Goal: Task Accomplishment & Management: Use online tool/utility

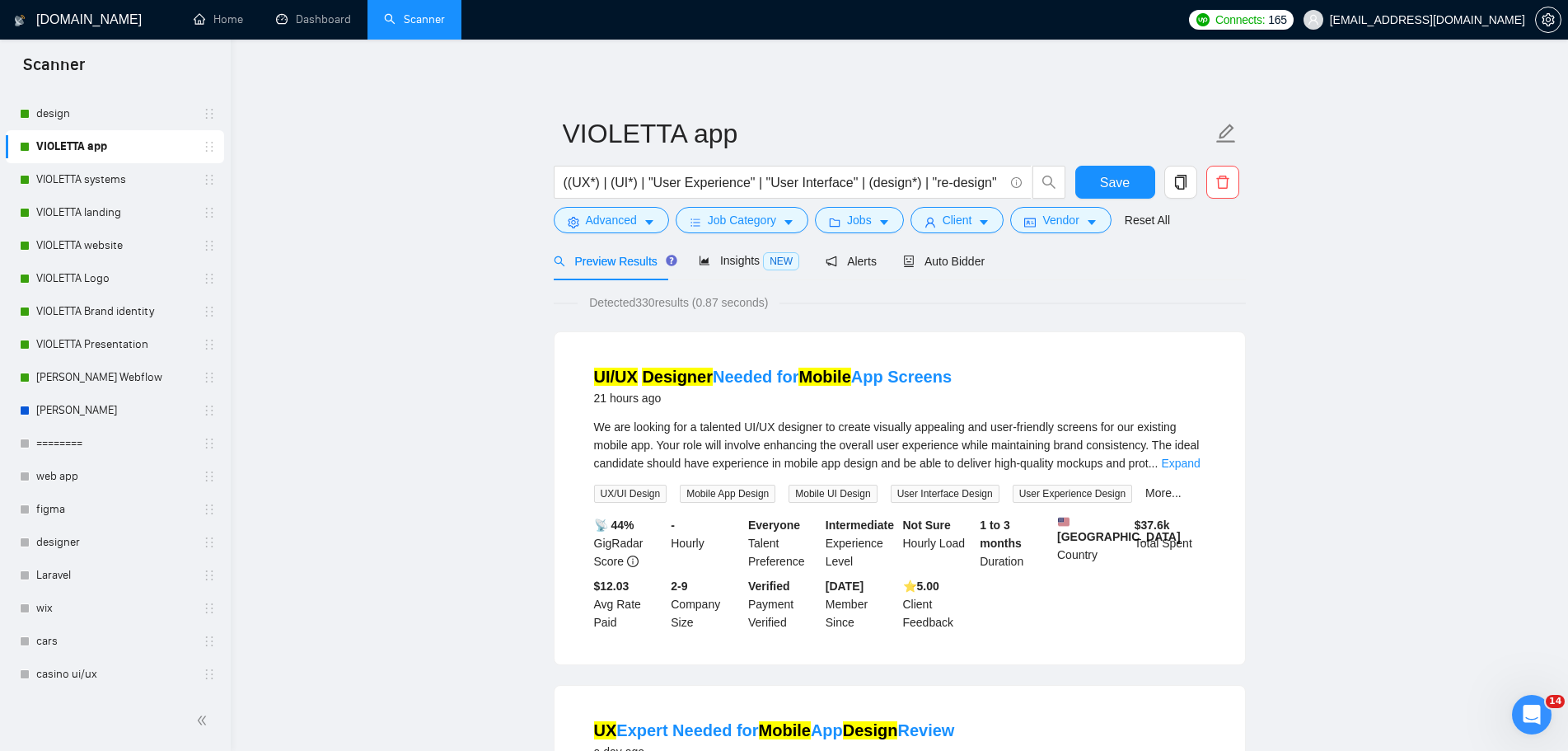
scroll to position [1662, 0]
click at [945, 270] on div "Auto Bidder" at bounding box center [944, 261] width 82 height 18
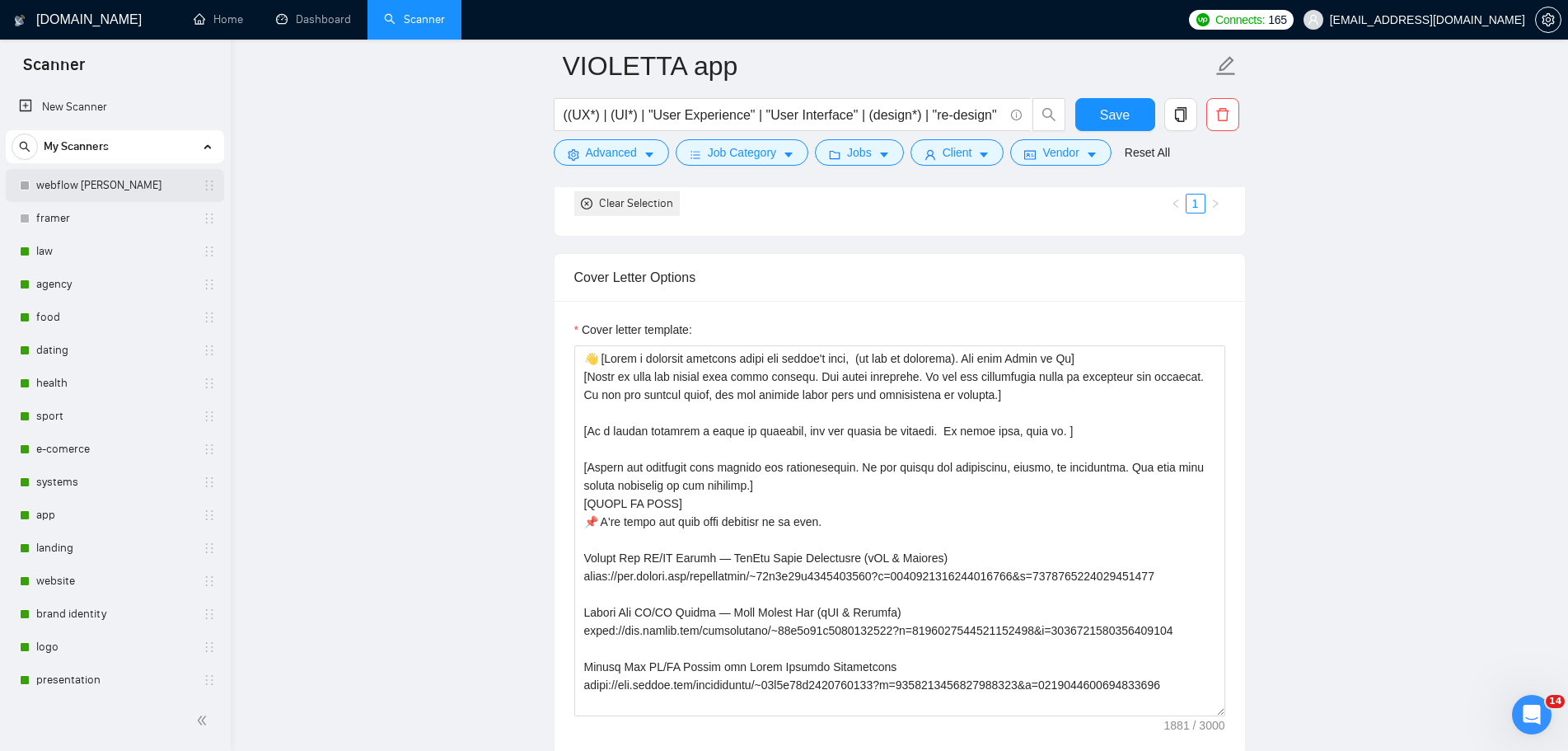
click at [87, 181] on link "webflow [PERSON_NAME]" at bounding box center [115, 185] width 157 height 33
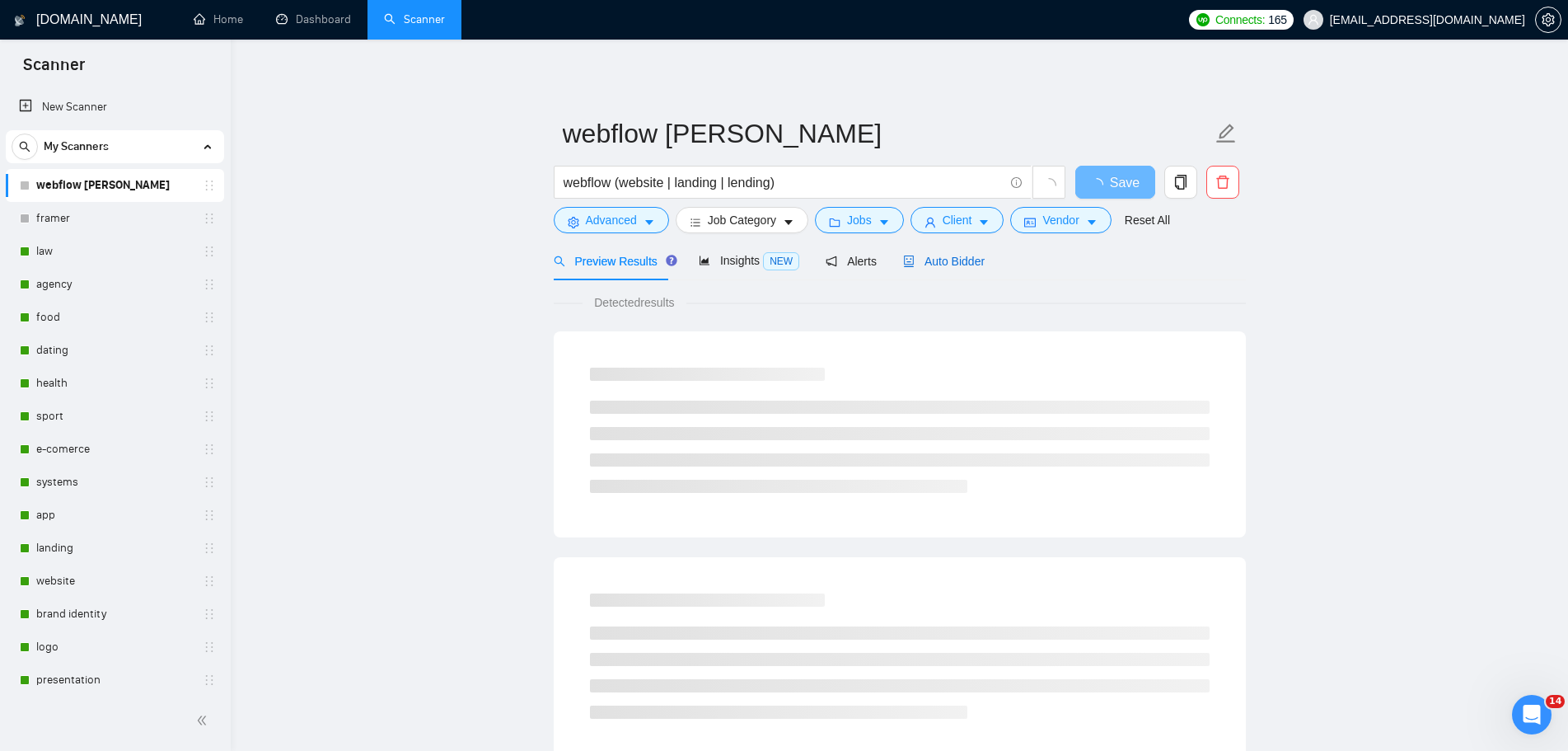
click at [946, 263] on span "Auto Bidder" at bounding box center [944, 261] width 82 height 13
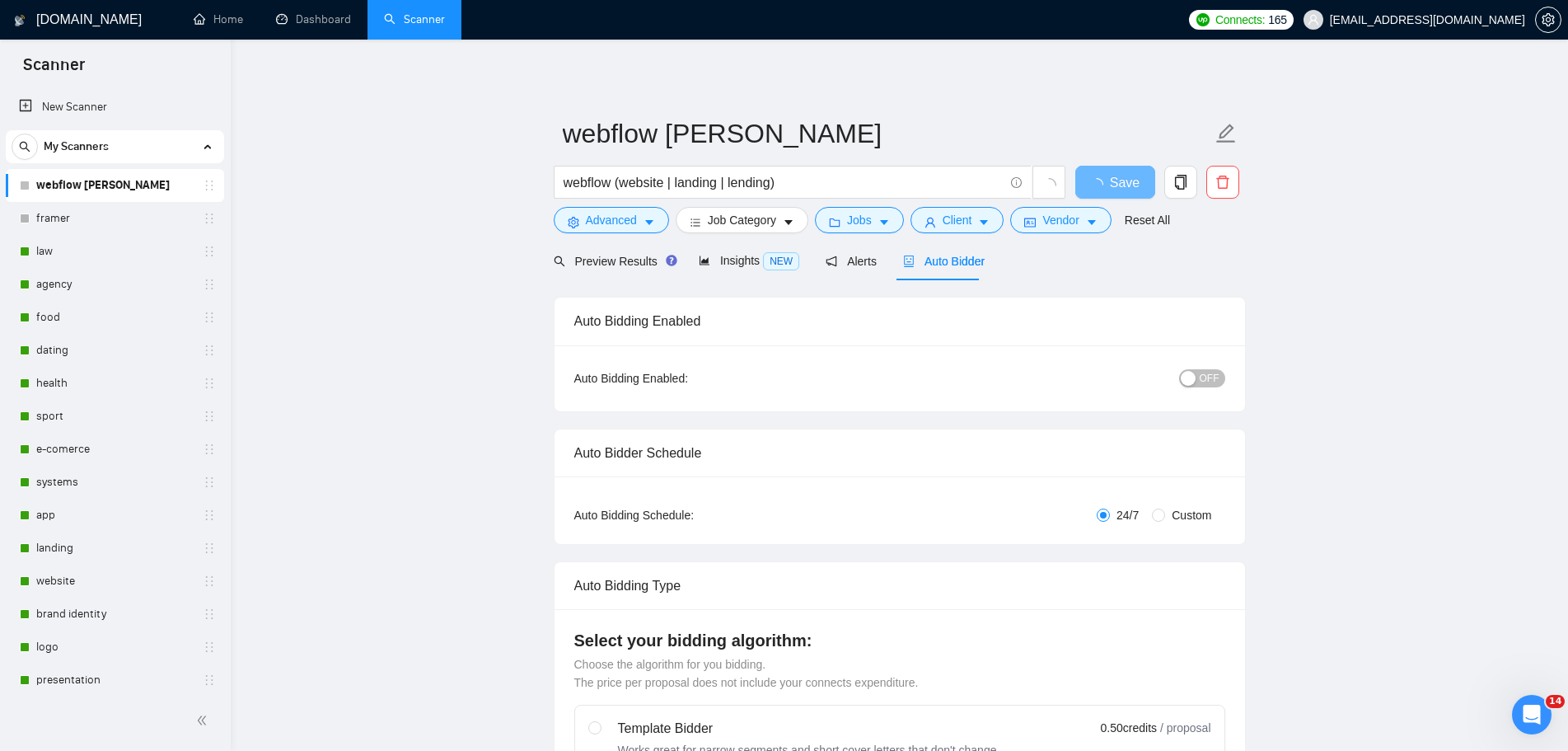
checkbox input "true"
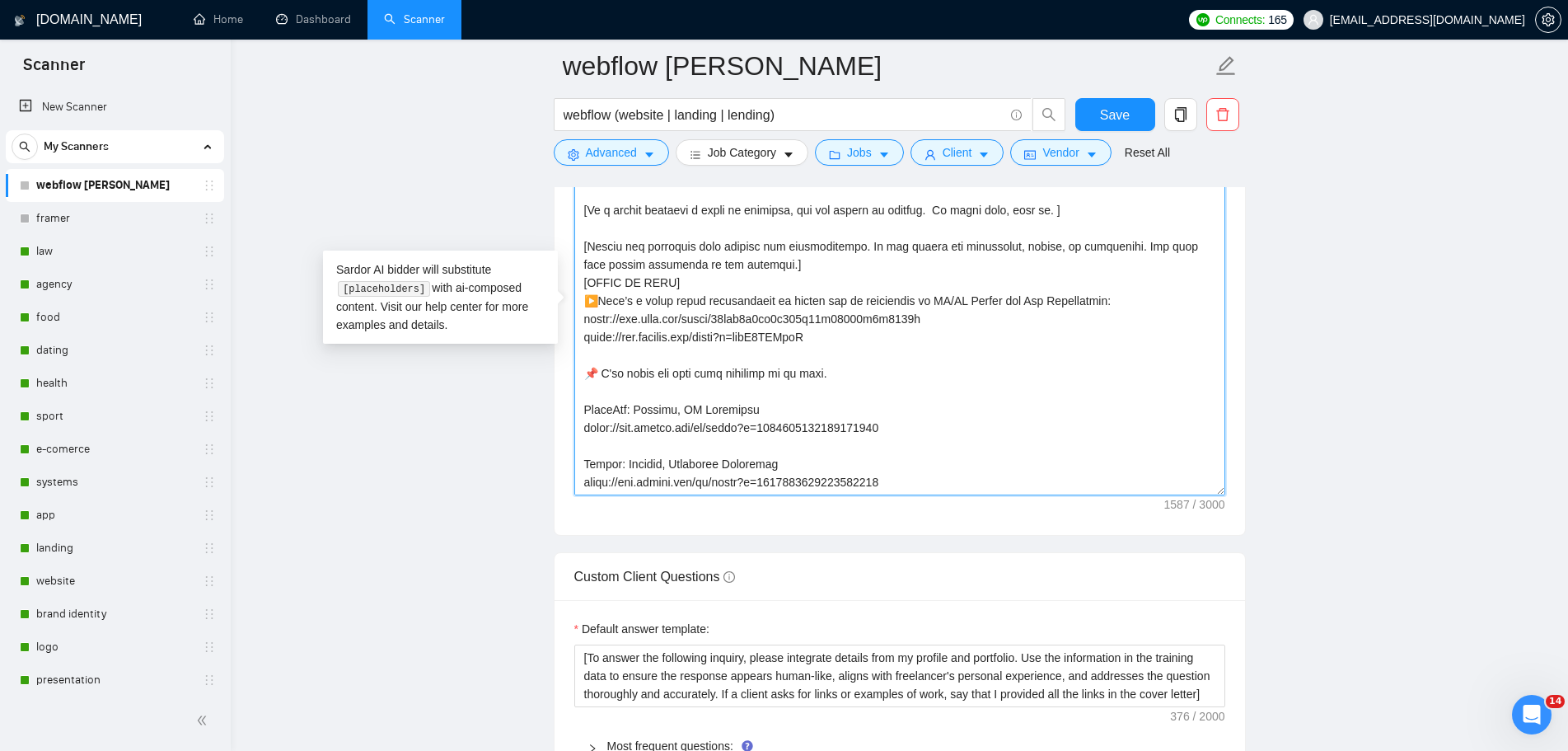
drag, startPoint x: 949, startPoint y: 316, endPoint x: 521, endPoint y: 320, distance: 428.0
paste textarea "[URL][DOMAIN_NAME]"
type textarea "👋 [Lorem i dolorsit ametcons adipi eli seddoe't inci, (ut lab et dolorema). Ali…"
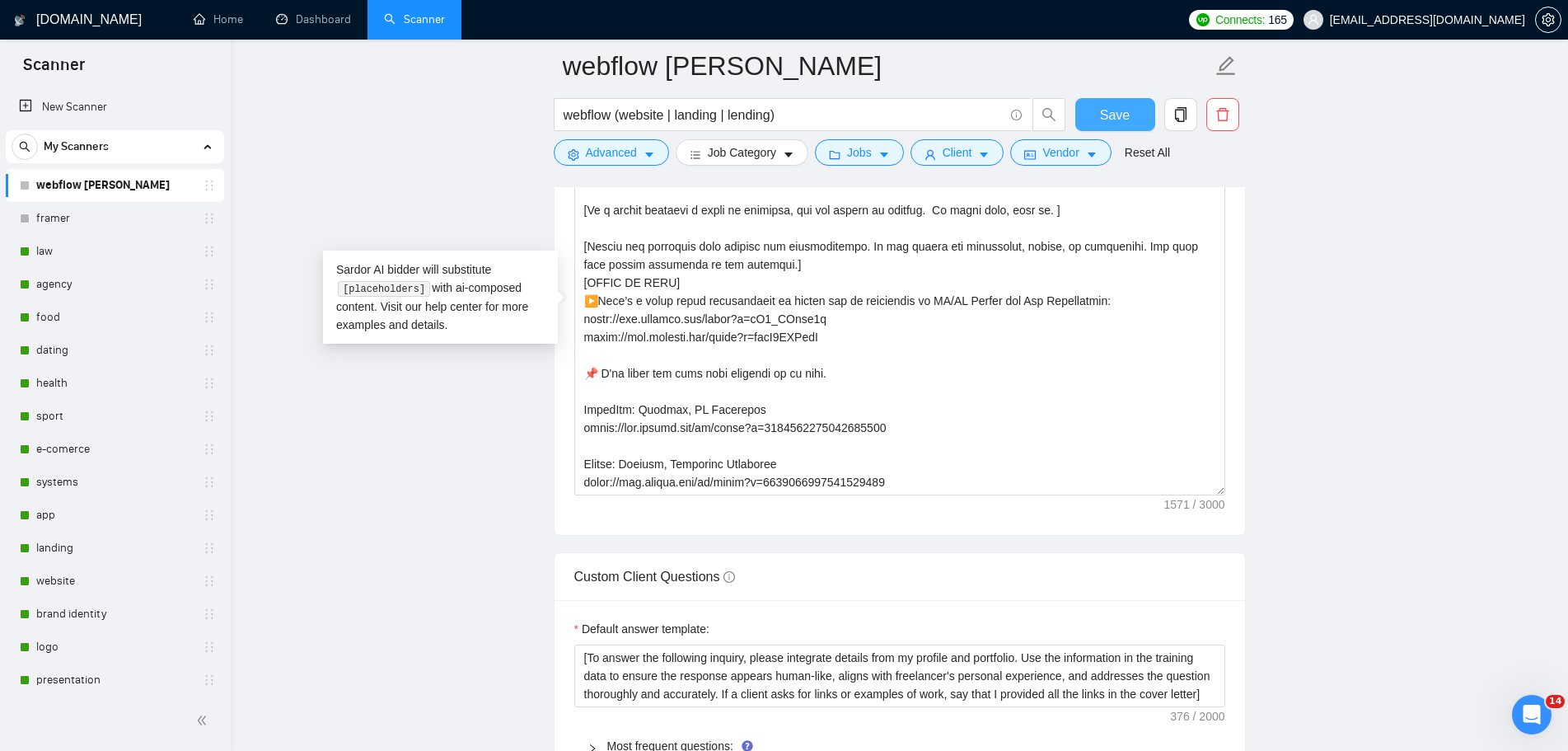
click at [1119, 107] on span "Save" at bounding box center [1114, 115] width 29 height 20
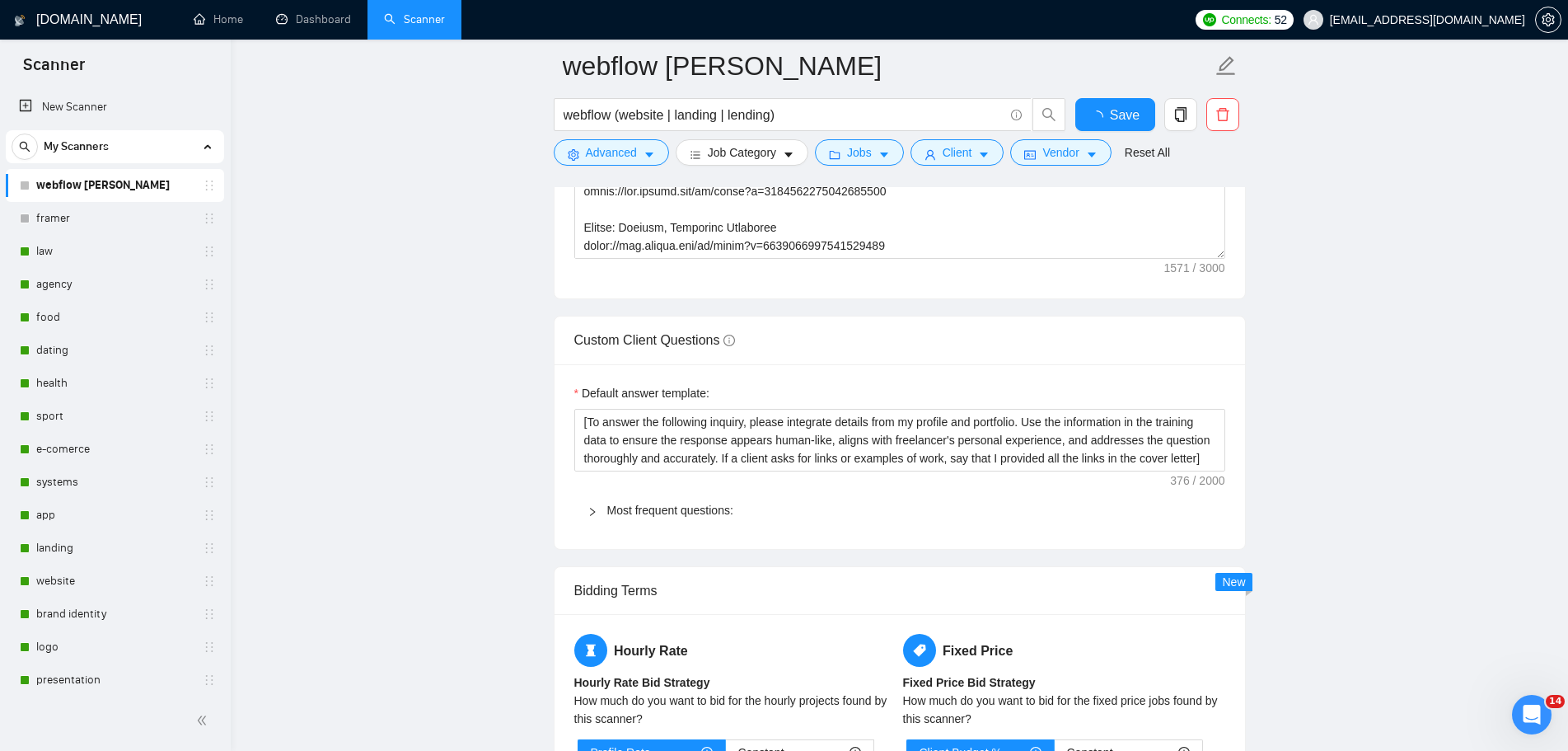
checkbox input "true"
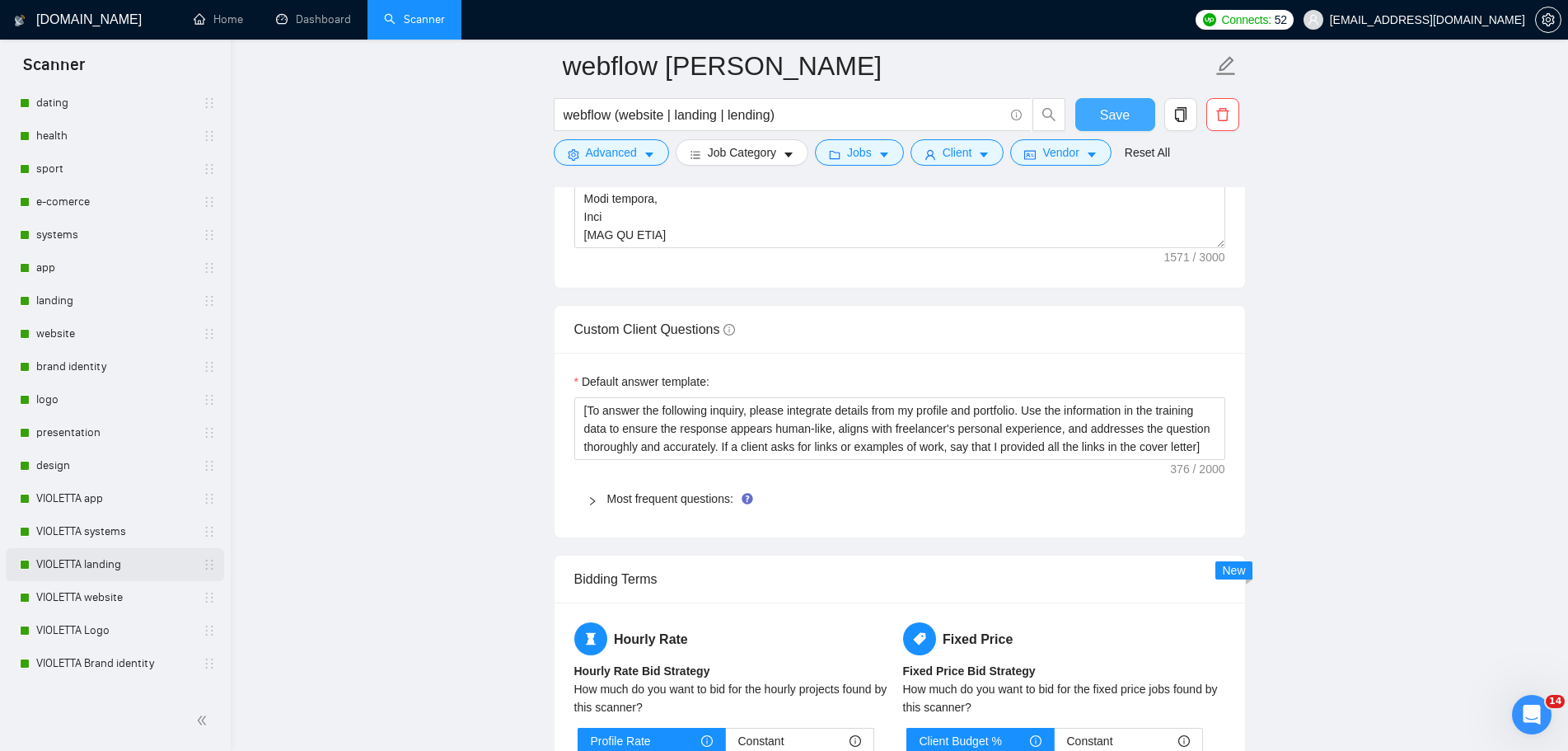
scroll to position [330, 0]
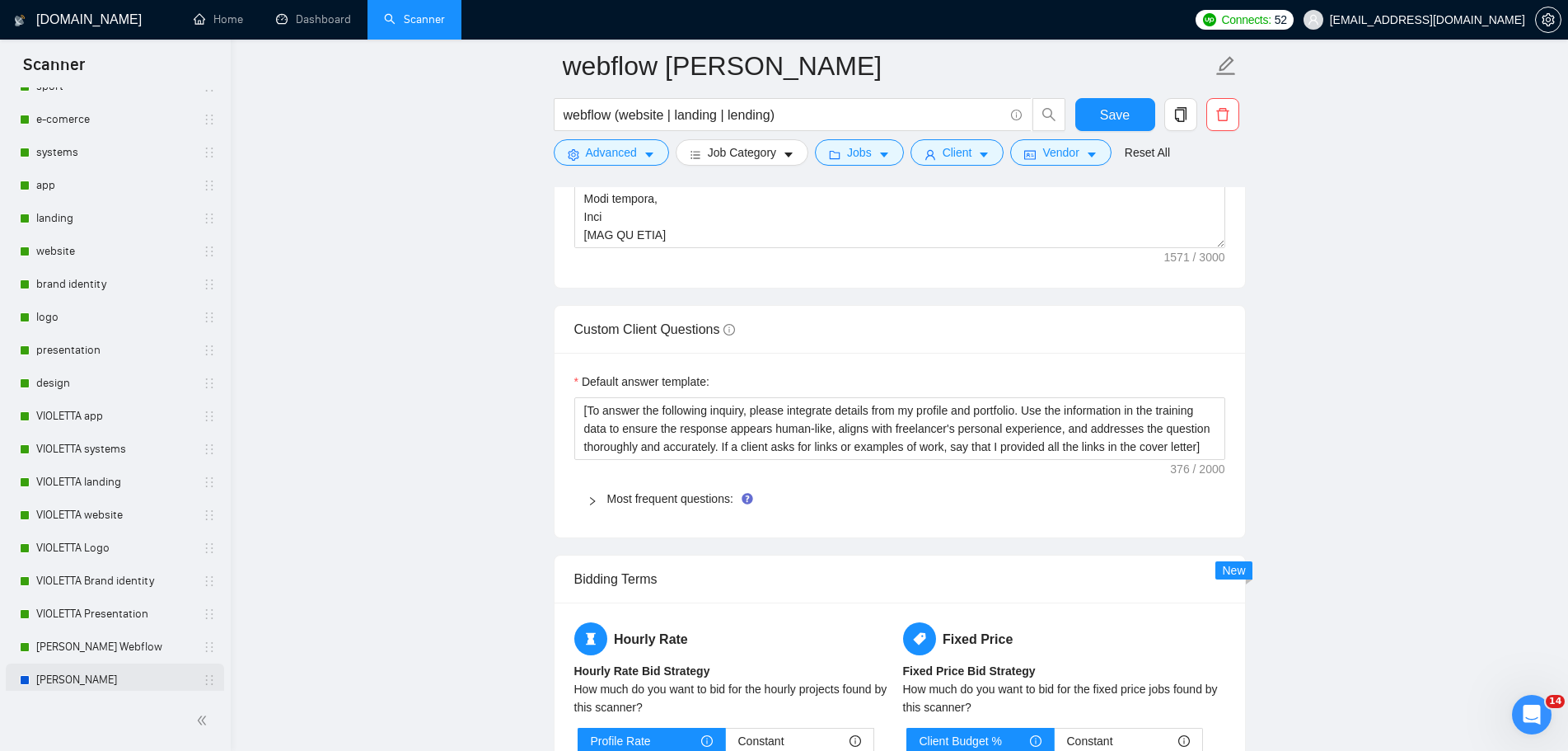
click at [97, 679] on link "[PERSON_NAME]" at bounding box center [115, 680] width 157 height 33
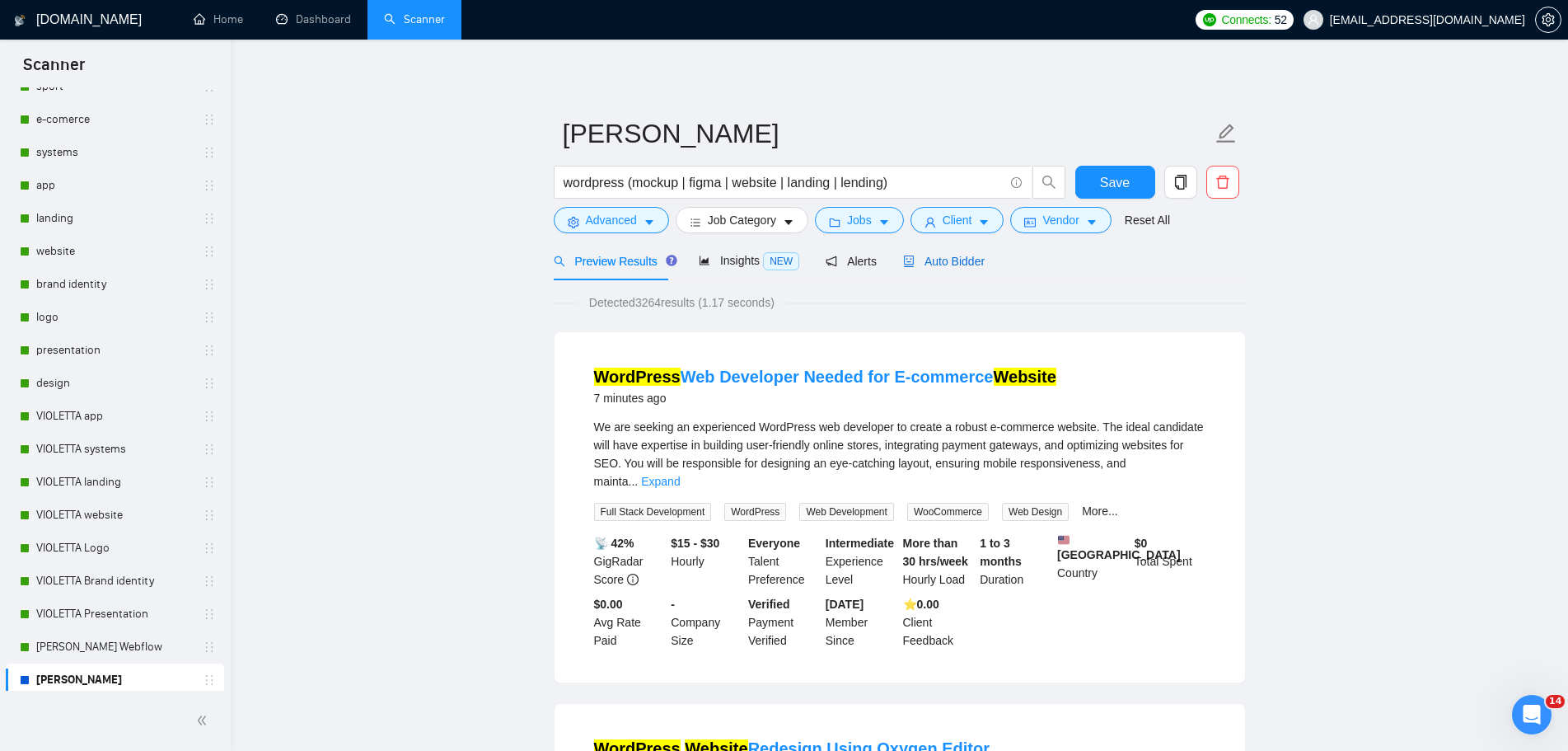
click at [947, 262] on span "Auto Bidder" at bounding box center [944, 261] width 82 height 13
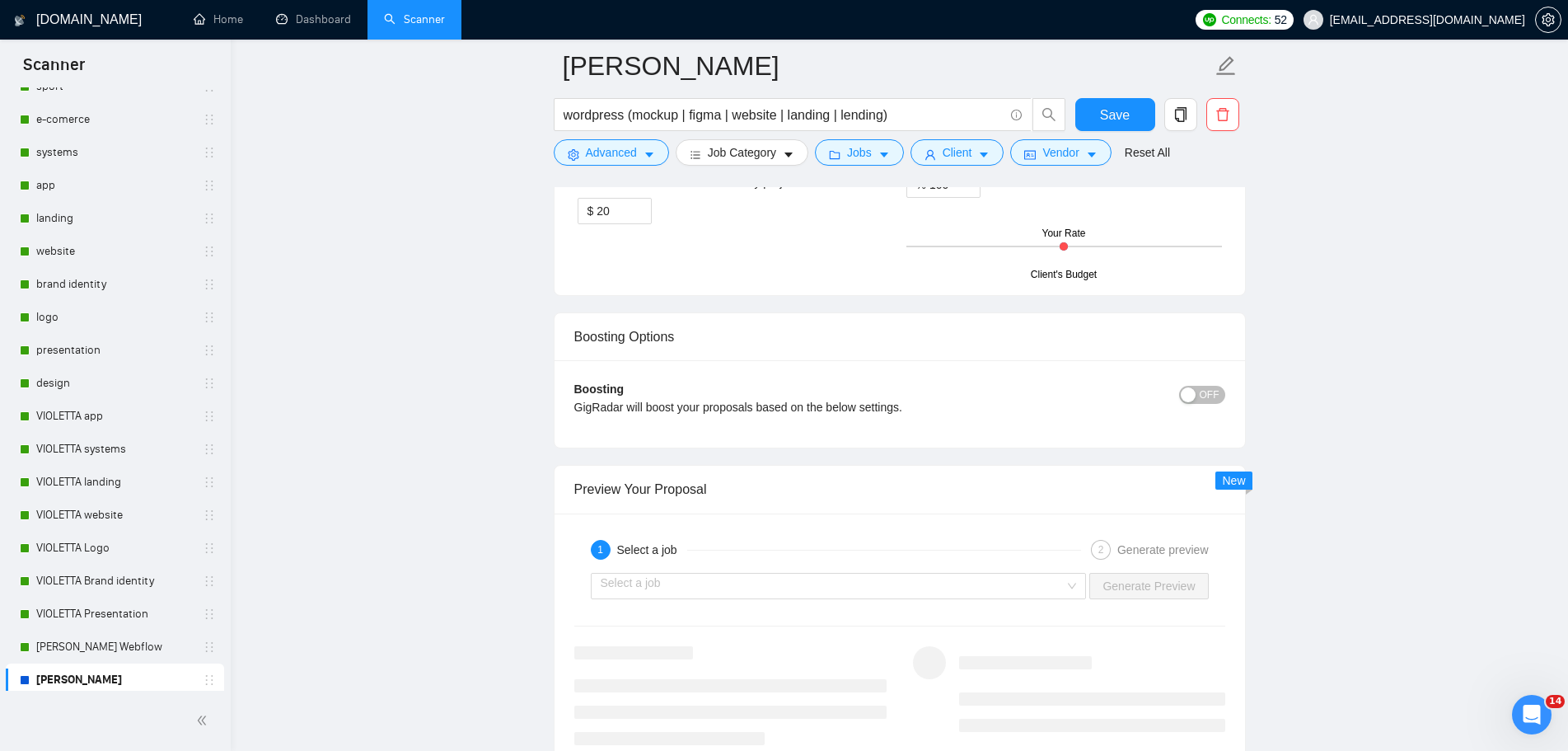
scroll to position [2967, 0]
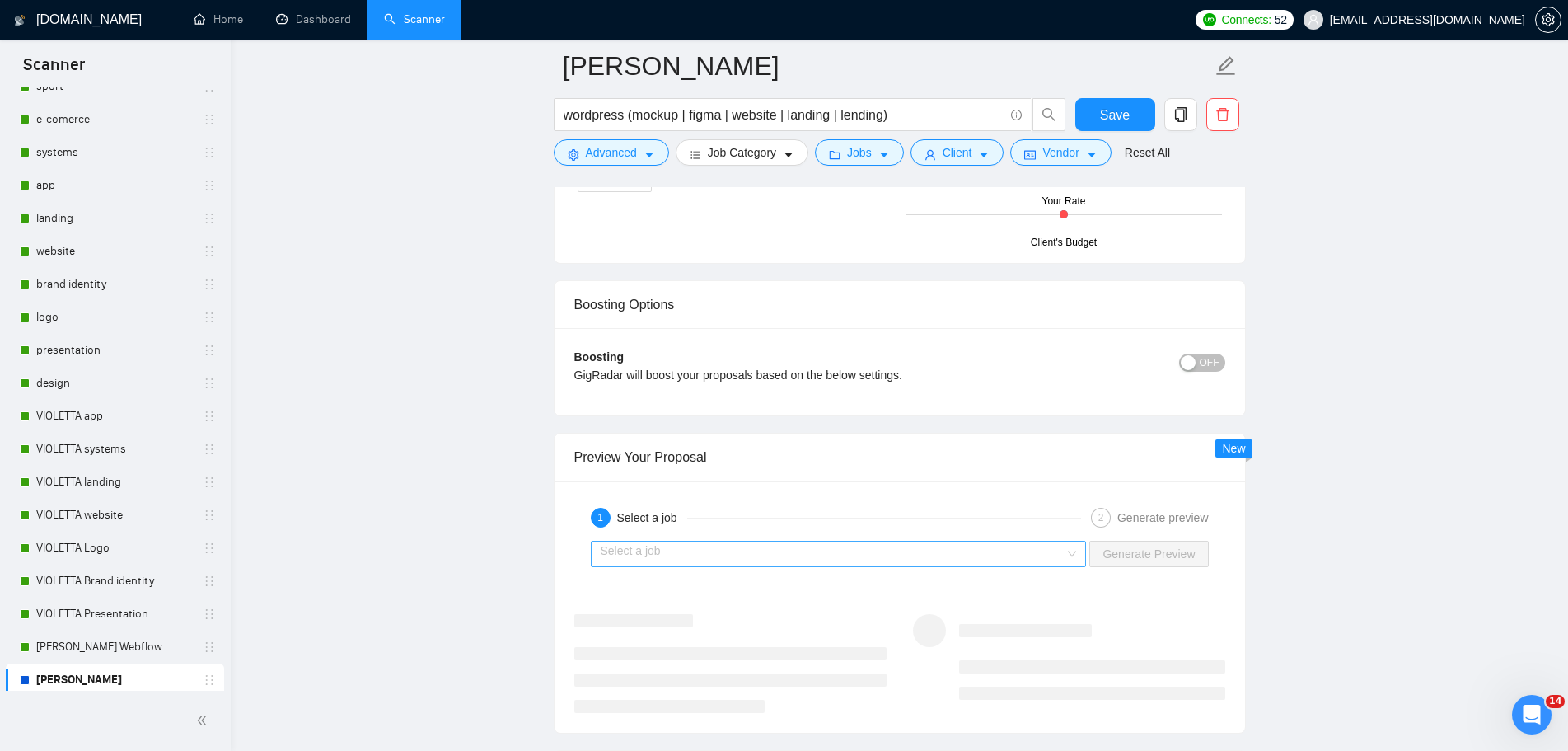
click at [1019, 559] on input "search" at bounding box center [833, 554] width 465 height 25
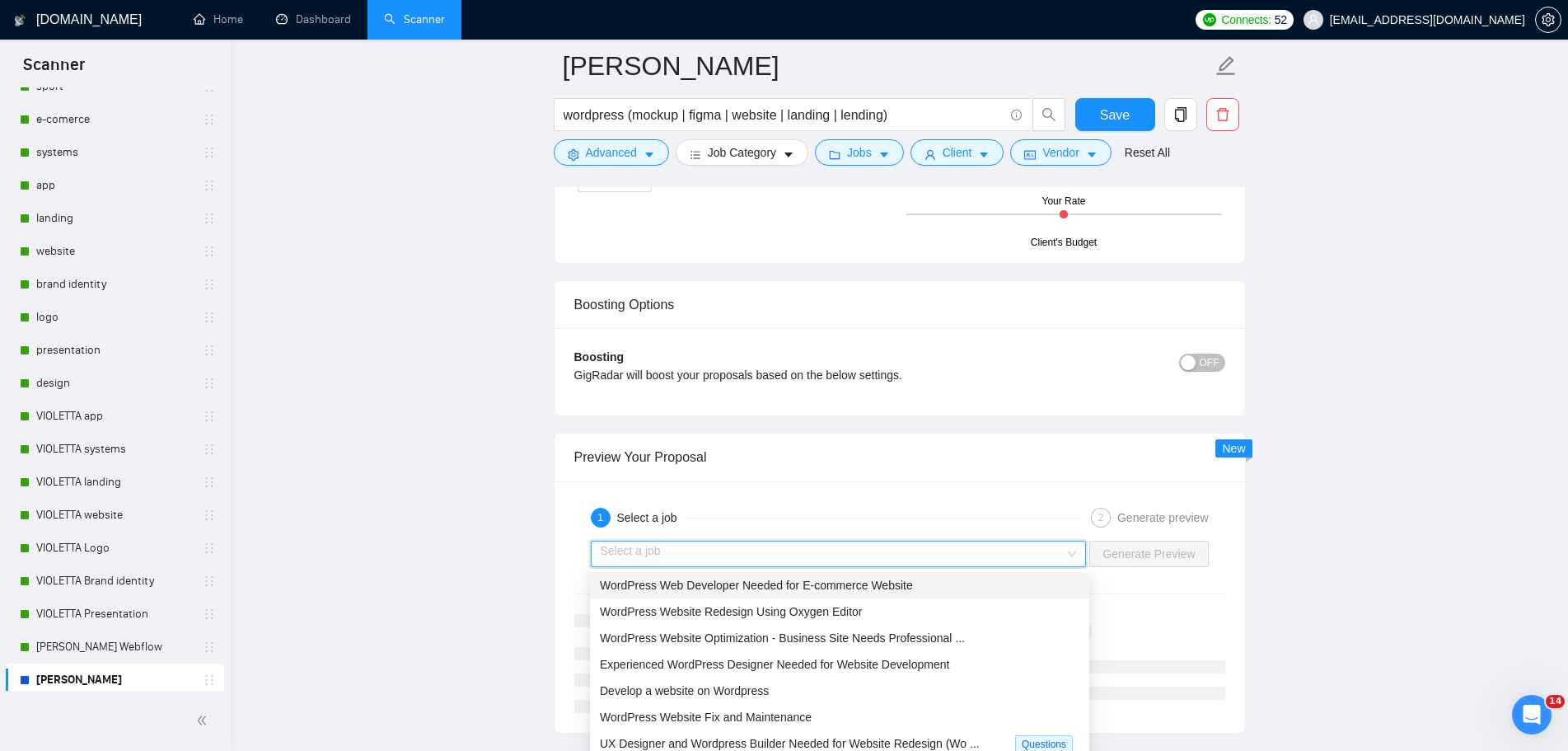
click at [890, 586] on span "WordPress Web Developer Needed for E-commerce Website" at bounding box center [757, 585] width 313 height 13
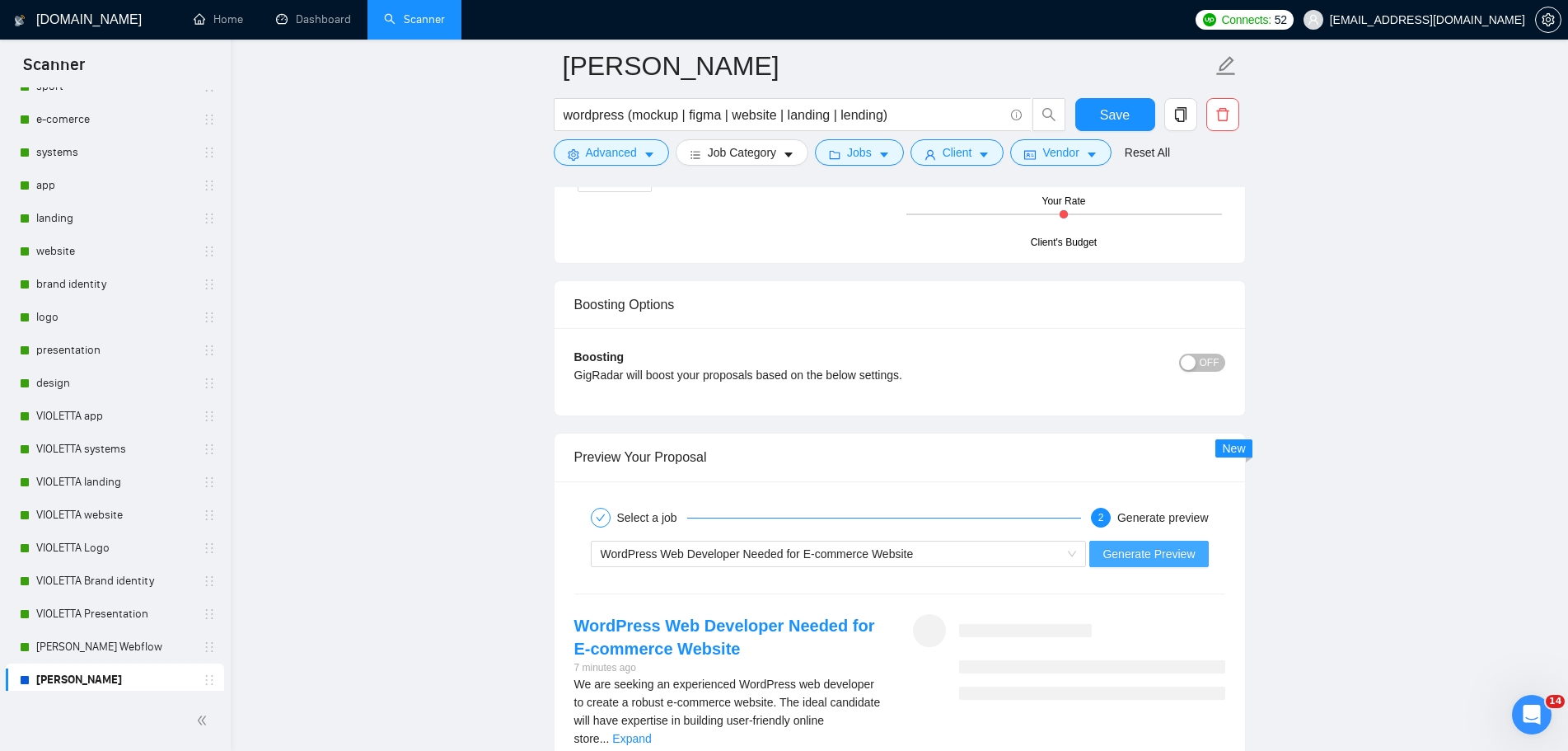
click at [1168, 551] on span "Generate Preview" at bounding box center [1149, 554] width 93 height 18
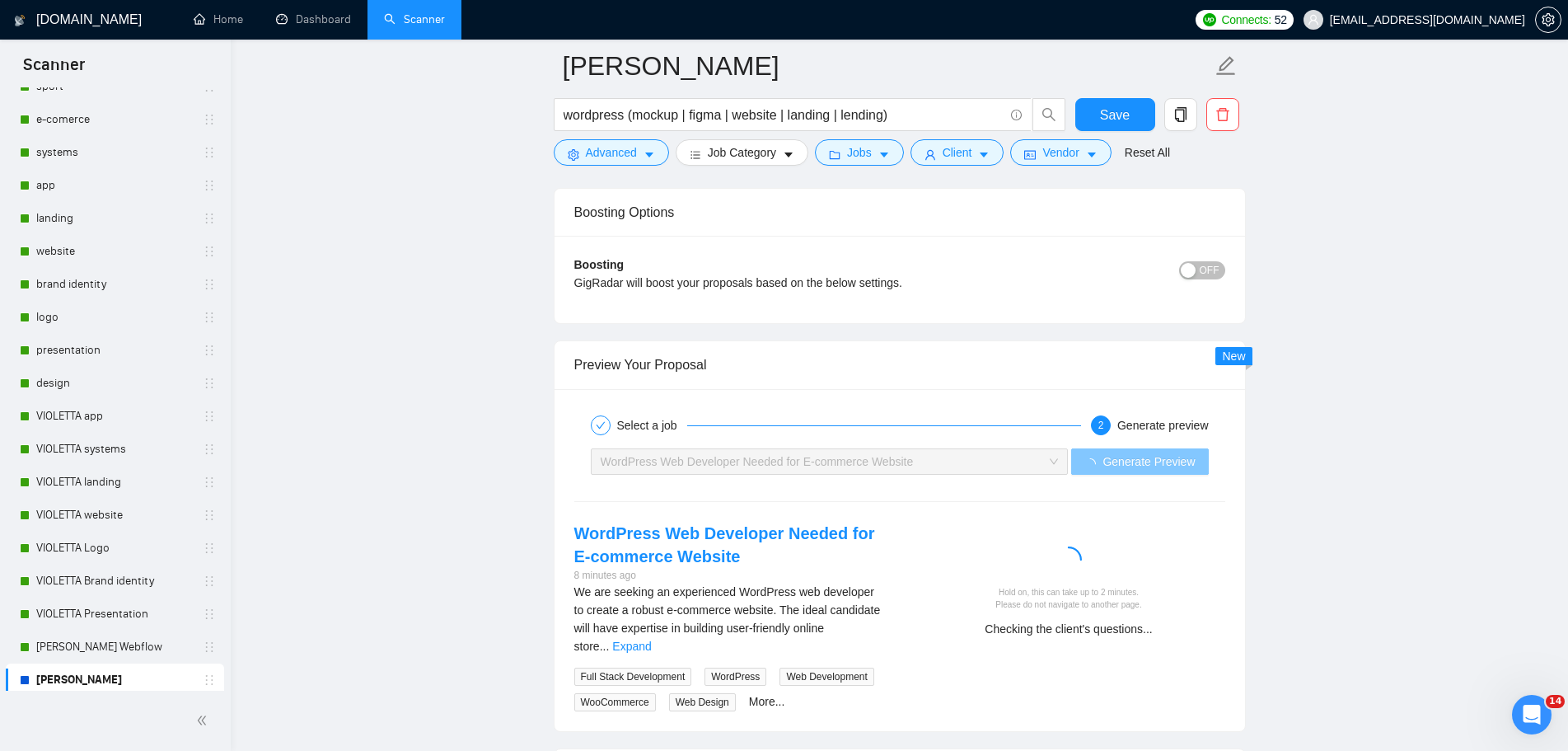
scroll to position [3215, 0]
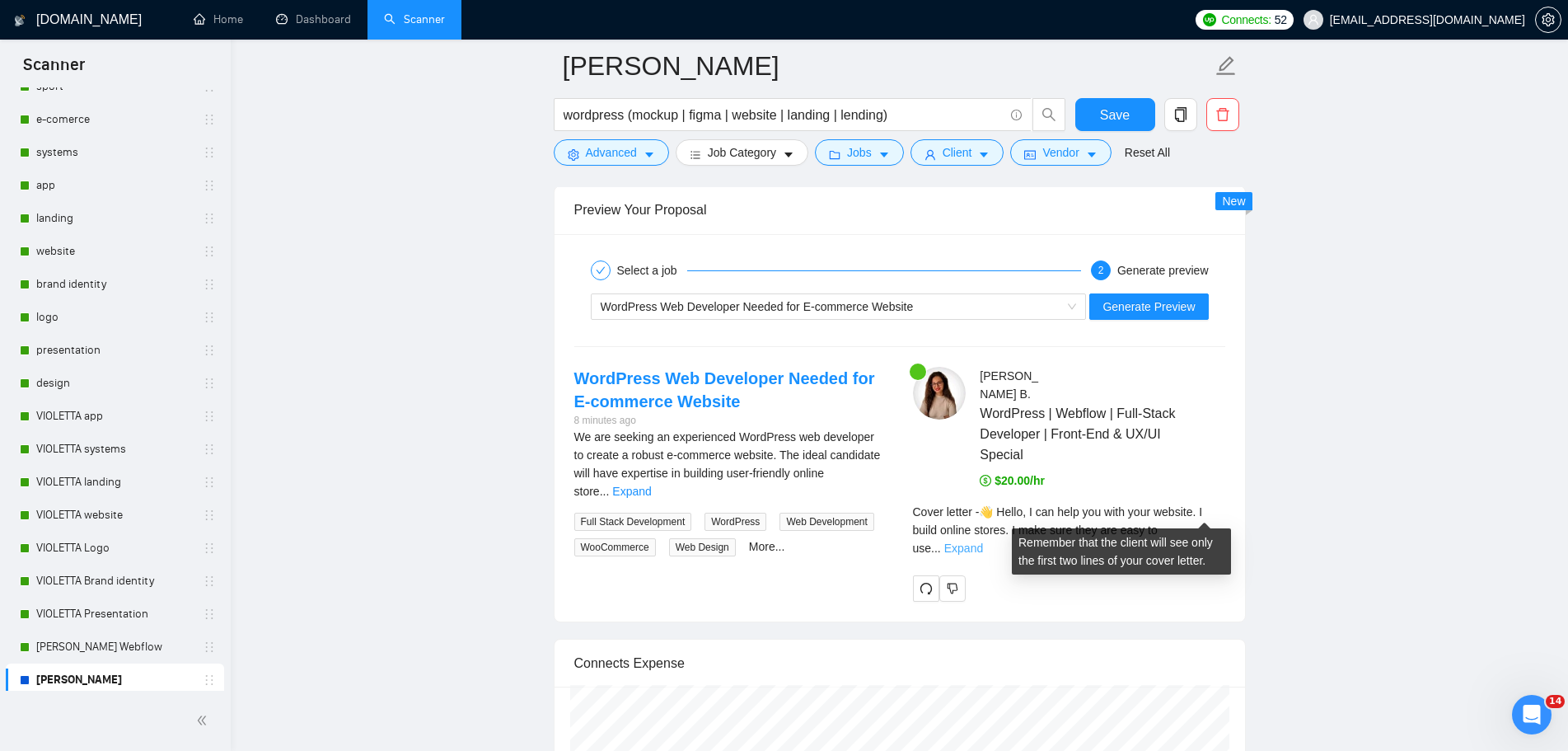
click at [983, 542] on link "Expand" at bounding box center [963, 548] width 38 height 13
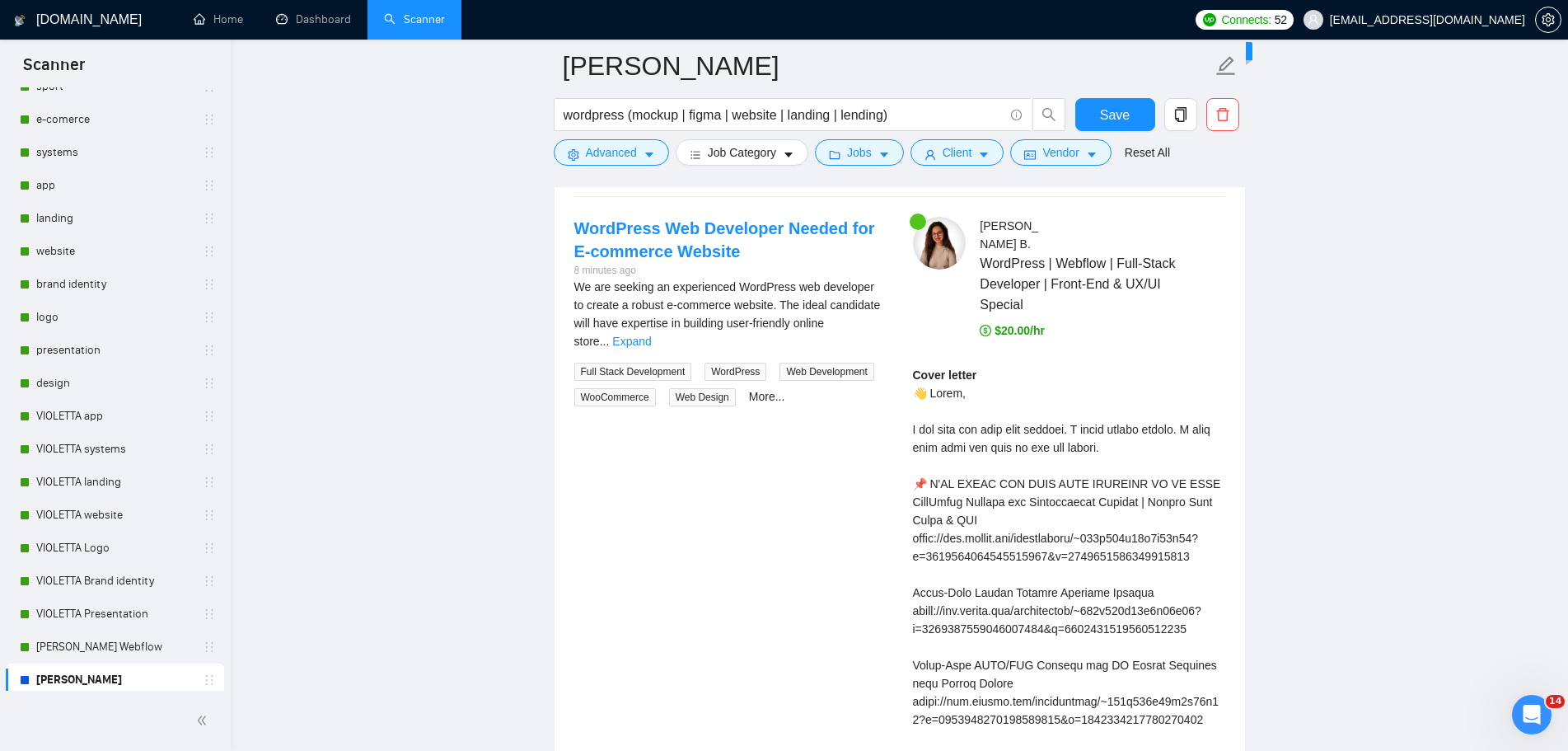
scroll to position [3380, 0]
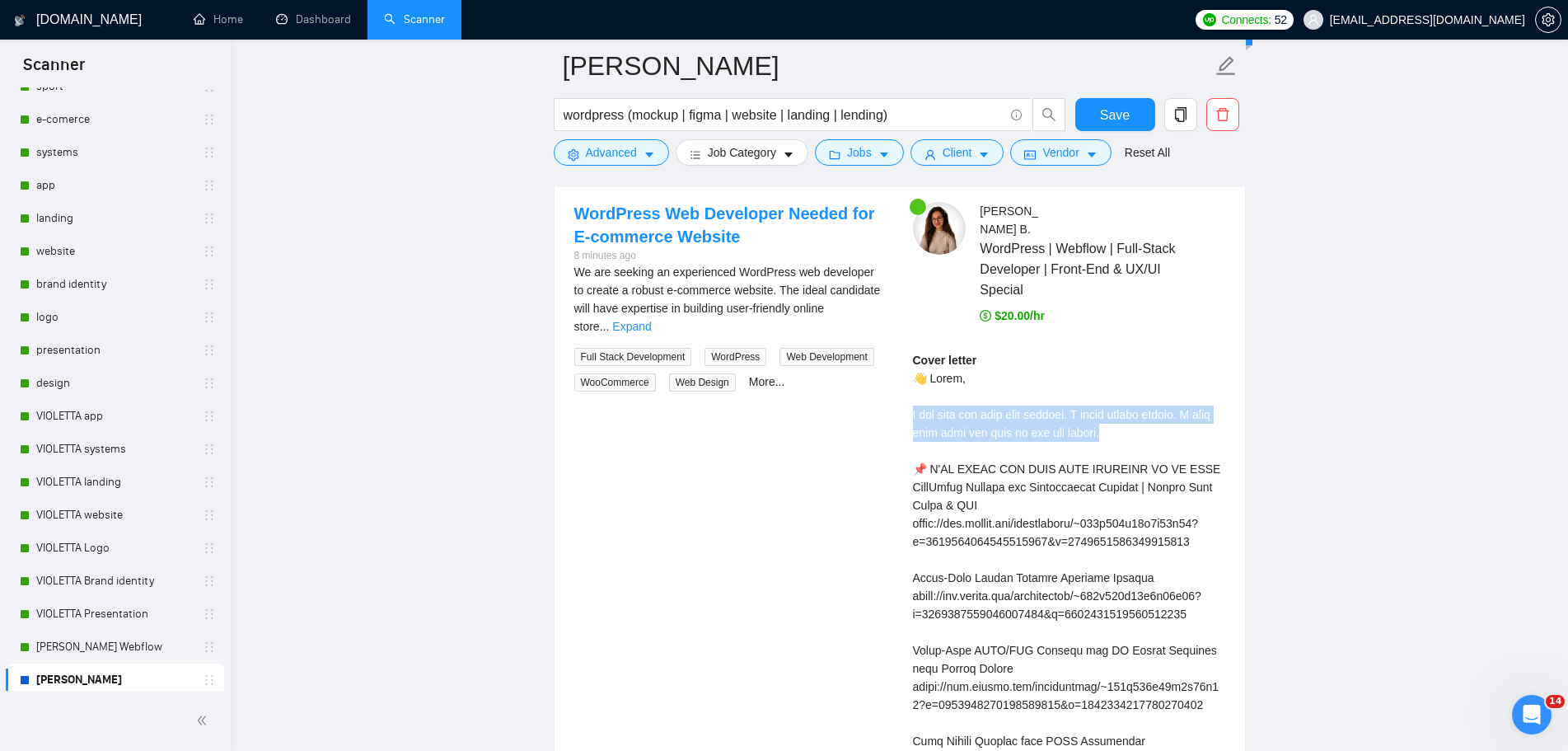
drag, startPoint x: 1100, startPoint y: 414, endPoint x: 890, endPoint y: 400, distance: 210.5
click at [880, 364] on div at bounding box center [880, 364] width 0 height 0
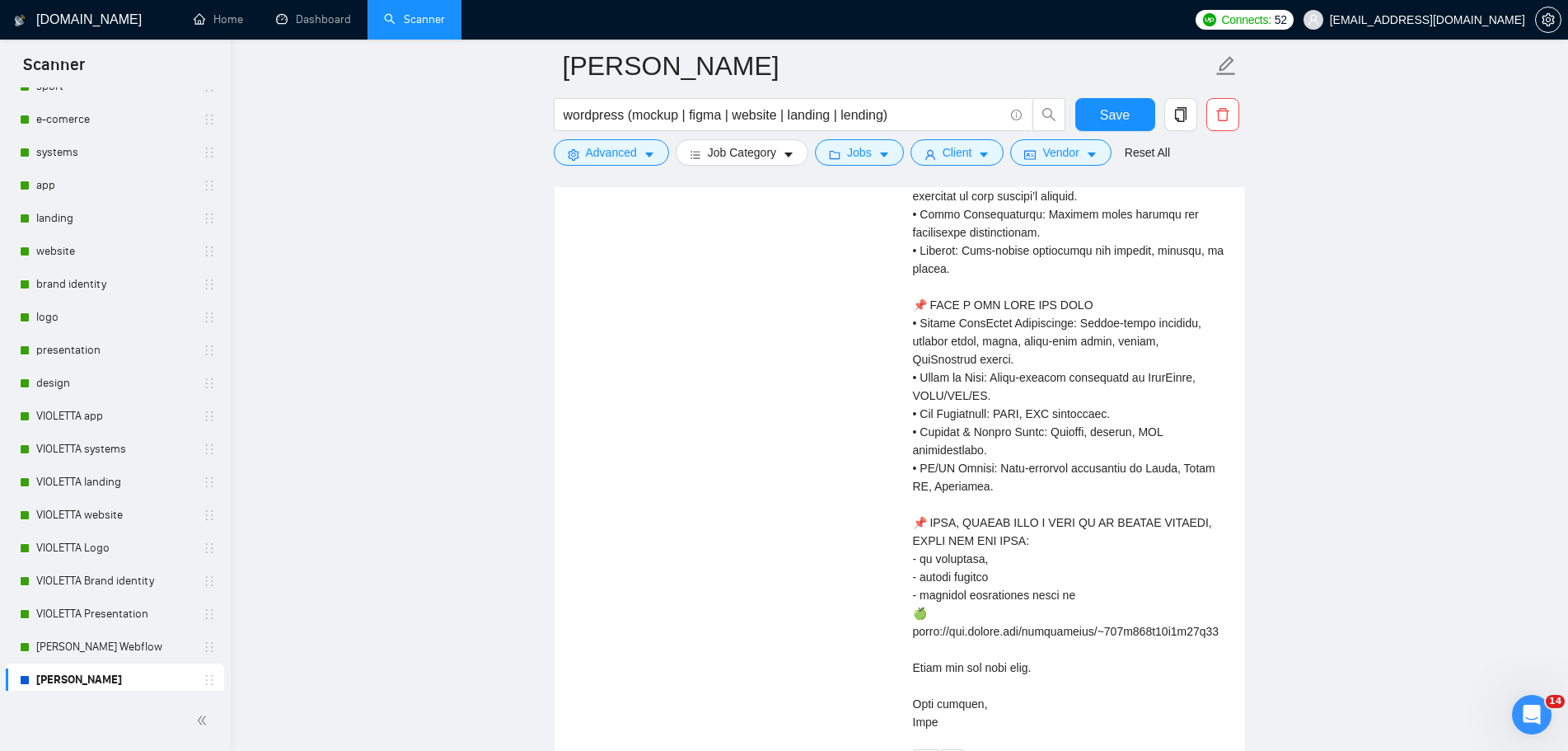
scroll to position [4122, 0]
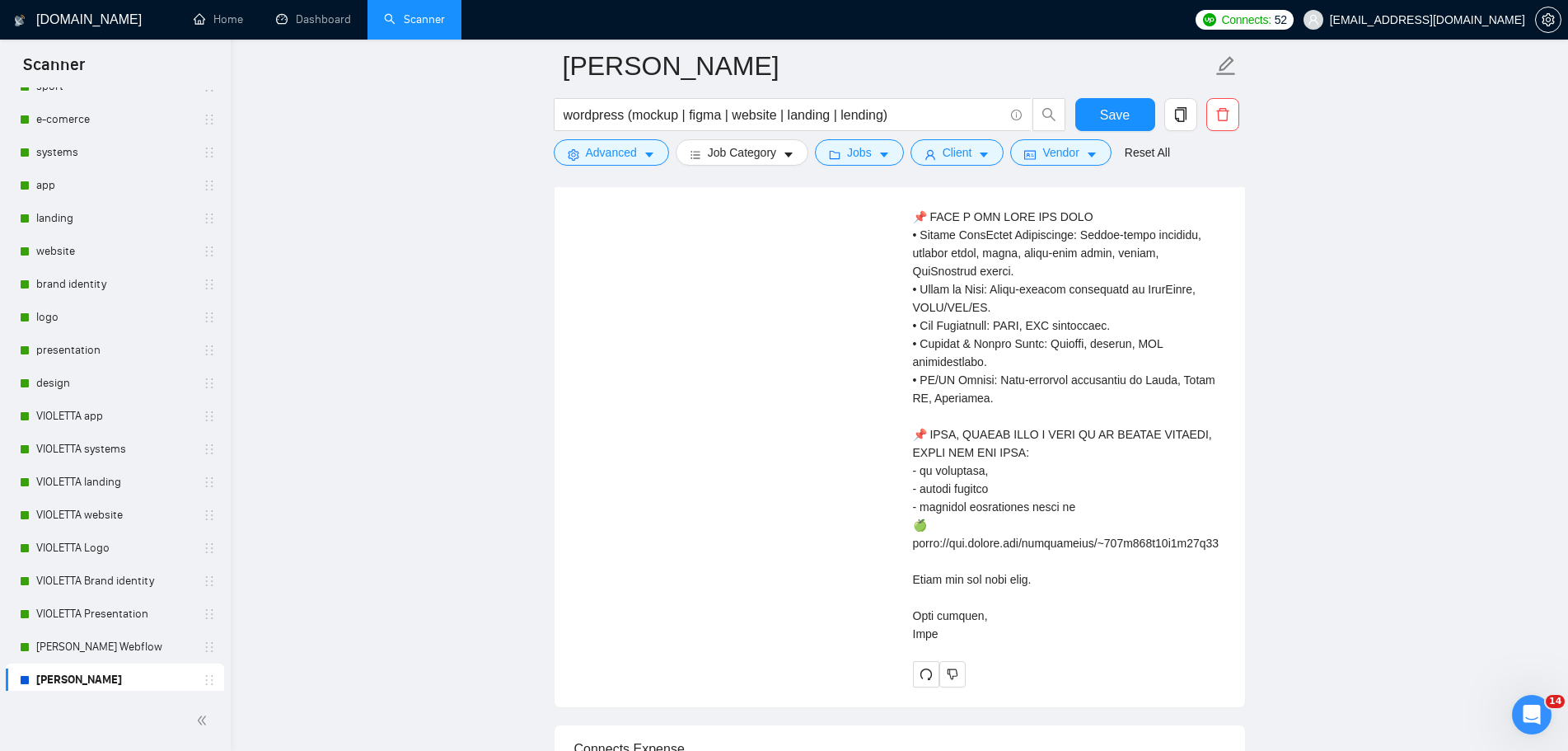
drag, startPoint x: 914, startPoint y: 359, endPoint x: 1196, endPoint y: 617, distance: 382.2
click at [1196, 617] on div "Cover letter" at bounding box center [1068, 126] width 313 height 1033
copy div "👋 Lorem, I dol sita con adip elit seddoei. T incid utlabo etdolo. M aliq enim a…"
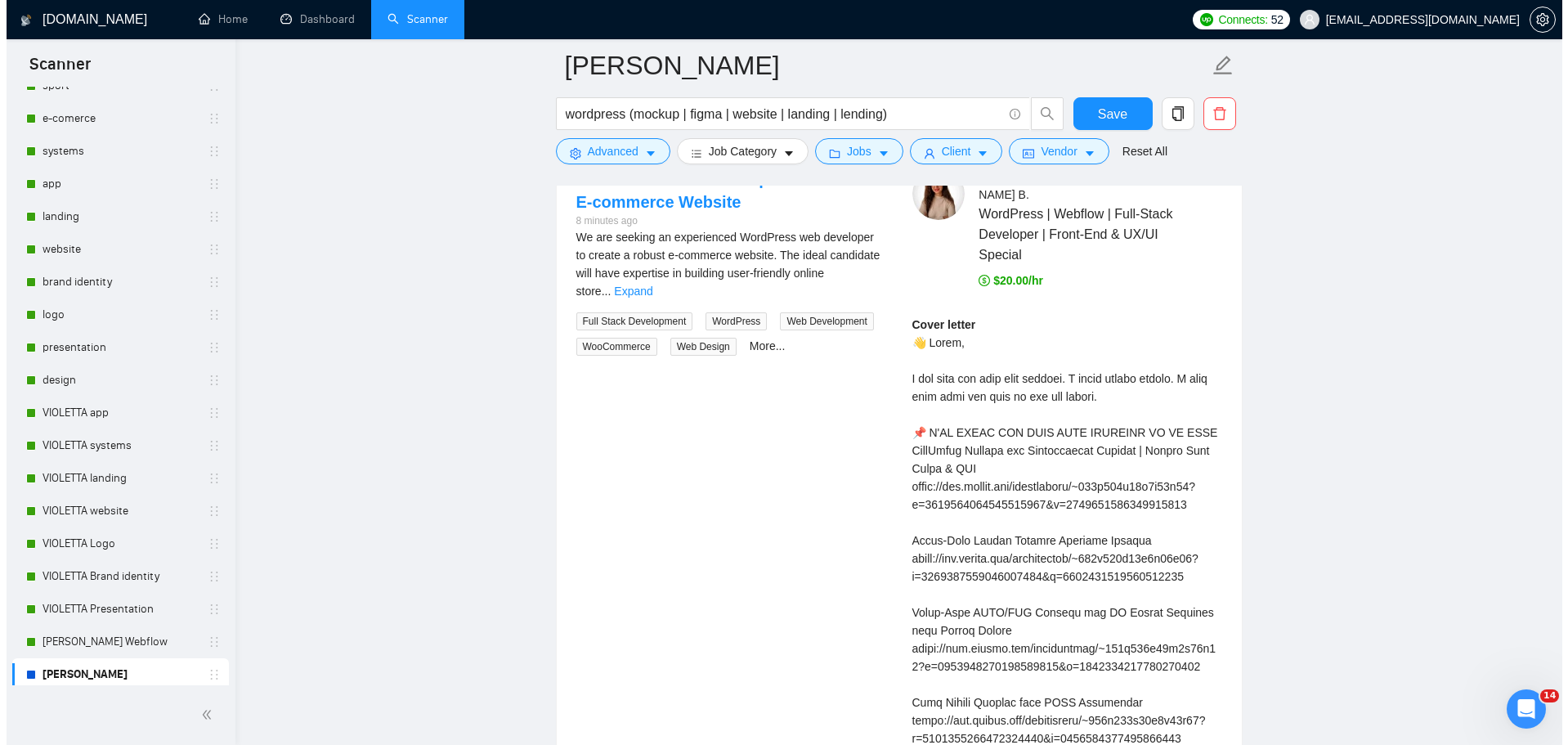
scroll to position [3189, 0]
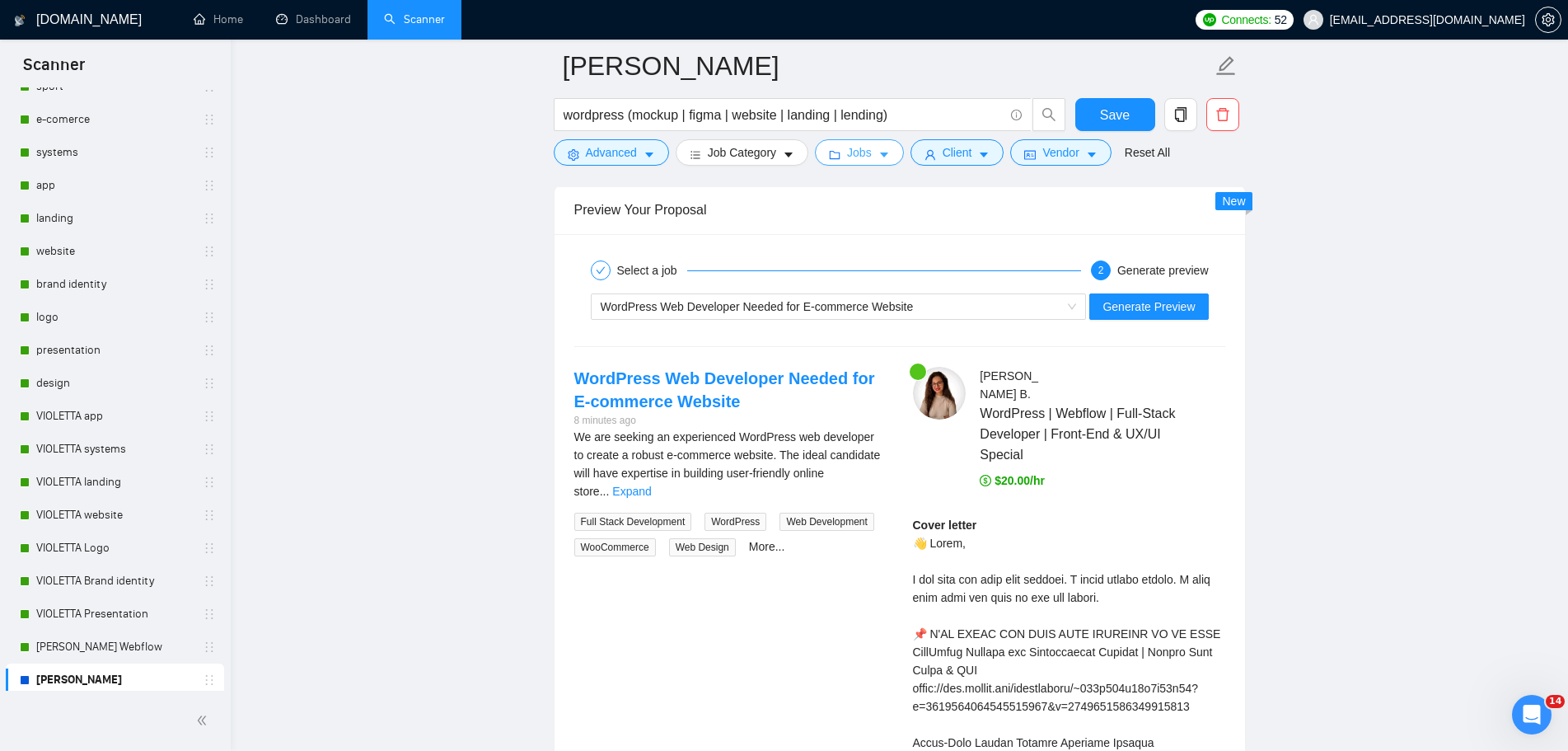
click at [870, 160] on button "Jobs" at bounding box center [859, 152] width 89 height 27
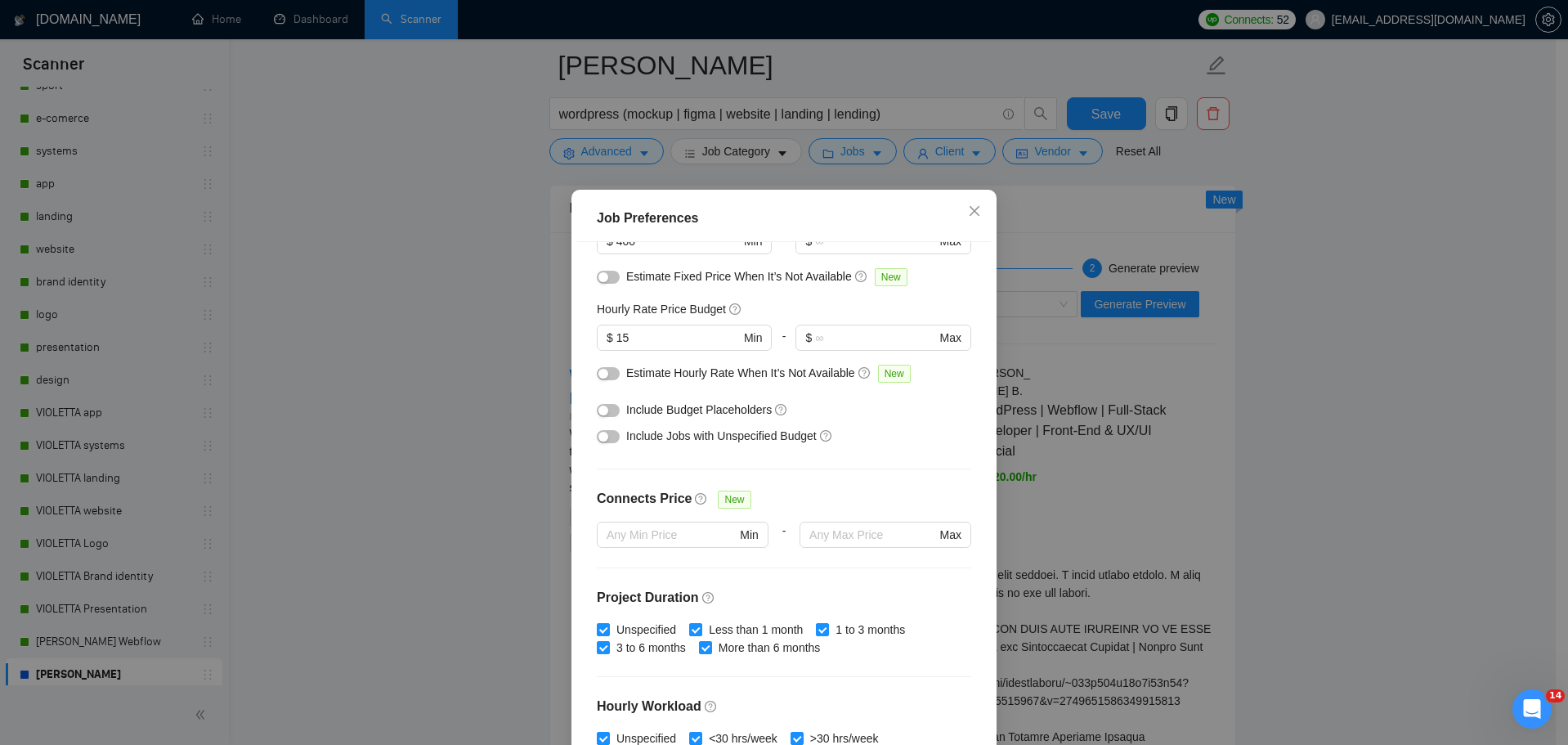
scroll to position [0, 0]
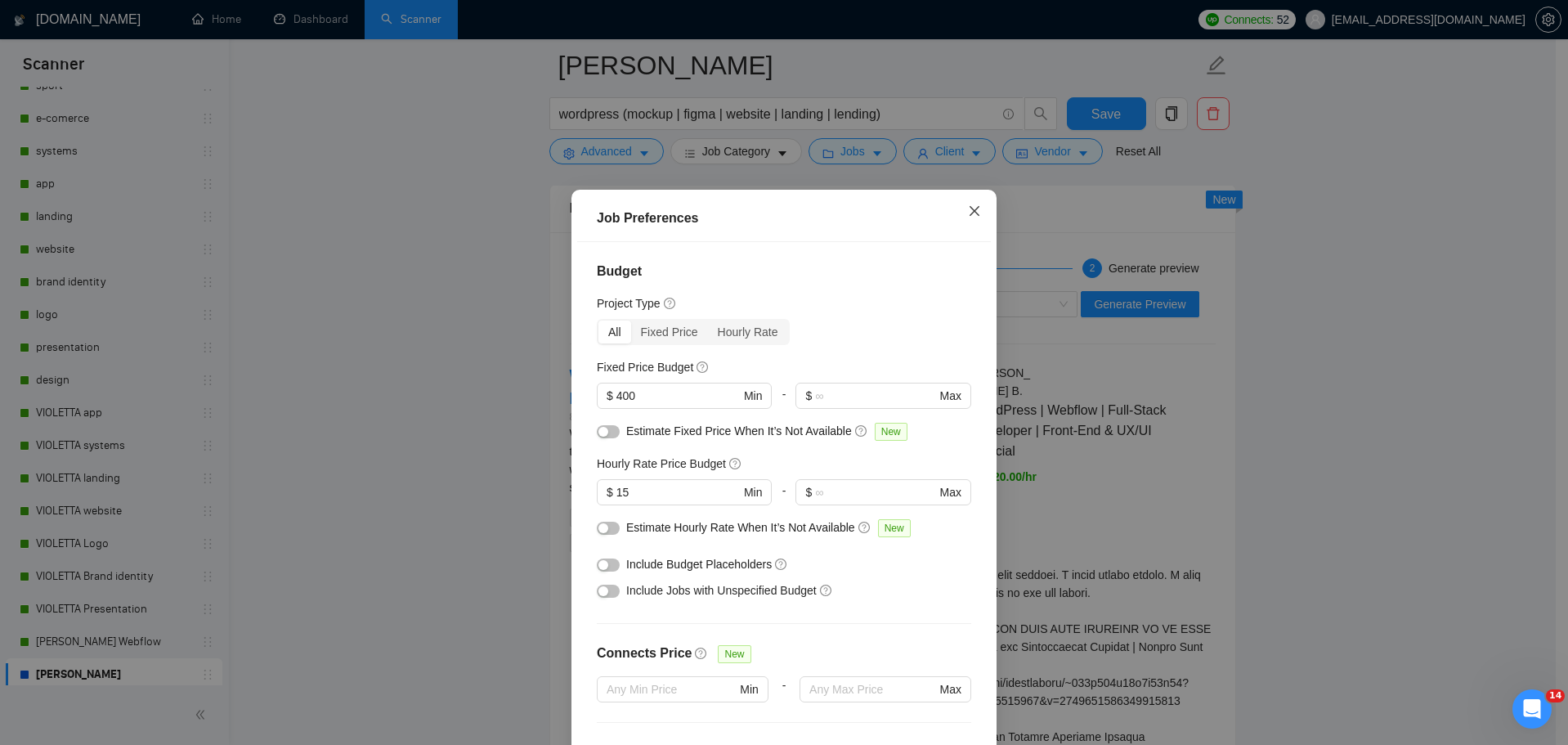
click at [973, 209] on icon "close" at bounding box center [974, 210] width 13 height 13
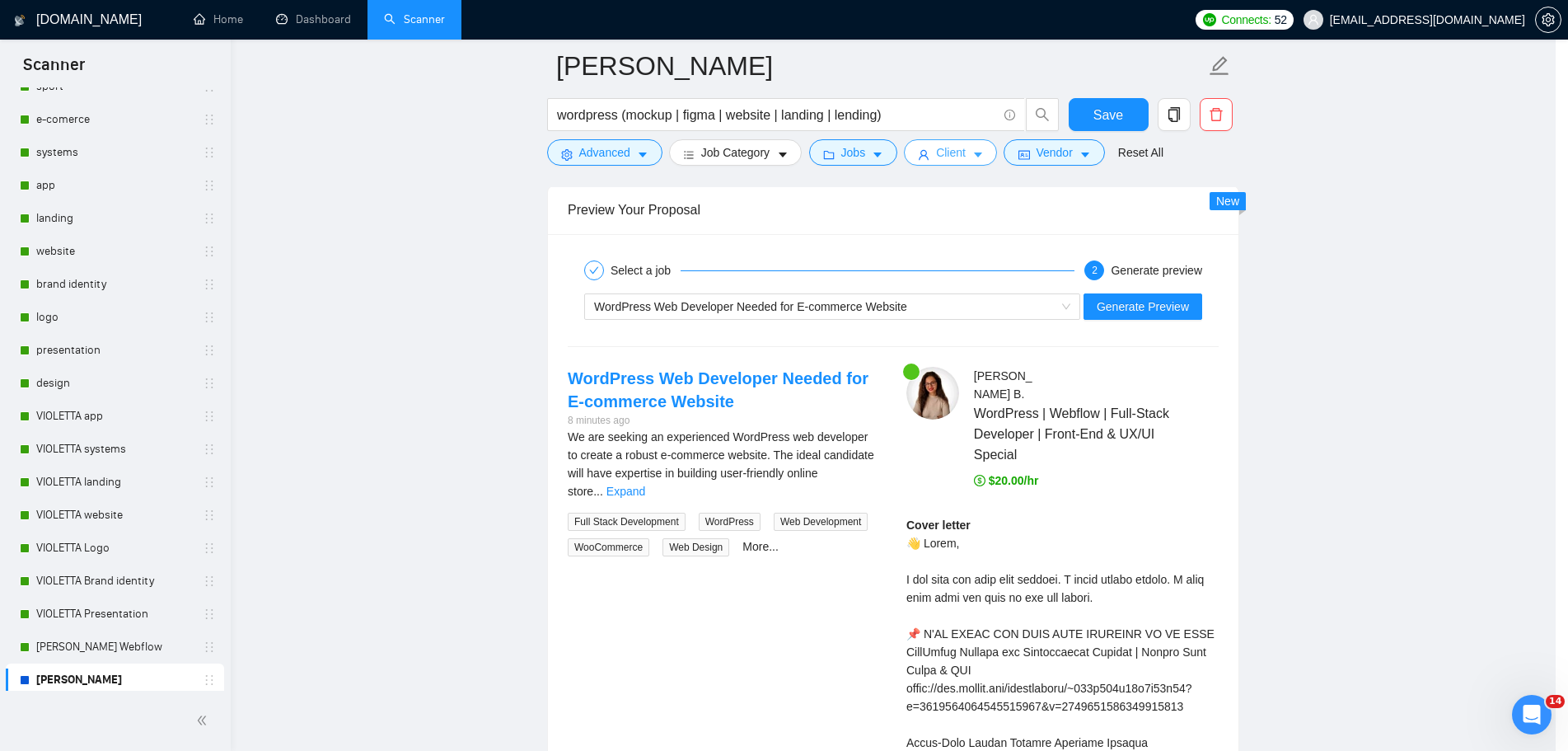
click at [978, 147] on button "Client" at bounding box center [950, 152] width 93 height 27
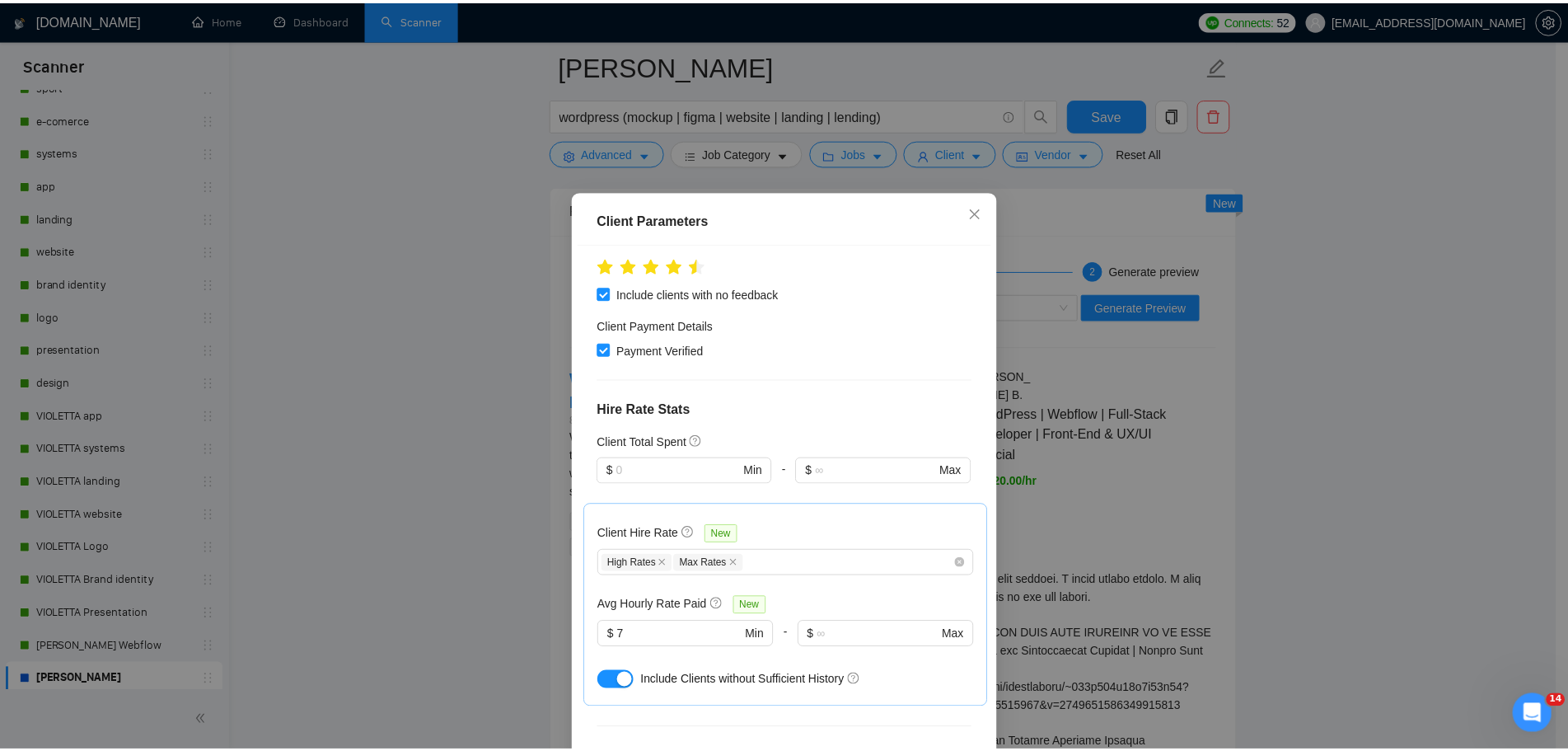
scroll to position [412, 0]
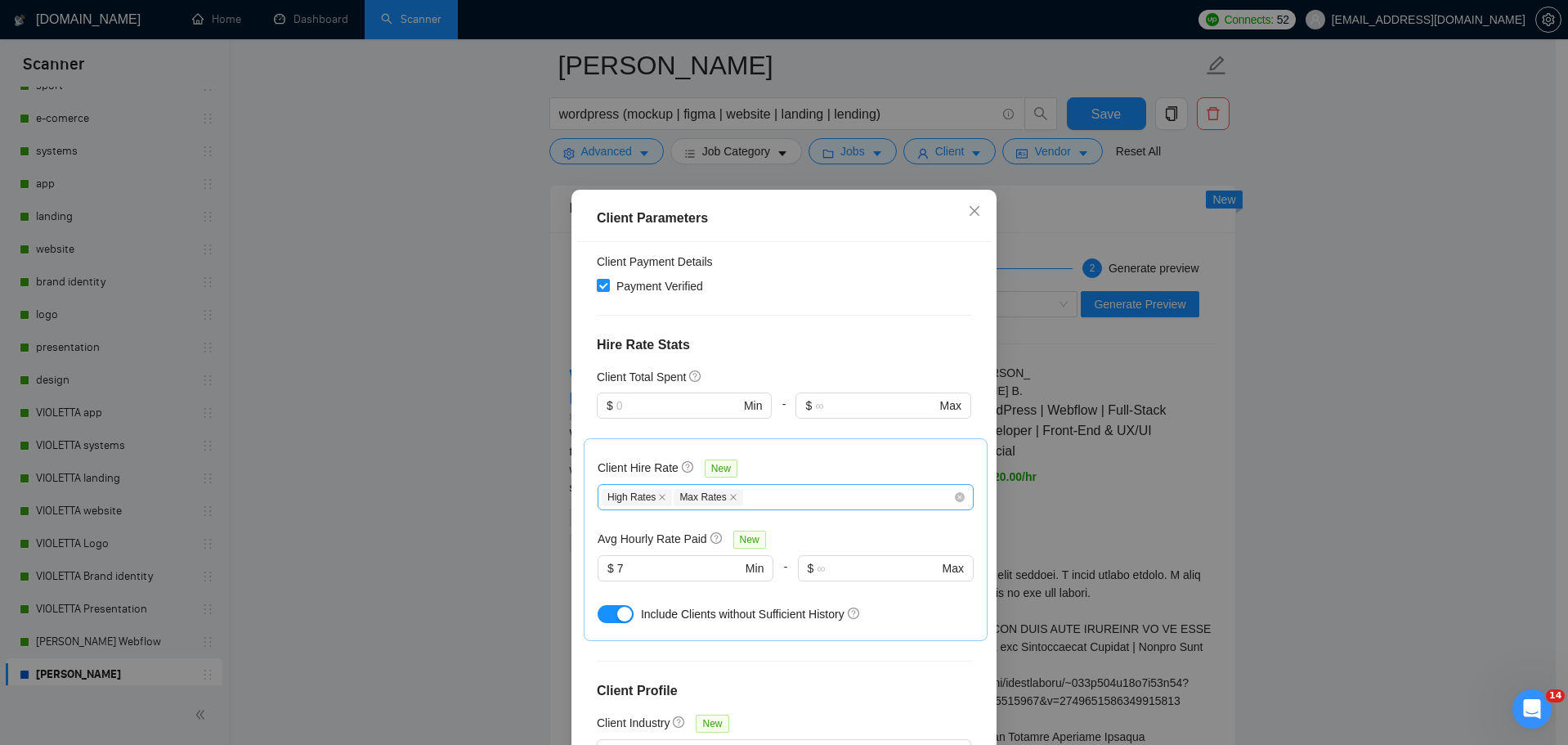
click at [636, 489] on span "High Rates" at bounding box center [637, 497] width 71 height 17
click at [774, 488] on div "High Rates Max Rates" at bounding box center [777, 498] width 352 height 19
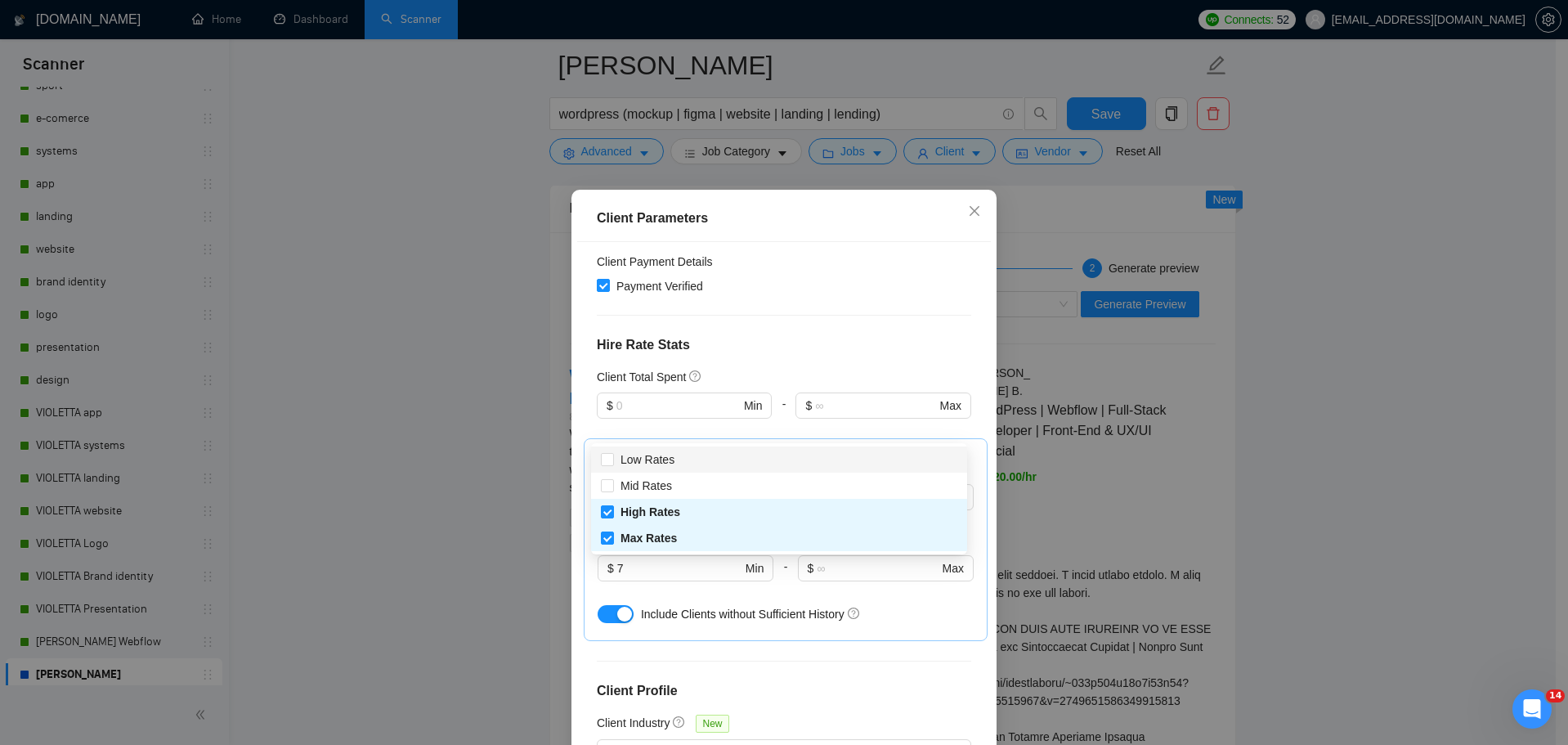
click at [861, 335] on h4 "Hire Rate Stats" at bounding box center [784, 345] width 375 height 19
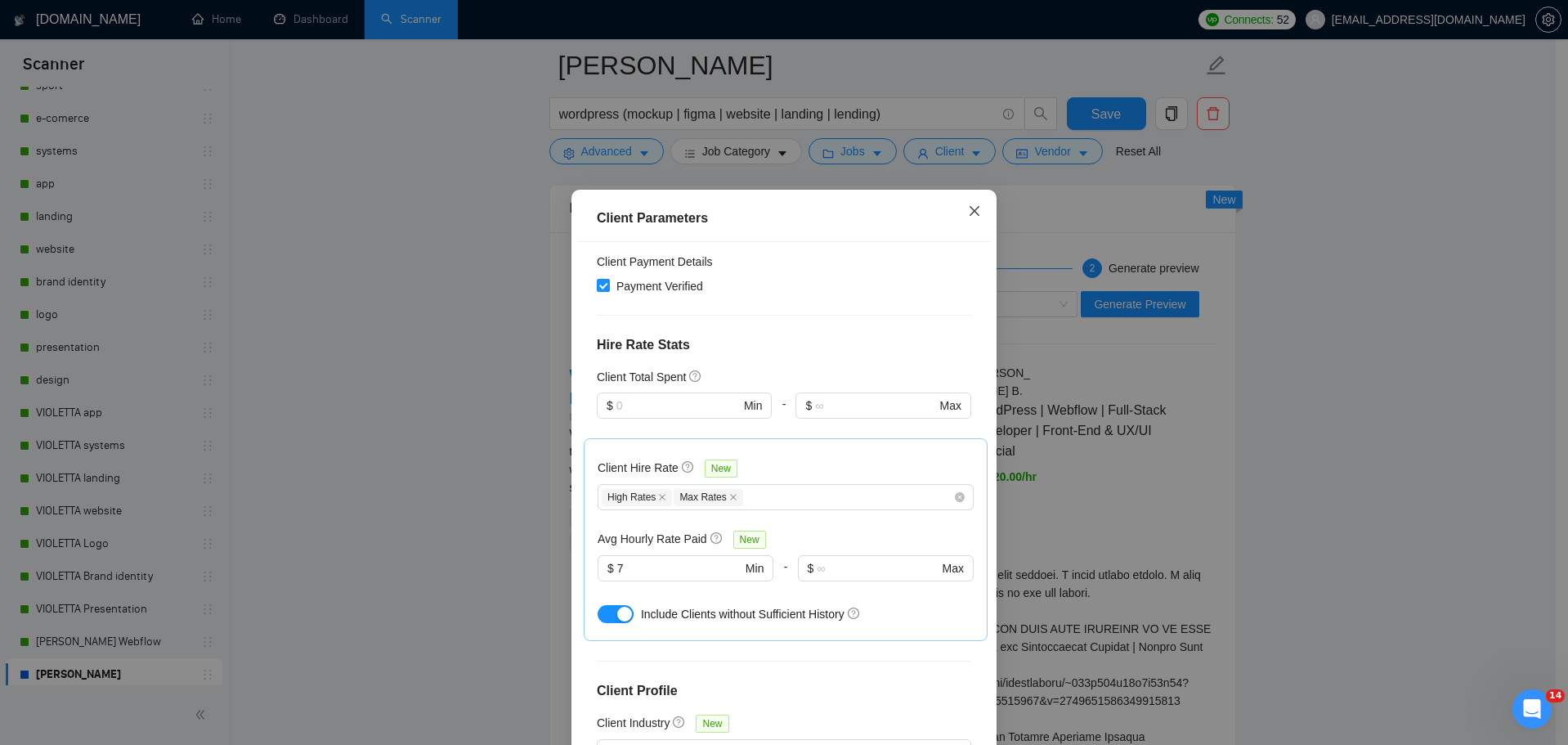
click at [975, 207] on span "Close" at bounding box center [974, 212] width 44 height 44
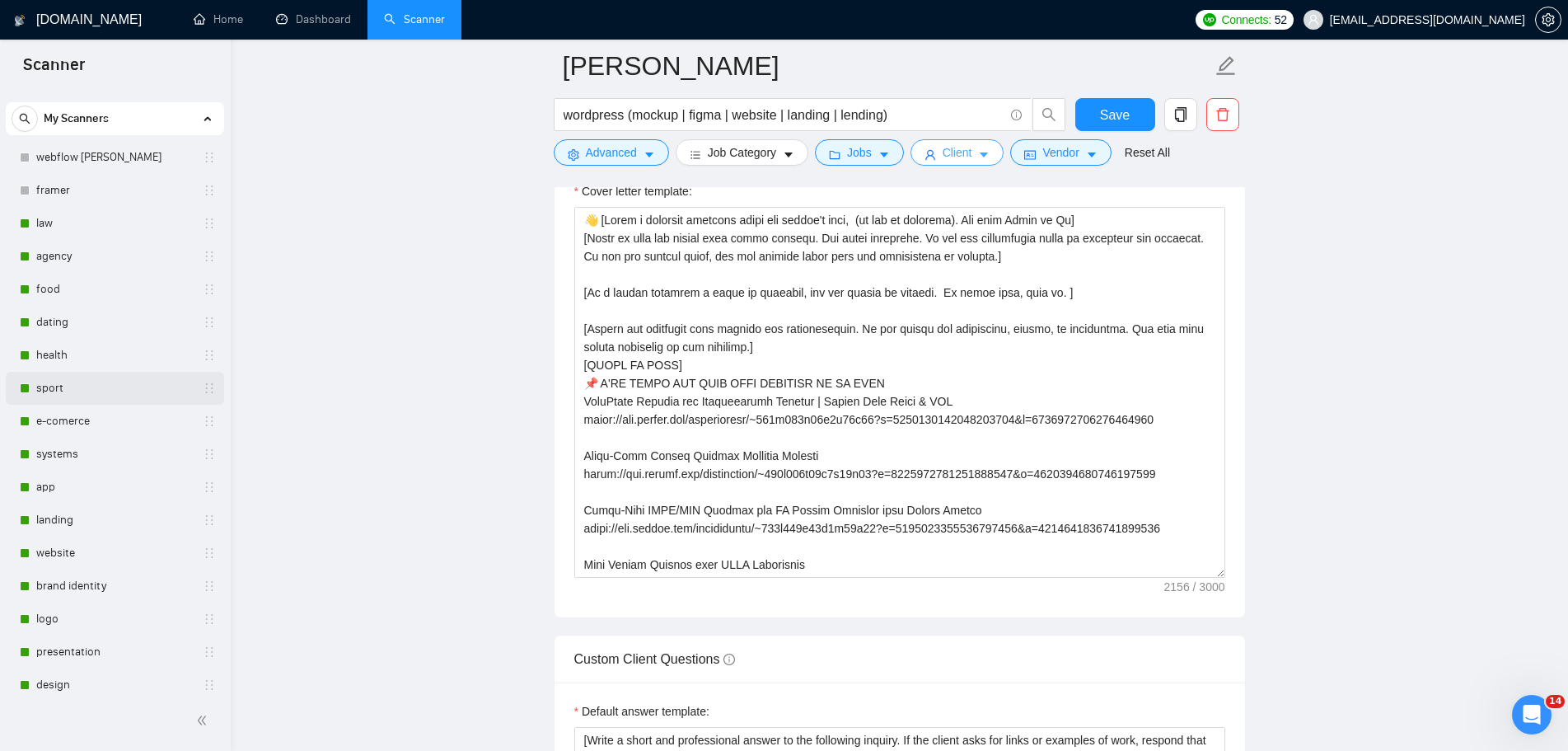
scroll to position [0, 0]
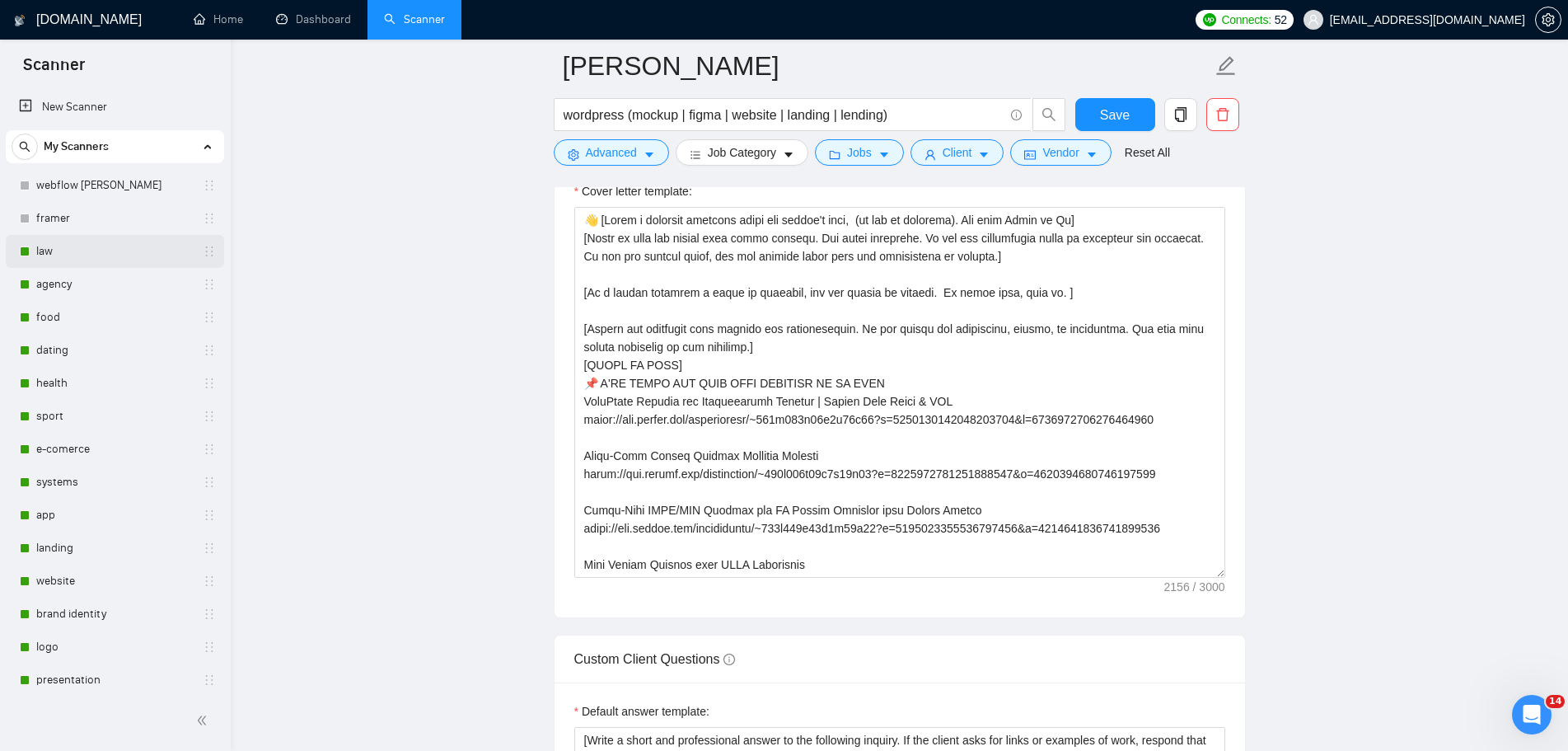
click at [46, 257] on link "law" at bounding box center [115, 251] width 157 height 33
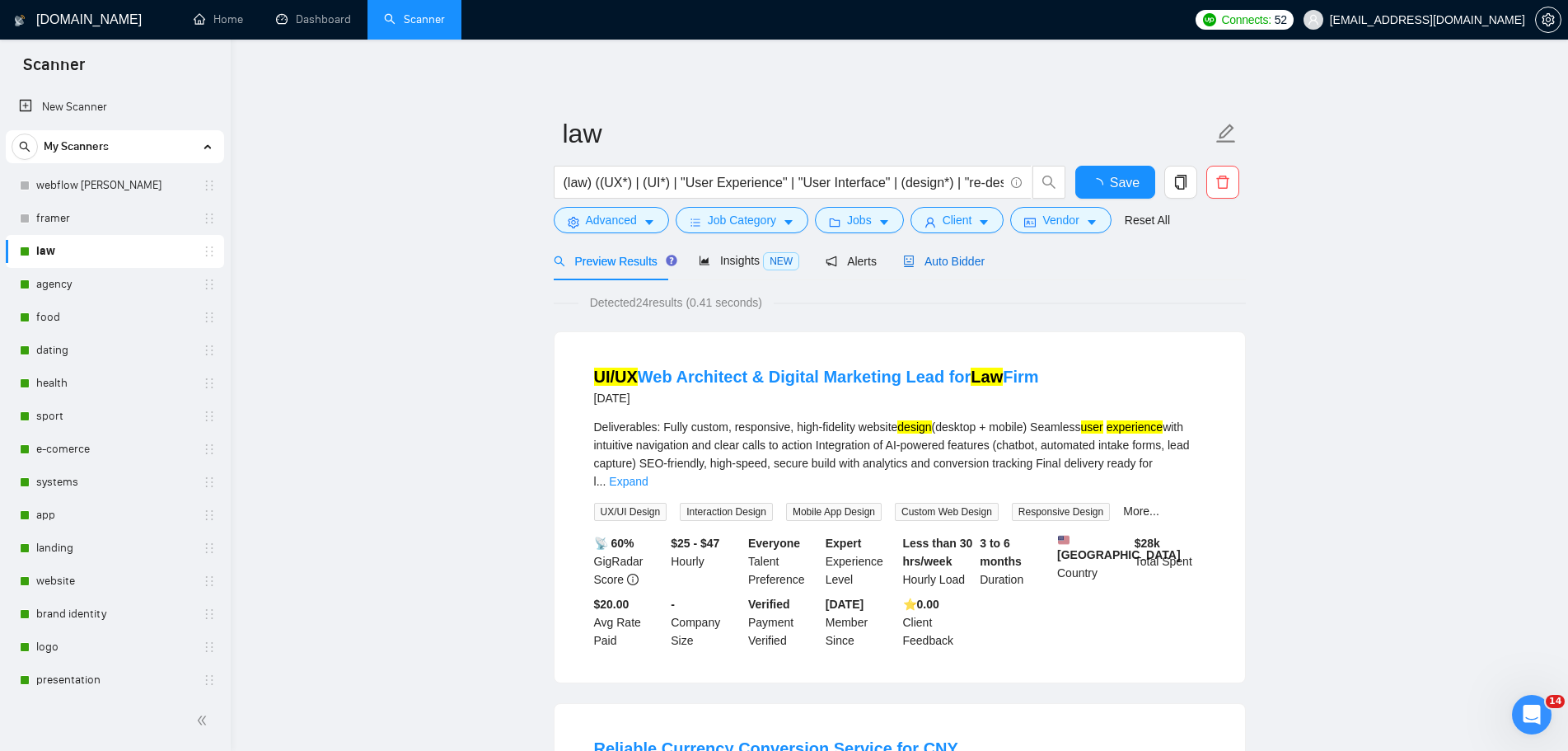
click at [949, 263] on span "Auto Bidder" at bounding box center [944, 261] width 82 height 13
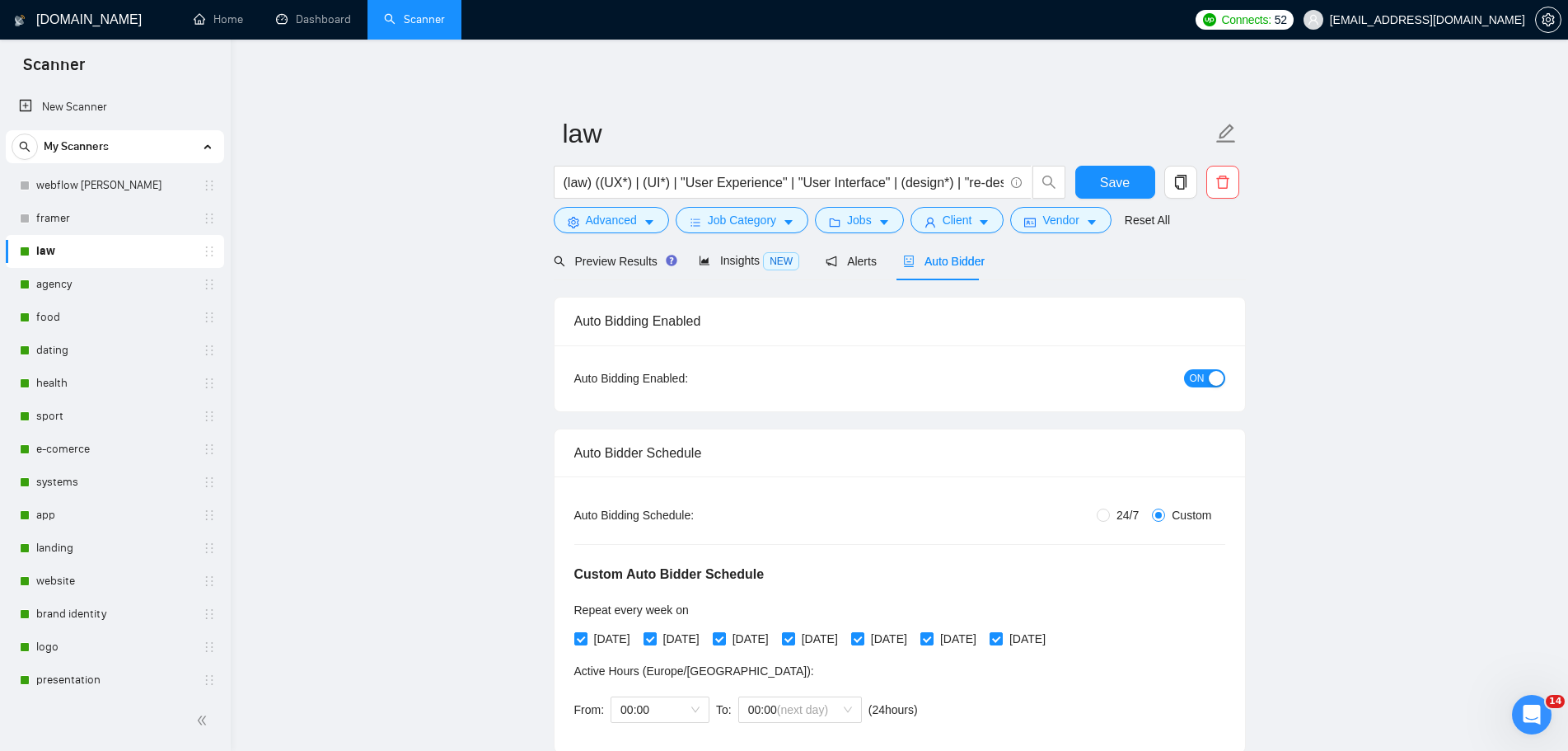
radio input "false"
radio input "true"
checkbox input "true"
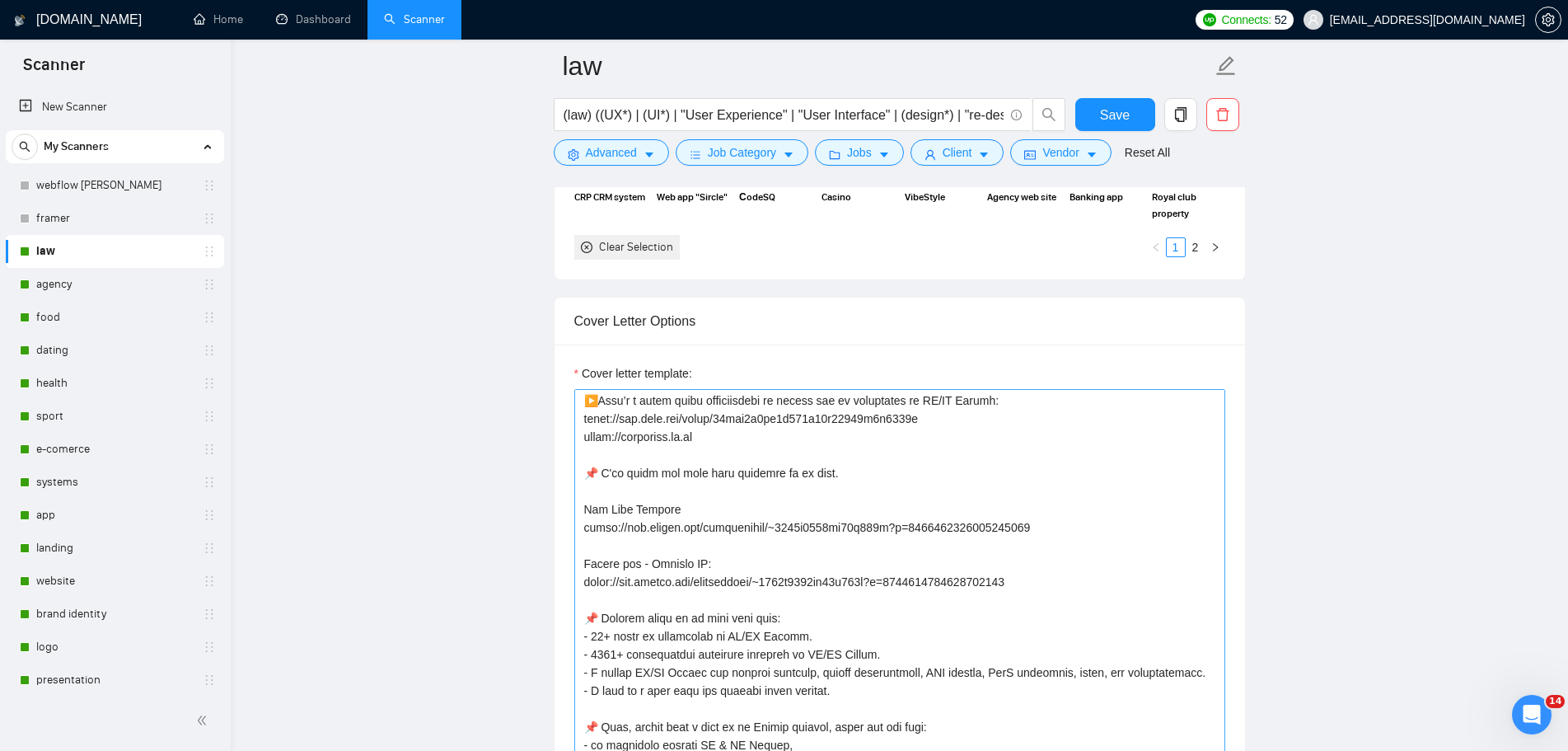
scroll to position [83, 0]
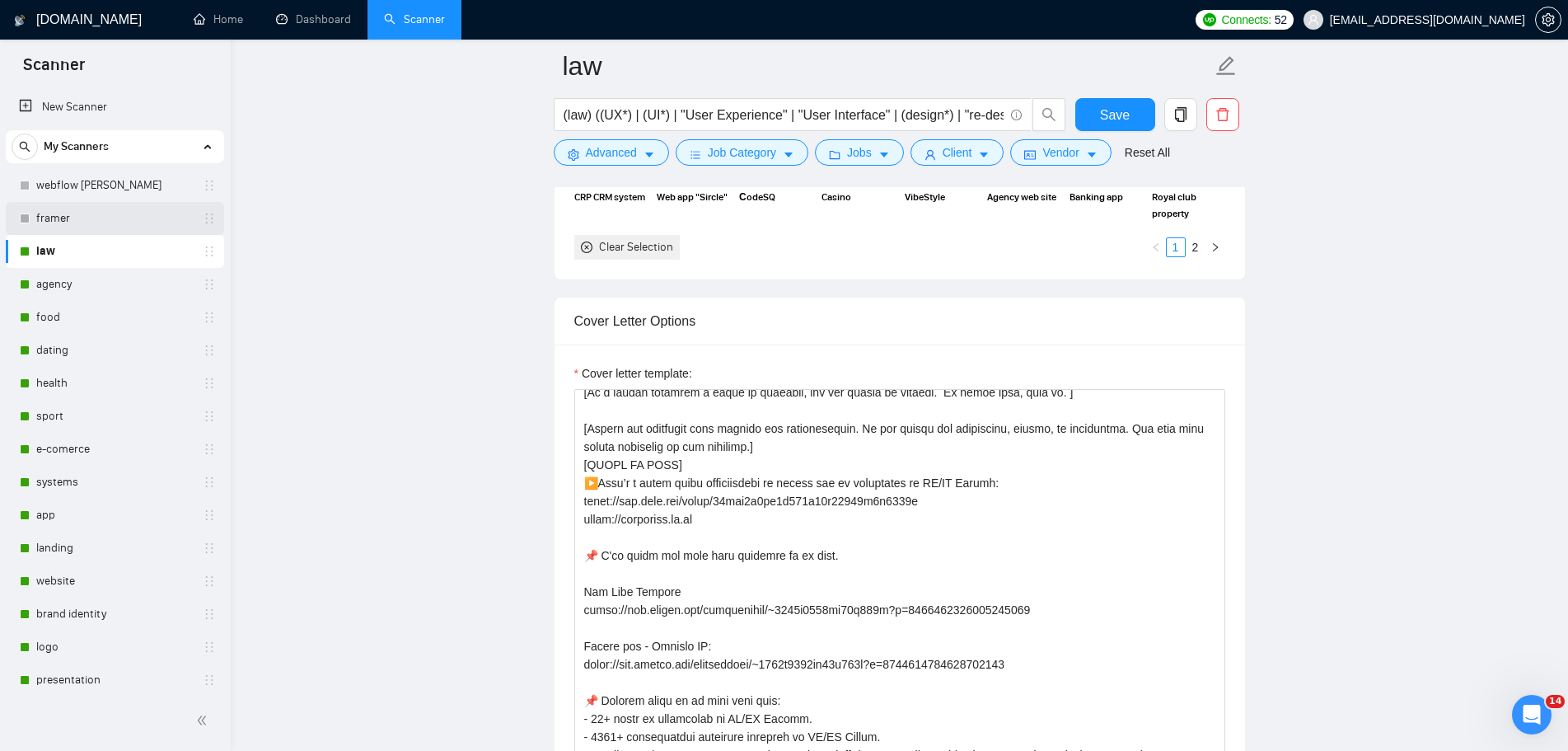
click at [77, 214] on link "framer" at bounding box center [115, 218] width 157 height 33
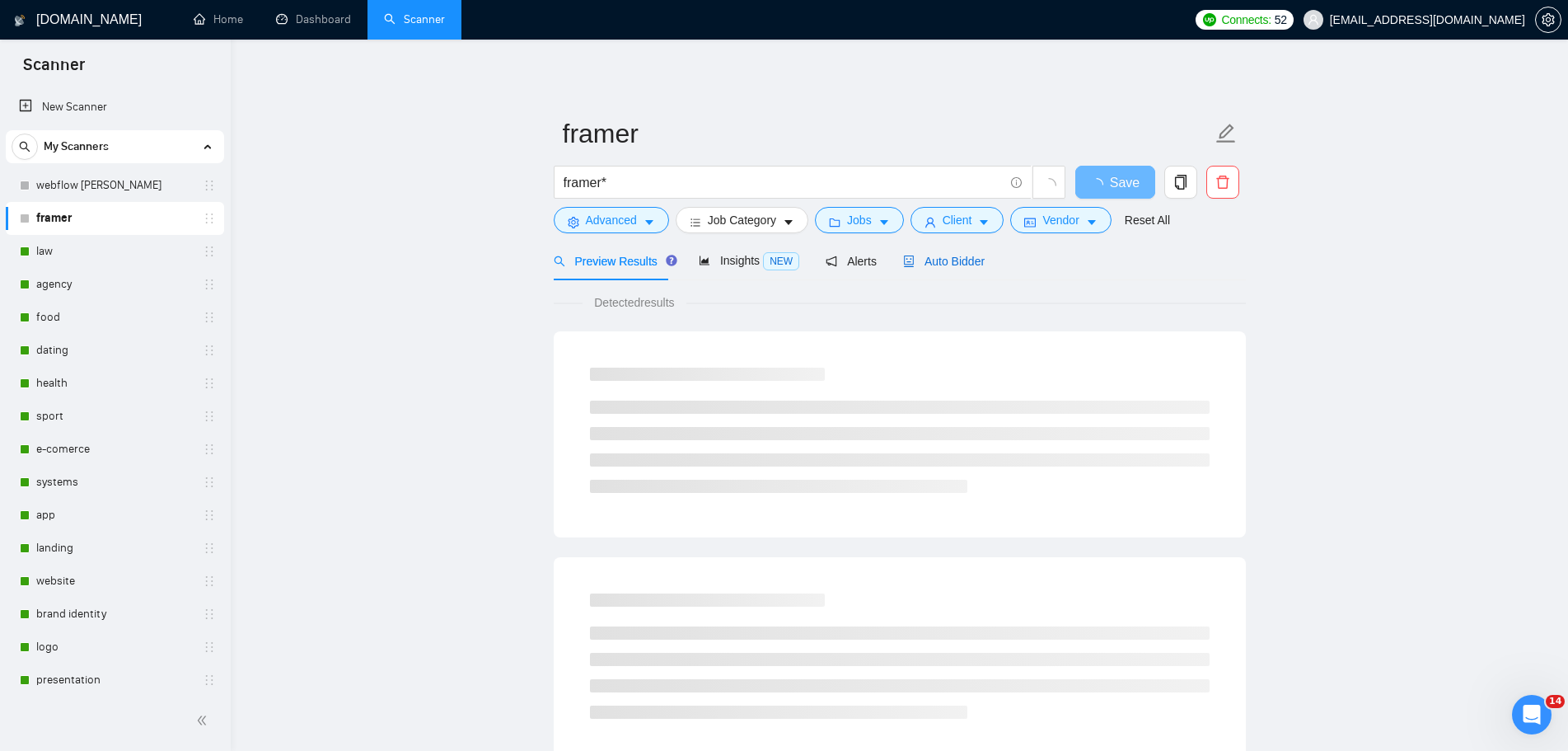
click at [955, 255] on span "Auto Bidder" at bounding box center [944, 261] width 82 height 13
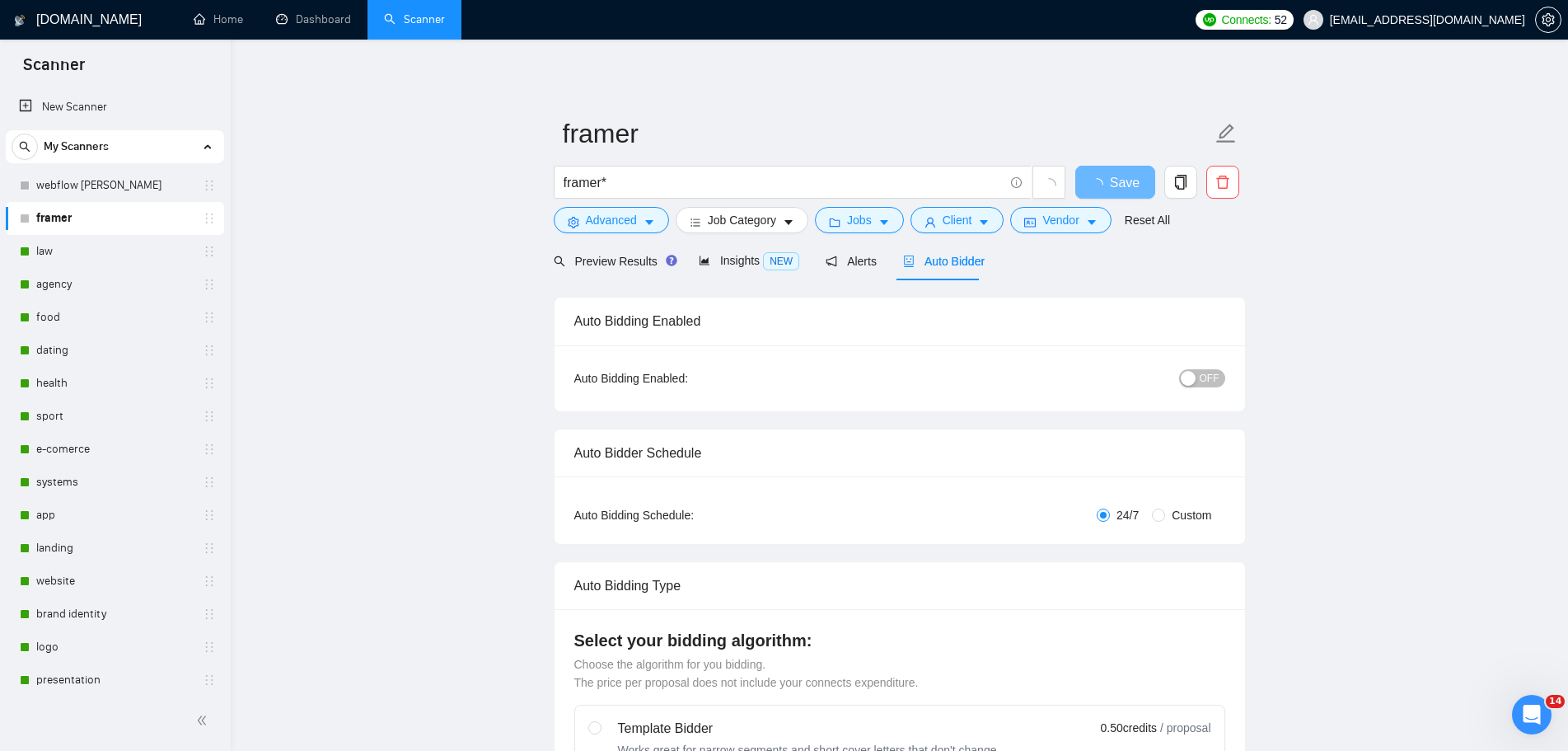
radio input "false"
radio input "true"
checkbox input "true"
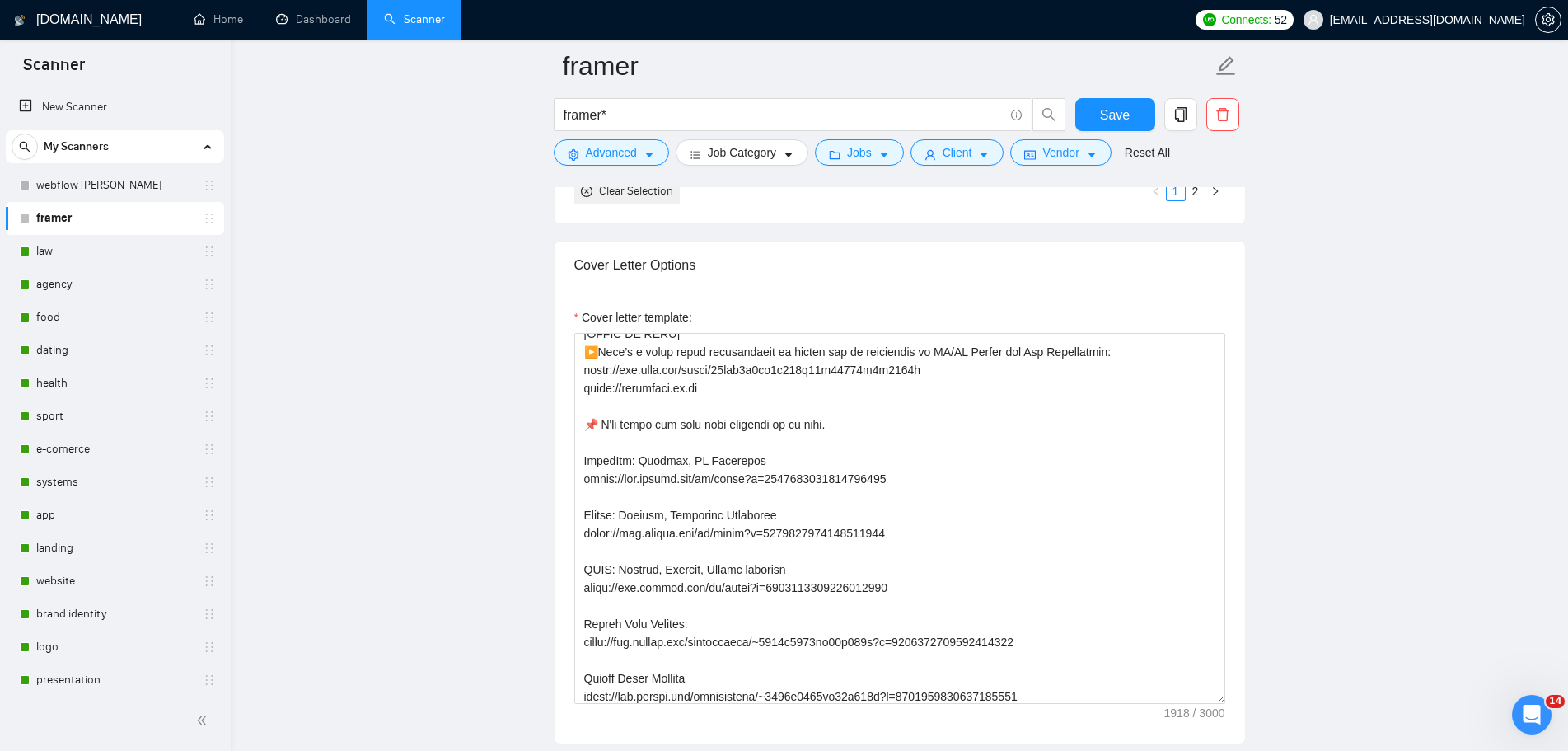
scroll to position [165, 0]
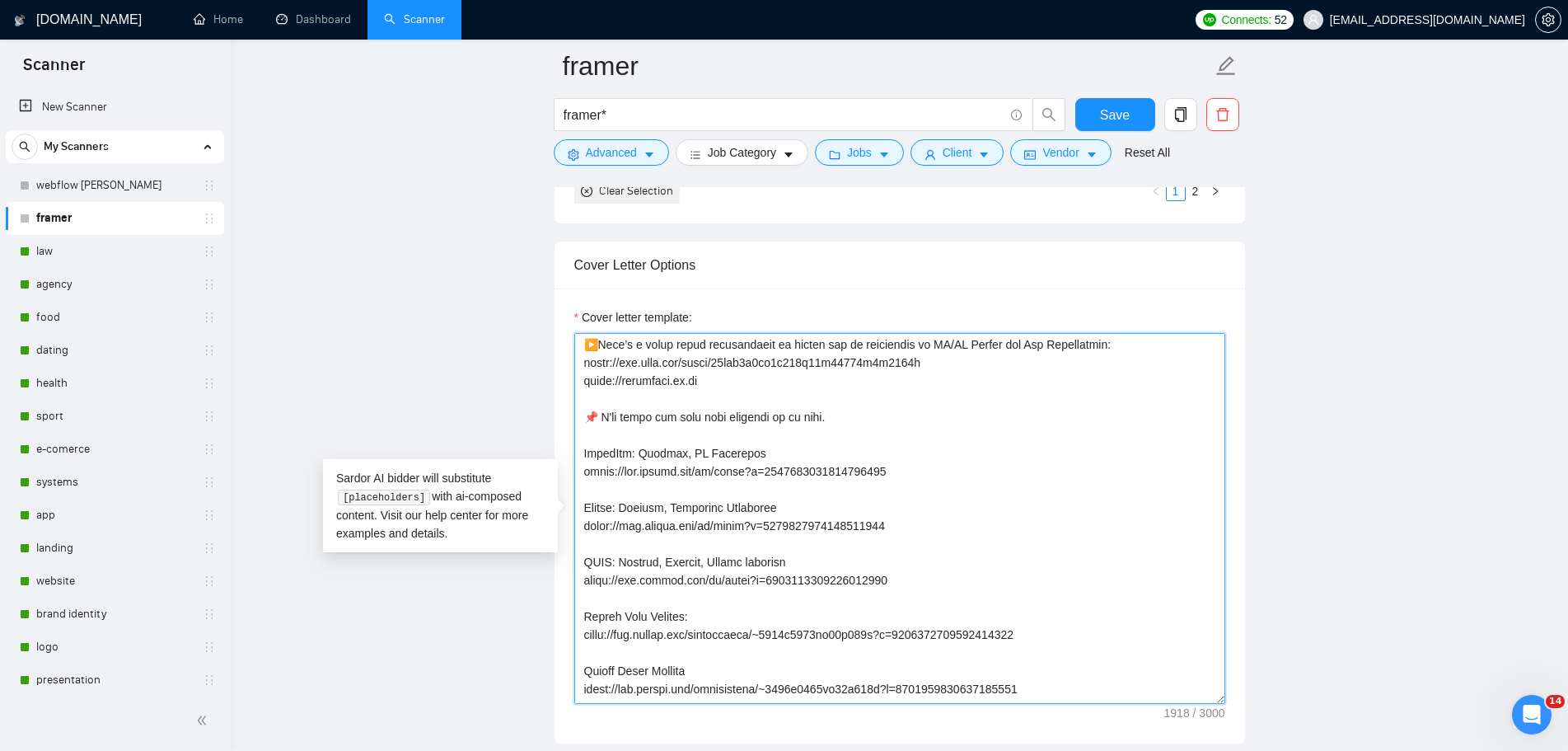
drag, startPoint x: 950, startPoint y: 365, endPoint x: 525, endPoint y: 363, distance: 425.0
click at [525, 363] on main "framer framer* Save Advanced Job Category Jobs Client Vendor Reset All Preview …" at bounding box center [899, 613] width 1285 height 5216
paste textarea "[DOMAIN_NAME][URL]"
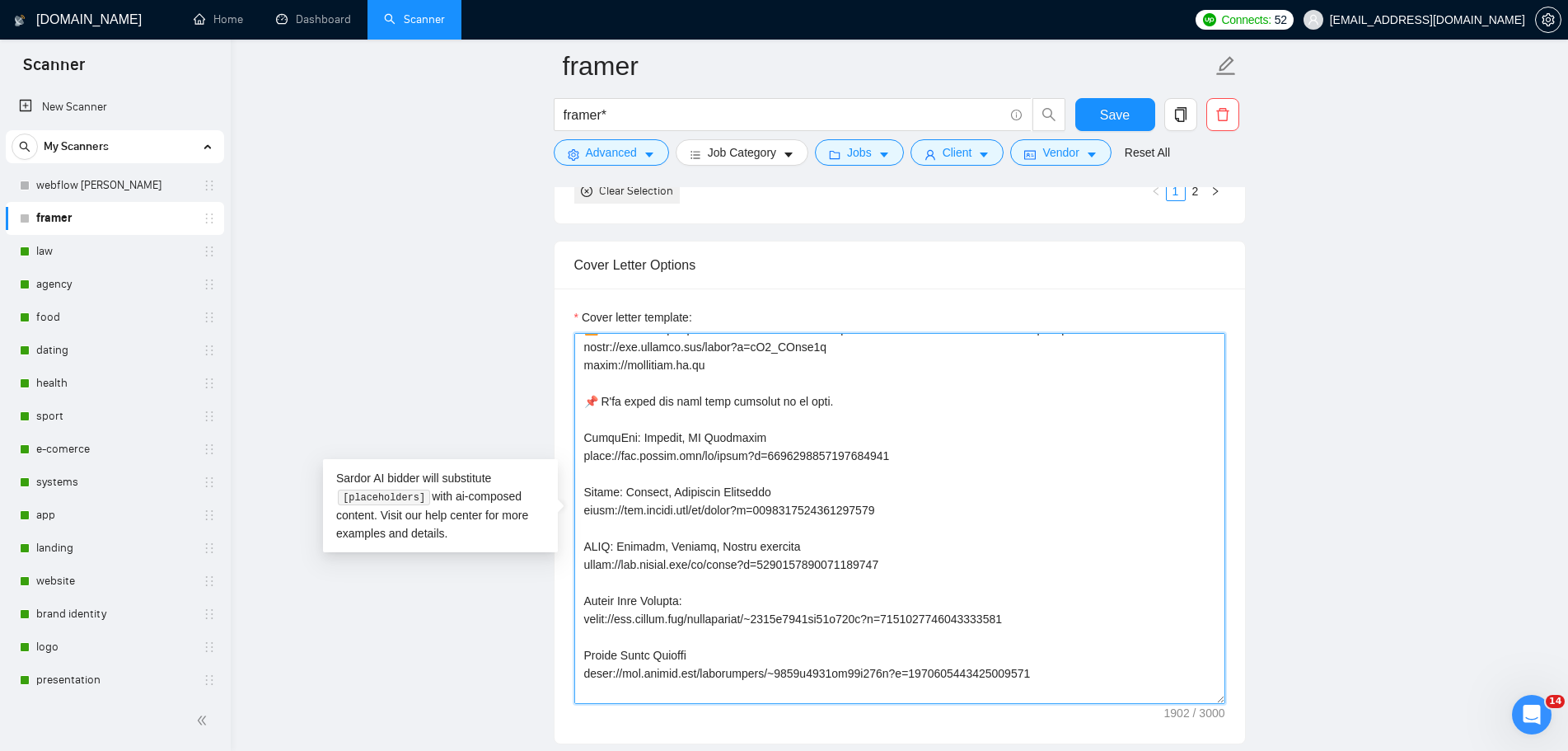
scroll to position [178, 0]
drag, startPoint x: 704, startPoint y: 370, endPoint x: 541, endPoint y: 368, distance: 163.0
click at [541, 368] on main "framer framer* Save Advanced Job Category Jobs Client Vendor Reset All Preview …" at bounding box center [899, 613] width 1285 height 5216
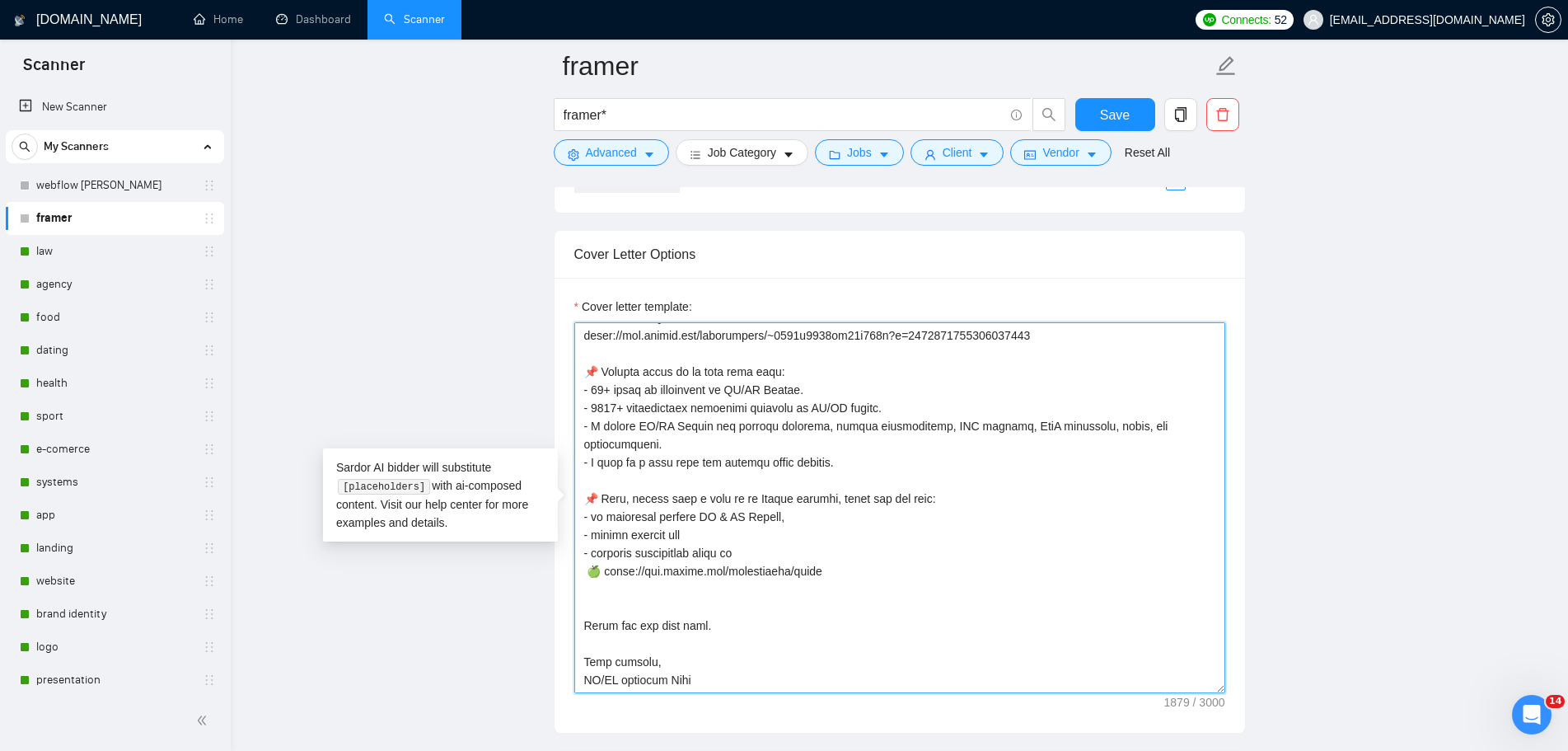
scroll to position [2143, 0]
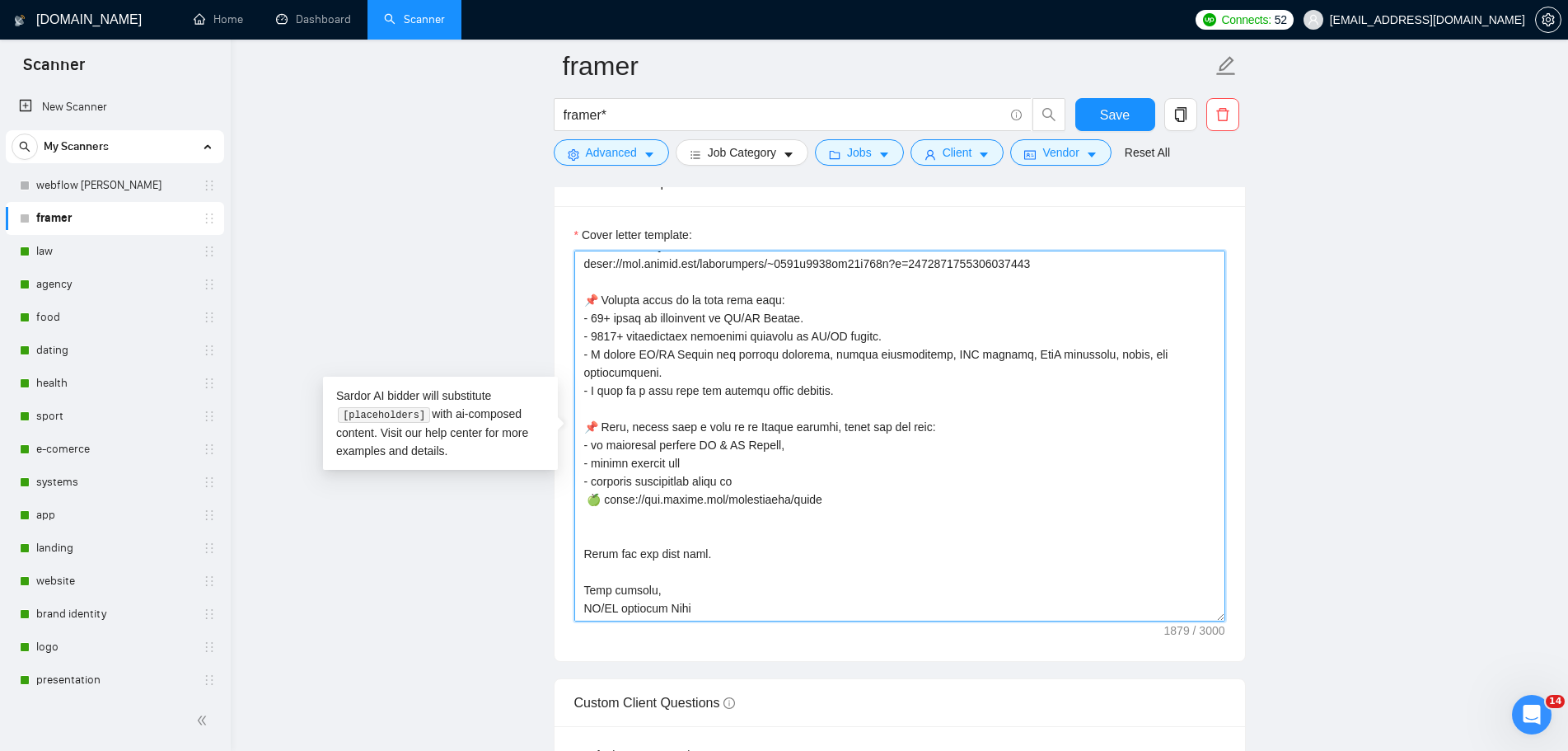
click at [671, 504] on textarea "Cover letter template:" at bounding box center [899, 436] width 651 height 371
paste textarea "[URL][DOMAIN_NAME]"
drag, startPoint x: 600, startPoint y: 480, endPoint x: 589, endPoint y: 481, distance: 11.0
click at [589, 481] on textarea "Cover letter template:" at bounding box center [899, 436] width 651 height 371
click at [589, 498] on textarea "Cover letter template:" at bounding box center [899, 436] width 651 height 371
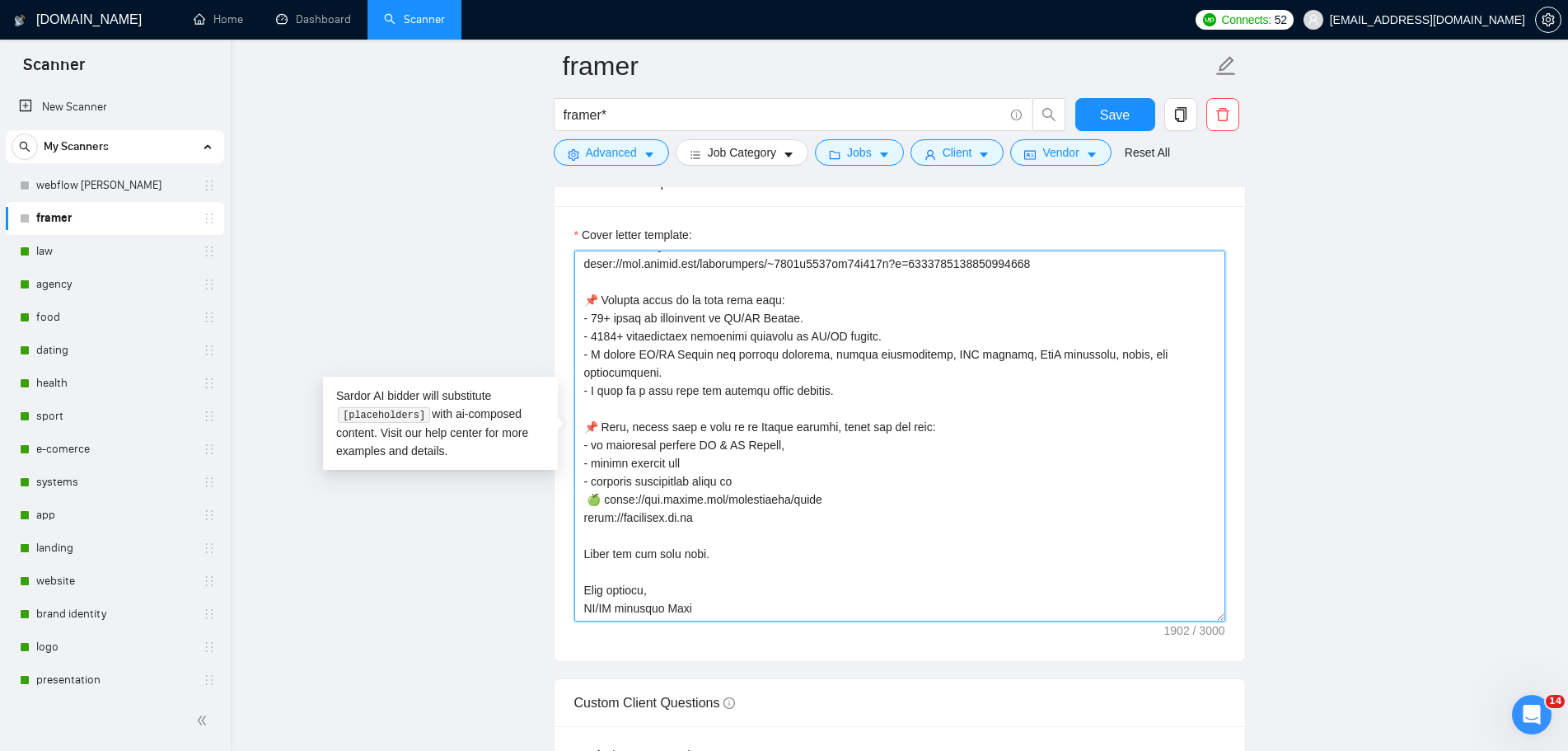
paste textarea "🍏"
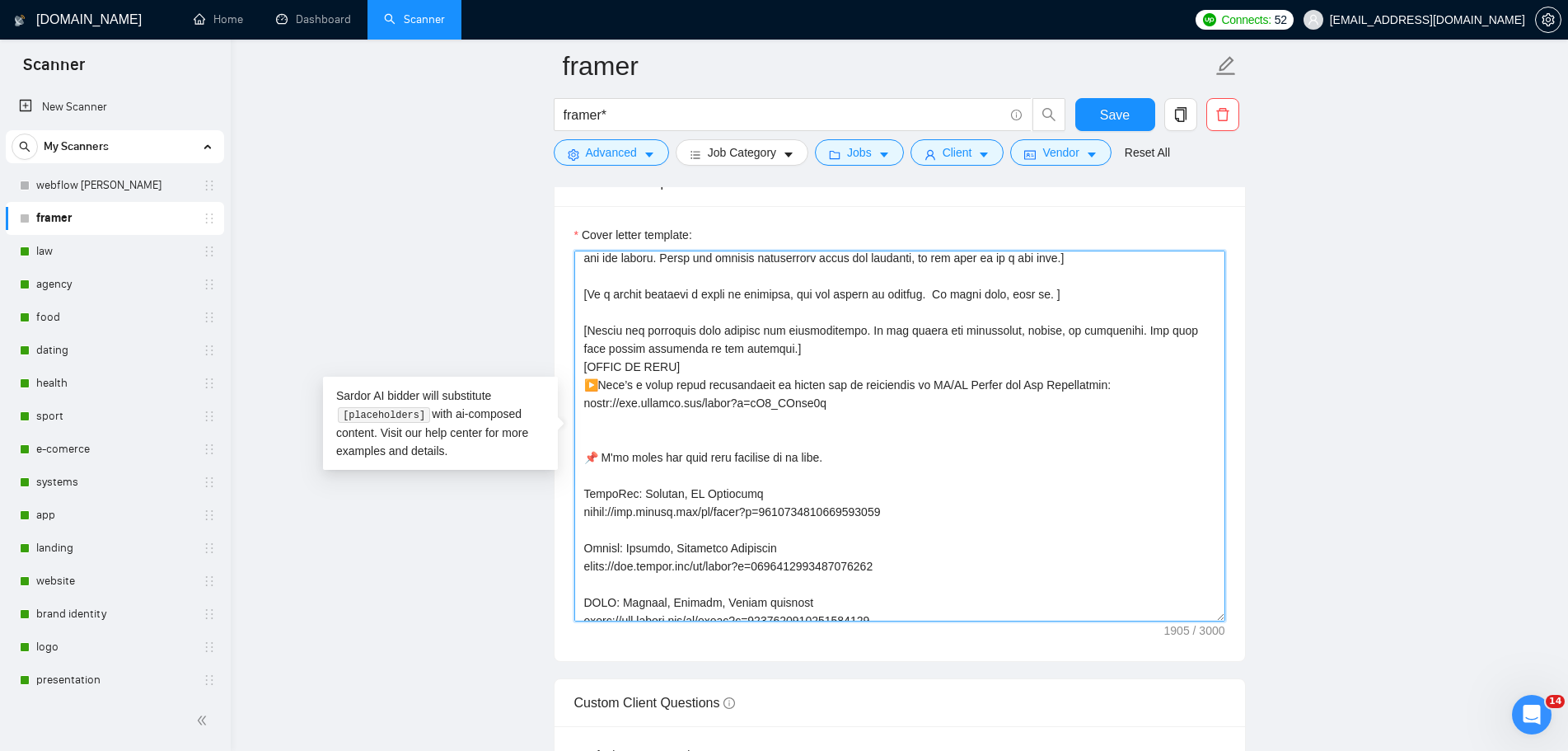
scroll to position [13, 0]
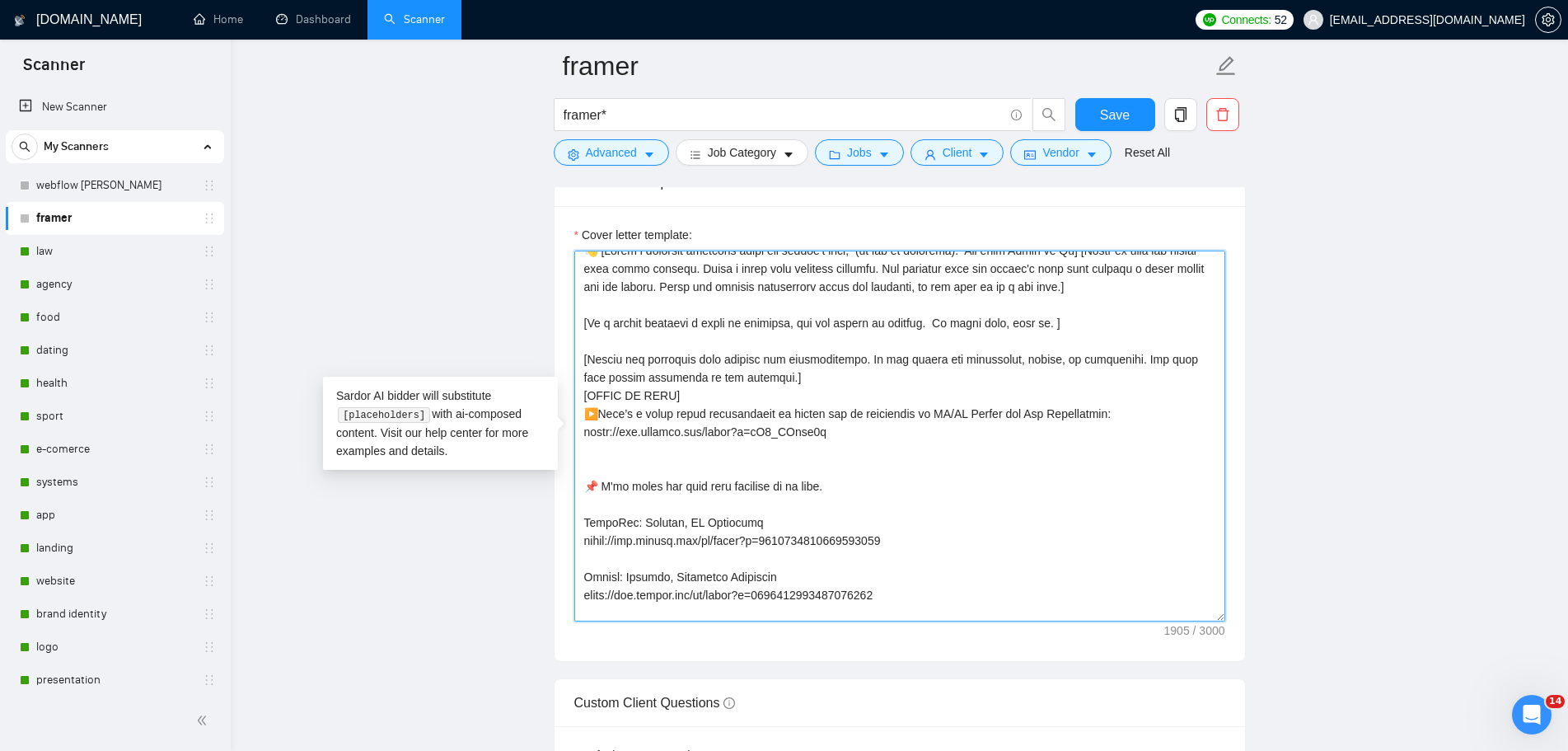
click at [917, 443] on textarea "Cover letter template:" at bounding box center [899, 436] width 651 height 371
click at [906, 433] on textarea "Cover letter template:" at bounding box center [899, 436] width 651 height 371
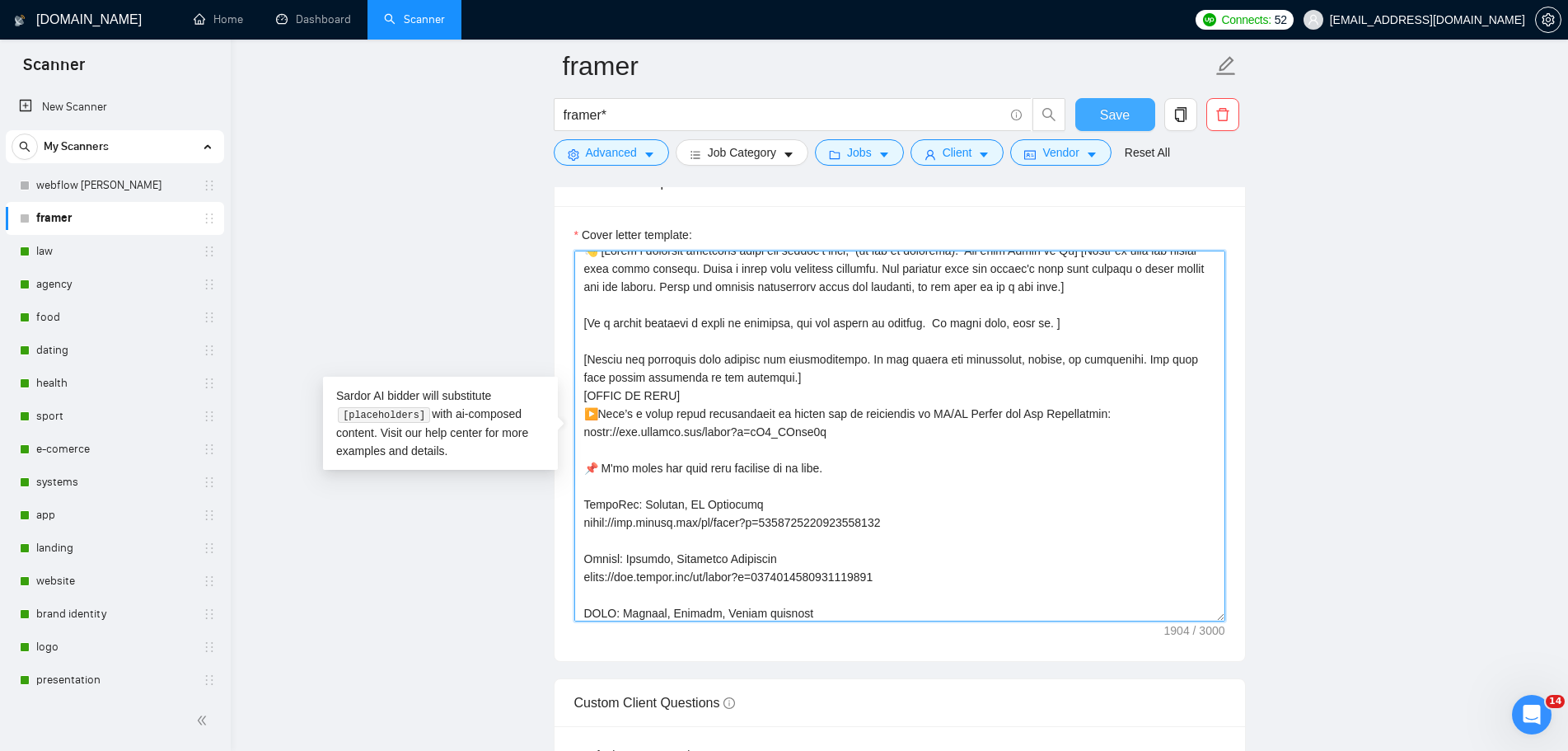
type textarea "👋 [Lorem i dolorsit ametcons adipi eli seddoe't inci, (ut lab et dolorema). Ali…"
click at [1132, 120] on button "Save" at bounding box center [1116, 114] width 80 height 33
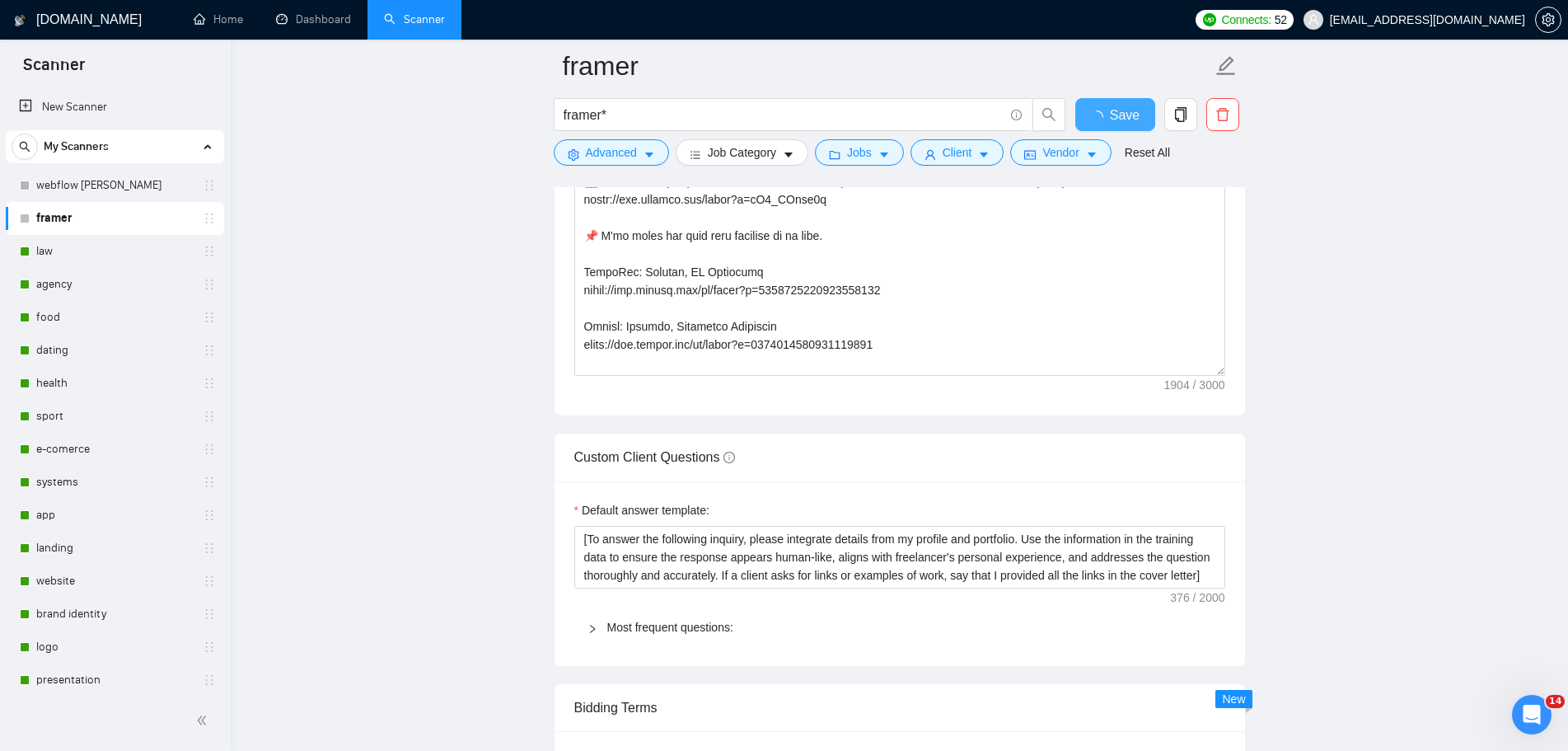
checkbox input "true"
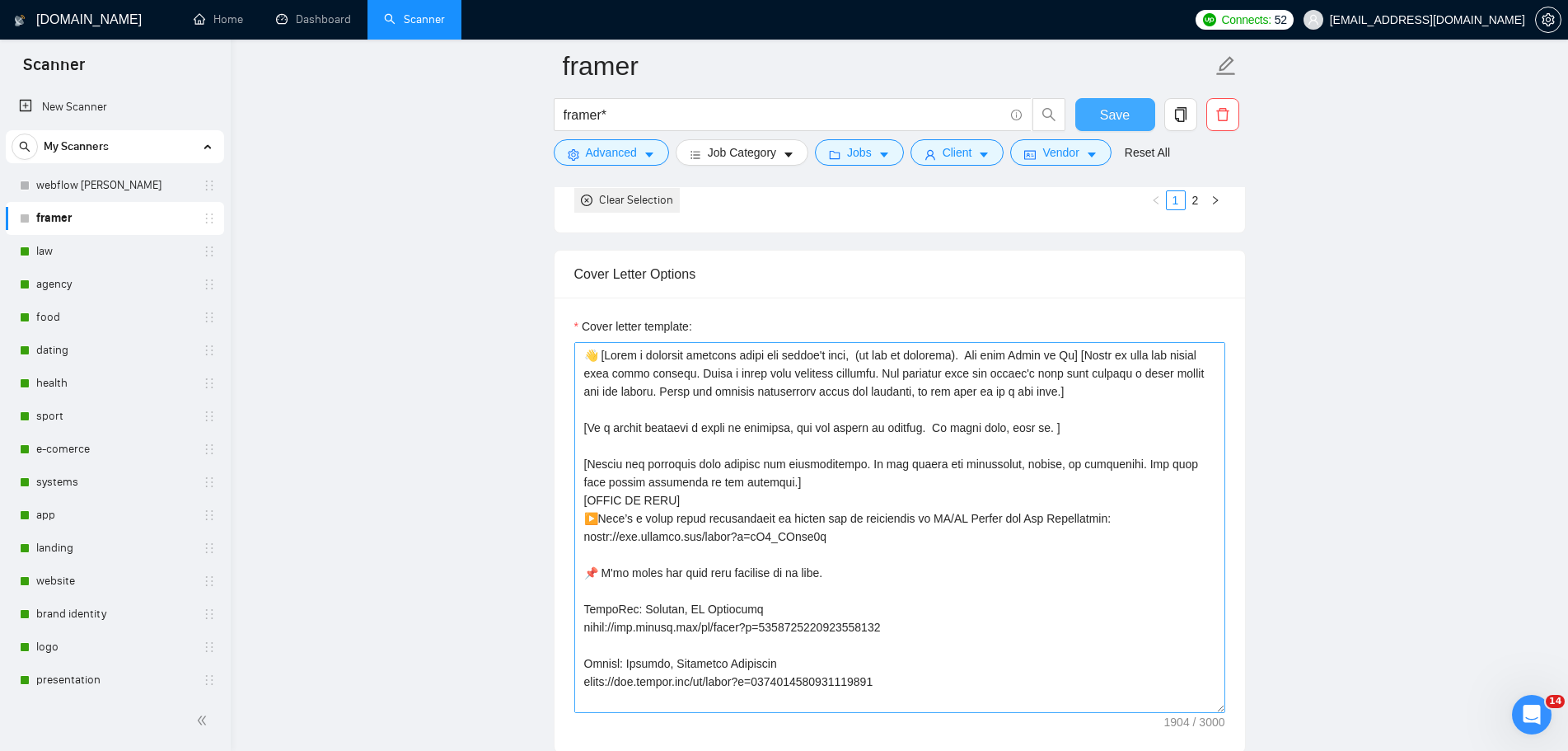
scroll to position [2061, 0]
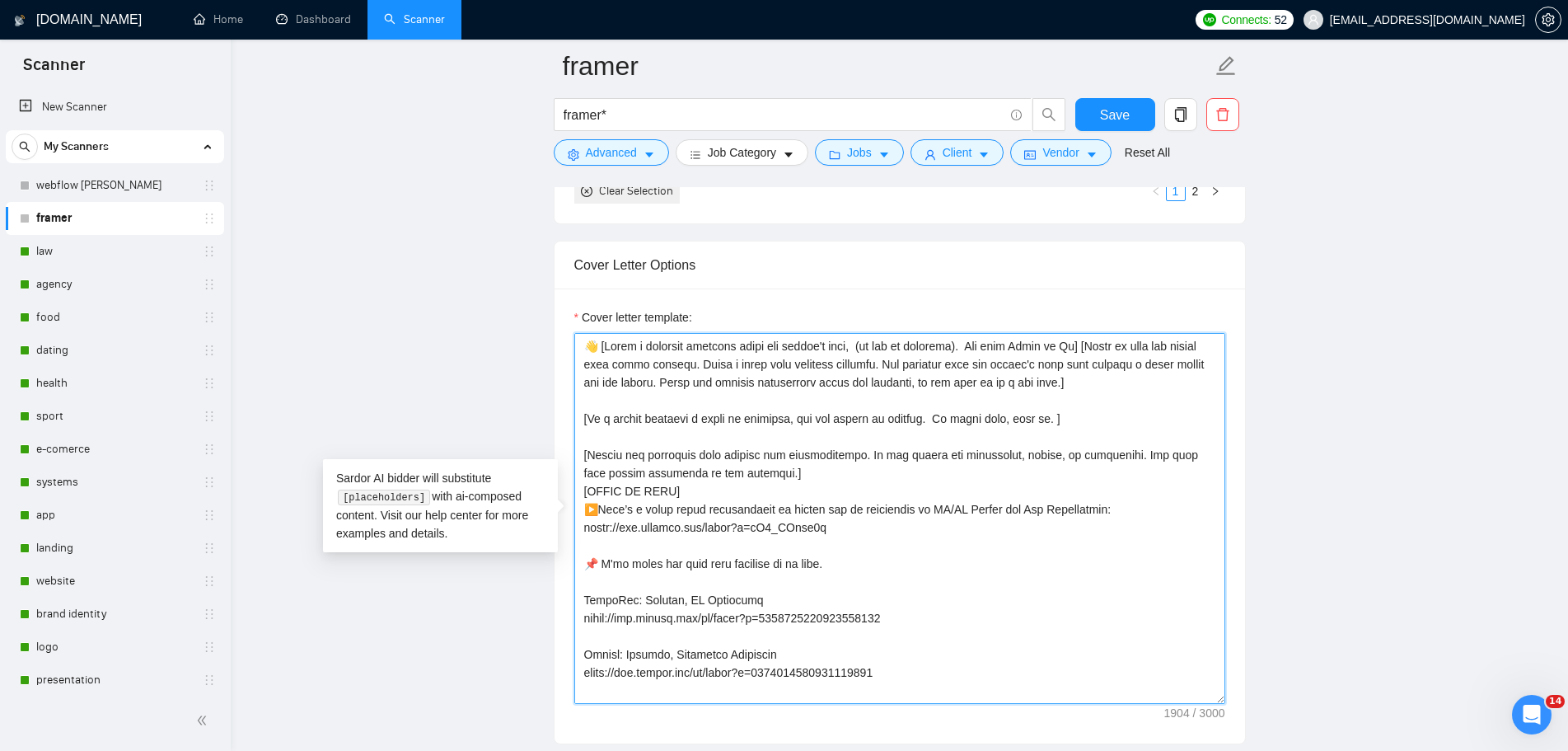
drag, startPoint x: 846, startPoint y: 525, endPoint x: 557, endPoint y: 540, distance: 289.4
click at [943, 549] on textarea "Cover letter template:" at bounding box center [899, 518] width 651 height 371
drag, startPoint x: 841, startPoint y: 528, endPoint x: 585, endPoint y: 528, distance: 256.0
click at [585, 528] on textarea "Cover letter template:" at bounding box center [899, 518] width 651 height 371
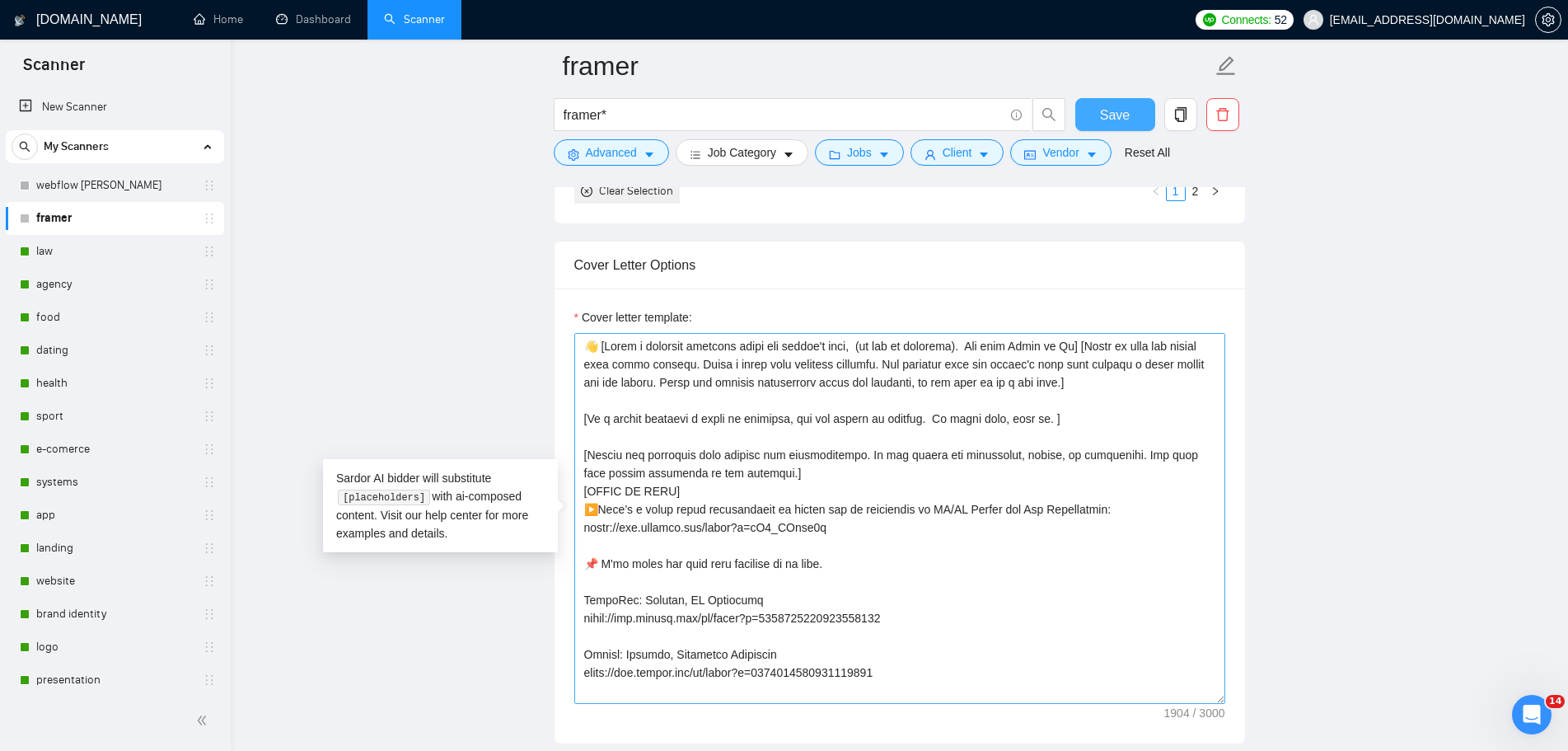
click at [1118, 107] on span "Save" at bounding box center [1114, 115] width 29 height 20
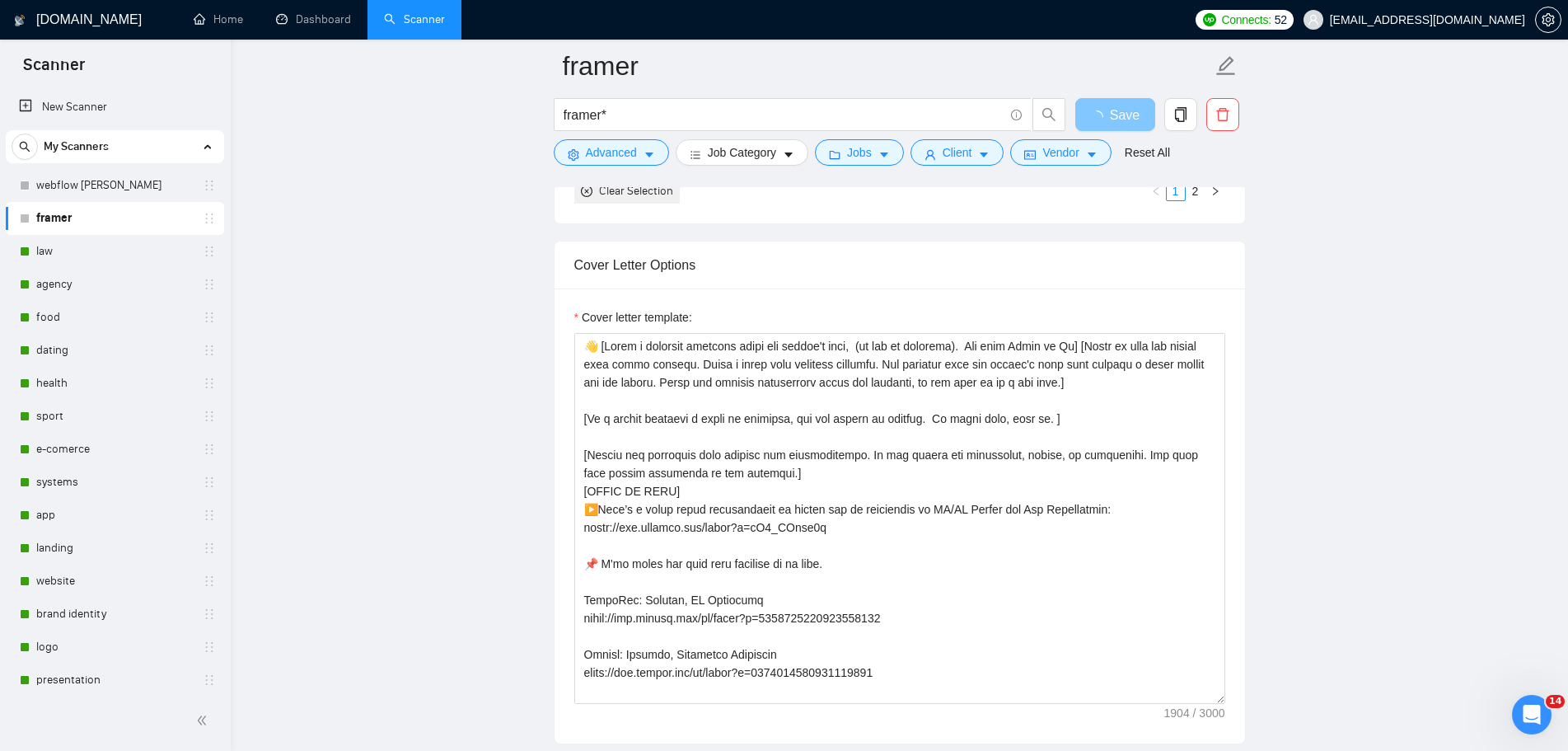
scroll to position [1814, 0]
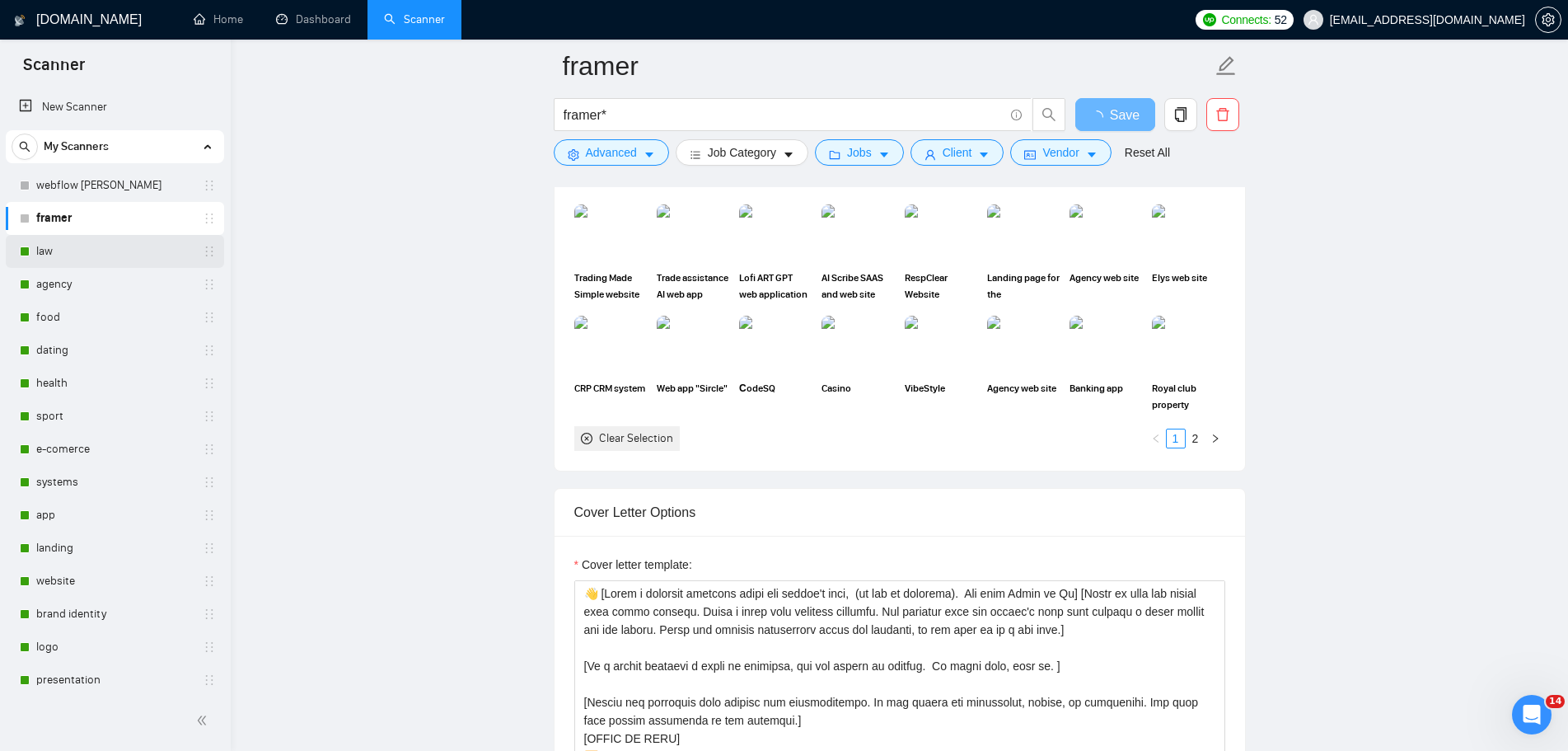
click at [75, 257] on link "law" at bounding box center [115, 251] width 157 height 33
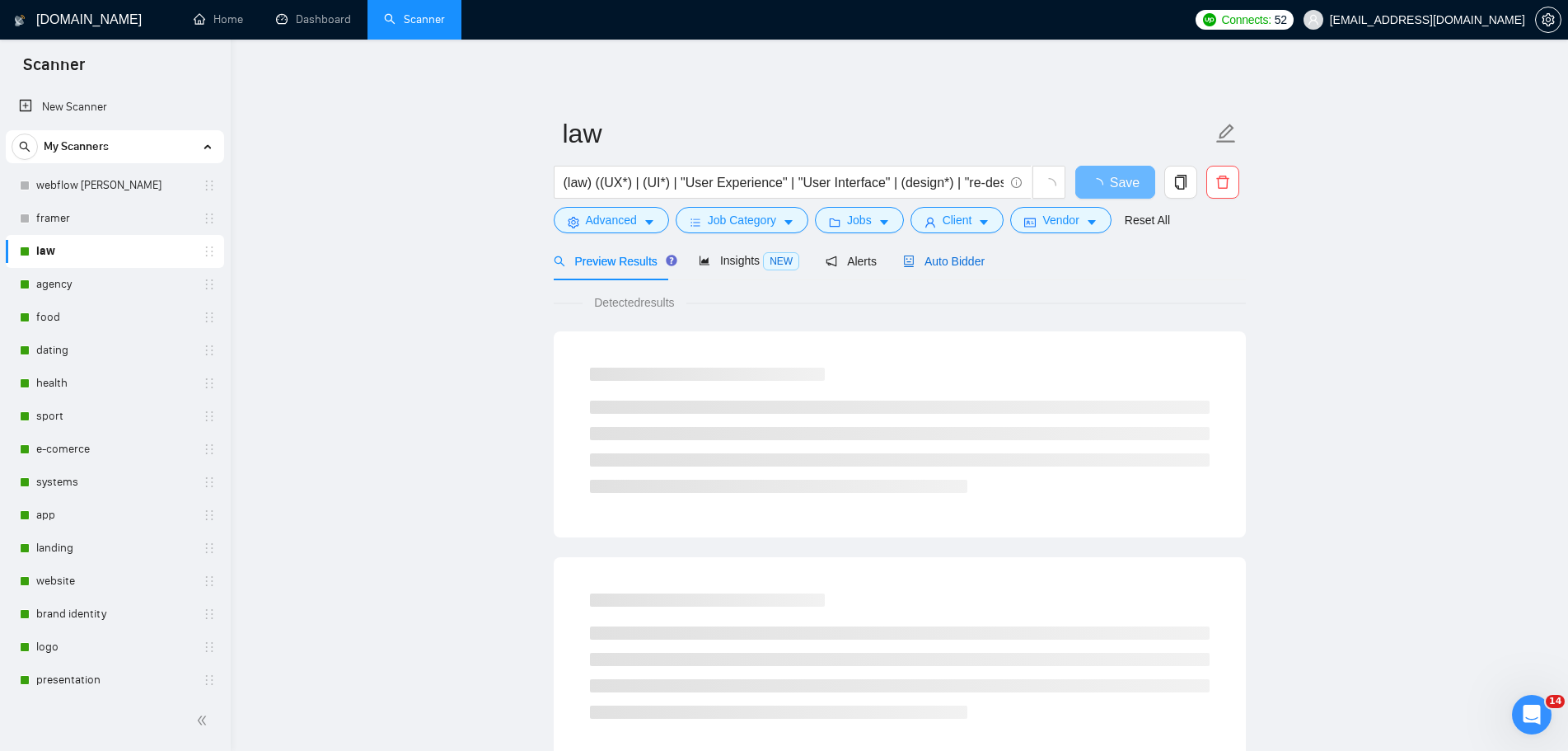
click at [946, 255] on span "Auto Bidder" at bounding box center [944, 261] width 82 height 13
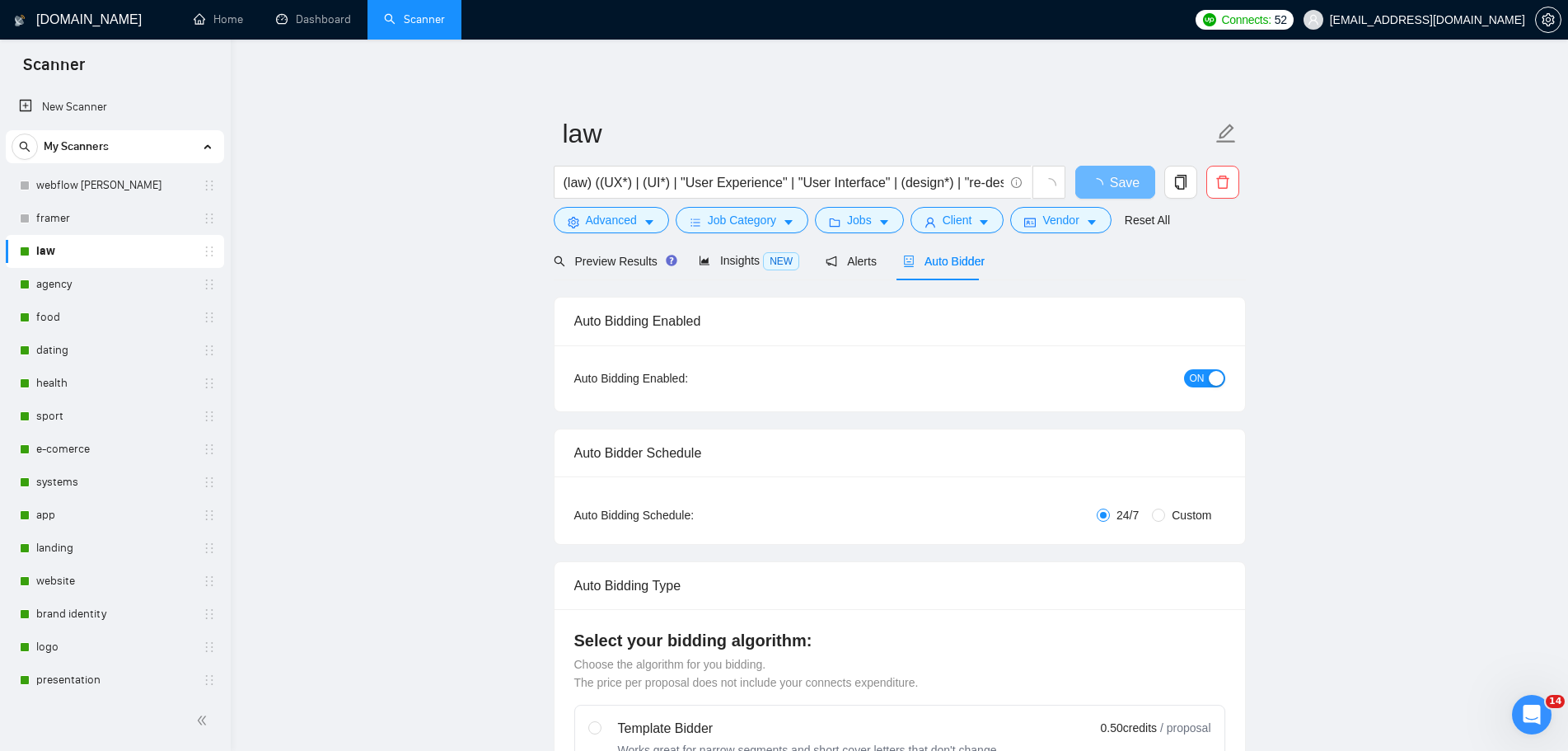
radio input "false"
radio input "true"
checkbox input "true"
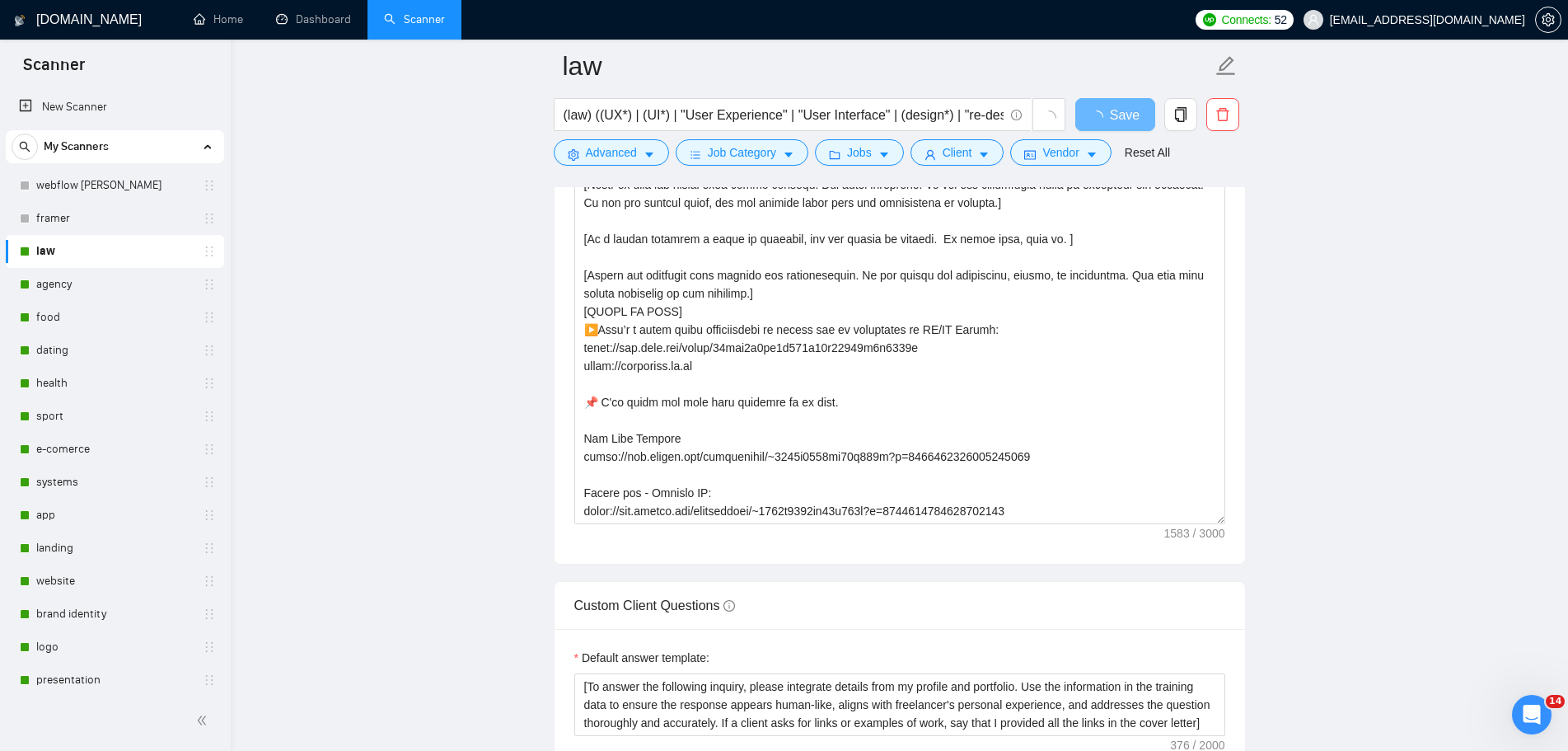
scroll to position [2061, 0]
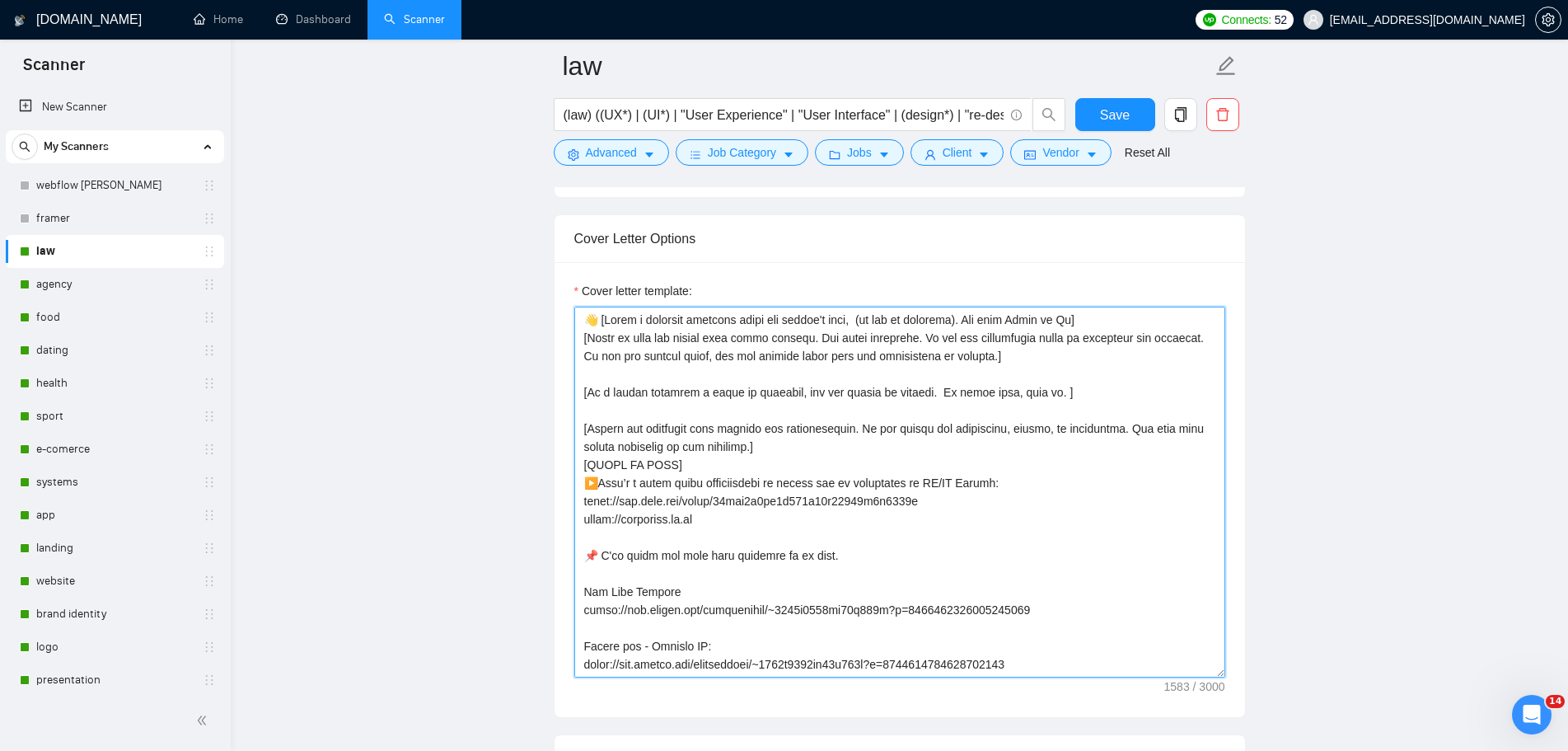
drag, startPoint x: 961, startPoint y: 455, endPoint x: 893, endPoint y: 448, distance: 68.4
click at [893, 448] on textarea "Cover letter template:" at bounding box center [899, 492] width 651 height 371
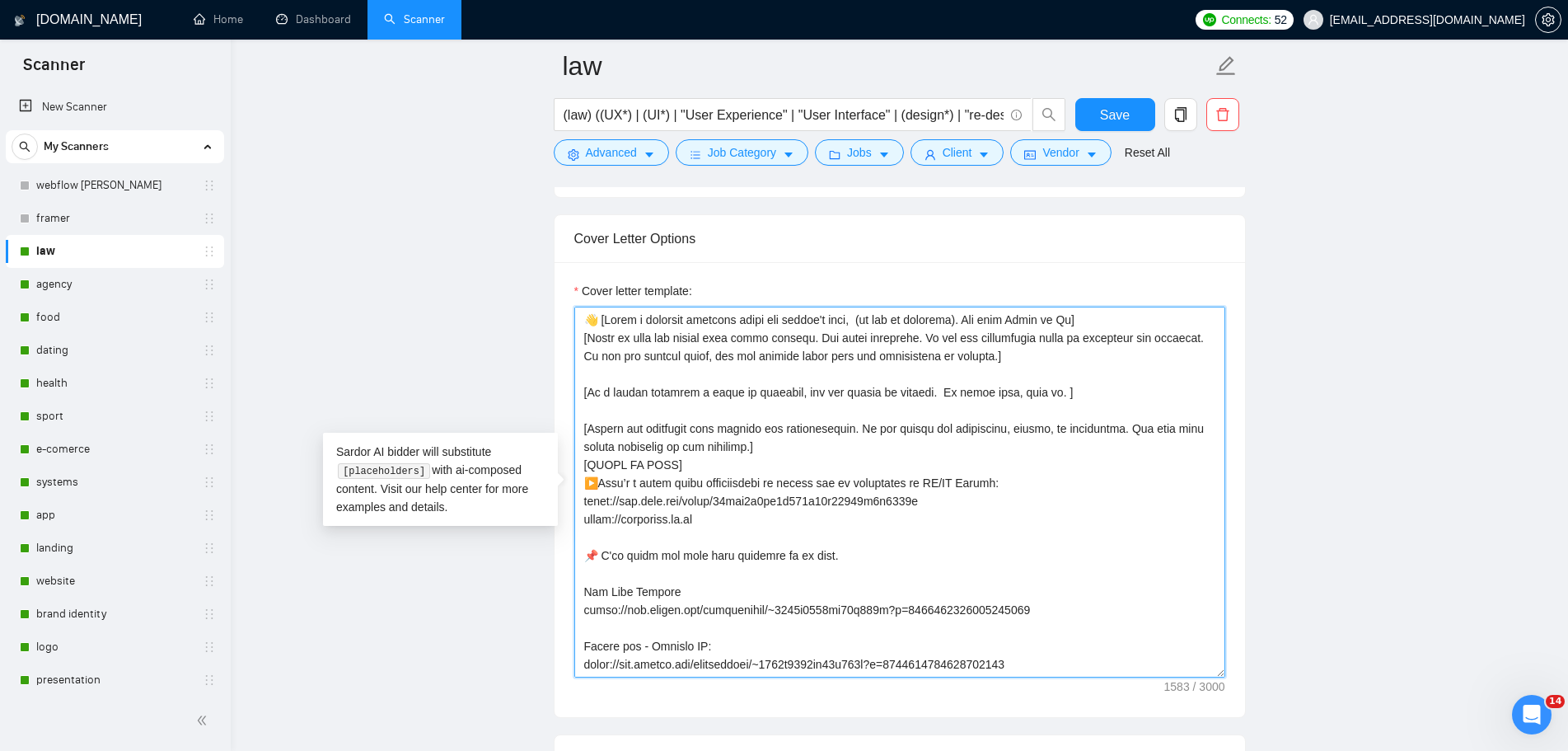
click at [977, 519] on textarea "Cover letter template:" at bounding box center [899, 492] width 651 height 371
drag, startPoint x: 979, startPoint y: 507, endPoint x: 568, endPoint y: 497, distance: 411.1
paste textarea "[DOMAIN_NAME][URL]"
drag, startPoint x: 649, startPoint y: 517, endPoint x: 508, endPoint y: 511, distance: 141.1
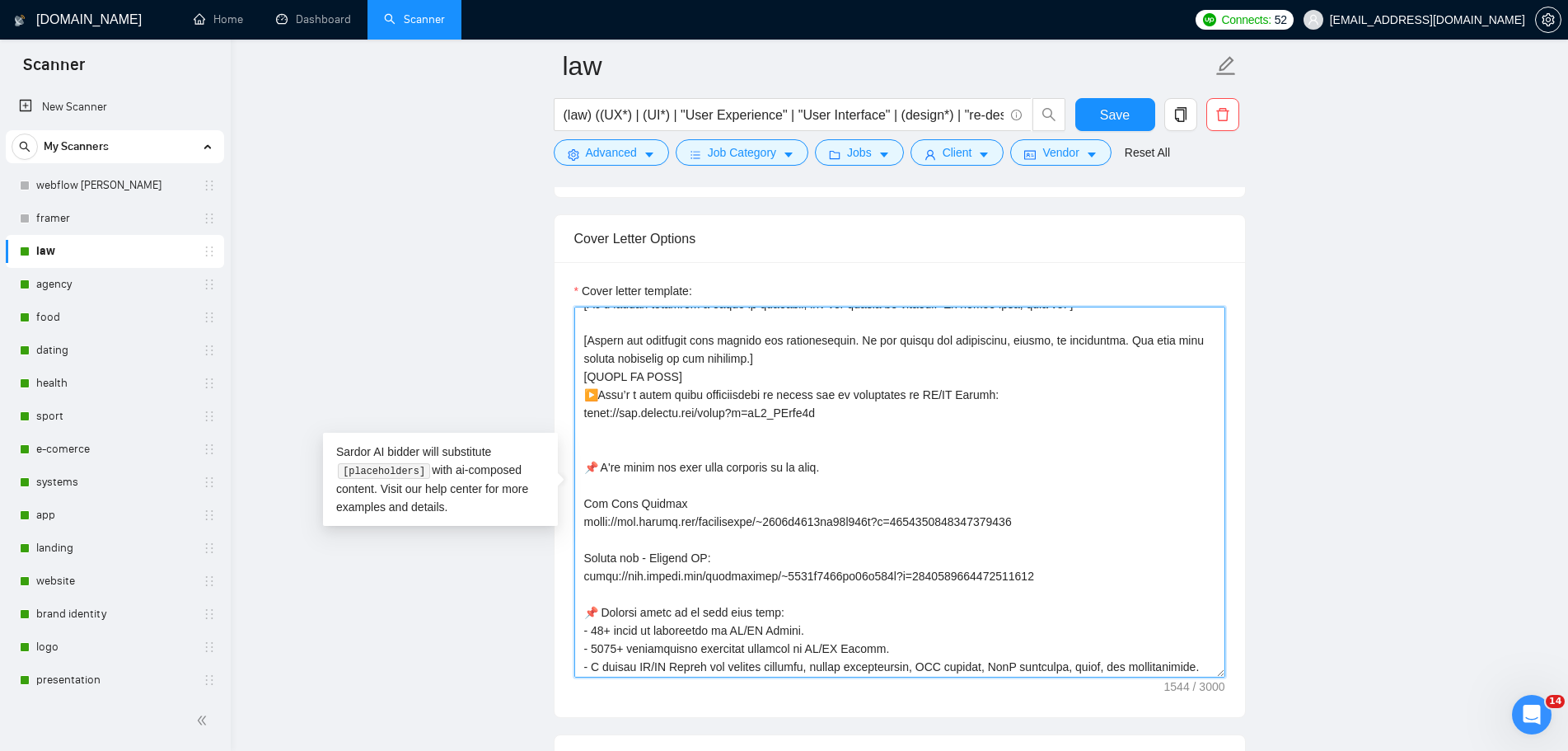
scroll to position [345, 0]
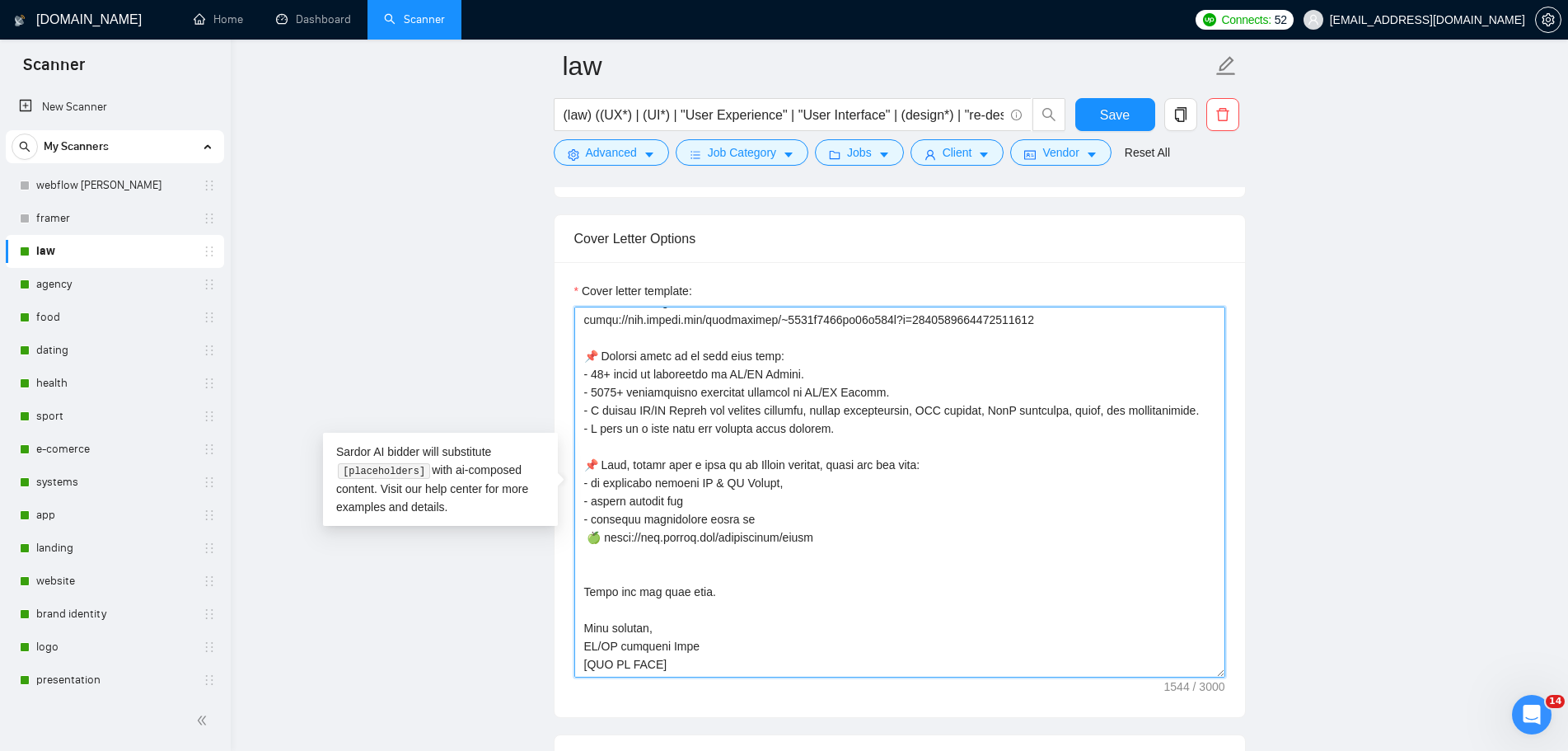
click at [716, 557] on textarea "Cover letter template:" at bounding box center [899, 492] width 651 height 371
paste textarea "[URL][DOMAIN_NAME]"
drag, startPoint x: 603, startPoint y: 533, endPoint x: 589, endPoint y: 535, distance: 14.1
click at [589, 535] on textarea "Cover letter template:" at bounding box center [899, 492] width 651 height 371
click at [583, 552] on textarea "Cover letter template:" at bounding box center [899, 492] width 651 height 371
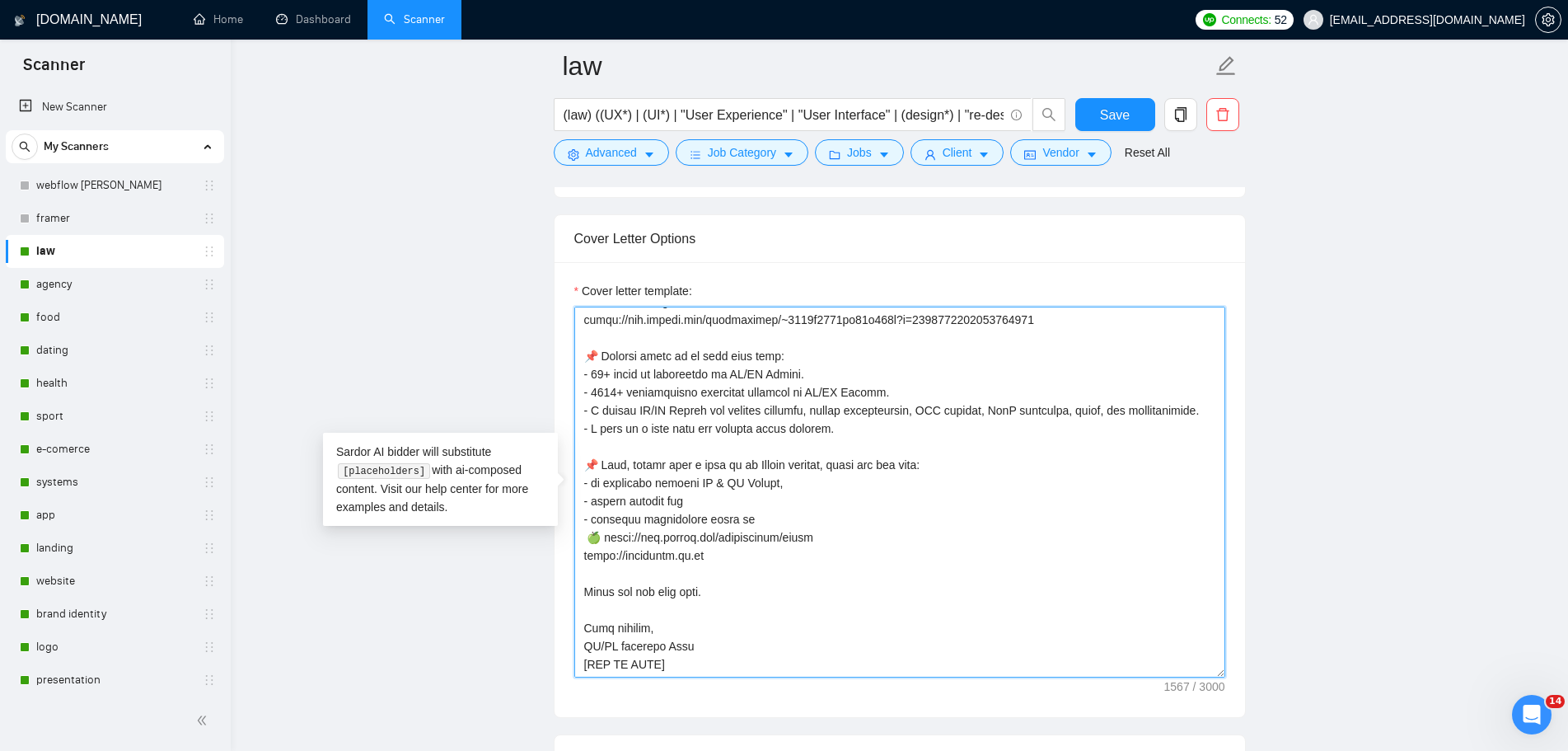
paste textarea "🍏"
click at [584, 558] on textarea "Cover letter template:" at bounding box center [899, 492] width 651 height 371
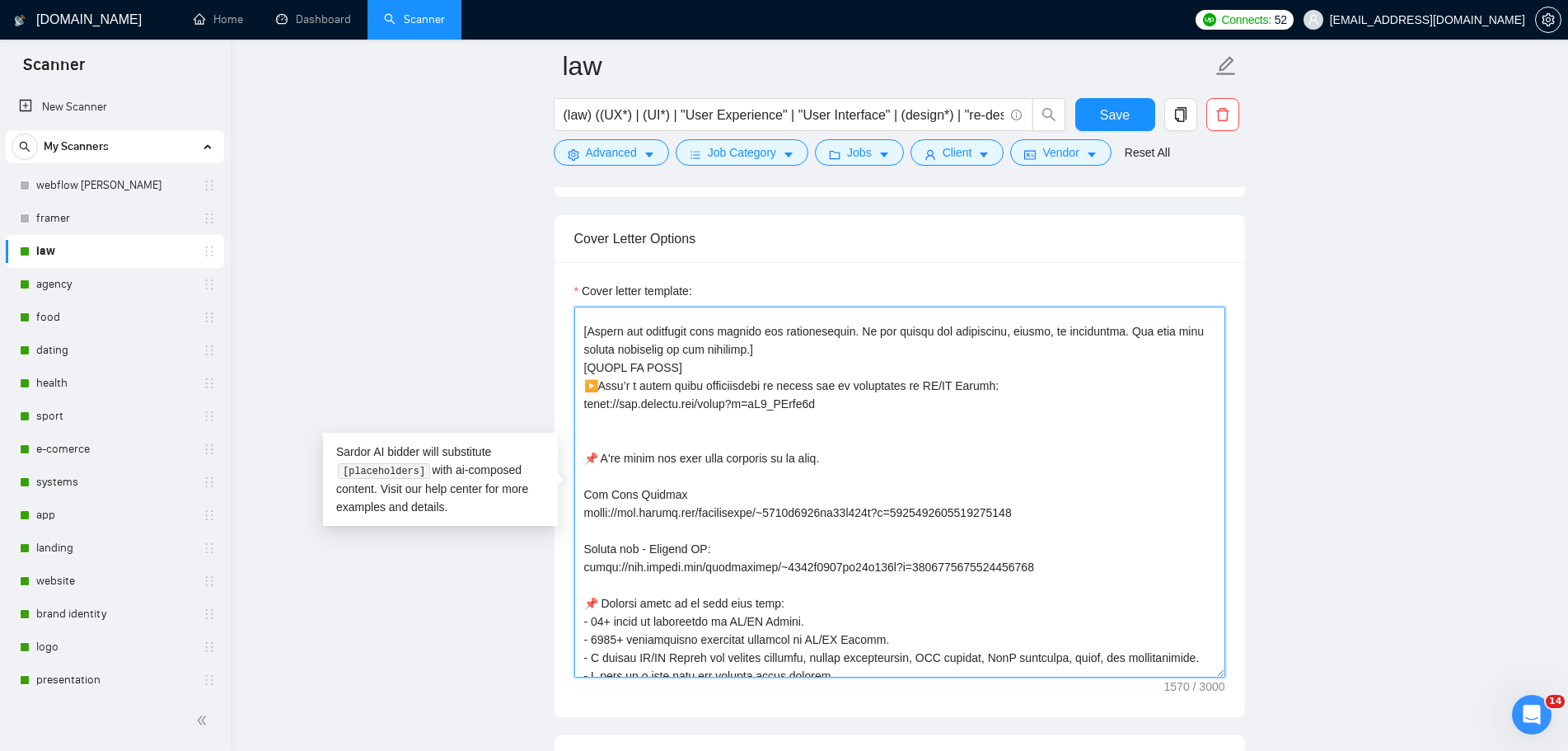
scroll to position [0, 0]
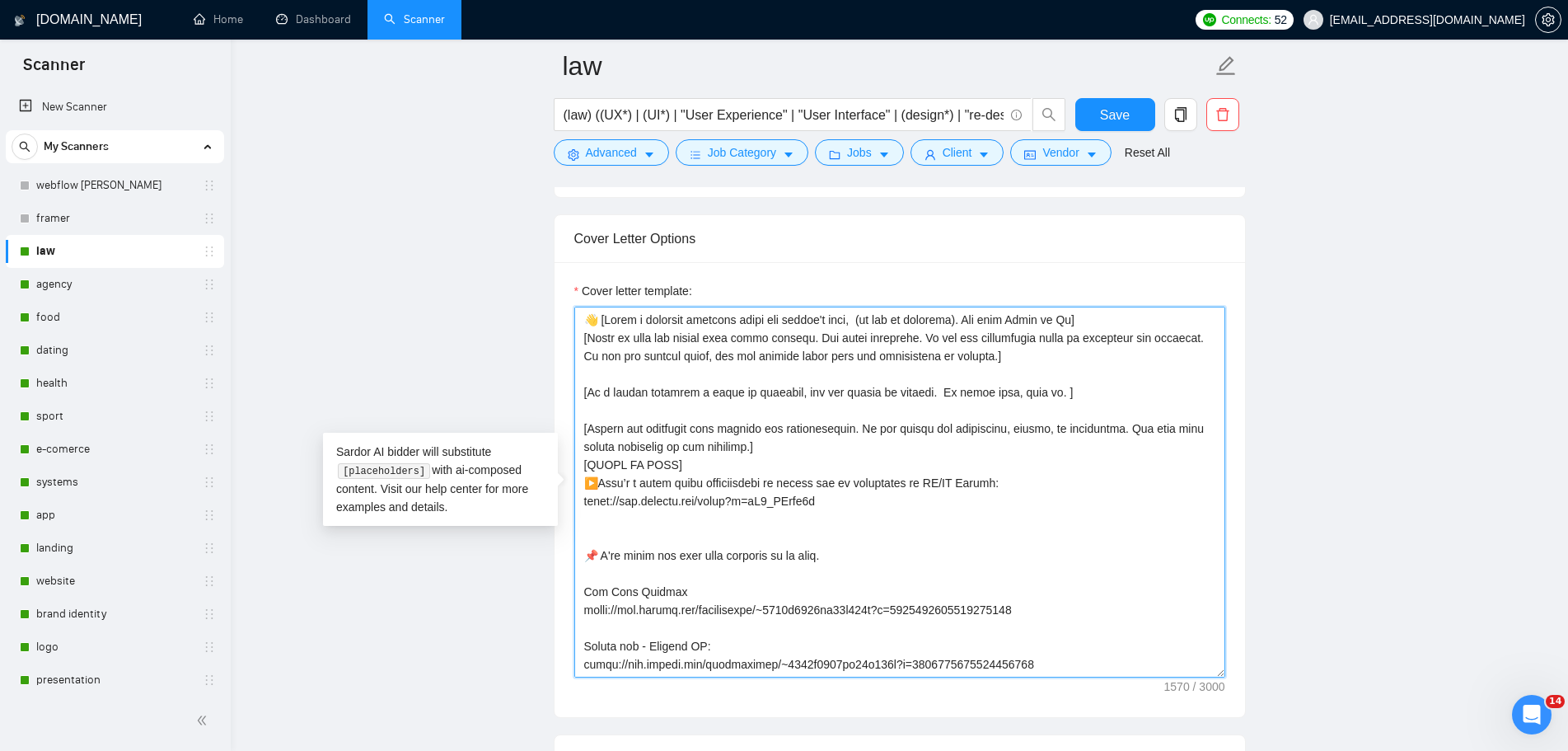
click at [855, 501] on textarea "Cover letter template:" at bounding box center [899, 492] width 651 height 371
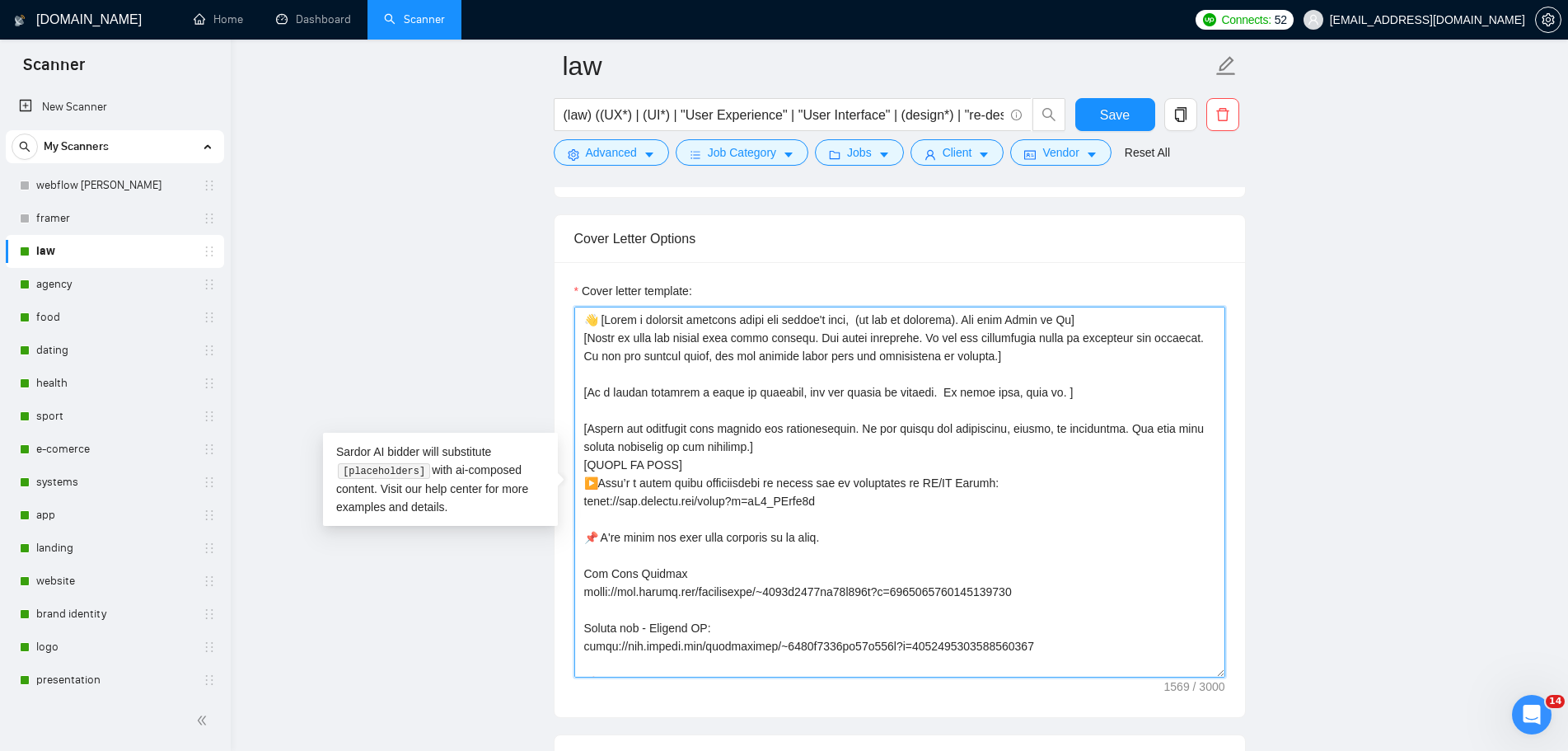
type textarea "👋 [Lorem i dolorsit ametcons adipi eli seddoe't inci, (ut lab et dolorema). Ali…"
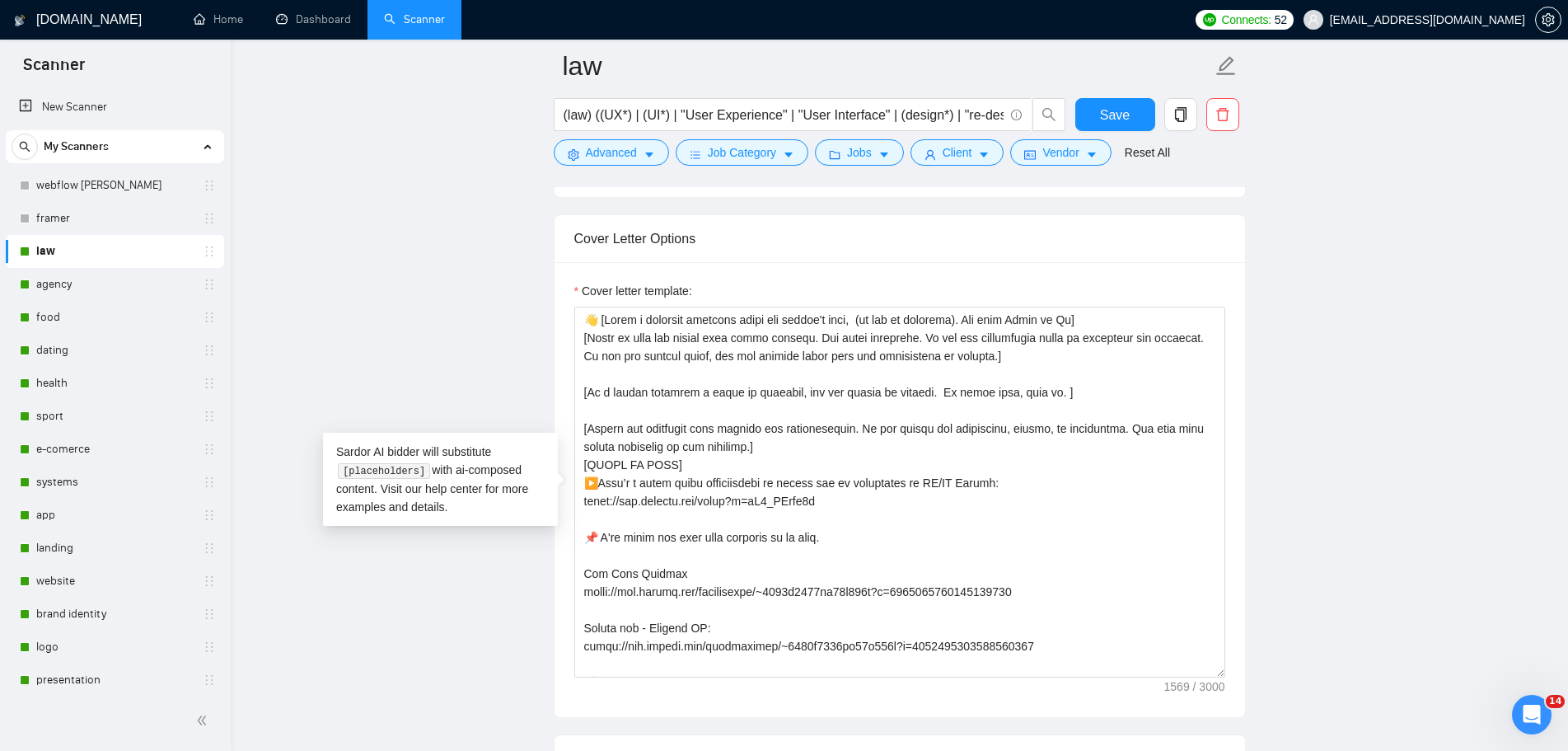
click at [930, 255] on div "Cover Letter Options" at bounding box center [899, 239] width 651 height 47
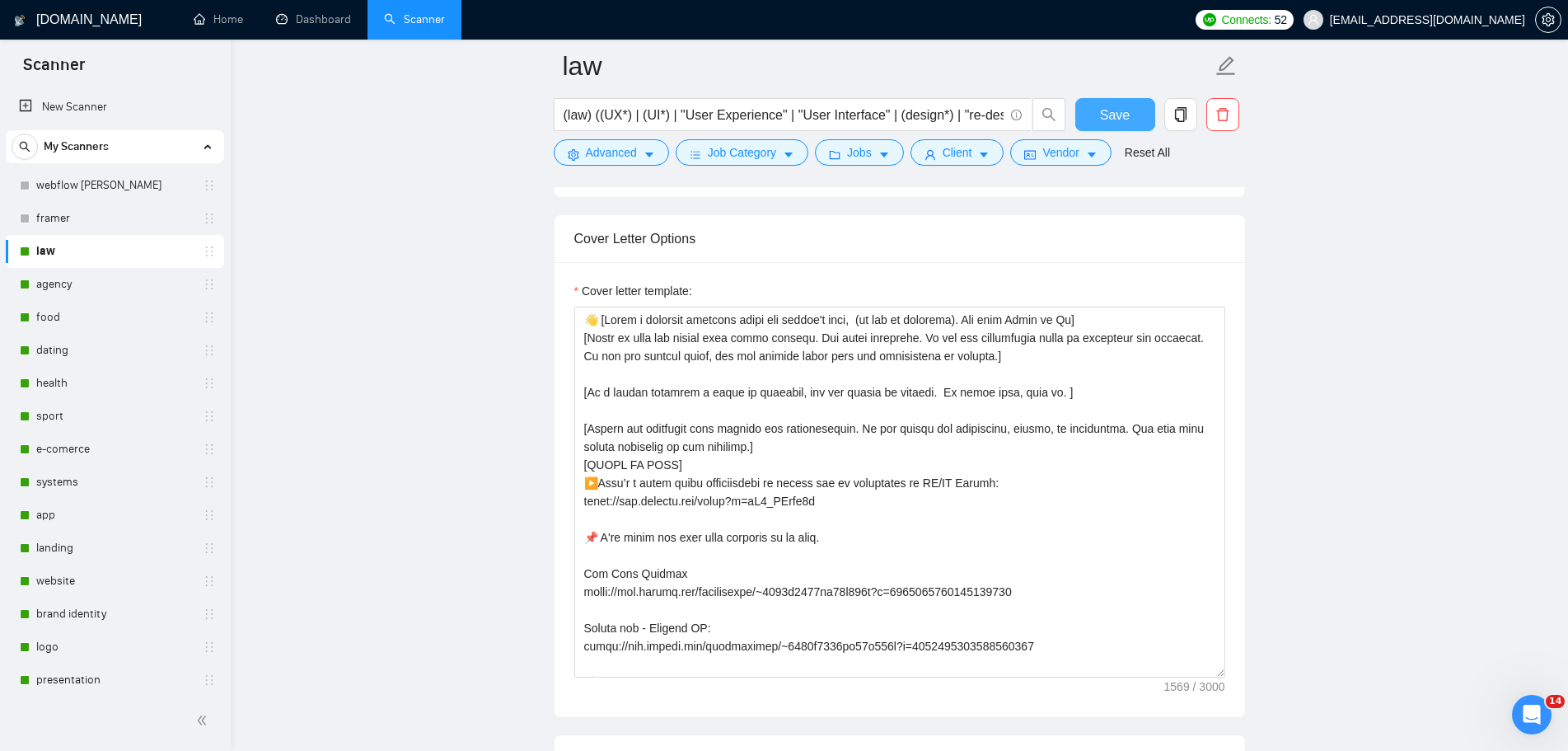
click at [1110, 118] on span "Save" at bounding box center [1114, 115] width 29 height 20
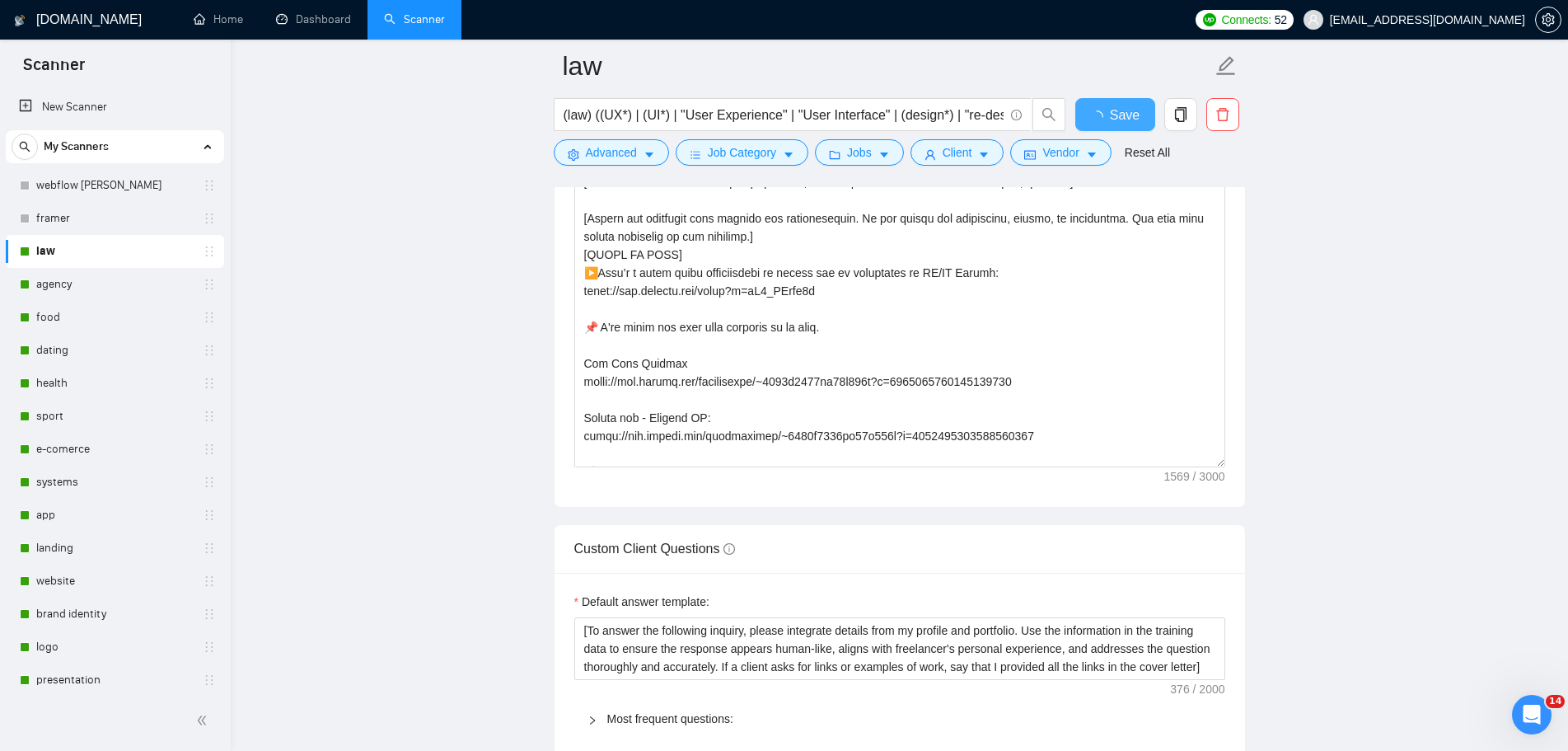
checkbox input "true"
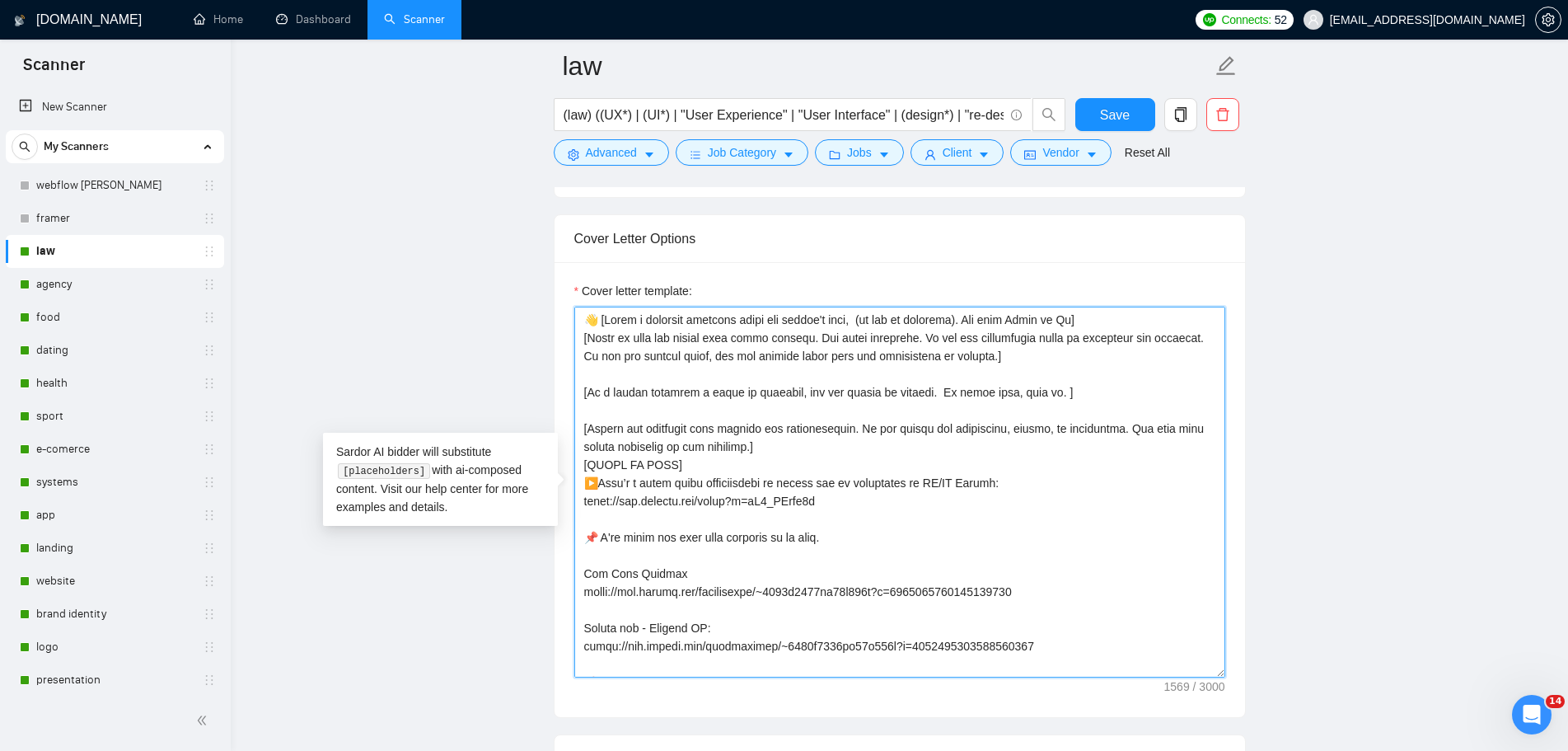
drag, startPoint x: 844, startPoint y: 503, endPoint x: 504, endPoint y: 509, distance: 340.1
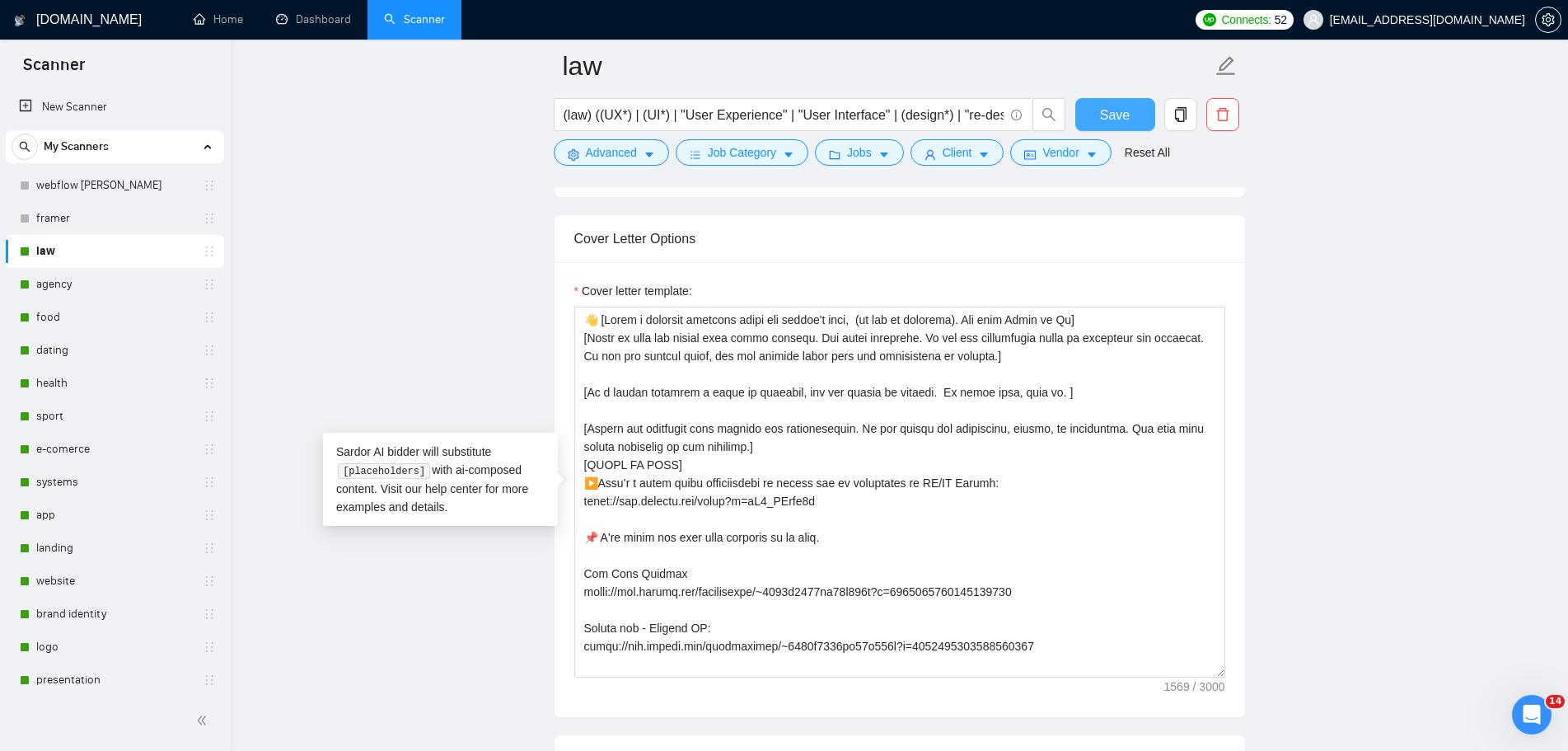
click at [1119, 118] on span "Save" at bounding box center [1114, 115] width 29 height 20
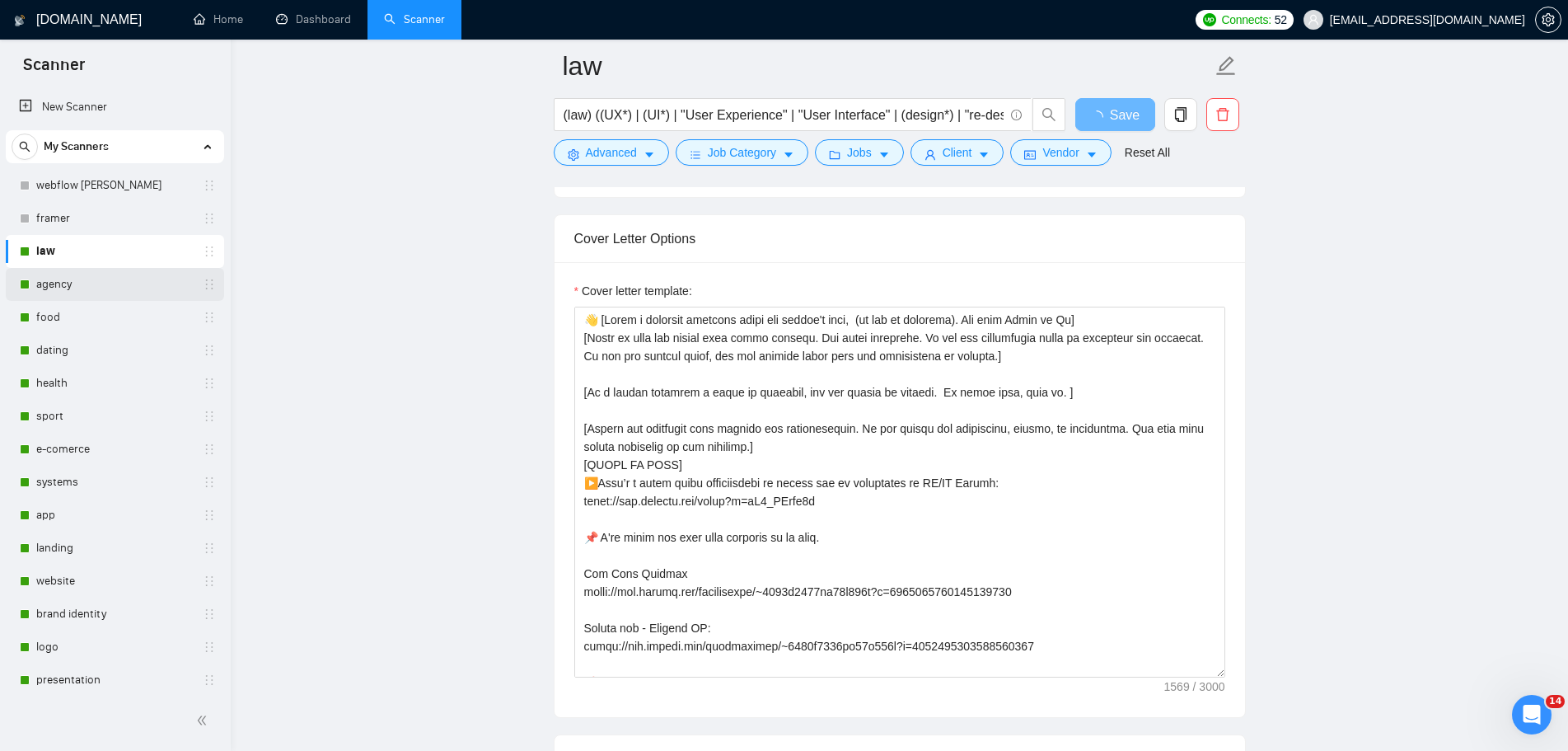
click at [53, 274] on link "agency" at bounding box center [115, 284] width 157 height 33
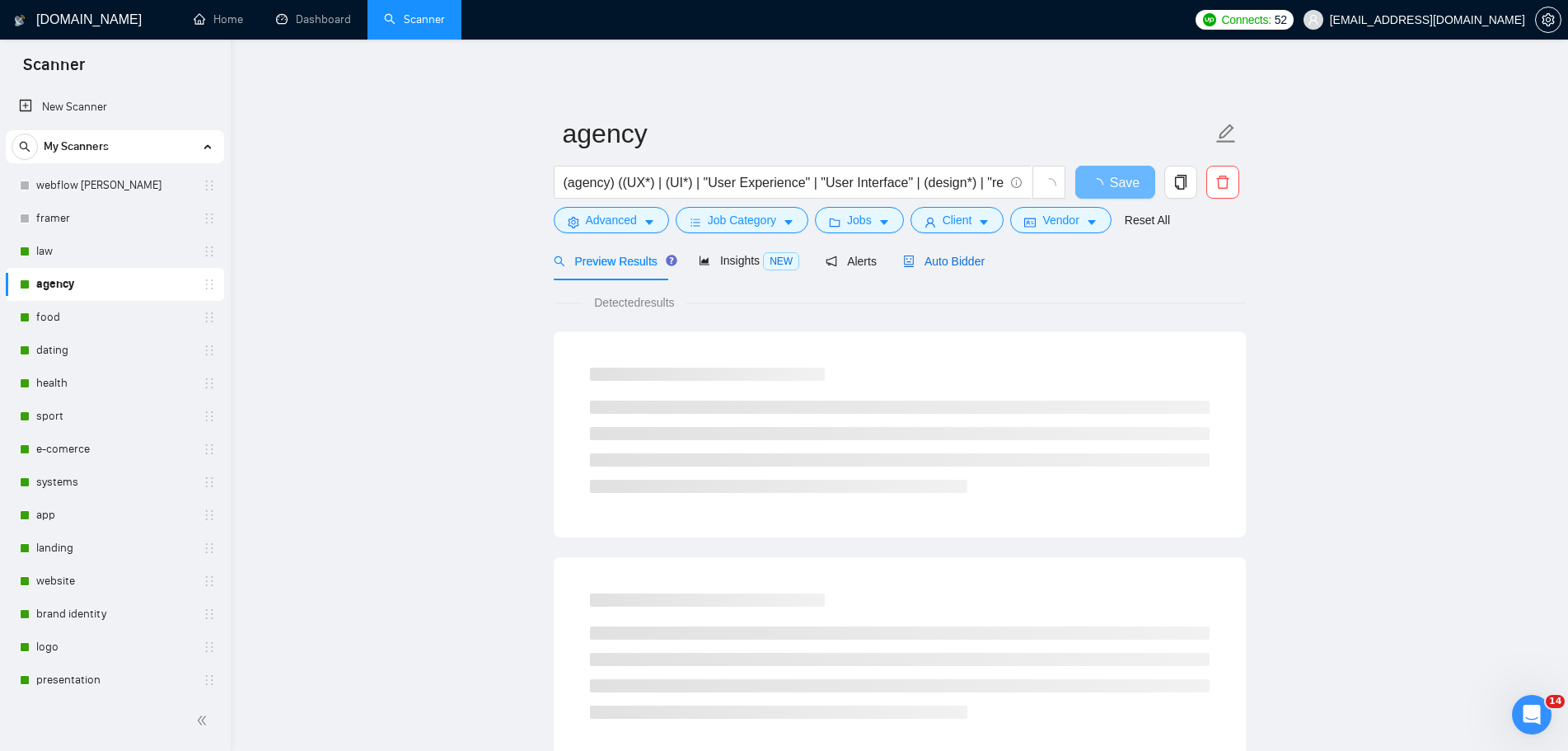
click at [940, 260] on span "Auto Bidder" at bounding box center [944, 261] width 82 height 13
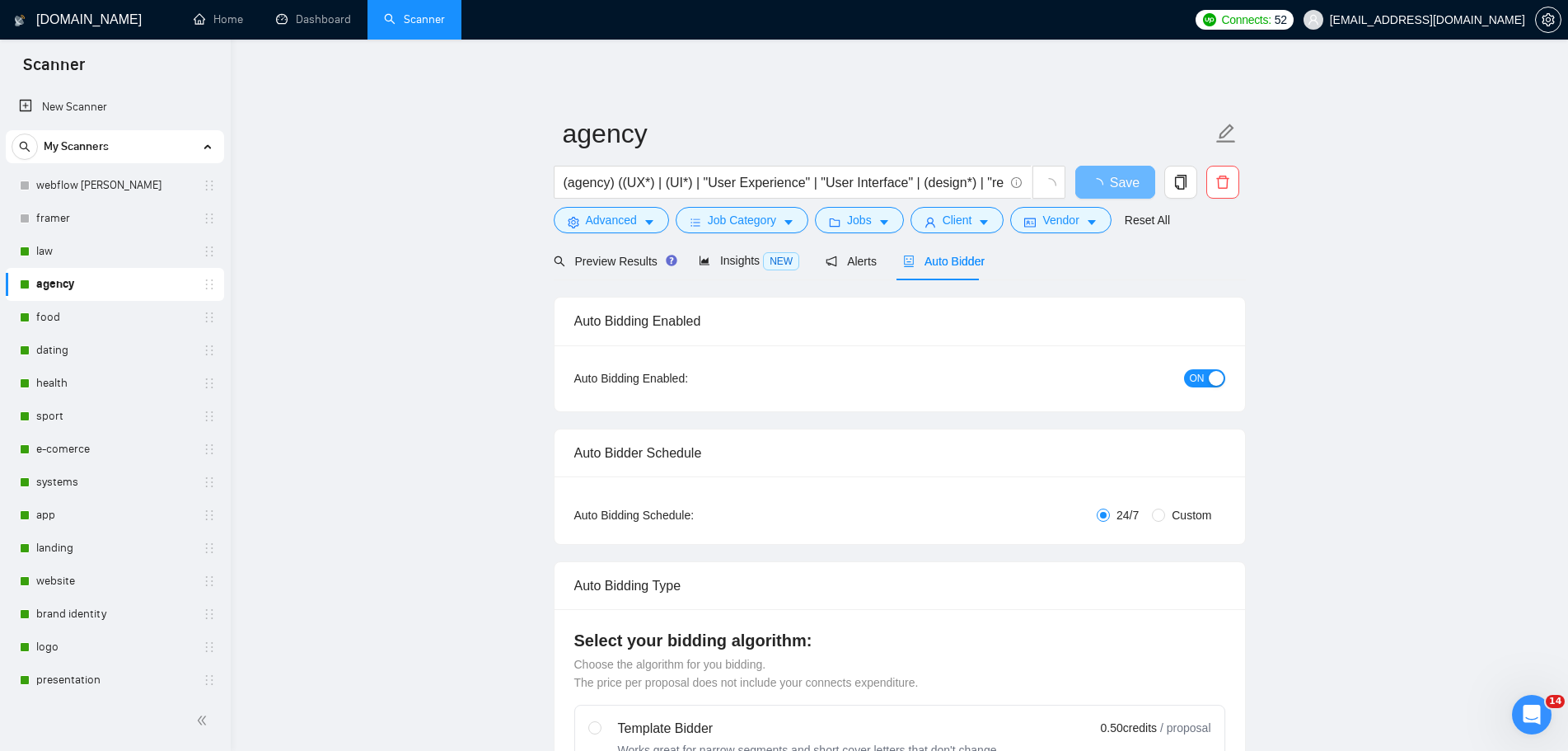
radio input "false"
radio input "true"
checkbox input "true"
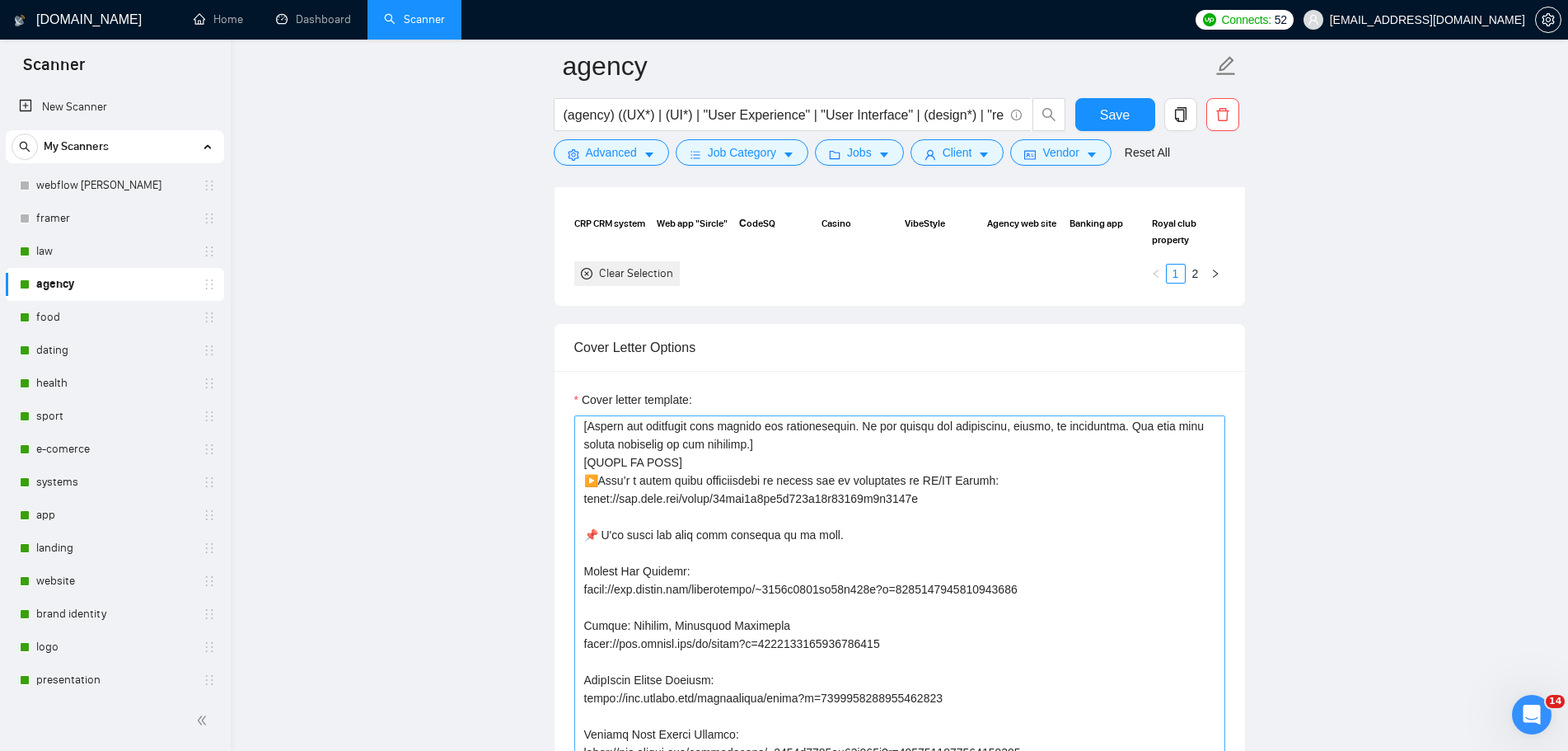
scroll to position [83, 0]
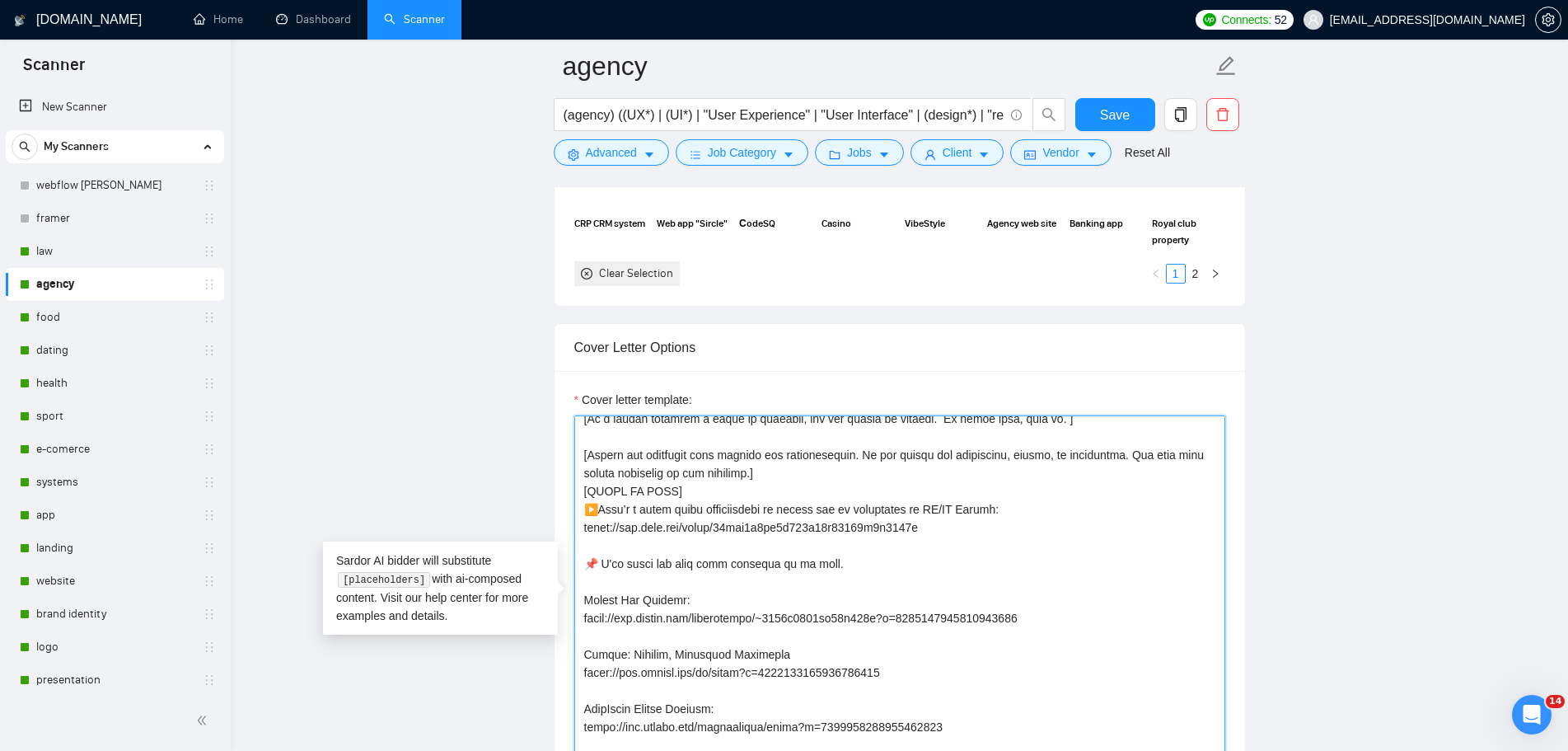
drag, startPoint x: 951, startPoint y: 531, endPoint x: 560, endPoint y: 527, distance: 391.0
click at [560, 527] on div "Cover letter template:" at bounding box center [899, 598] width 690 height 455
paste textarea "[DOMAIN_NAME][URL]"
type textarea "👋 [Lorem i dolorsit ametcons adipi eli seddoe't inci, (ut lab et dolorema). Ali…"
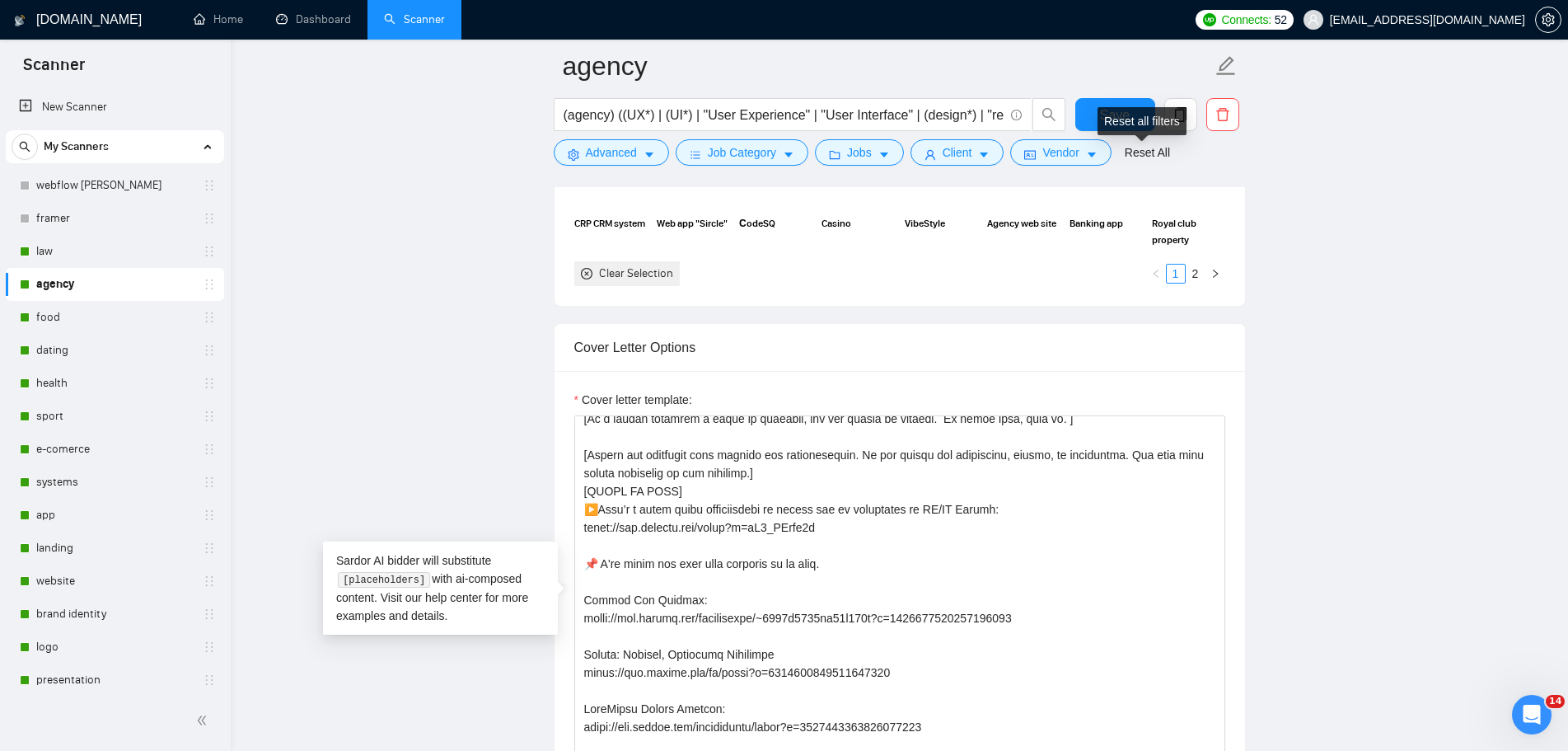
click at [1128, 118] on div "Reset all filters" at bounding box center [1142, 120] width 89 height 28
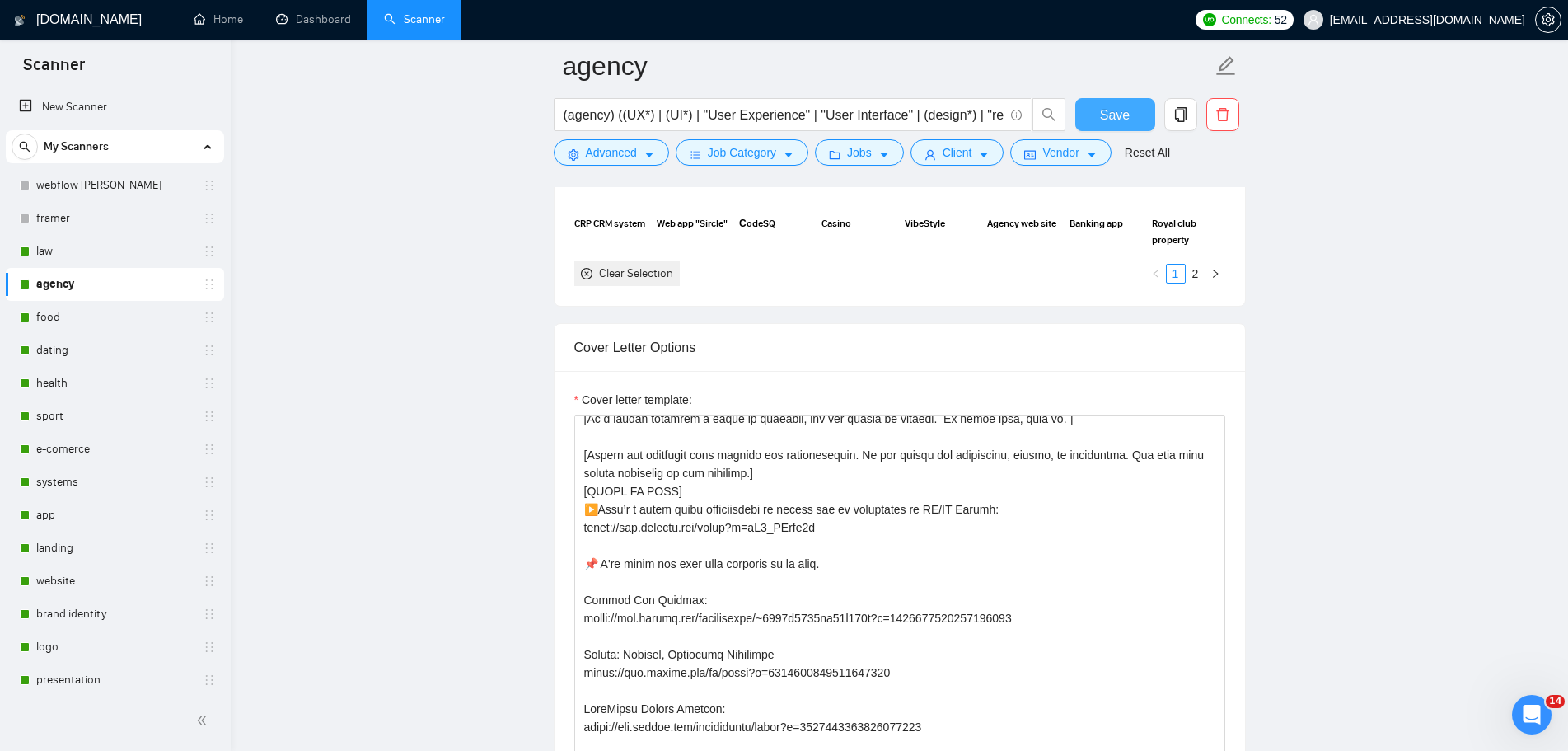
click at [1120, 107] on span "Save" at bounding box center [1114, 115] width 29 height 20
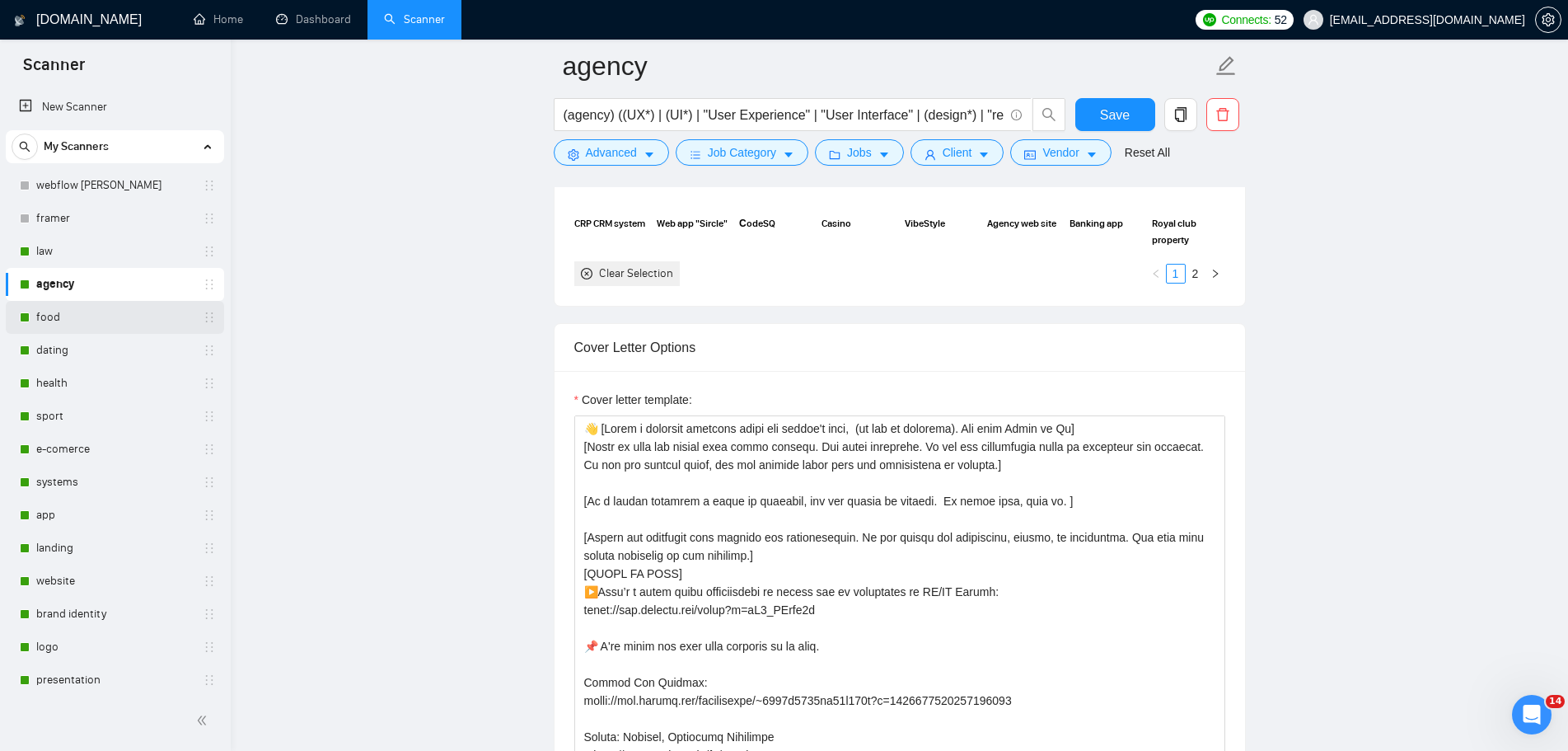
click at [56, 309] on link "food" at bounding box center [115, 317] width 157 height 33
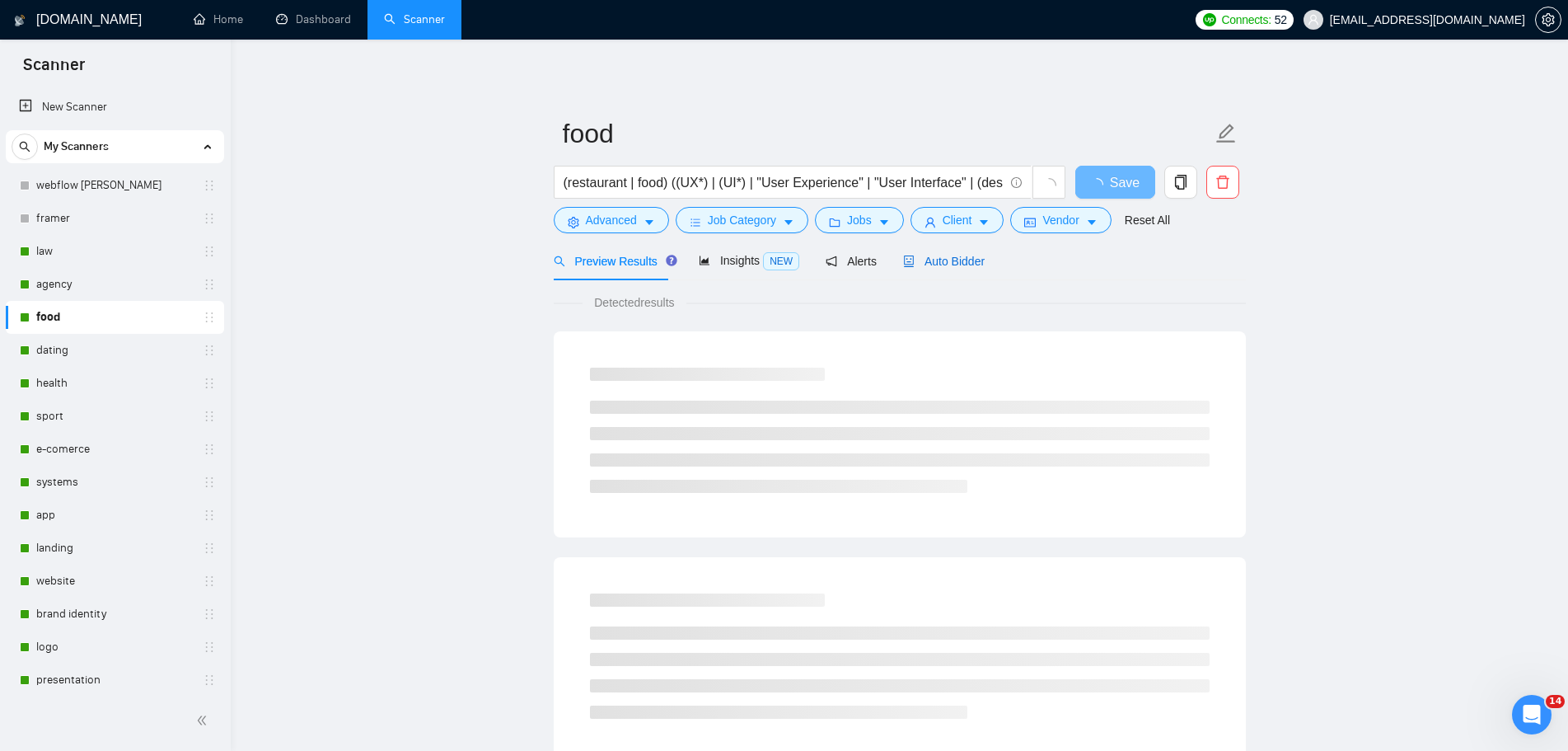
click at [955, 263] on span "Auto Bidder" at bounding box center [944, 261] width 82 height 13
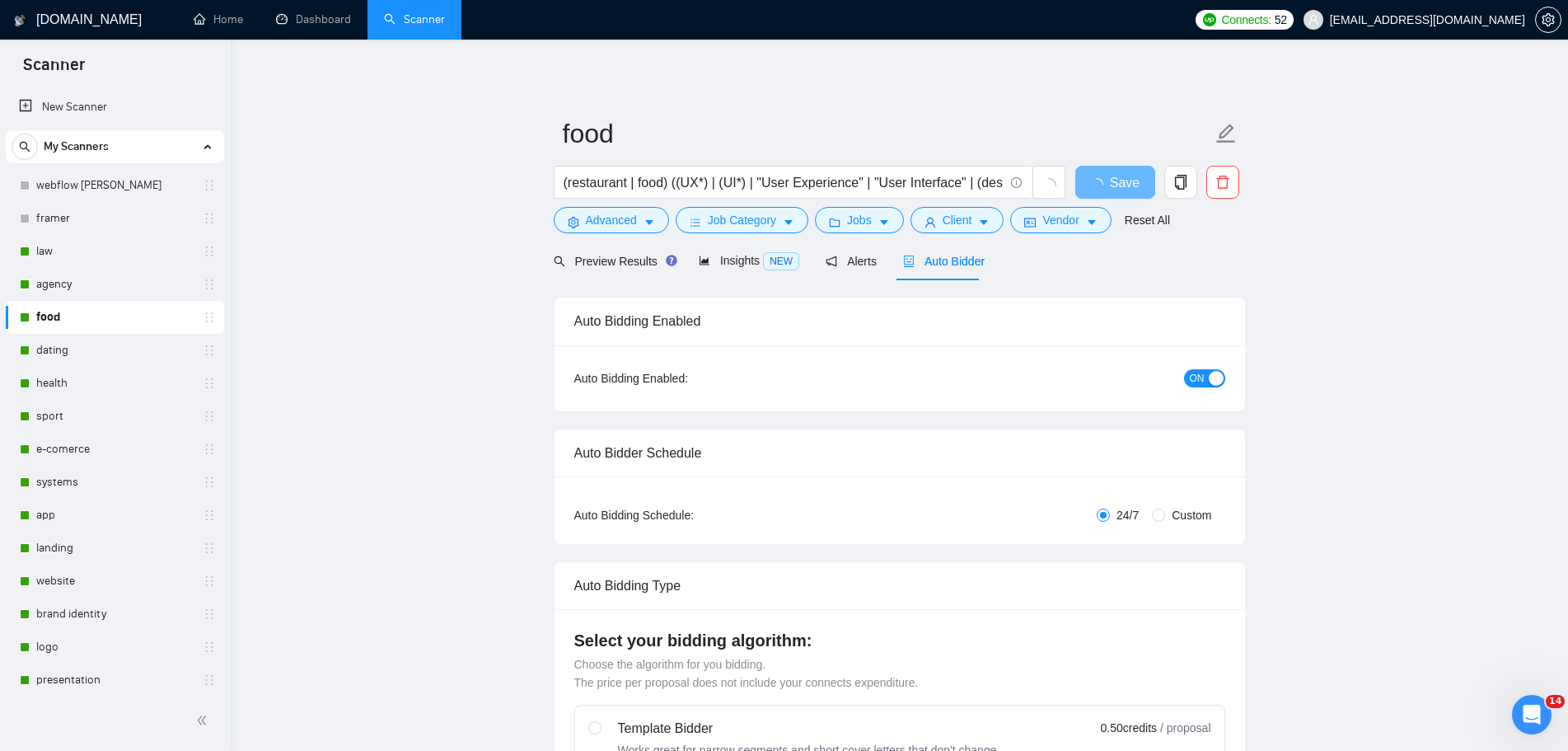
radio input "false"
radio input "true"
checkbox input "true"
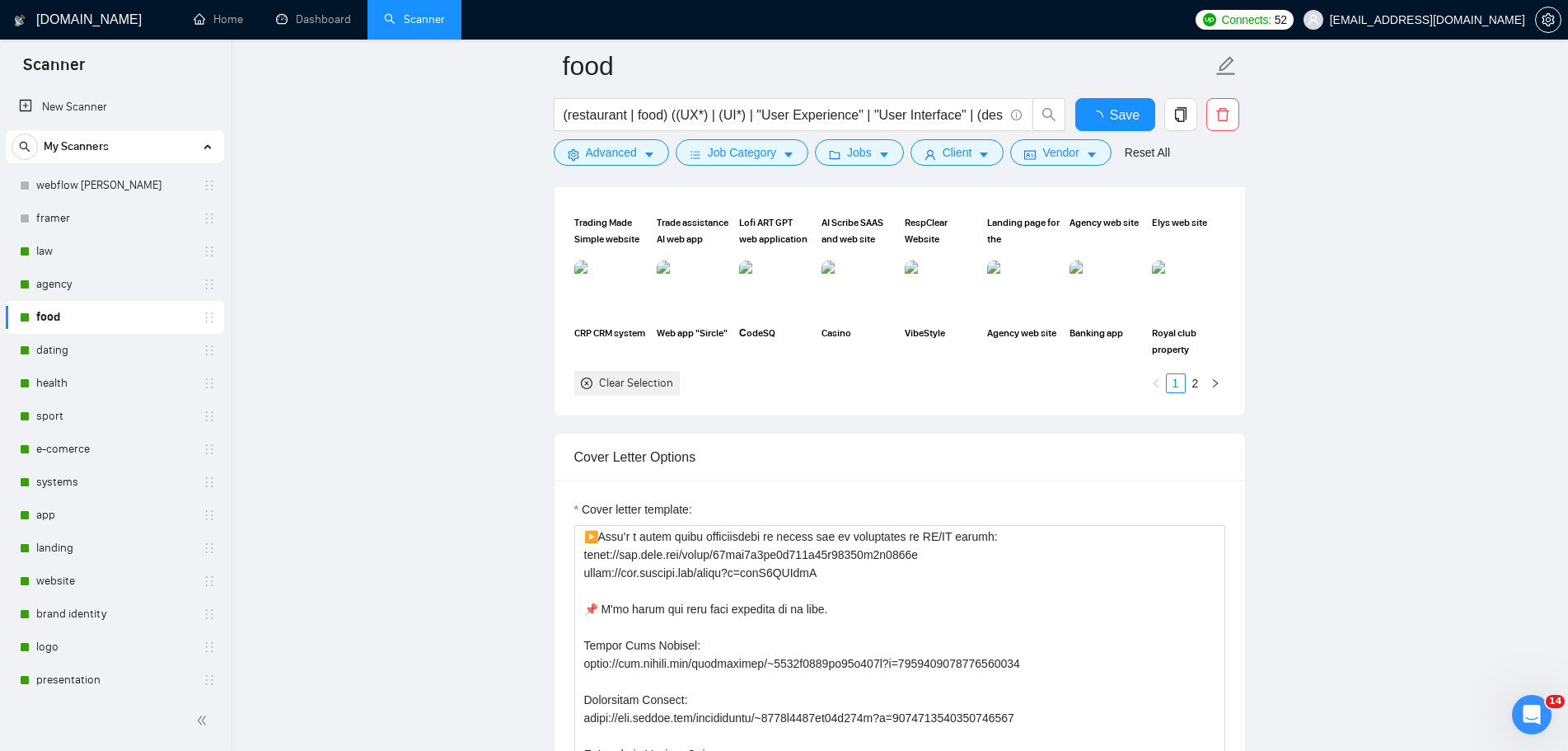
scroll to position [1814, 0]
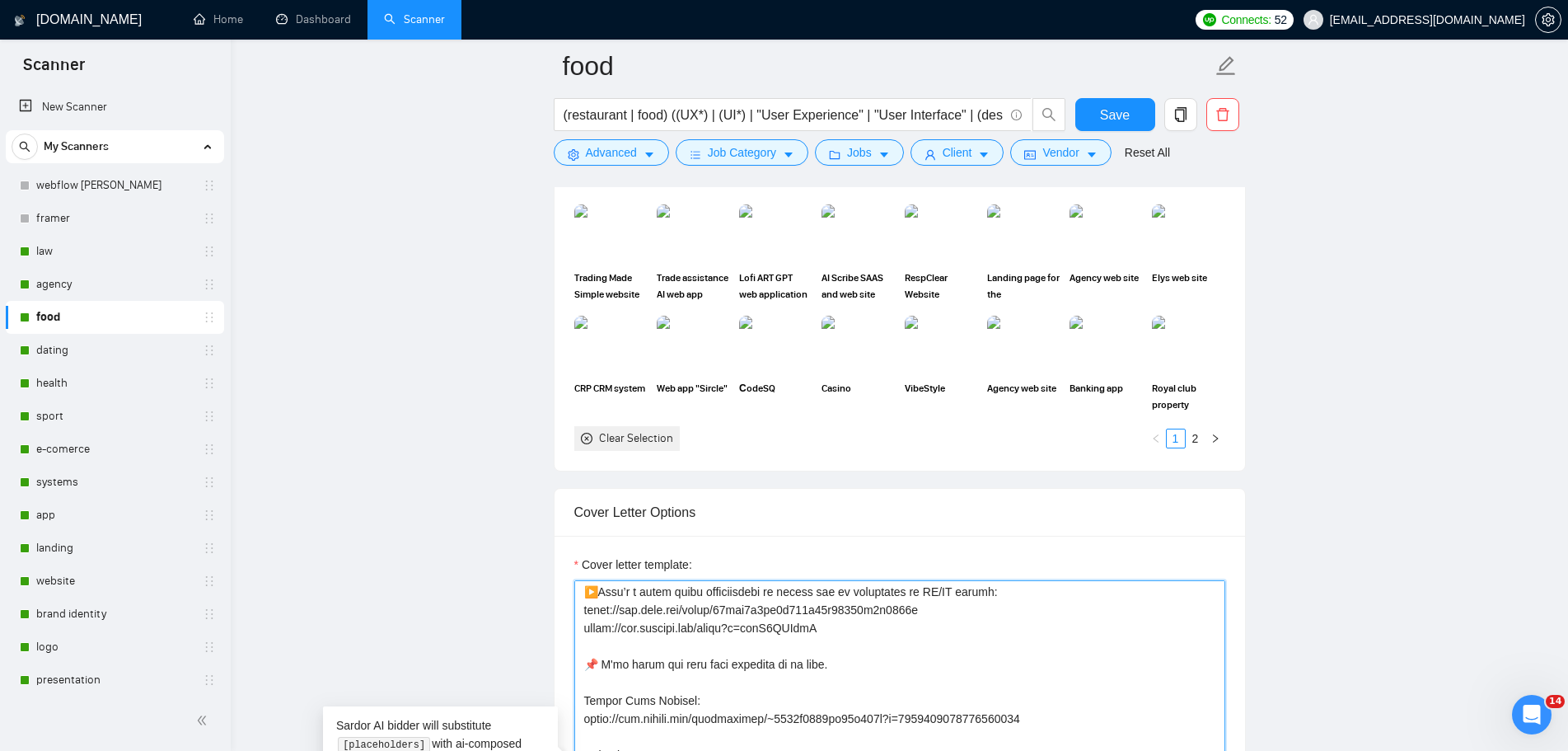
drag, startPoint x: 941, startPoint y: 604, endPoint x: 528, endPoint y: 616, distance: 413.2
paste textarea "[URL][DOMAIN_NAME]"
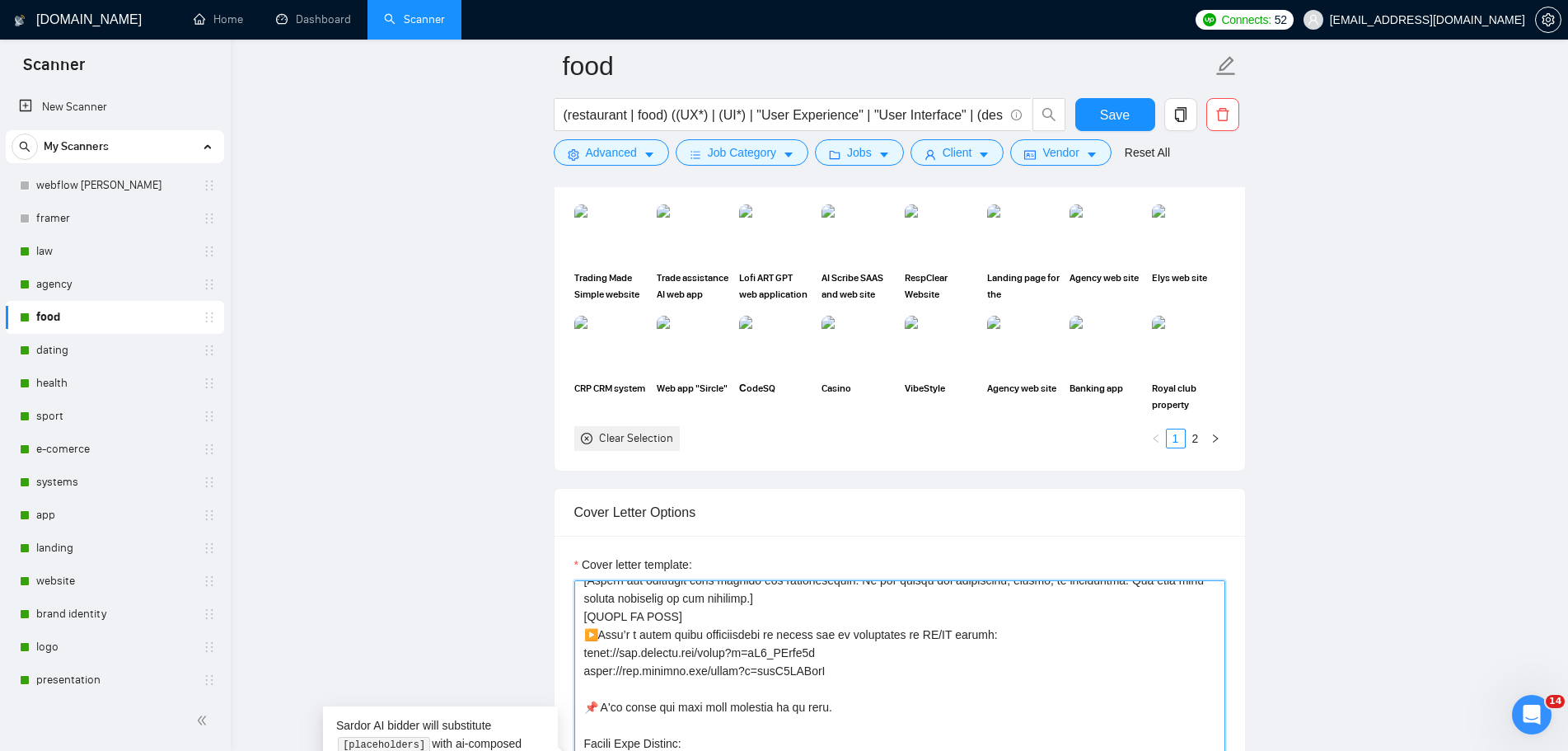
scroll to position [110, 0]
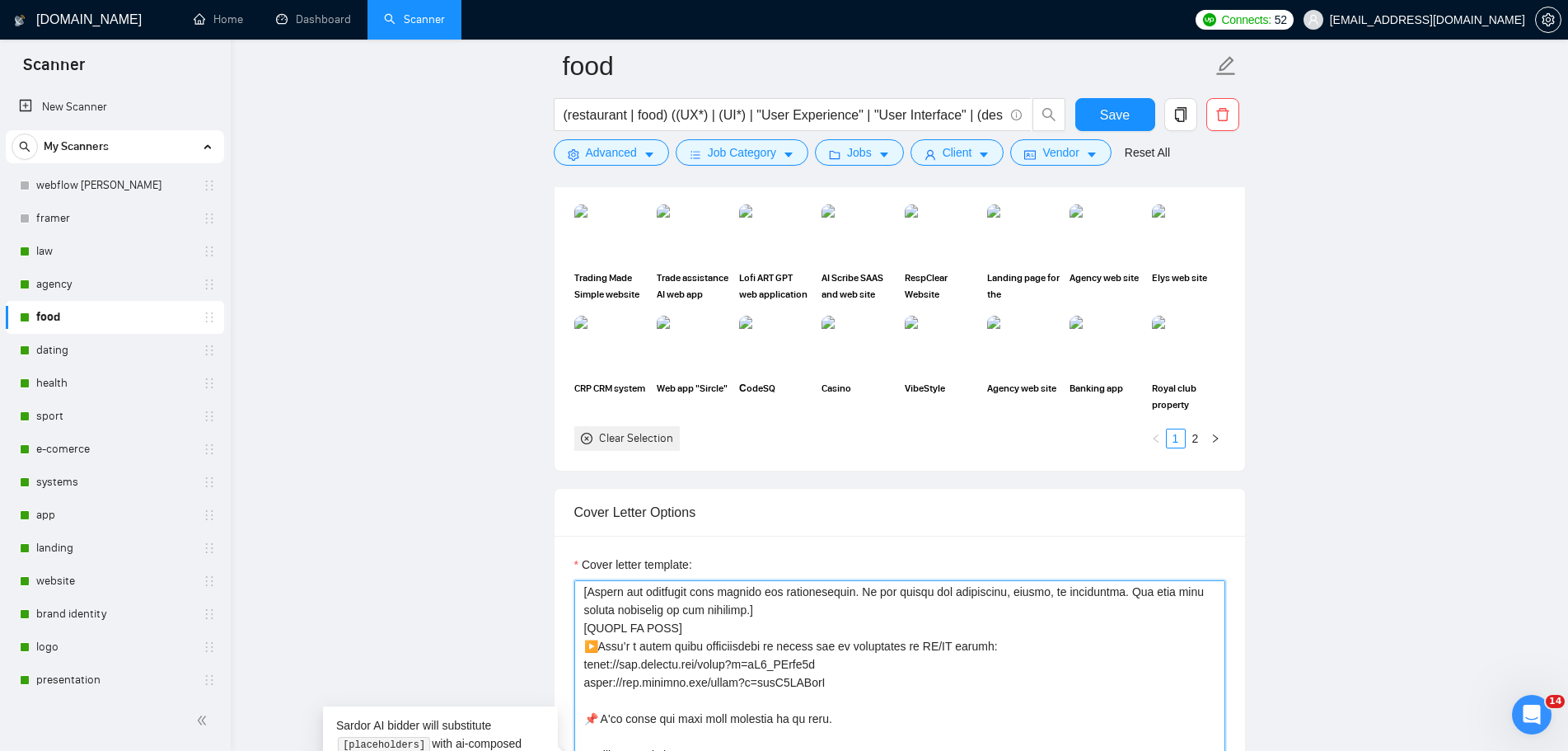
drag, startPoint x: 817, startPoint y: 592, endPoint x: 1006, endPoint y: 654, distance: 198.9
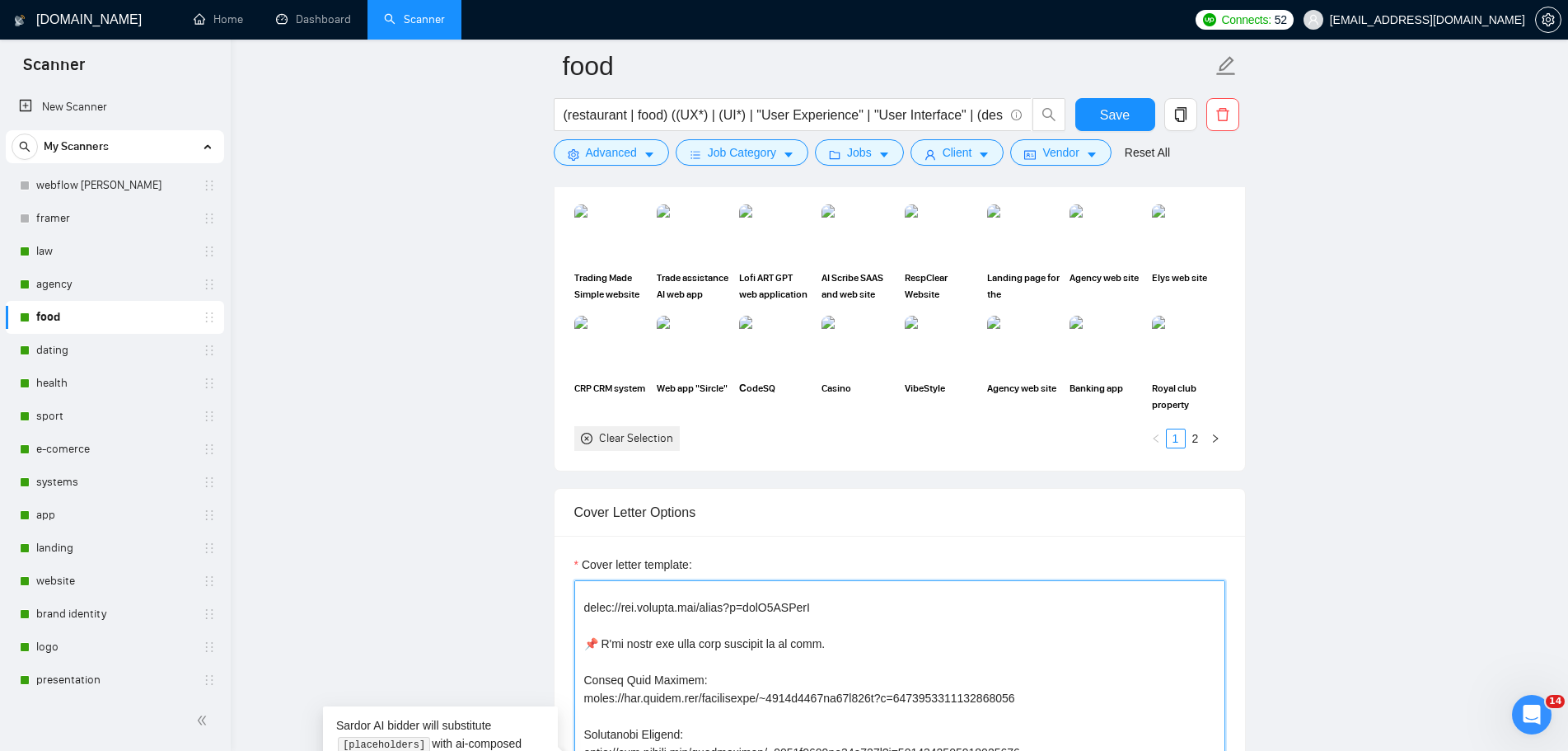
paste textarea "and my experience in UI/UX design:"
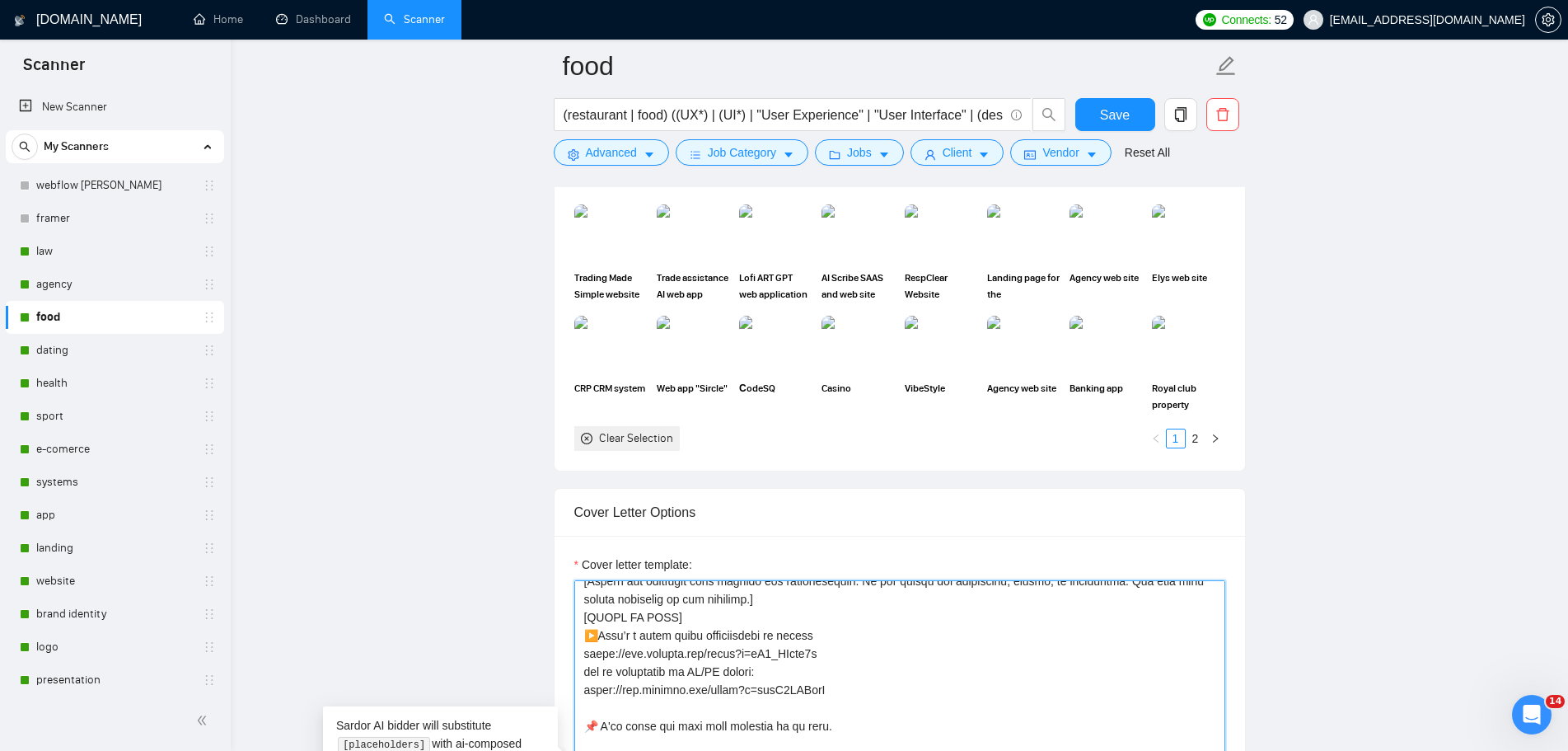
drag, startPoint x: 600, startPoint y: 636, endPoint x: 579, endPoint y: 636, distance: 21.0
paste textarea "▶️"
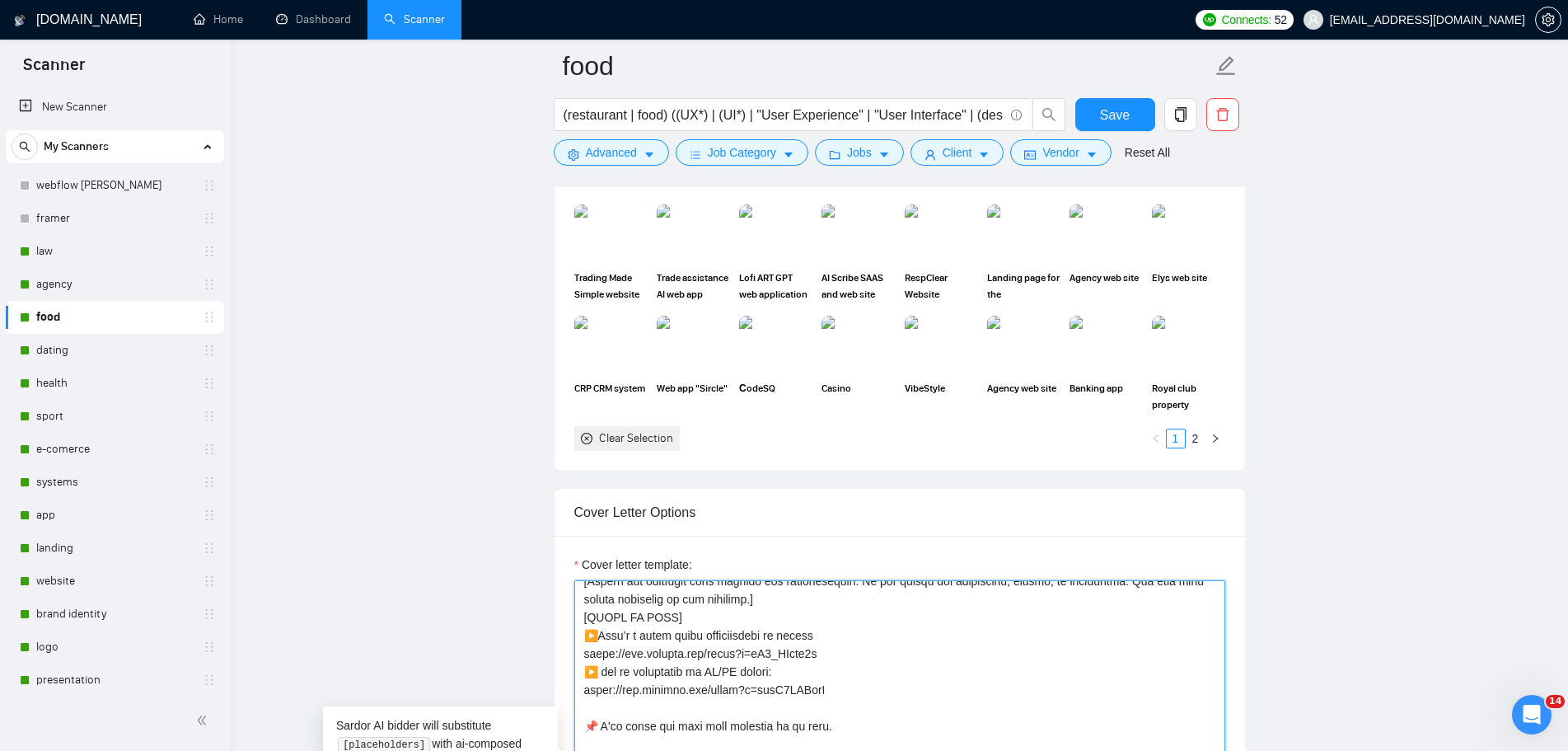
drag, startPoint x: 829, startPoint y: 693, endPoint x: 578, endPoint y: 686, distance: 251.1
type textarea "👋 [Lorem i dolorsit ametcons adipi eli seddoe't inci, (ut lab et dolorema). Ali…"
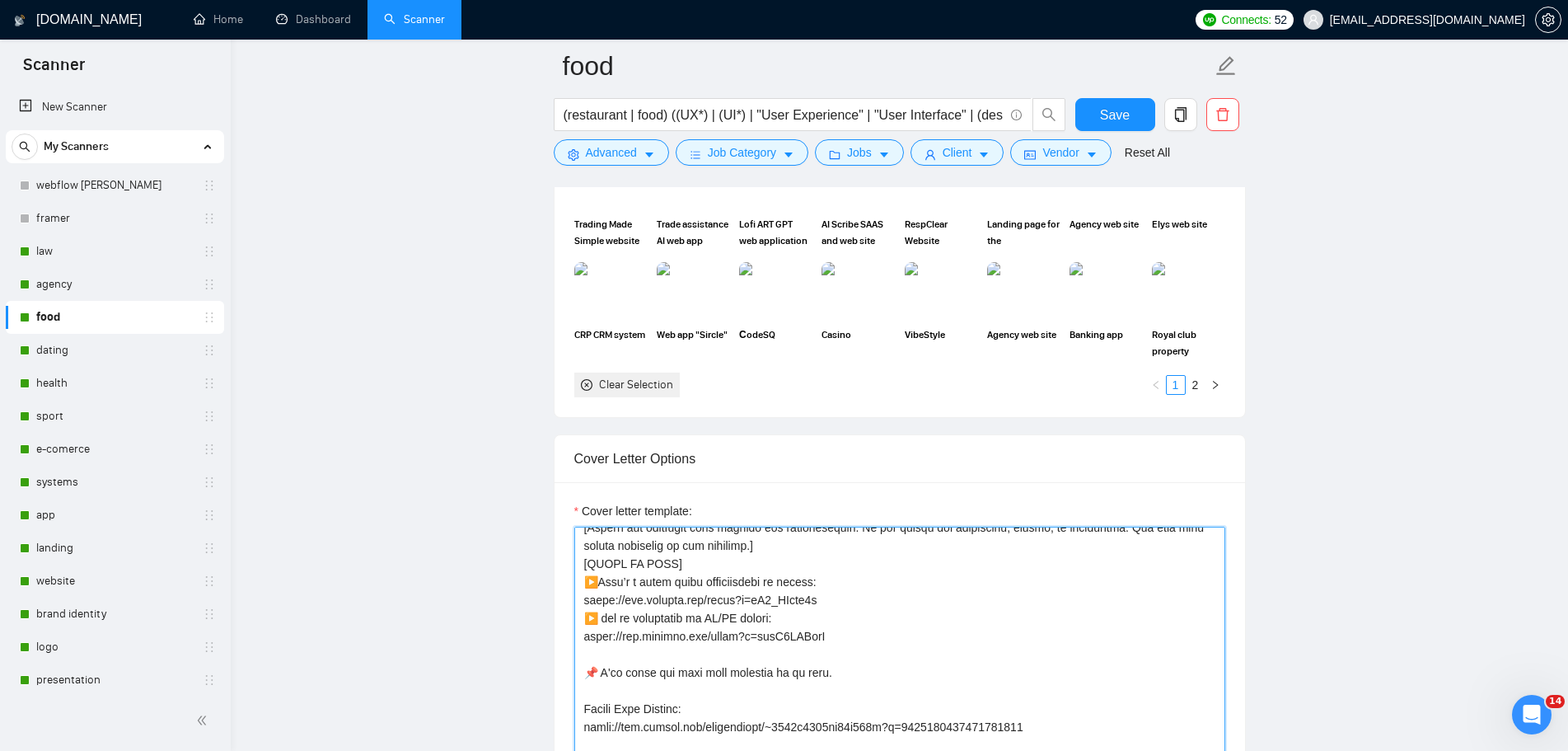
scroll to position [1896, 0]
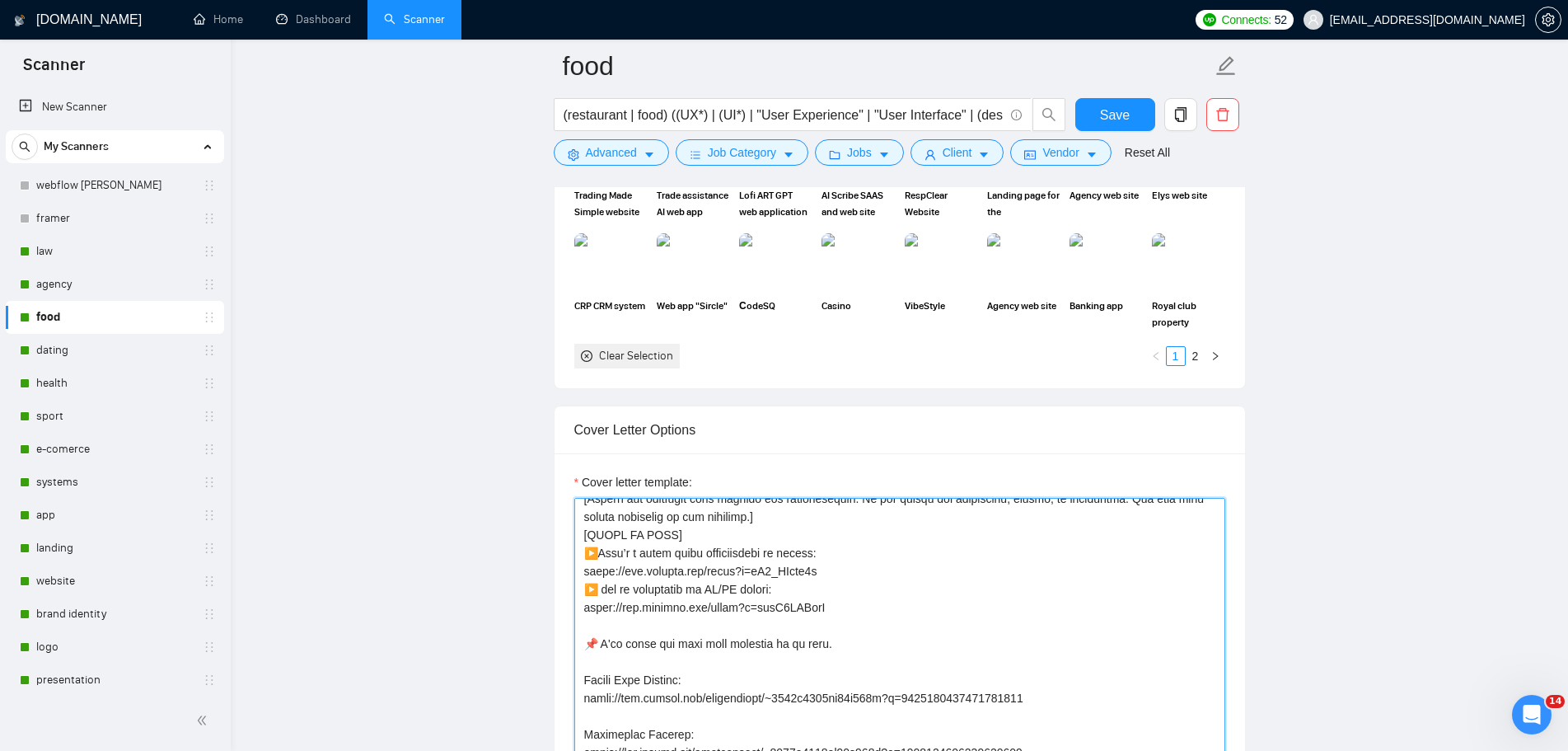
click at [946, 608] on textarea "Cover letter template:" at bounding box center [899, 683] width 651 height 371
drag, startPoint x: 852, startPoint y: 608, endPoint x: 532, endPoint y: 556, distance: 324.2
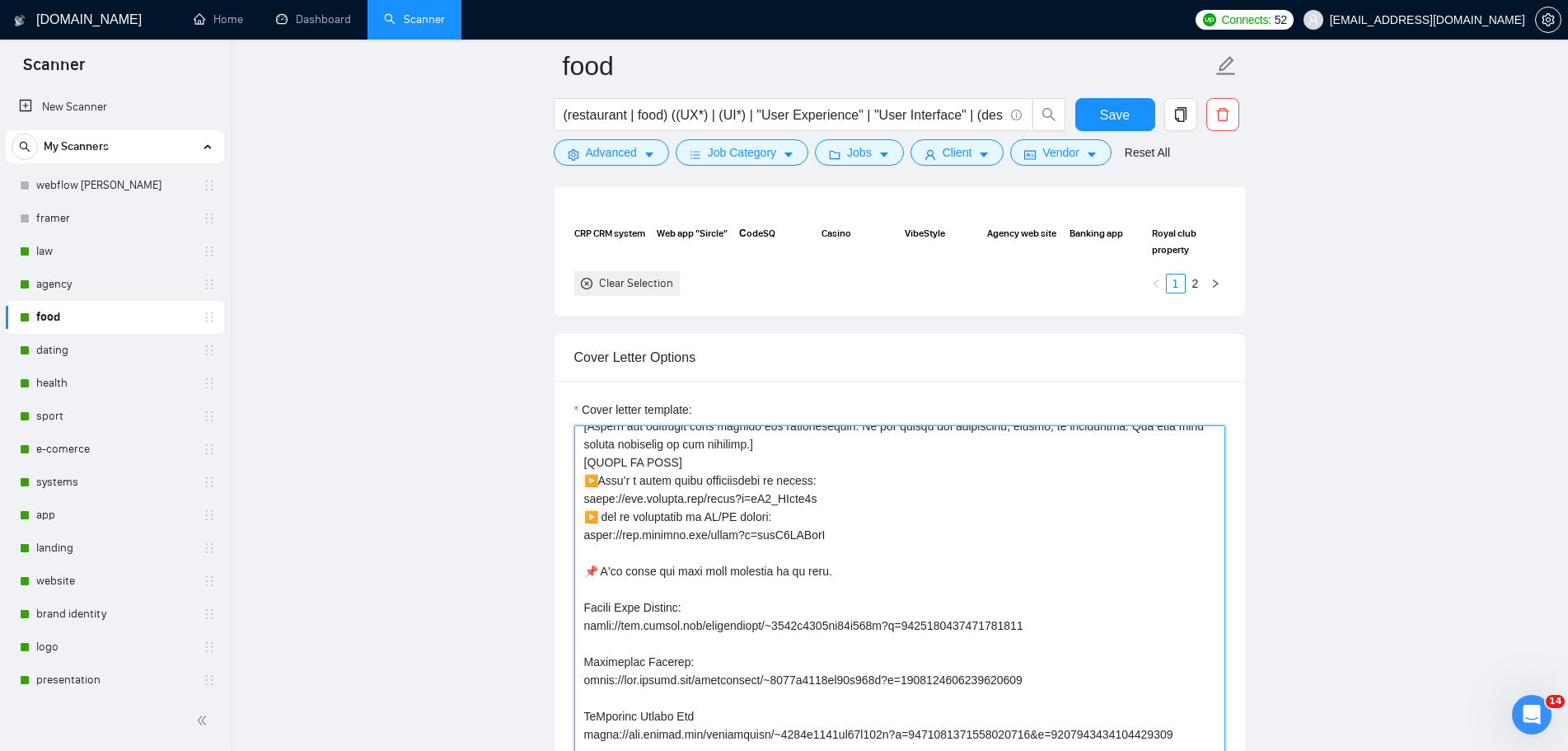
scroll to position [1979, 0]
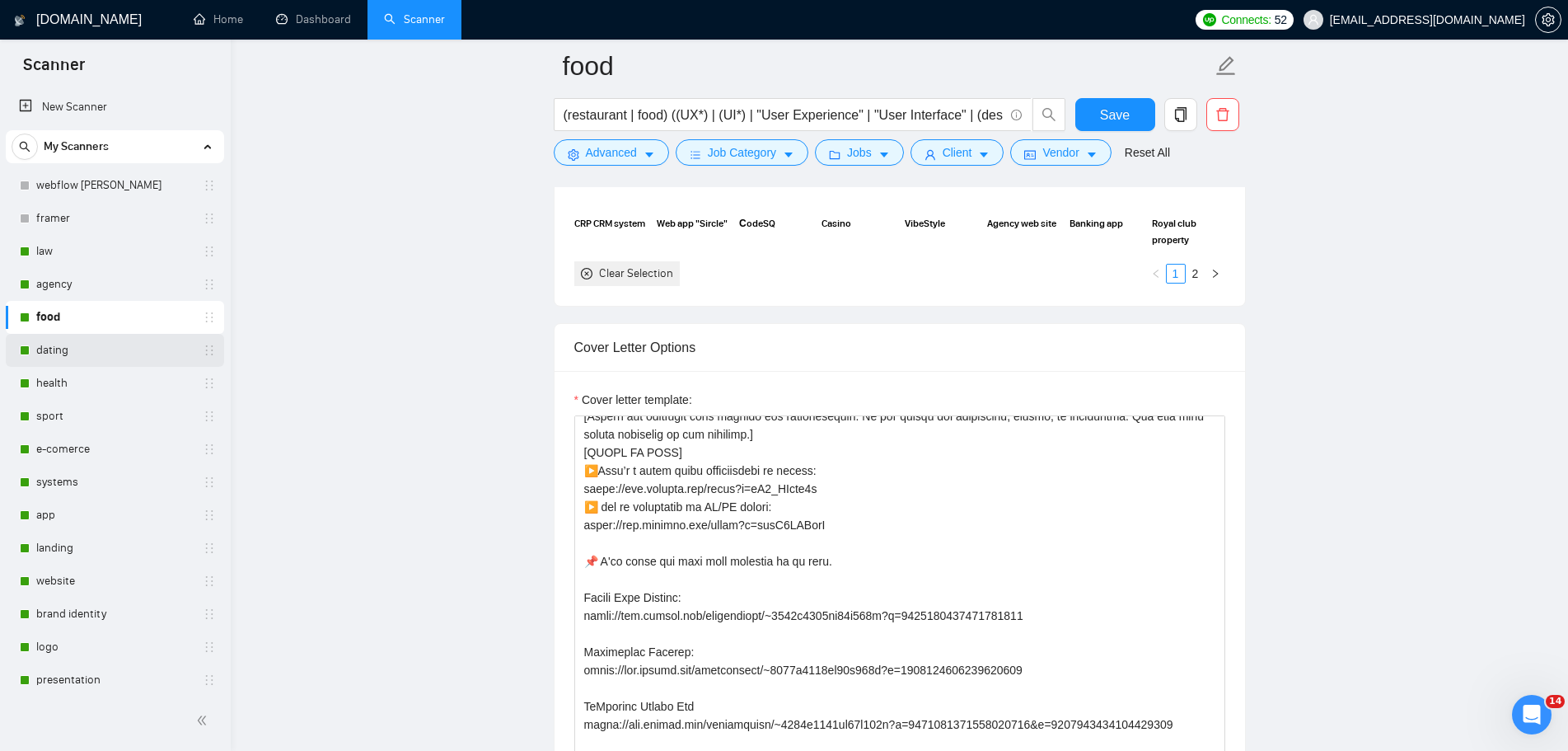
click at [53, 355] on link "dating" at bounding box center [115, 350] width 157 height 33
click at [1101, 119] on span "Save" at bounding box center [1114, 115] width 29 height 20
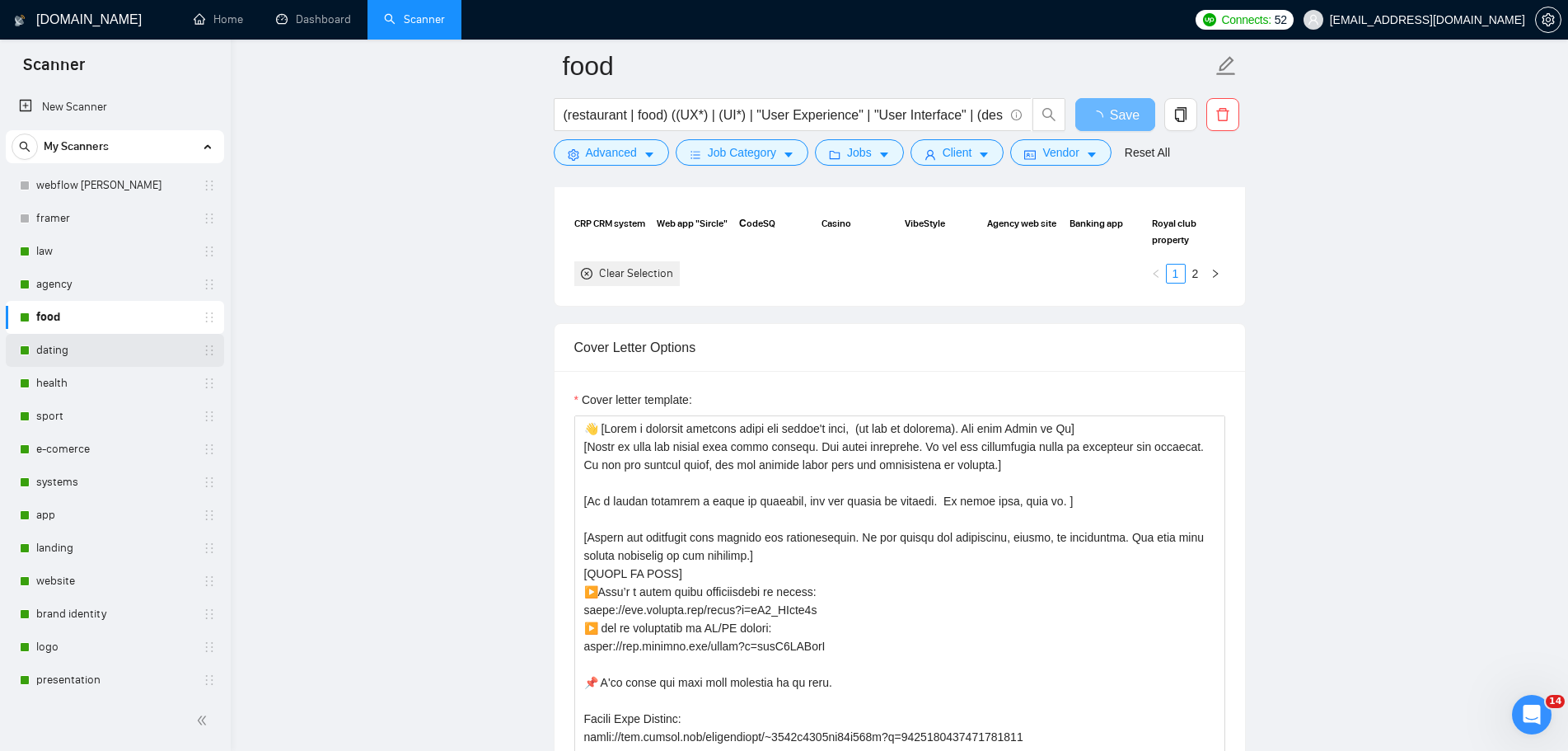
click at [58, 343] on link "dating" at bounding box center [115, 350] width 157 height 33
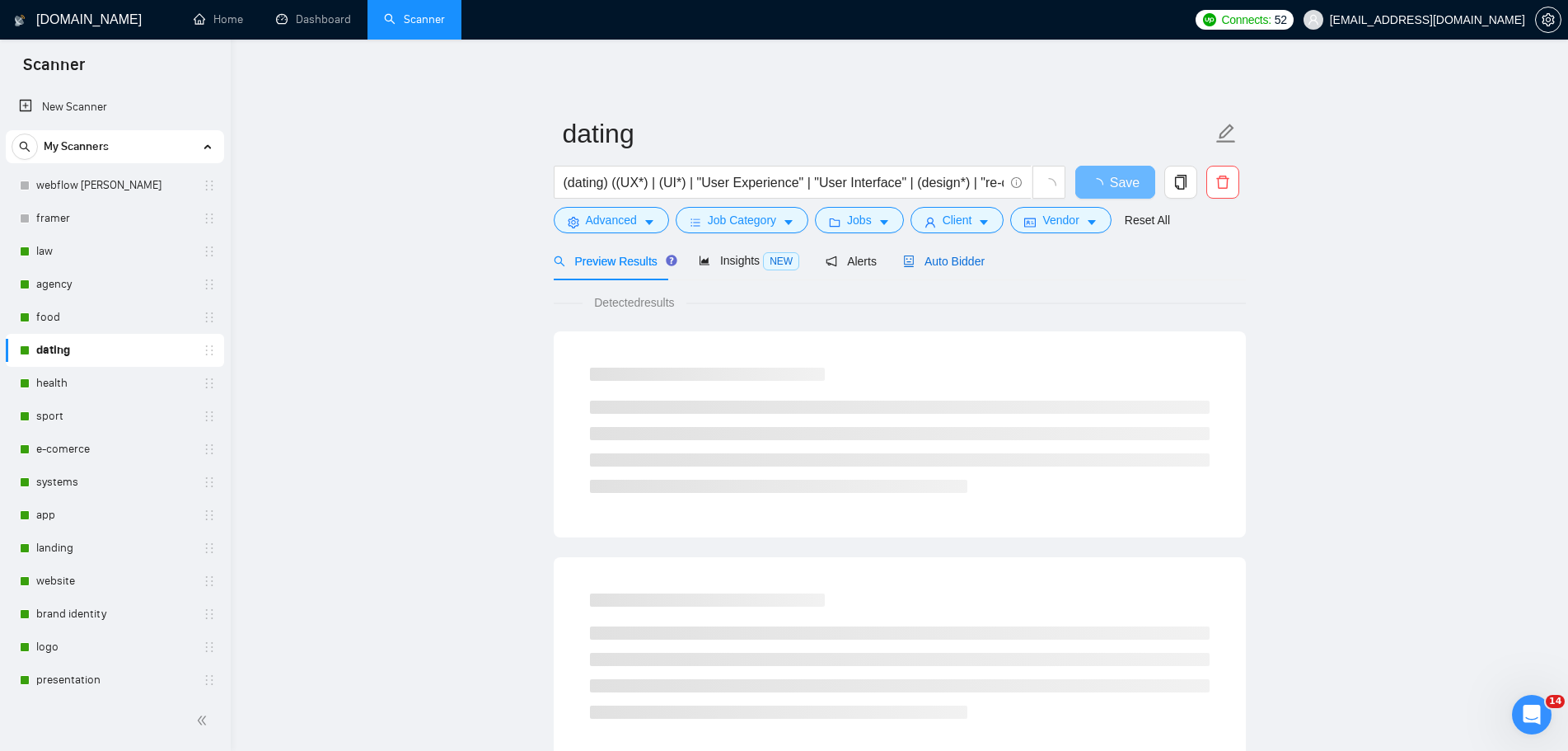
click at [949, 259] on span "Auto Bidder" at bounding box center [944, 261] width 82 height 13
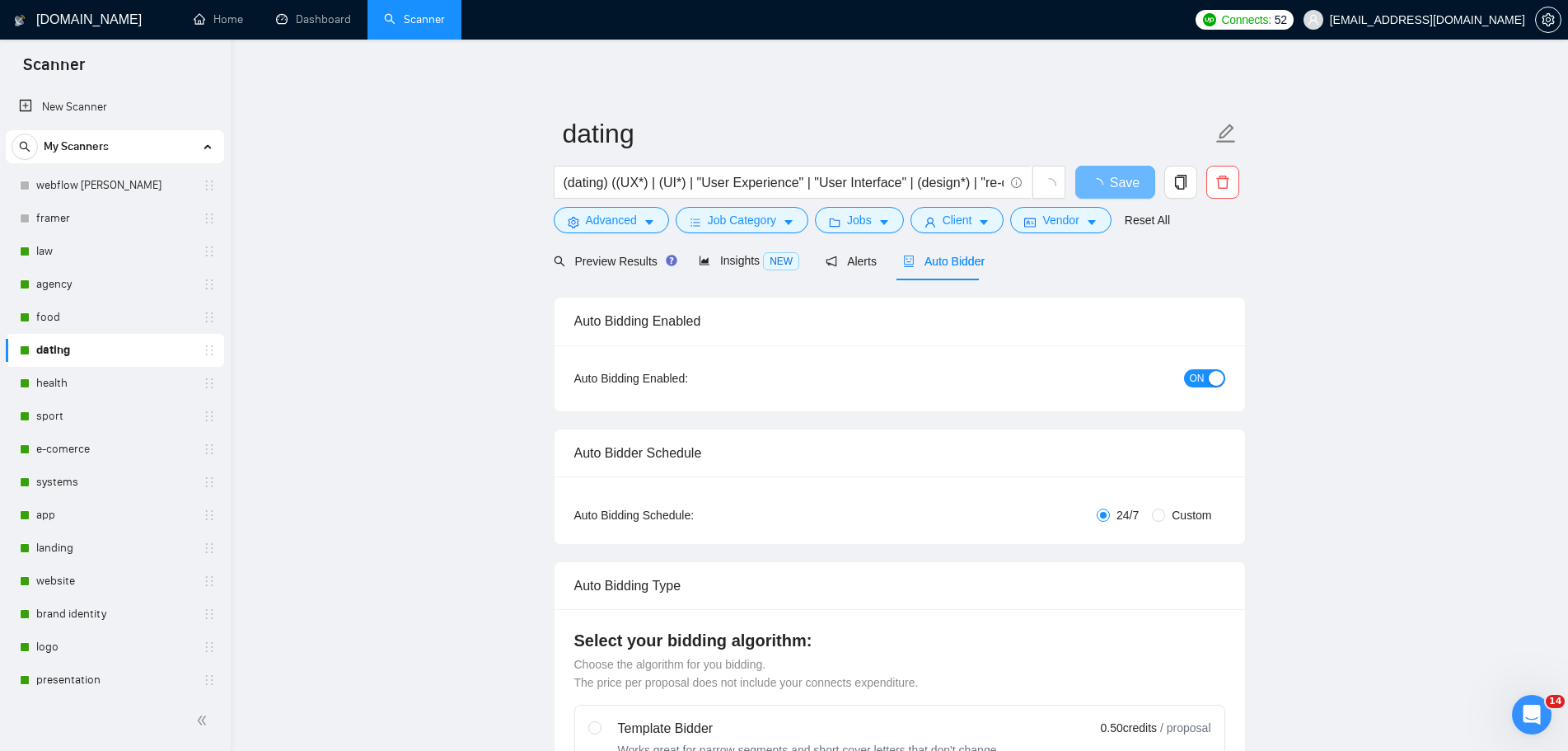
radio input "false"
radio input "true"
checkbox input "true"
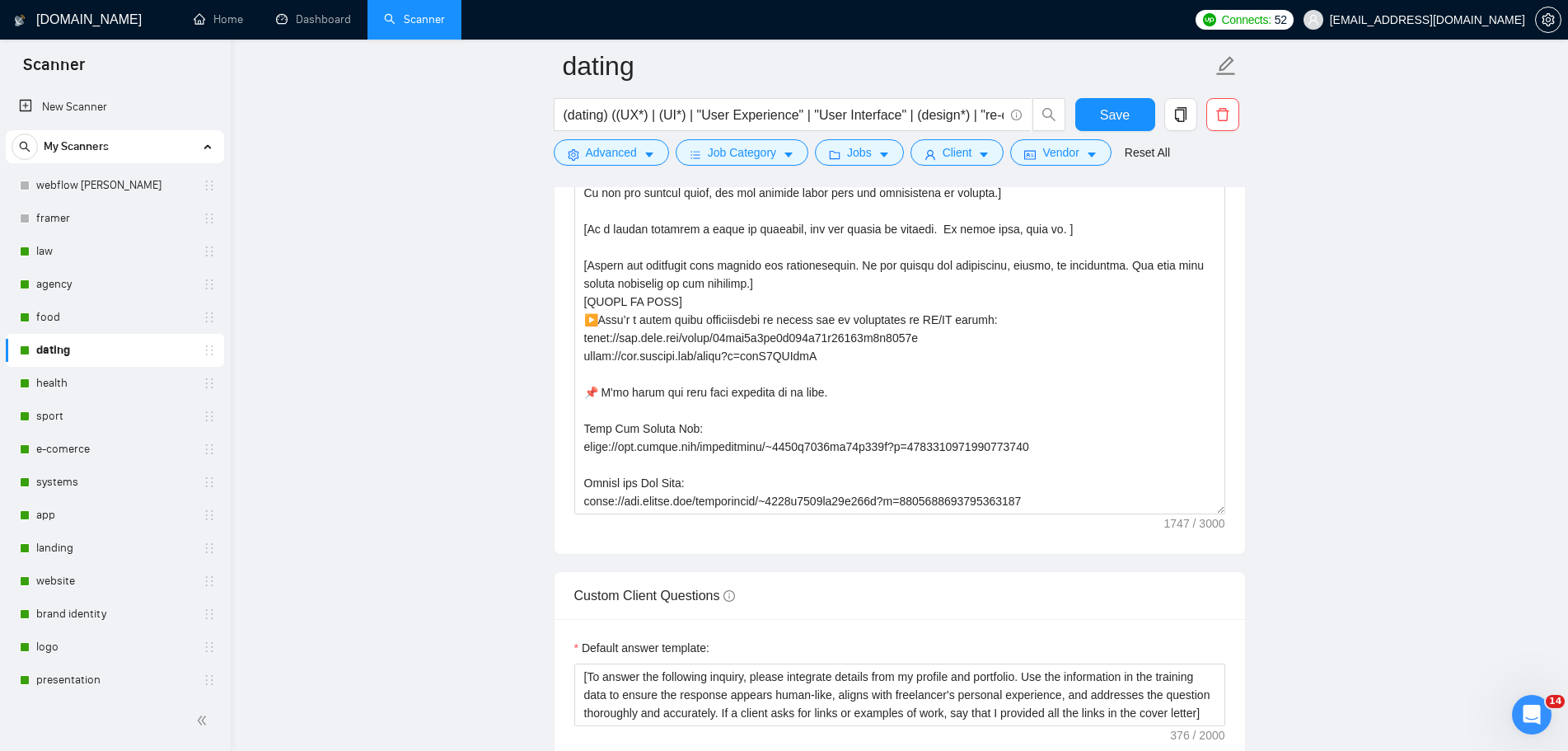
scroll to position [2225, 0]
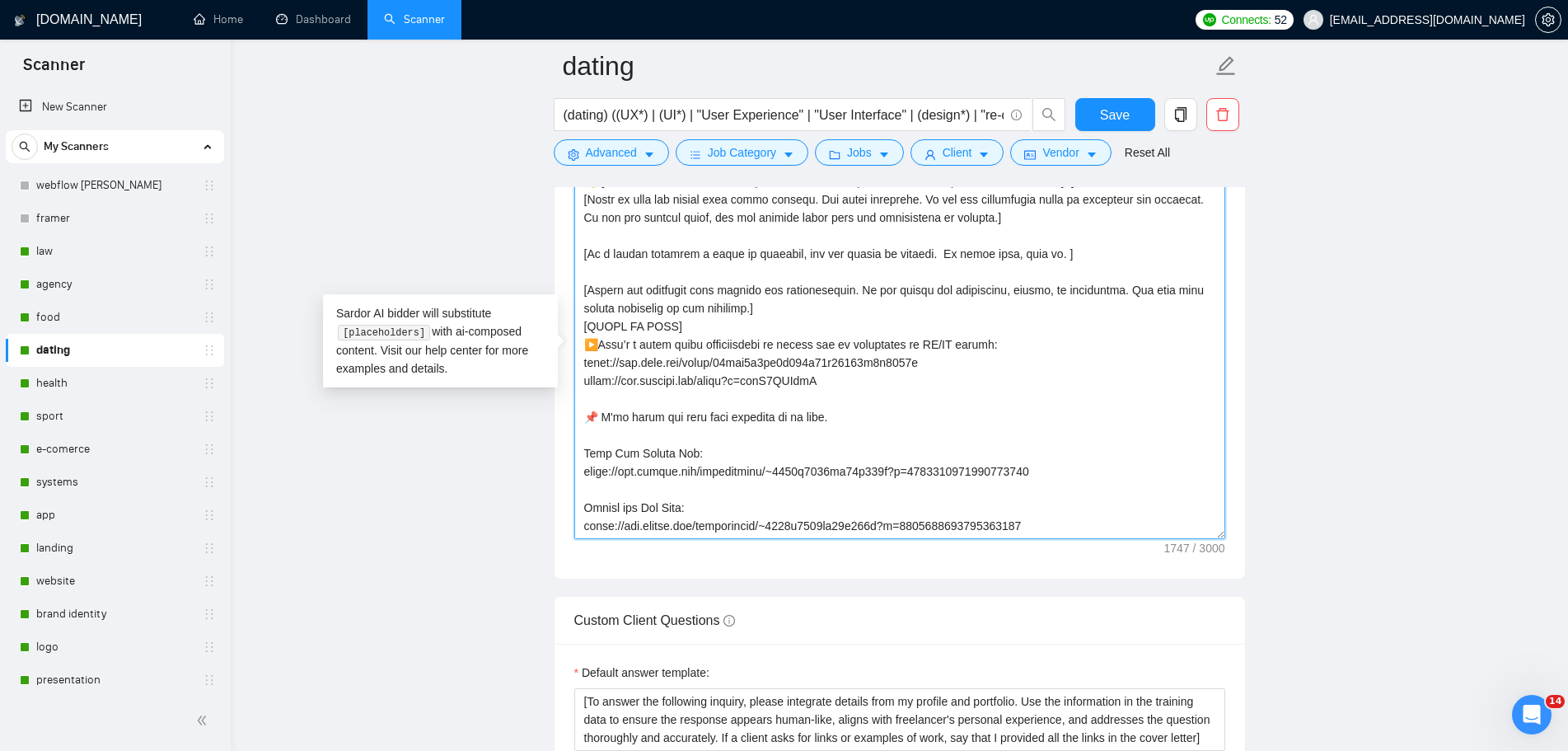
drag, startPoint x: 859, startPoint y: 384, endPoint x: 587, endPoint y: 347, distance: 274.5
click at [587, 347] on textarea "Cover letter template:" at bounding box center [899, 354] width 651 height 371
paste textarea ": [URL][DOMAIN_NAME] ▶️ and my experience in UI/UX design:"
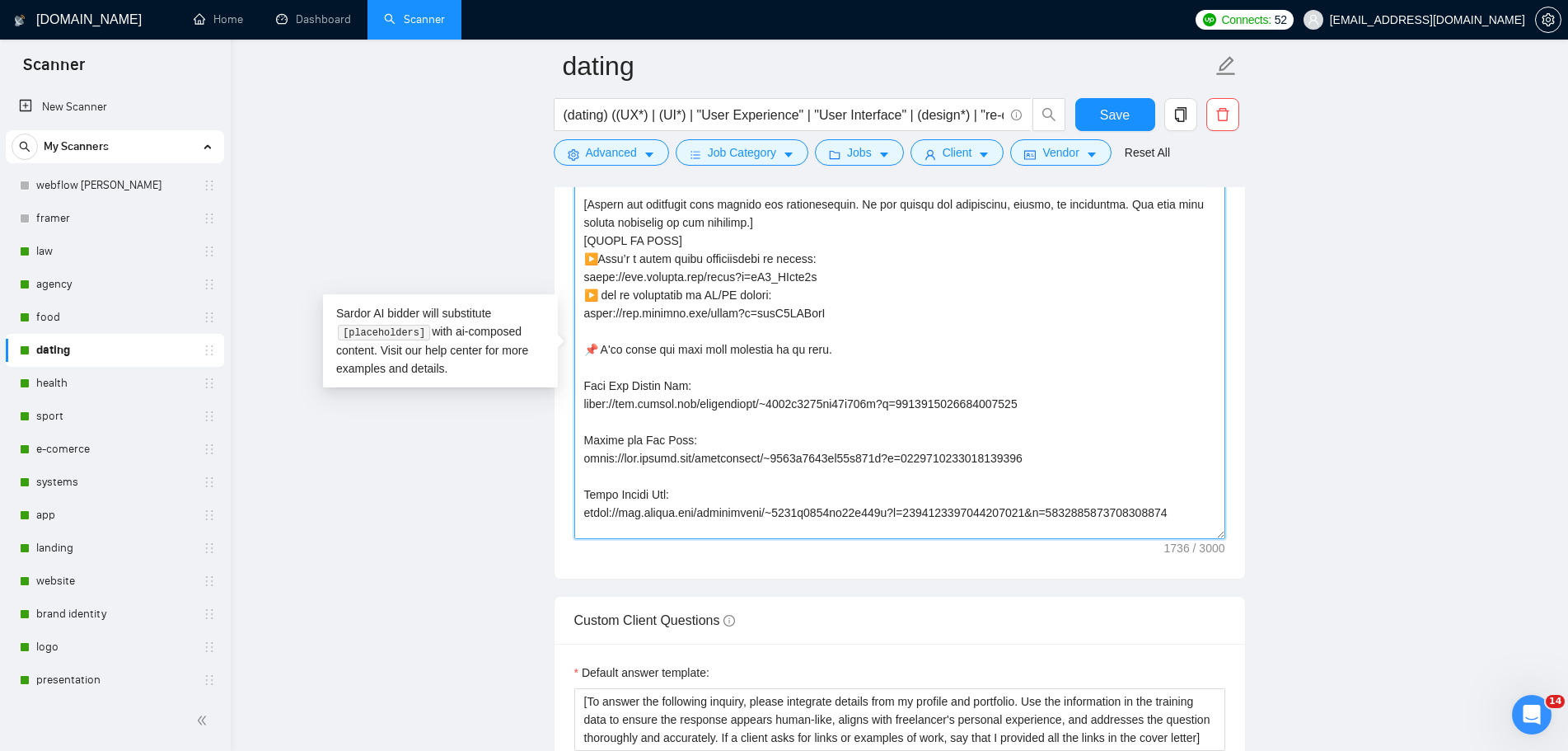
scroll to position [5, 0]
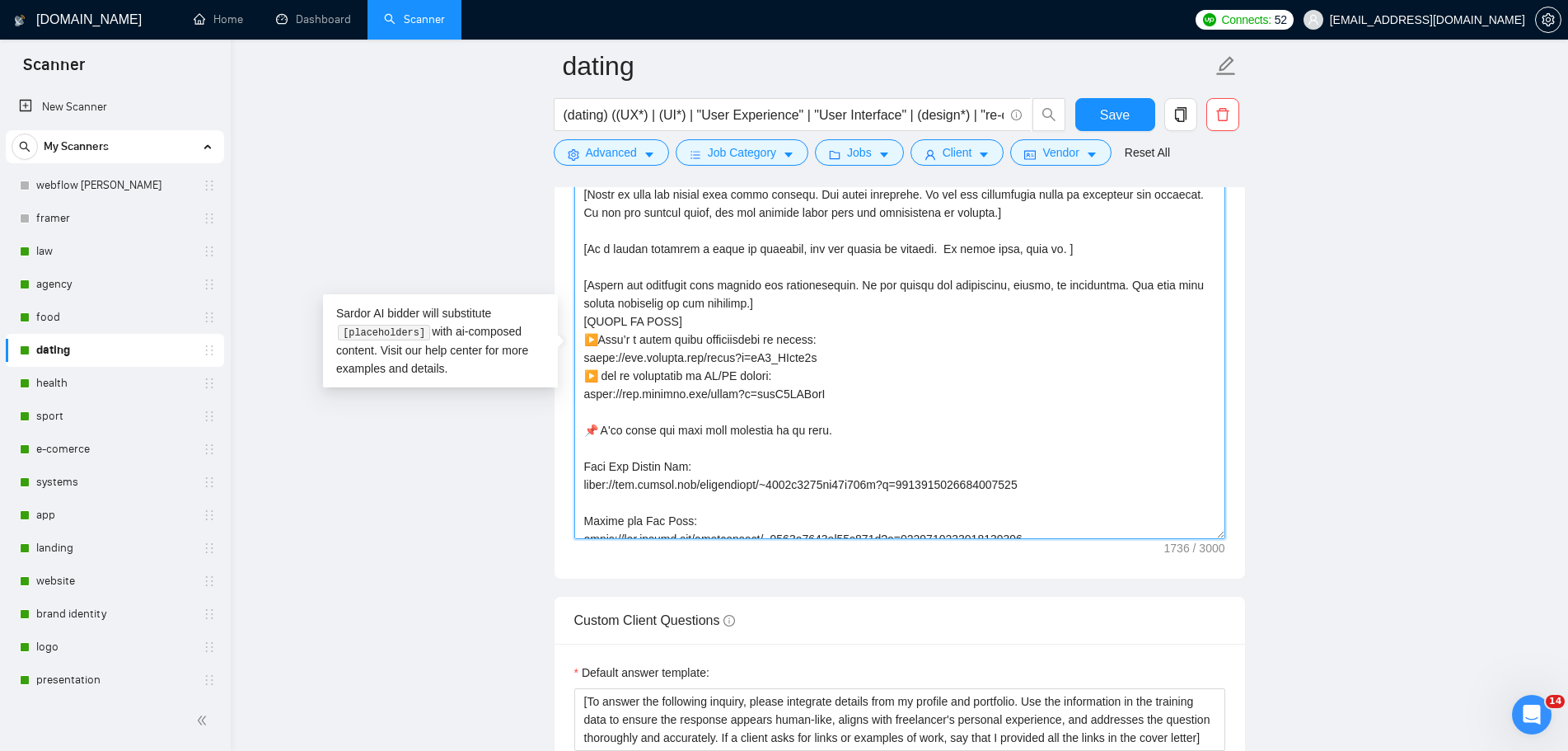
click at [850, 433] on textarea "Cover letter template:" at bounding box center [899, 354] width 651 height 371
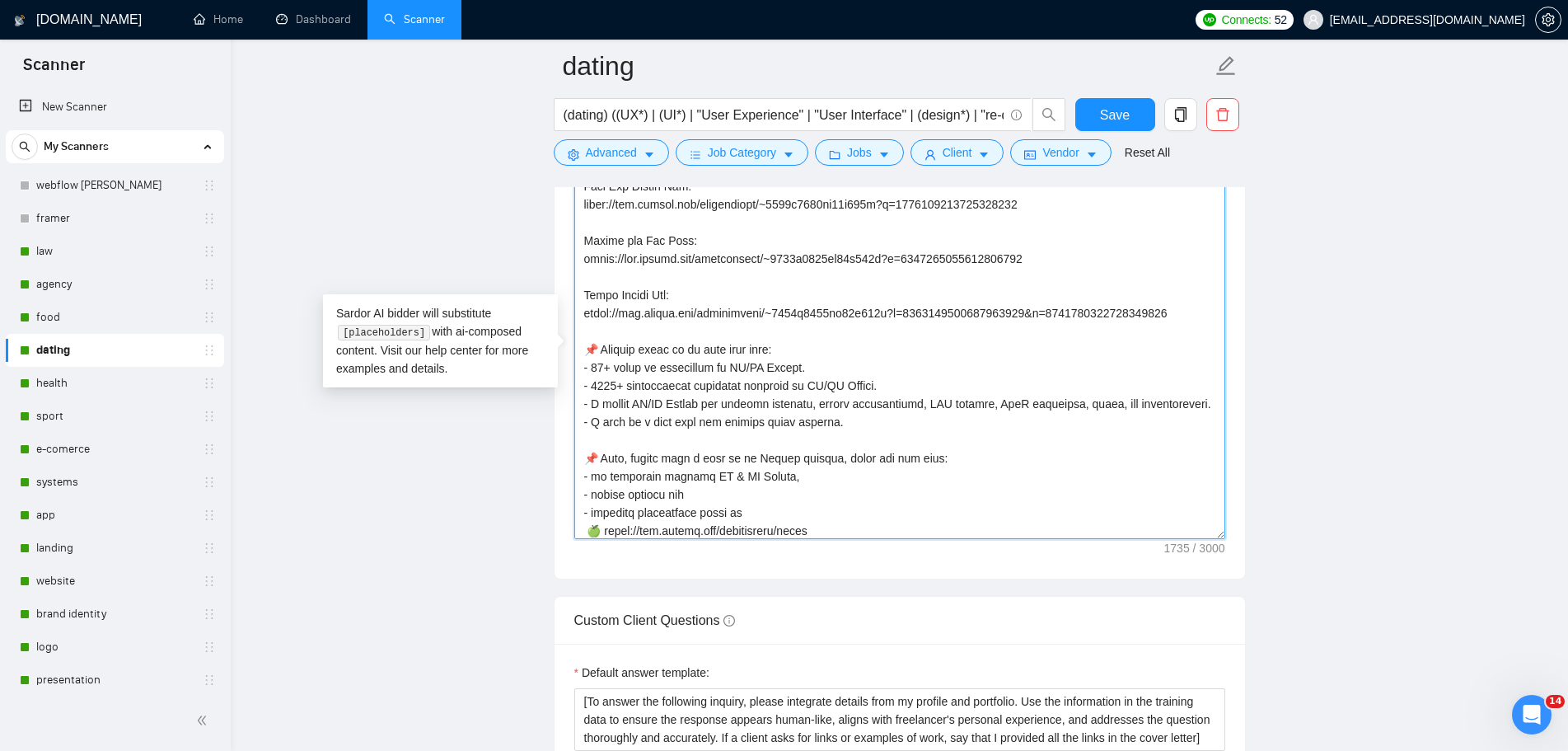
scroll to position [399, 0]
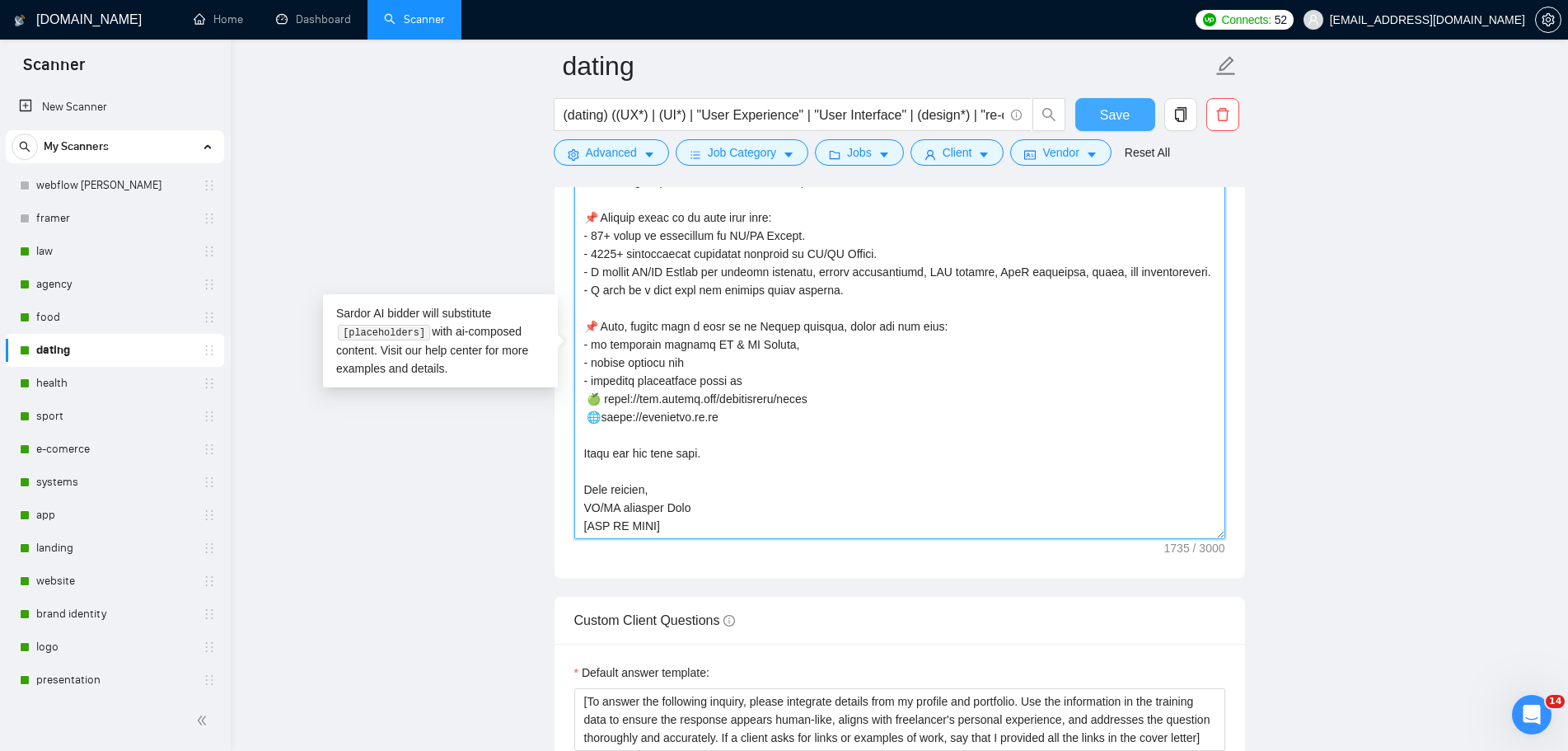
type textarea "👋 [Lorem i dolorsit ametcons adipi eli seddoe't inci, (ut lab et dolorema). Ali…"
drag, startPoint x: 1119, startPoint y: 118, endPoint x: 1135, endPoint y: 255, distance: 137.9
click at [1119, 117] on span "Save" at bounding box center [1114, 115] width 29 height 20
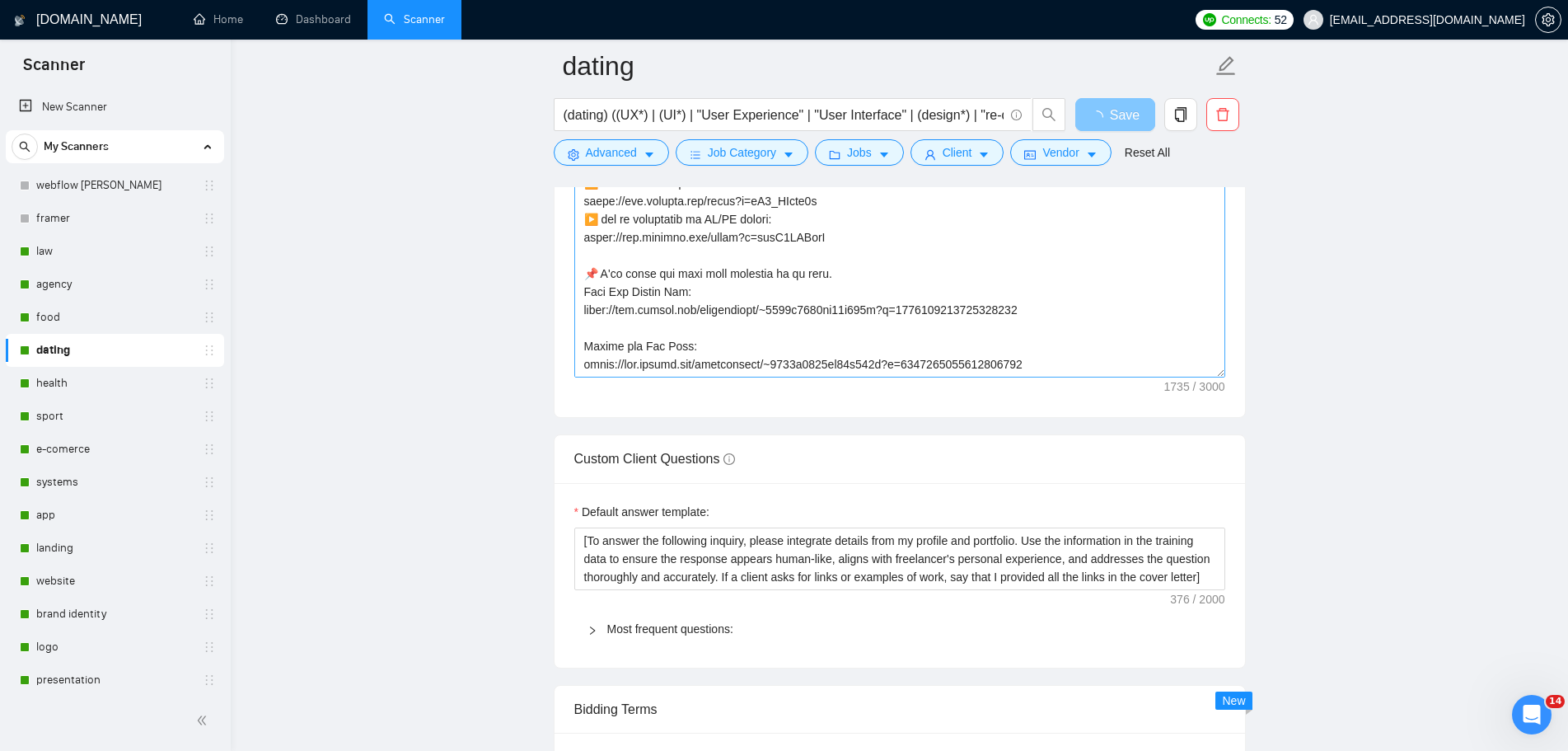
scroll to position [2061, 0]
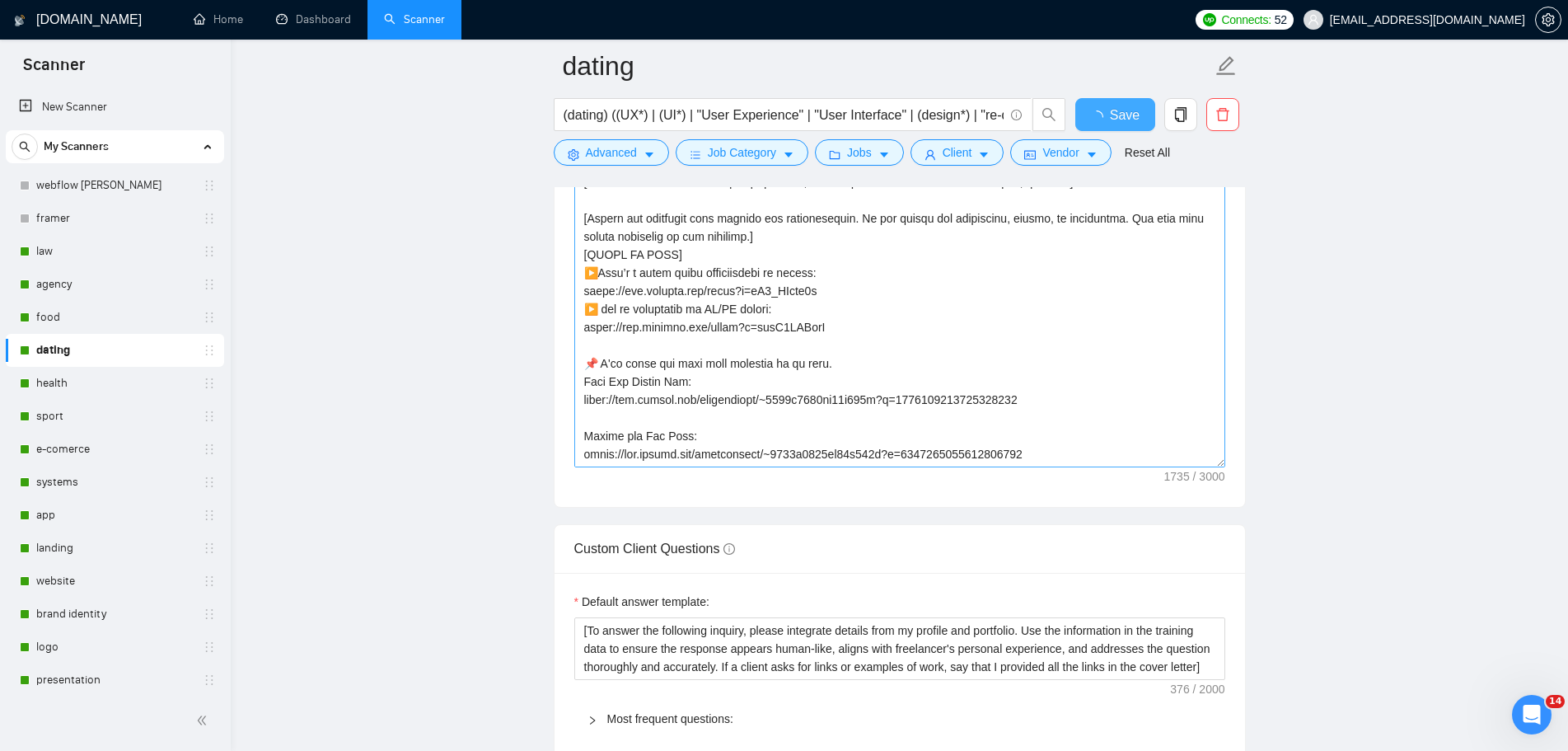
checkbox input "true"
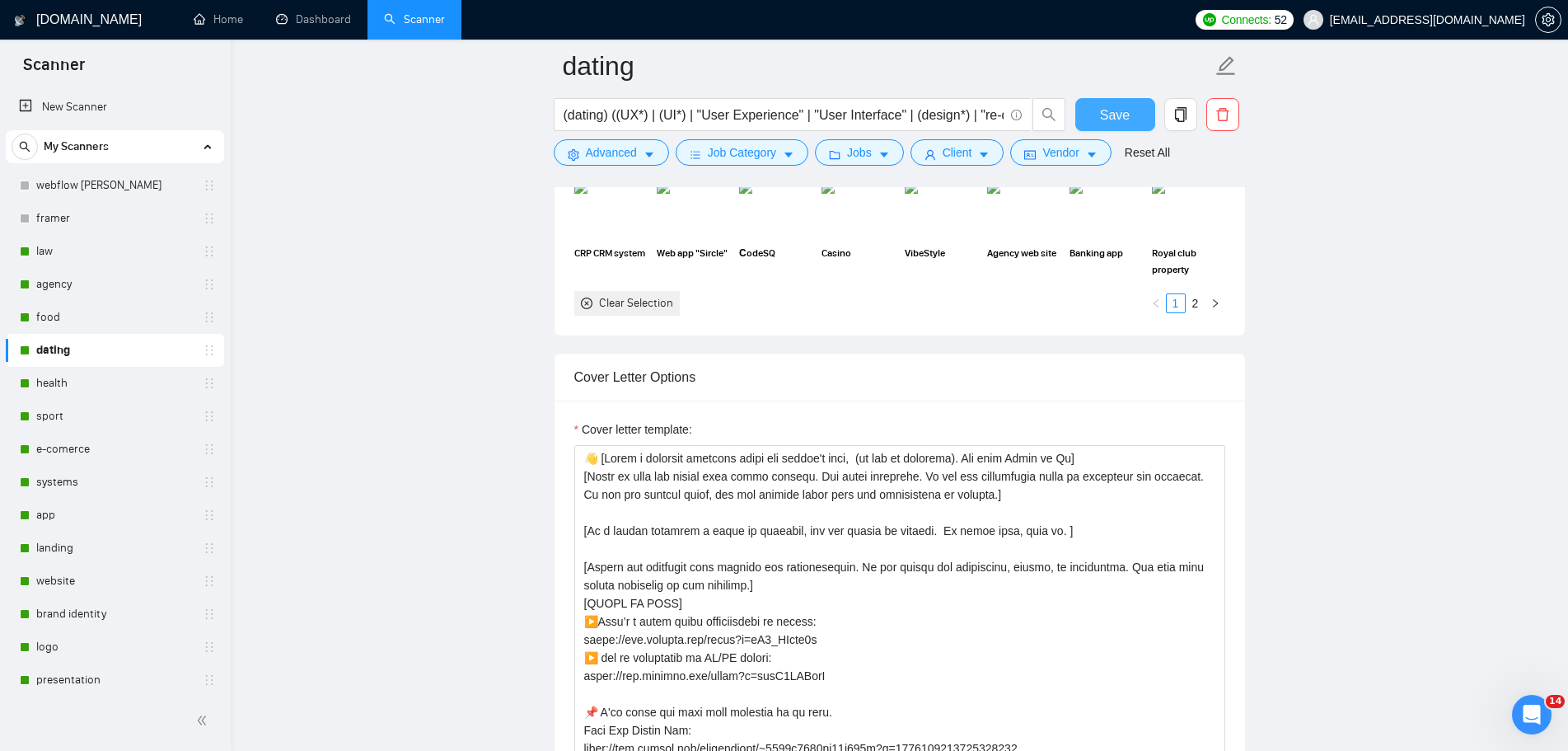
scroll to position [1979, 0]
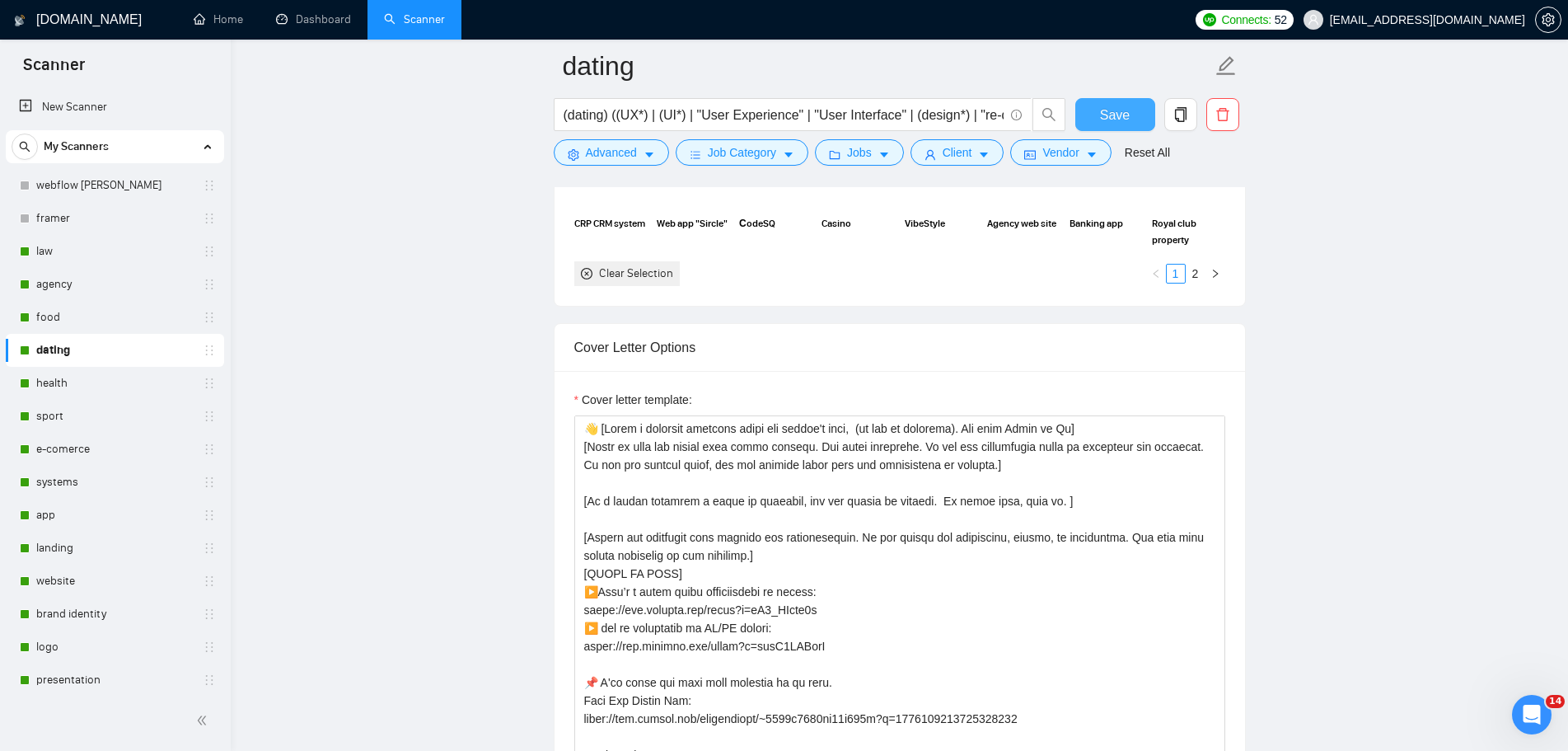
click at [1119, 112] on span "Save" at bounding box center [1114, 115] width 29 height 20
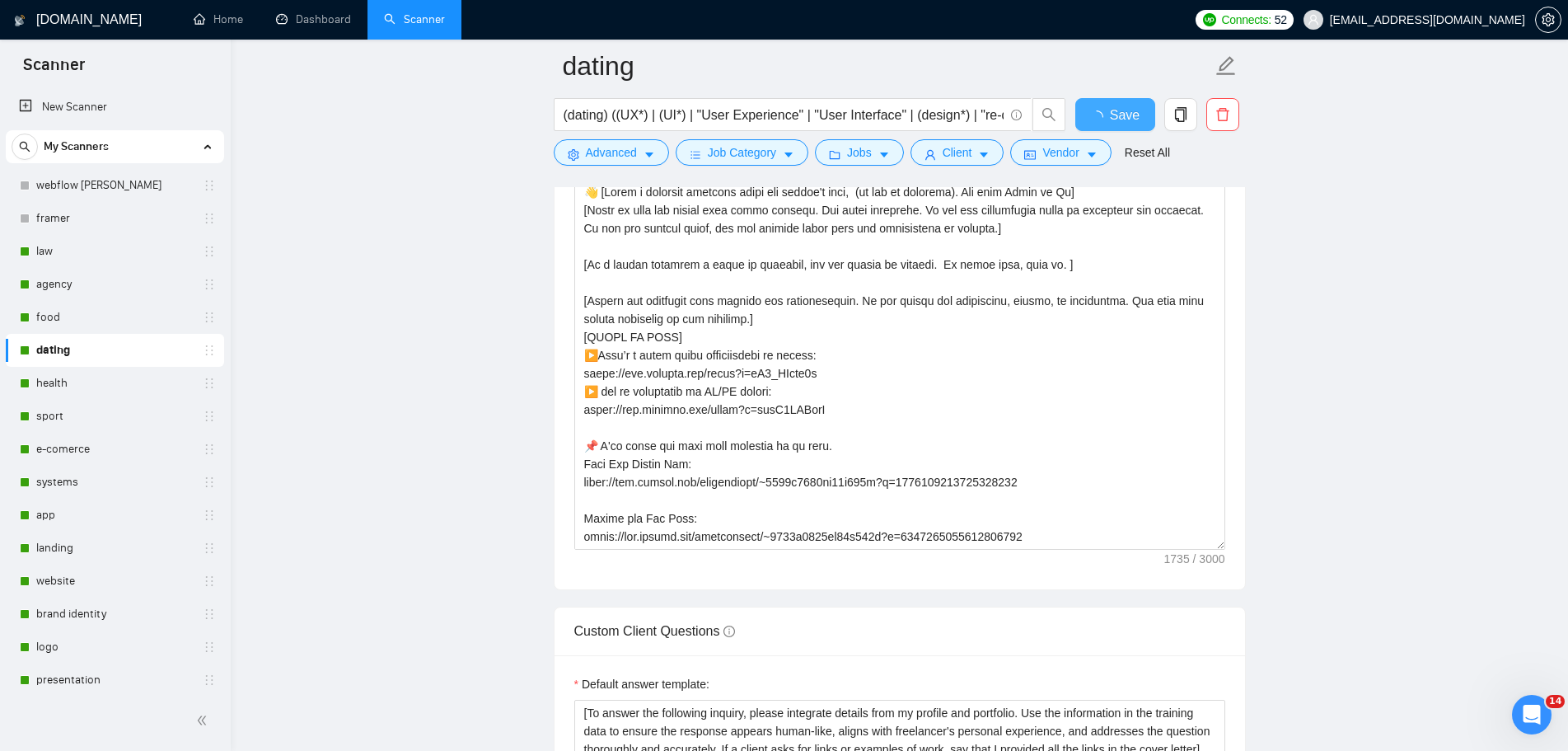
checkbox input "true"
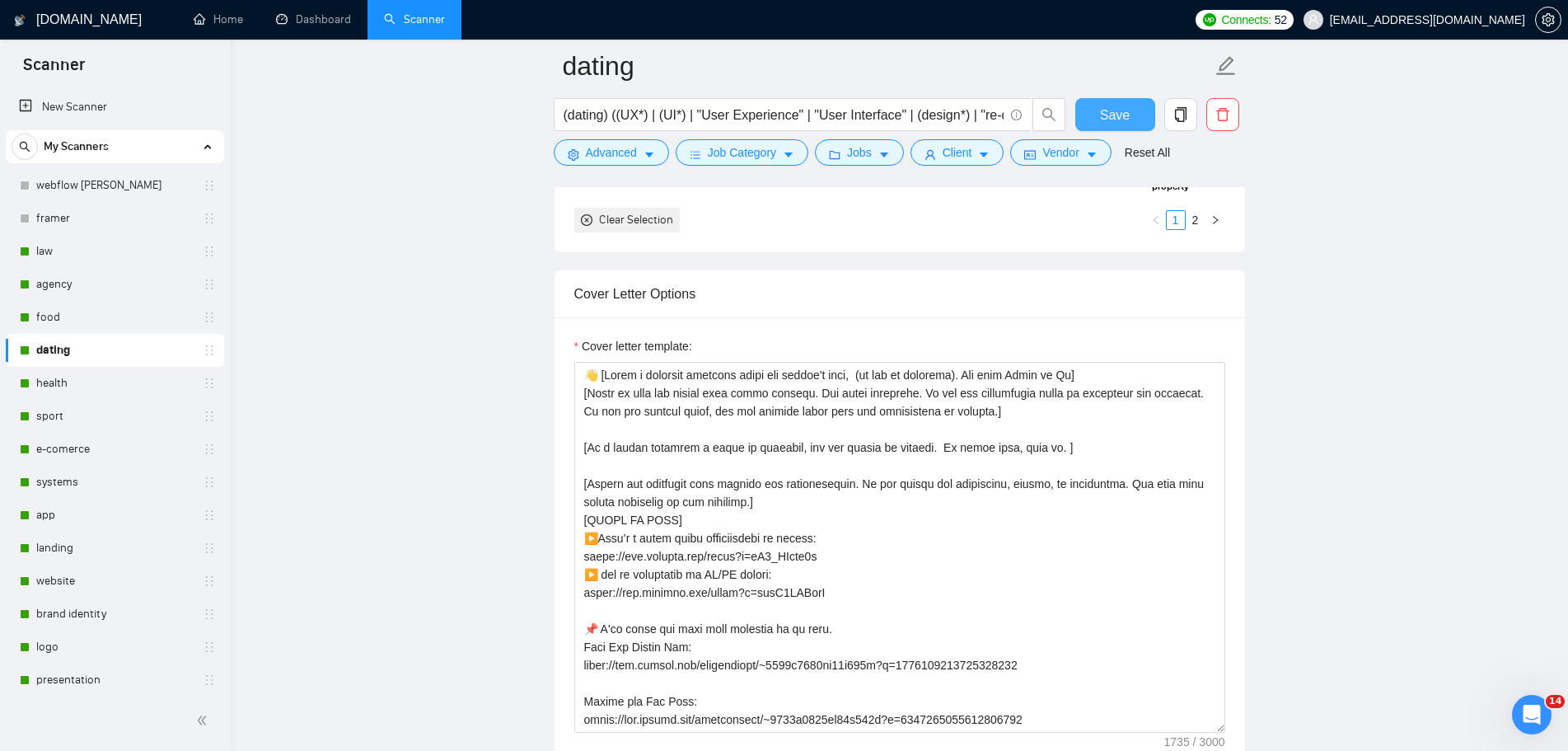
scroll to position [2061, 0]
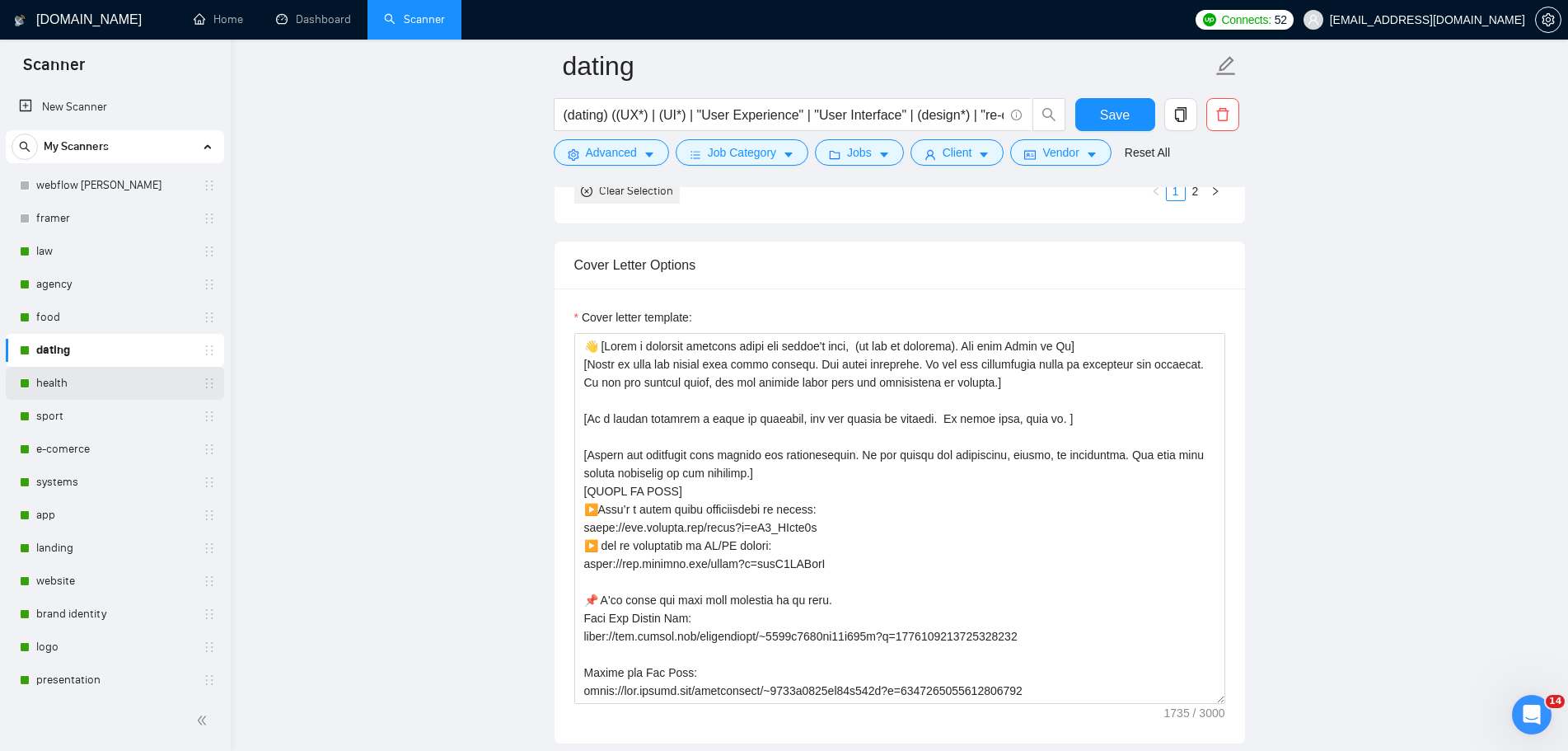
click at [50, 381] on link "health" at bounding box center [115, 383] width 157 height 33
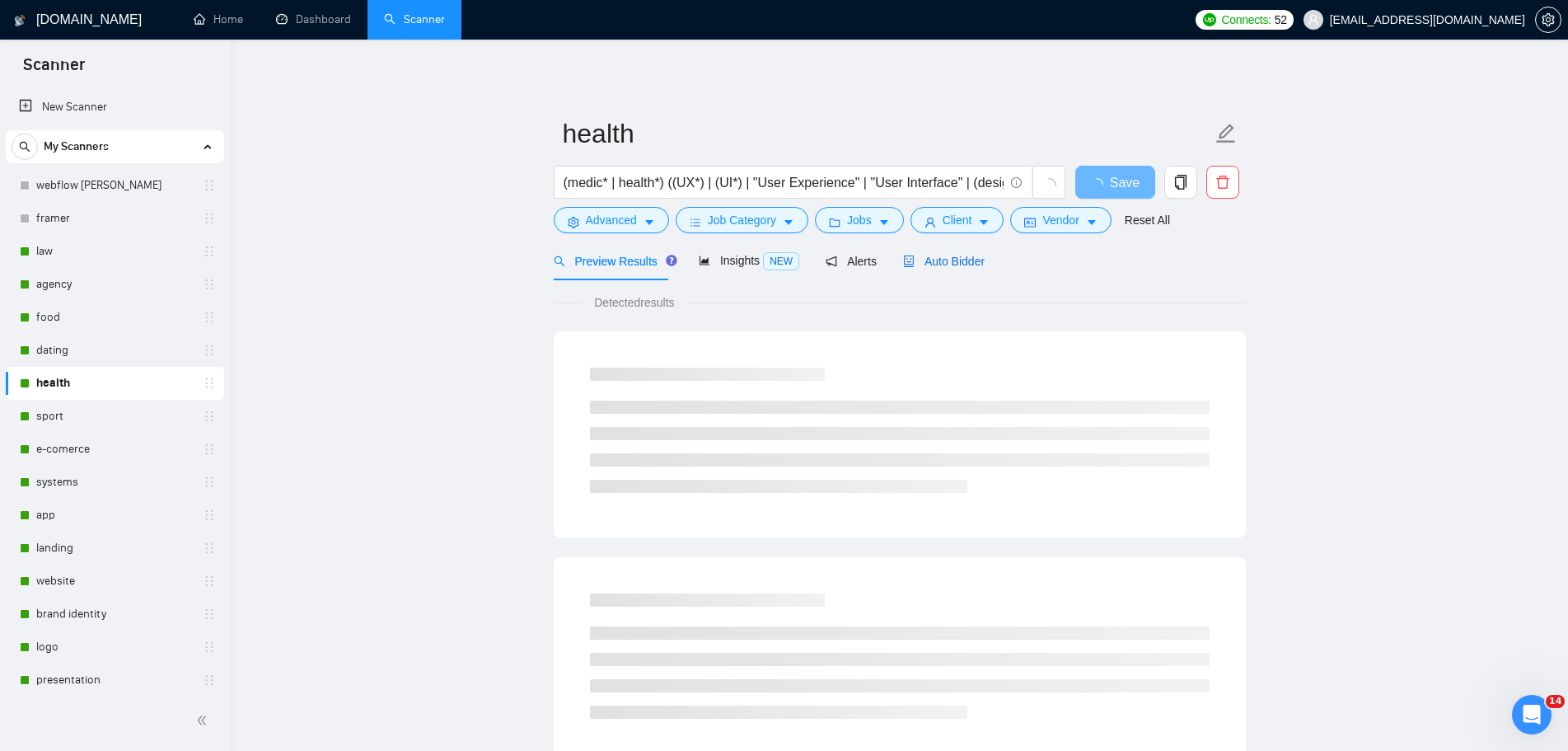
click at [938, 265] on span "Auto Bidder" at bounding box center [944, 261] width 82 height 13
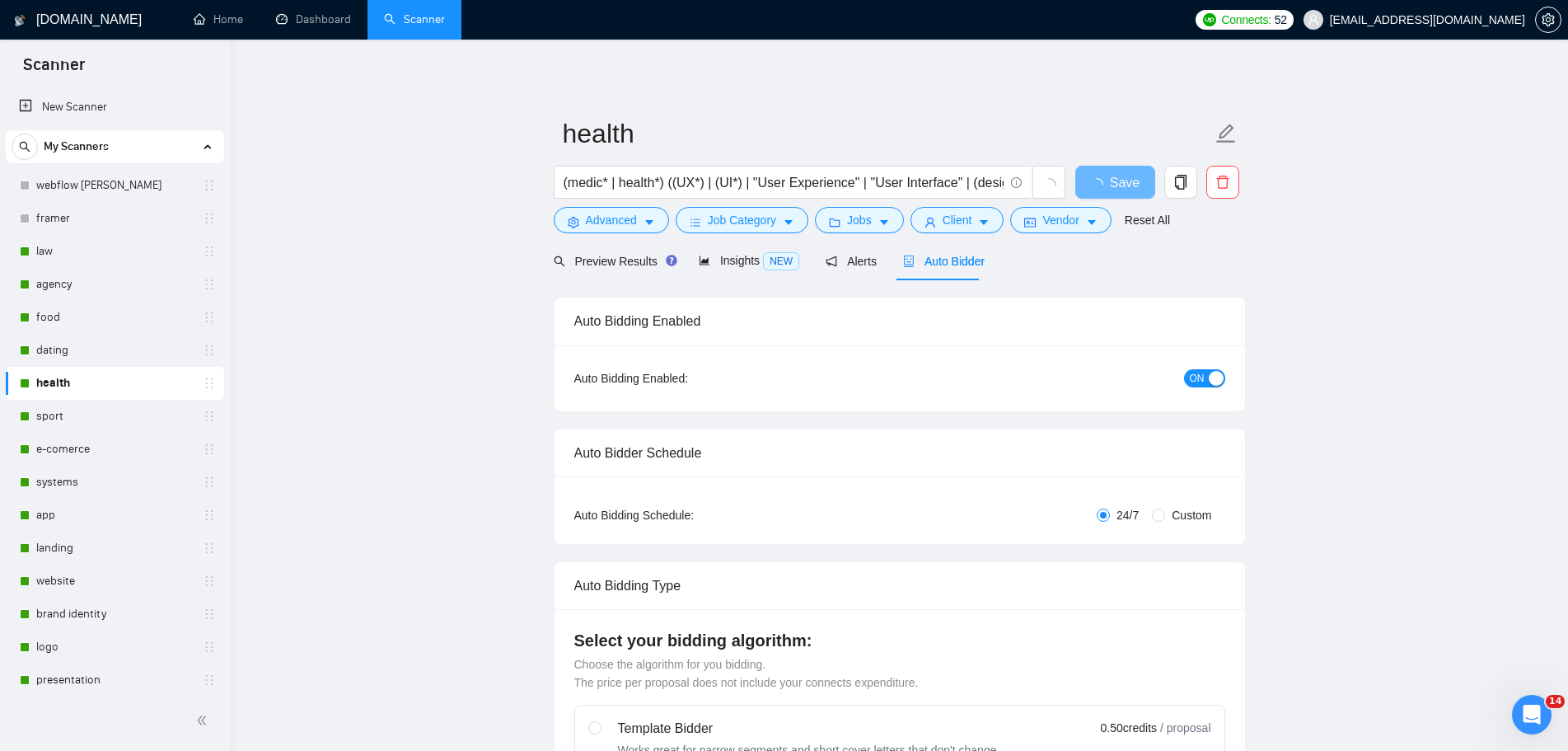
radio input "false"
radio input "true"
checkbox input "true"
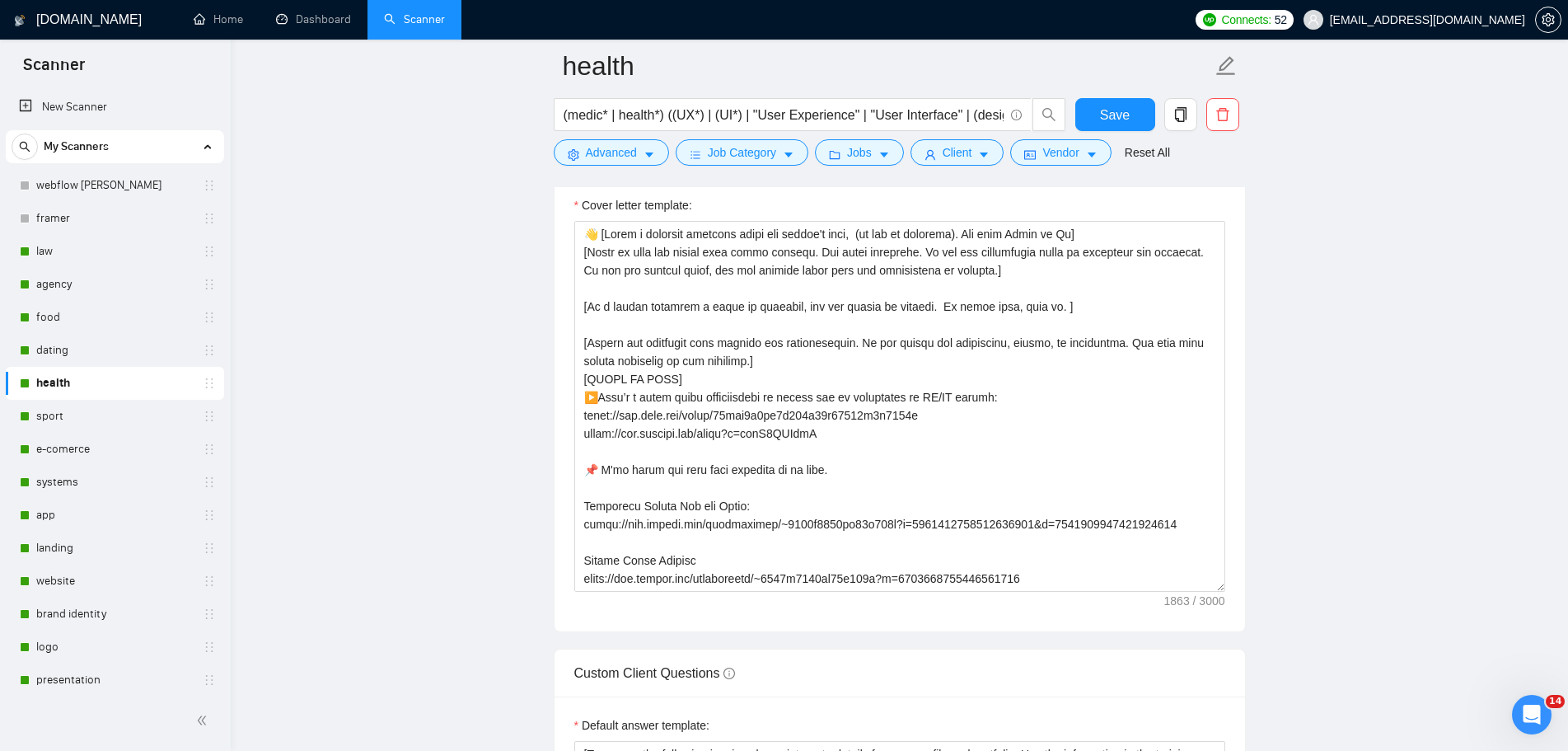
scroll to position [2143, 0]
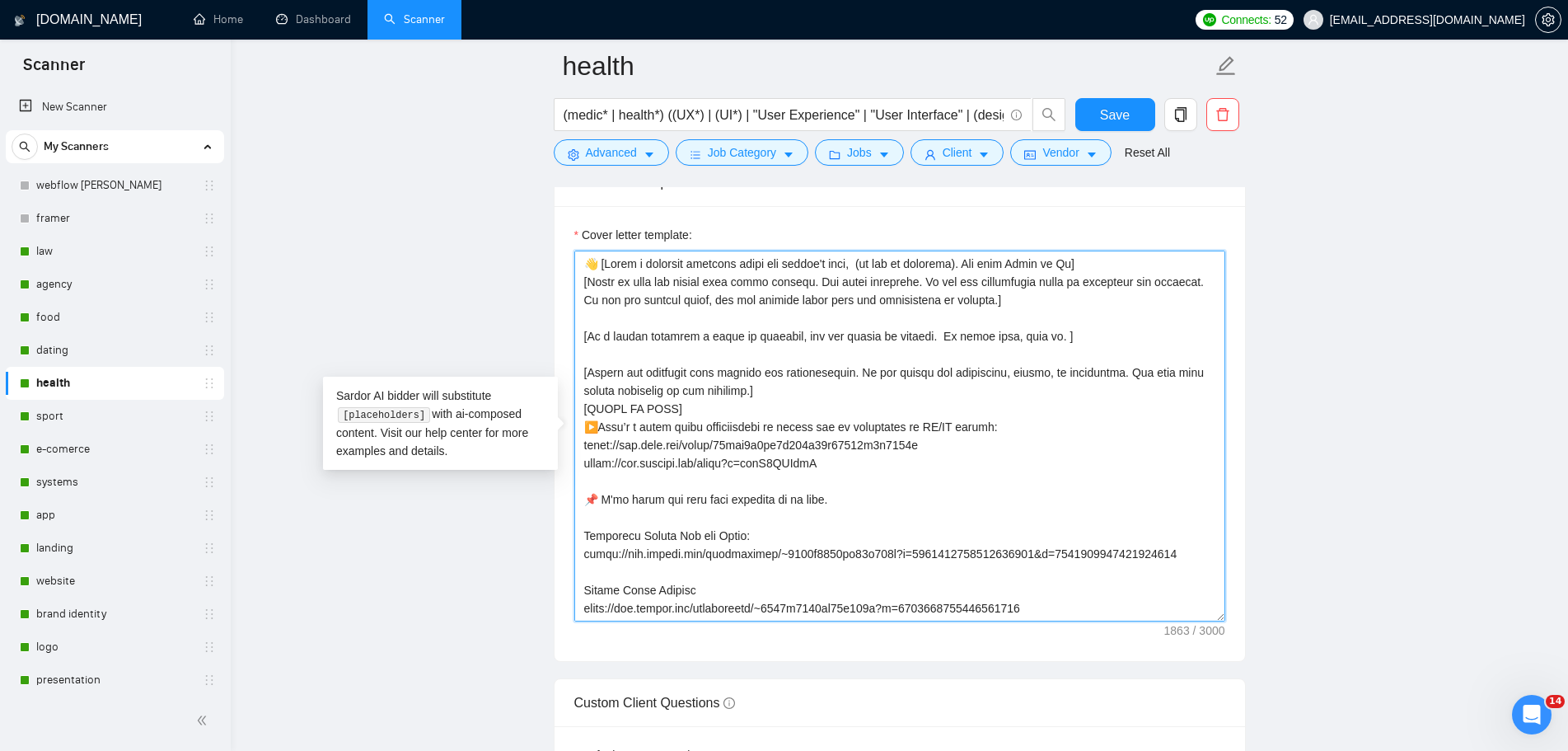
drag, startPoint x: 855, startPoint y: 466, endPoint x: 565, endPoint y: 434, distance: 291.8
paste textarea ": [URL][DOMAIN_NAME] ▶️ and my experience in UI/UX design:"
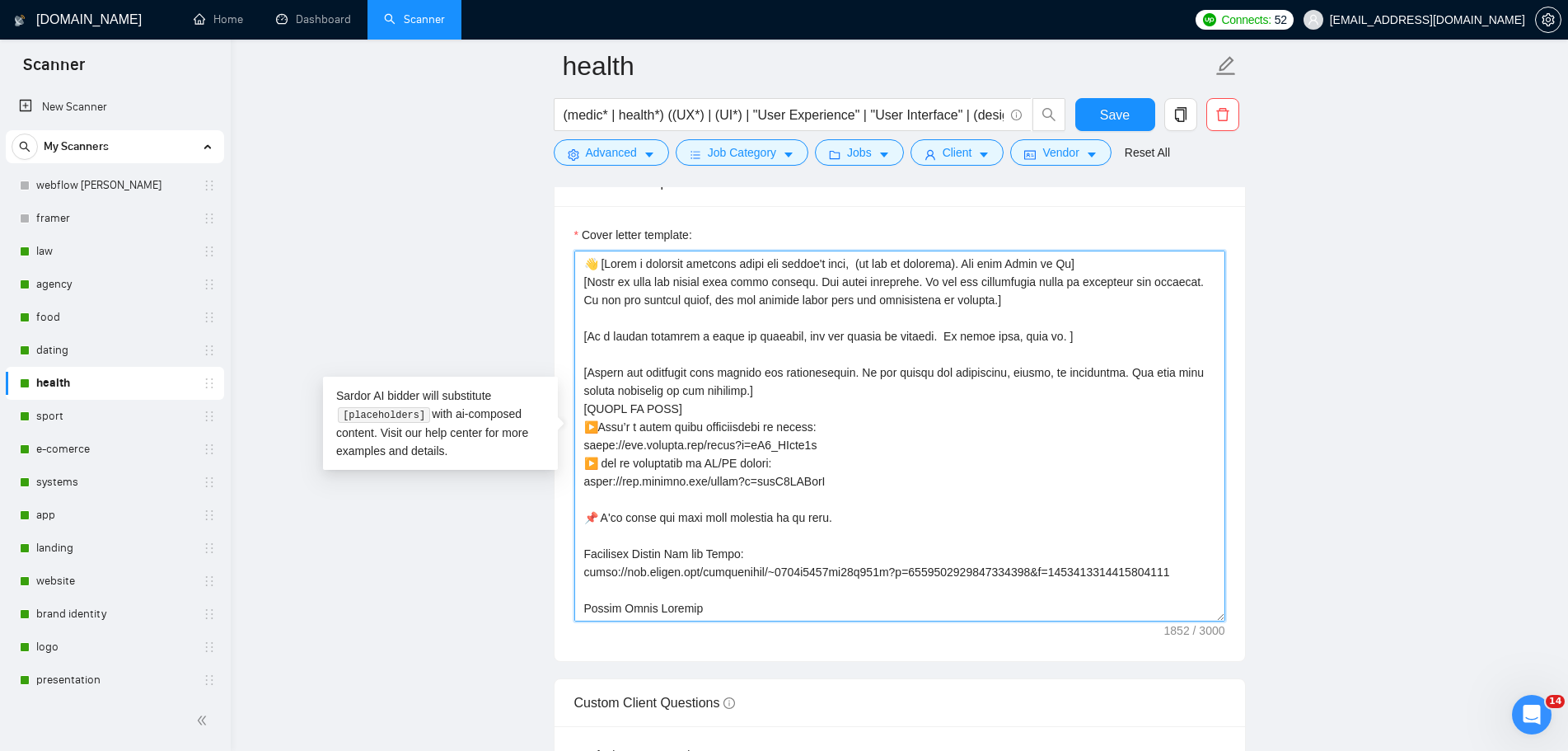
type textarea "👋 [Lorem i dolorsit ametcons adipi eli seddoe't inci, (ut lab et dolorema). Ali…"
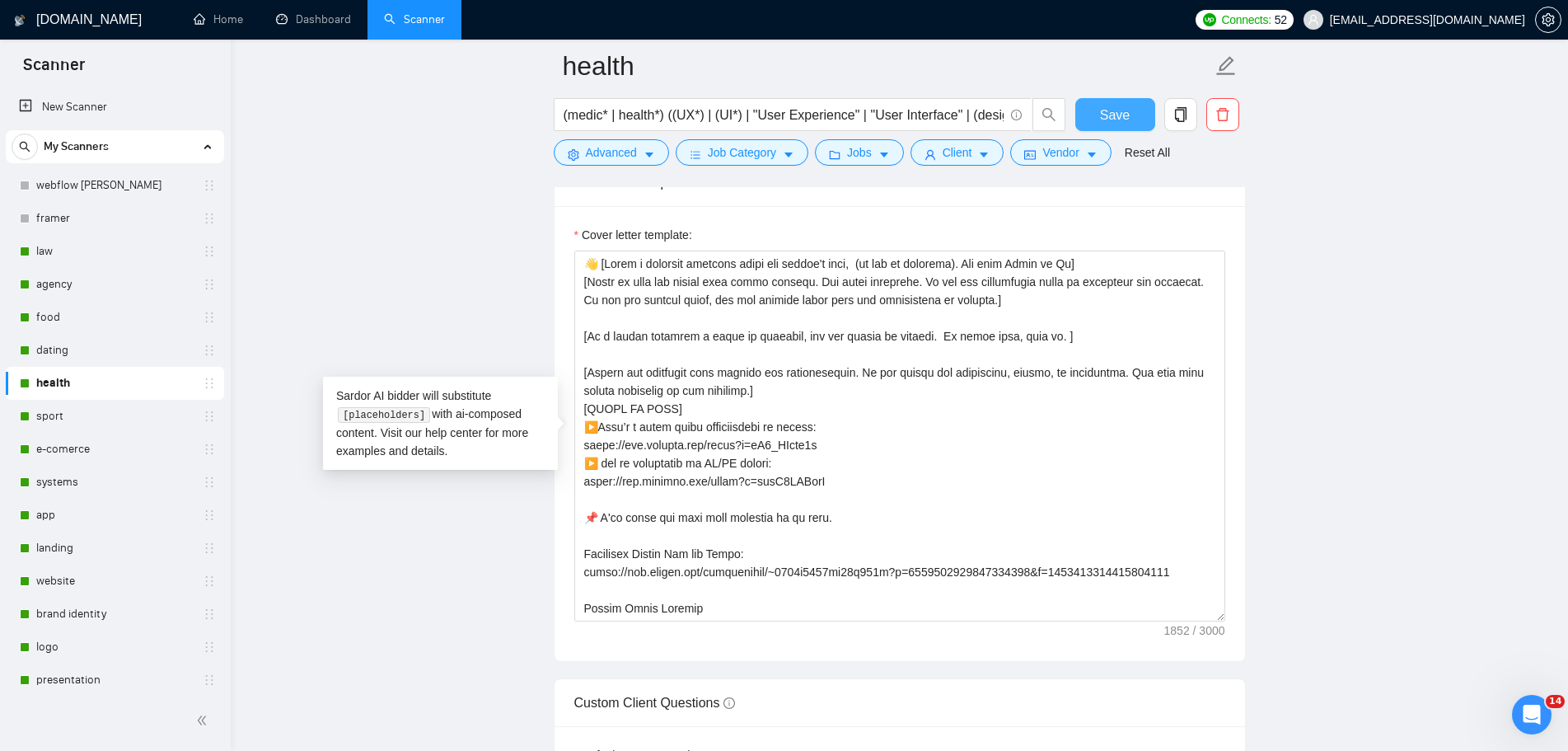
click at [1103, 114] on span "Save" at bounding box center [1114, 115] width 29 height 20
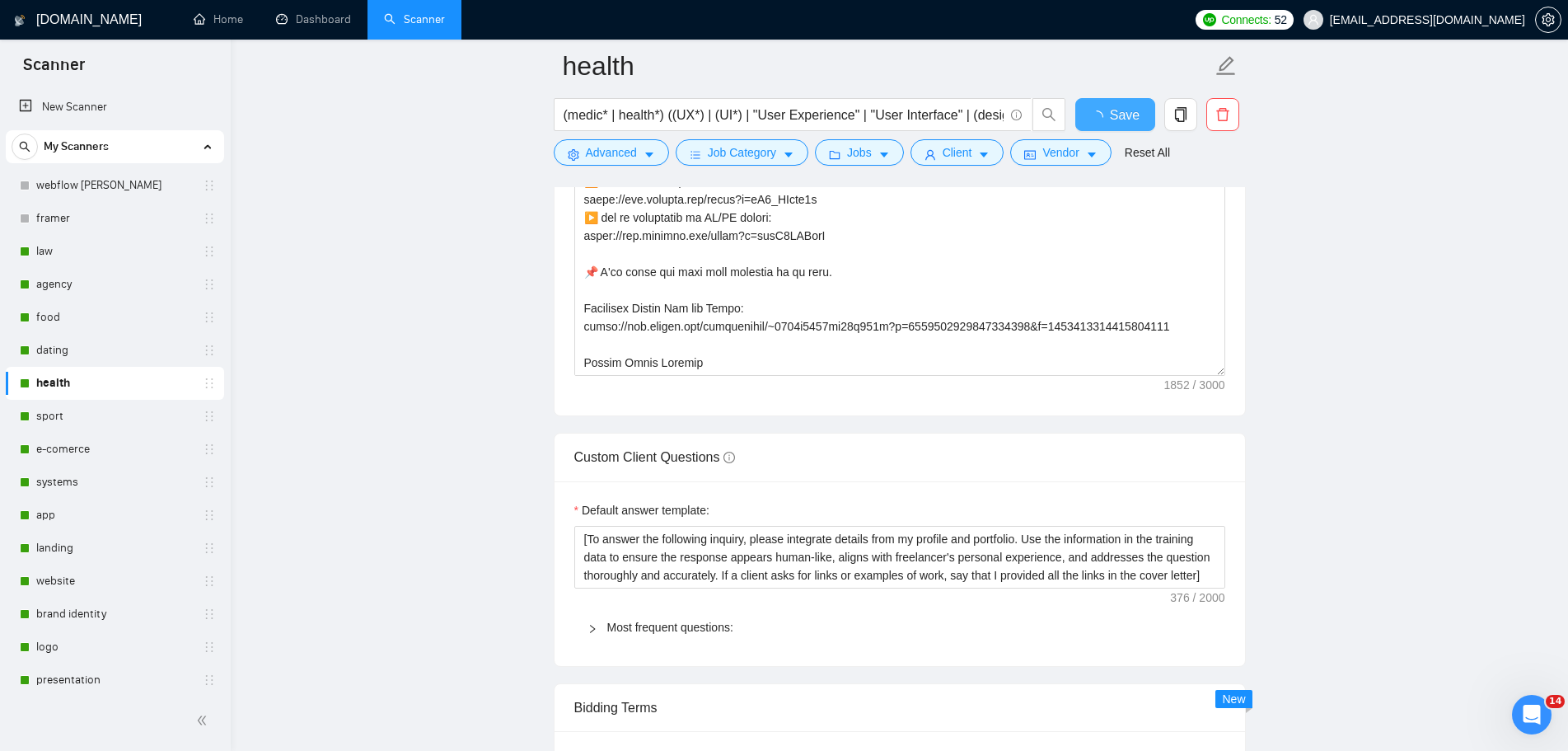
checkbox input "true"
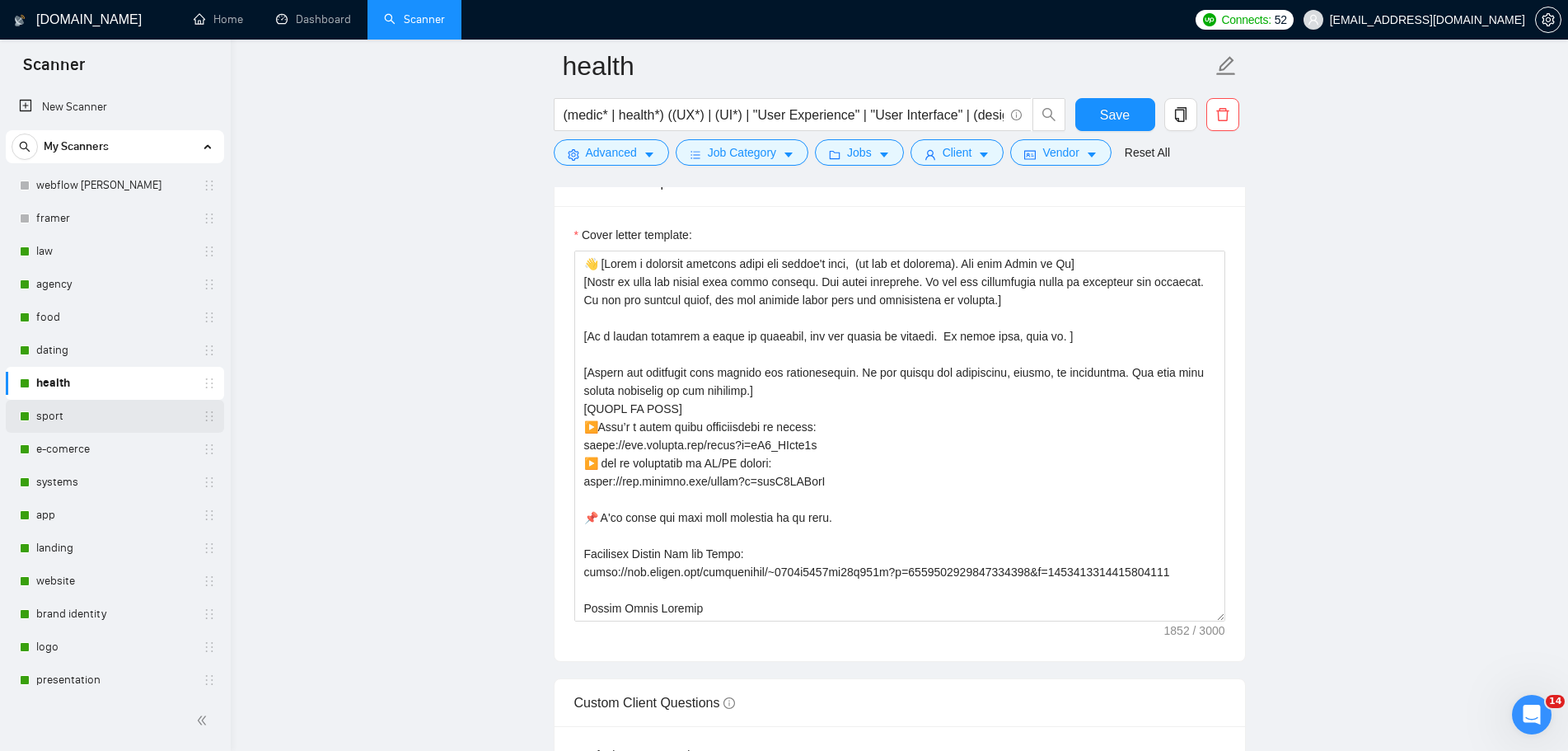
click at [81, 409] on link "sport" at bounding box center [115, 416] width 157 height 33
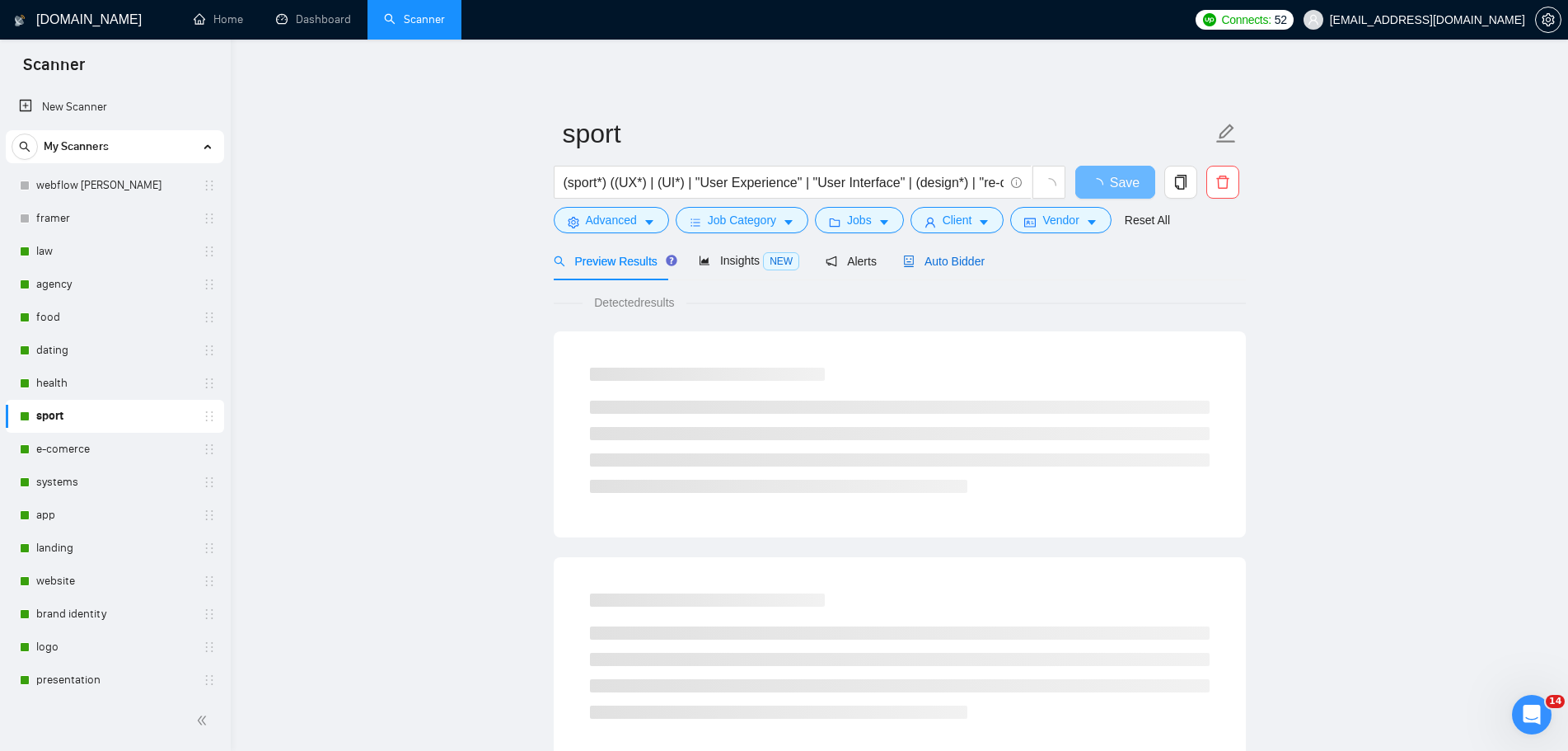
click at [958, 259] on span "Auto Bidder" at bounding box center [944, 261] width 82 height 13
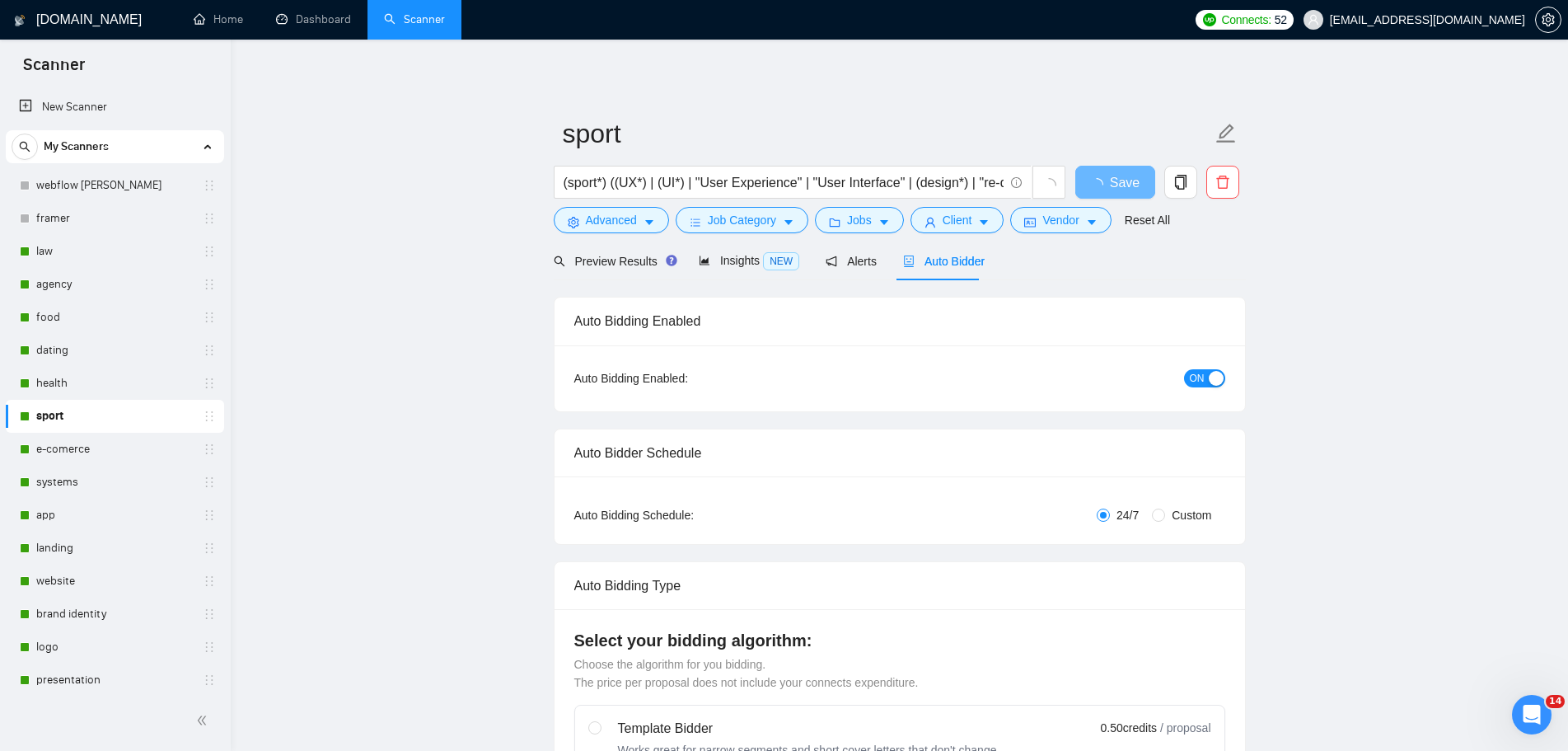
radio input "false"
radio input "true"
checkbox input "true"
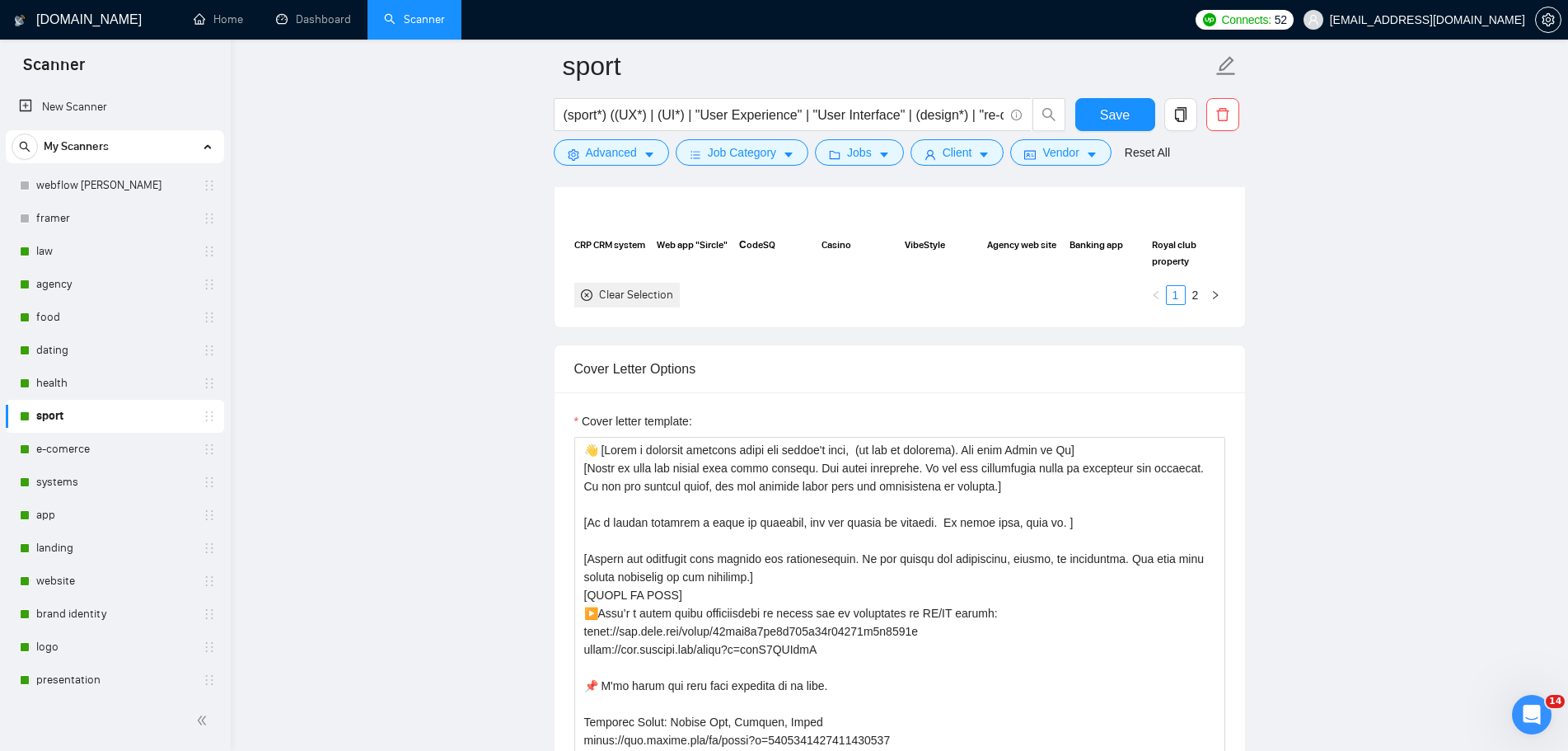
scroll to position [1979, 0]
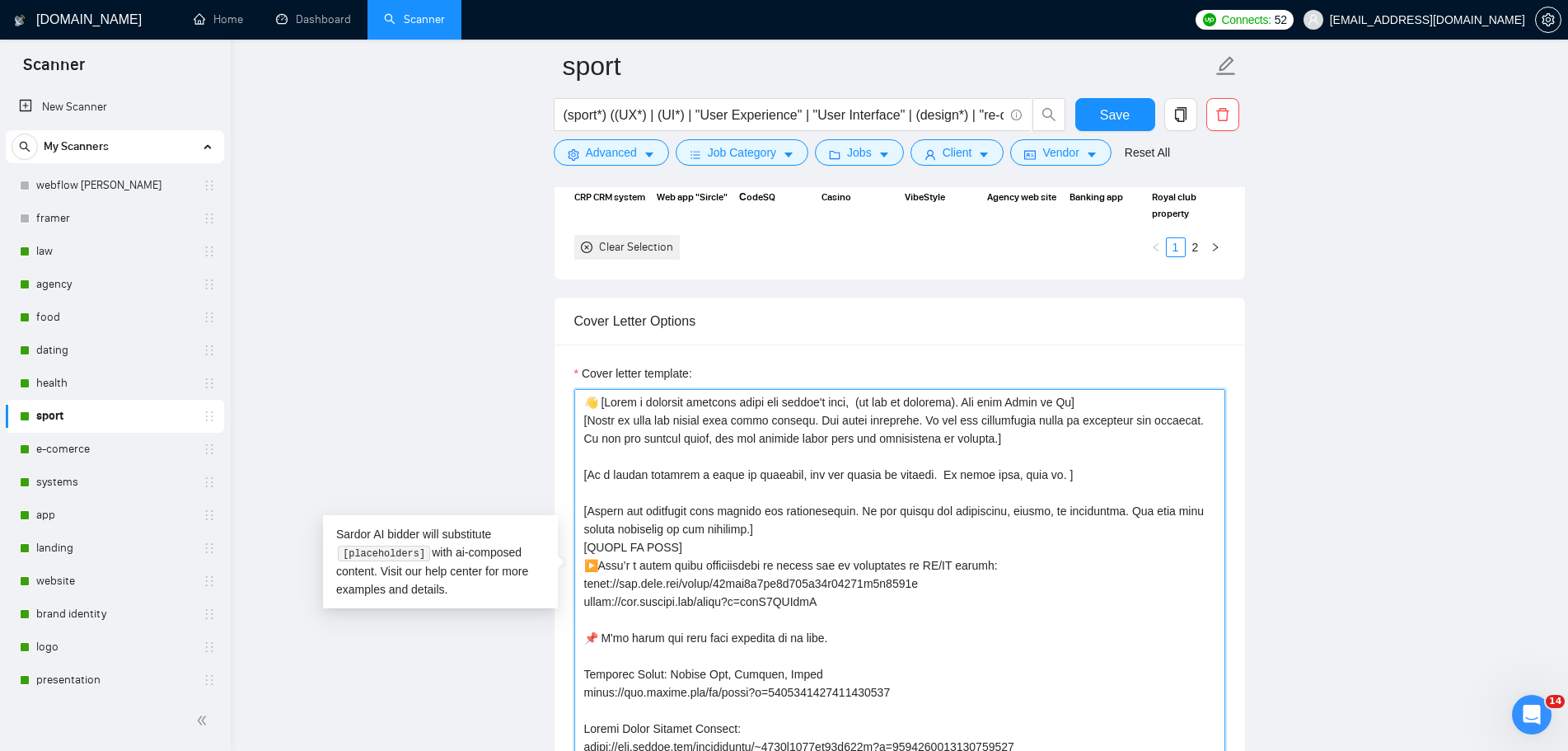
drag, startPoint x: 871, startPoint y: 601, endPoint x: 563, endPoint y: 563, distance: 310.3
paste textarea ": [URL][DOMAIN_NAME] ▶️ and my experience in UI/UX design:"
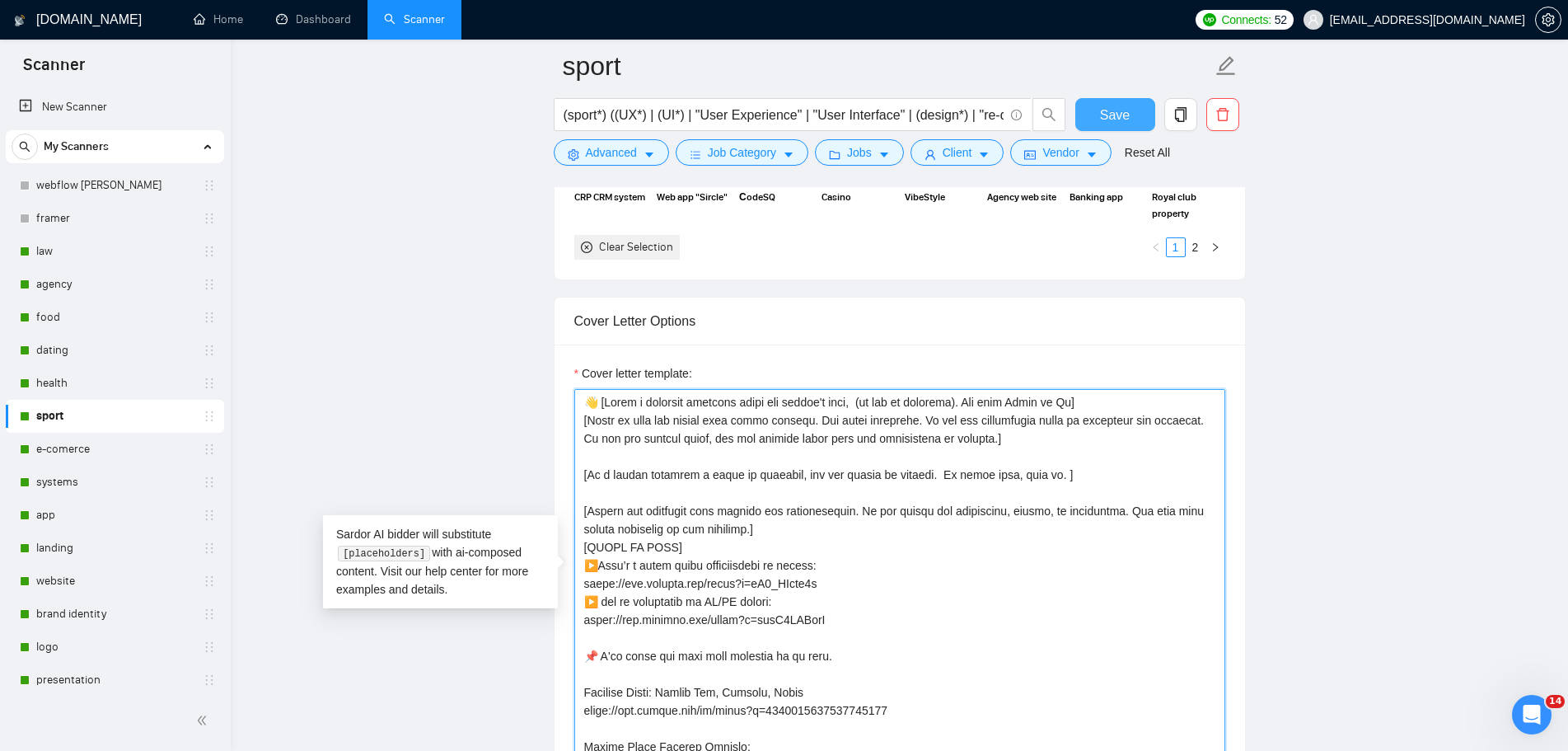
type textarea "👋 [Lorem i dolorsit ametcons adipi eli seddoe't inci, (ut lab et dolorema). Ali…"
click at [1121, 110] on span "Save" at bounding box center [1114, 115] width 29 height 20
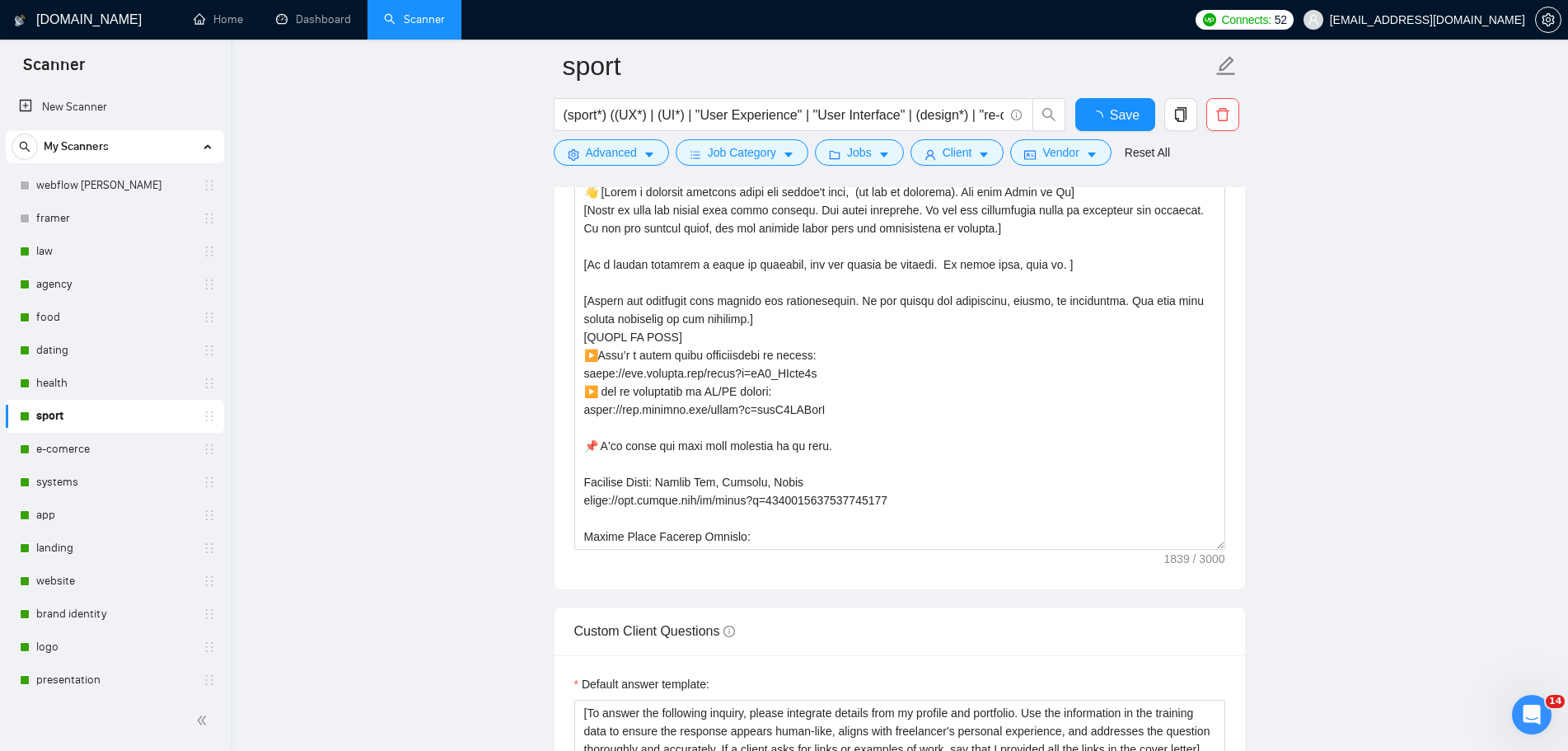
checkbox input "true"
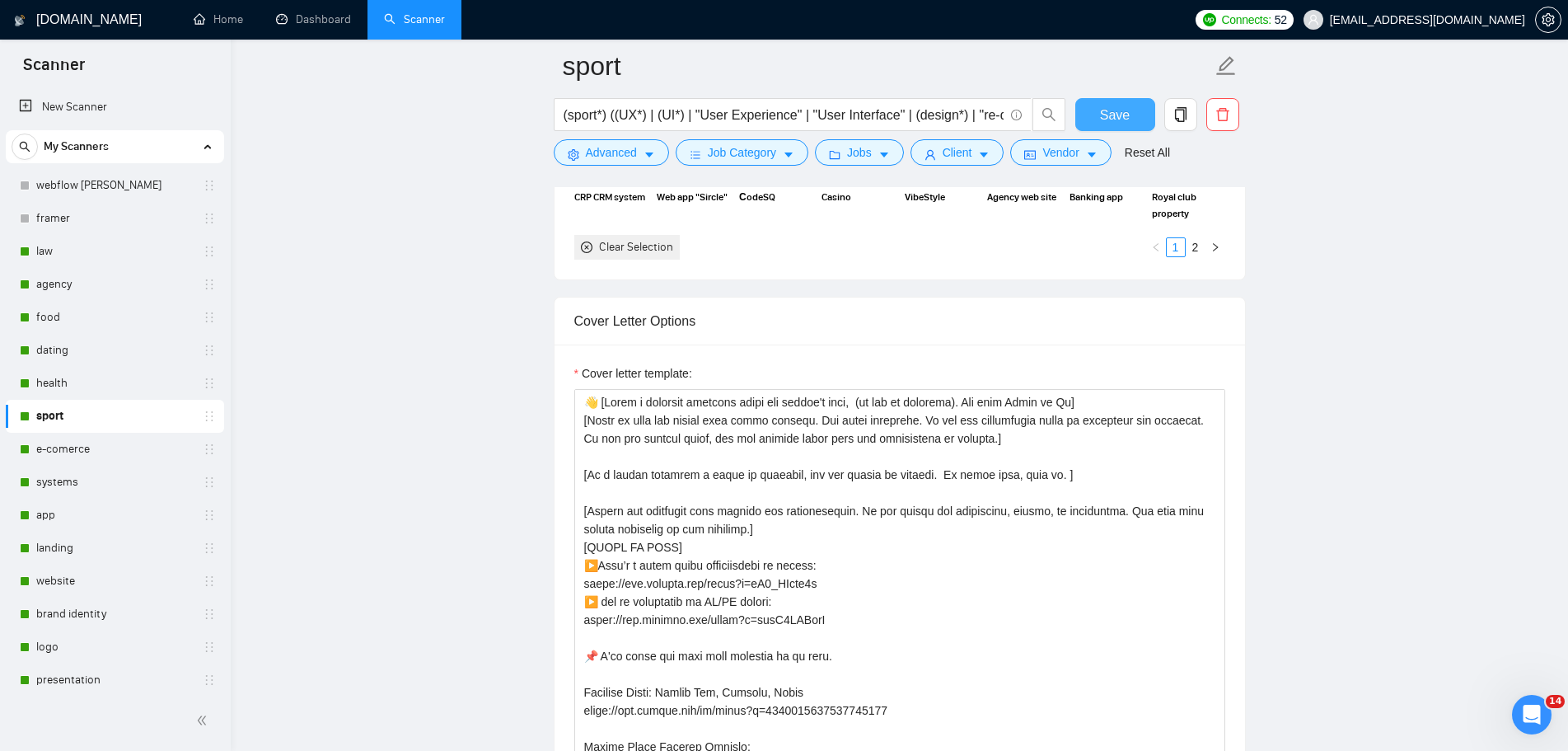
drag, startPoint x: 1106, startPoint y: 121, endPoint x: 1226, endPoint y: 381, distance: 286.4
click at [1106, 121] on span "Save" at bounding box center [1114, 115] width 29 height 20
click at [86, 450] on link "e-comerce" at bounding box center [115, 449] width 157 height 33
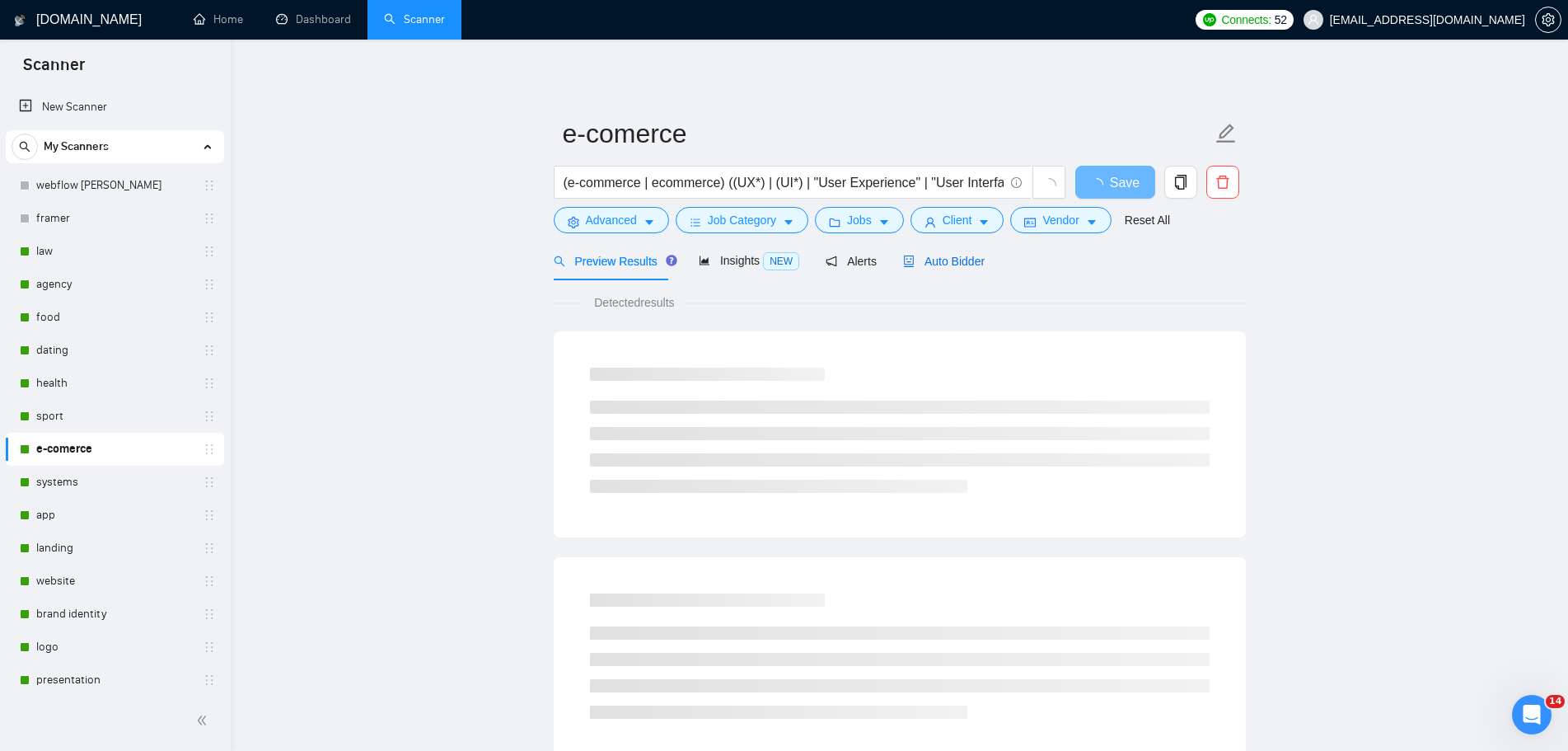
click at [955, 266] on span "Auto Bidder" at bounding box center [944, 261] width 82 height 13
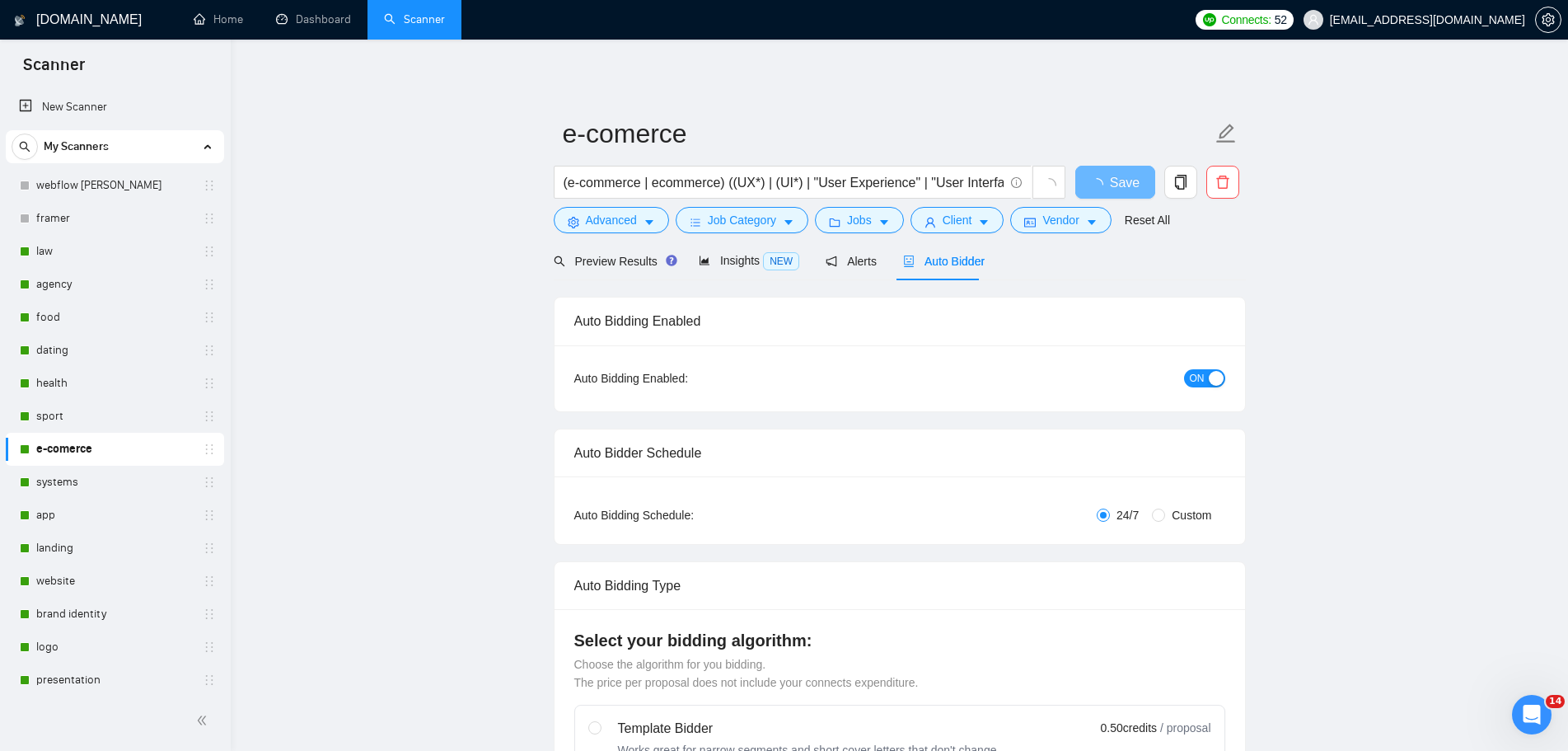
radio input "false"
radio input "true"
checkbox input "true"
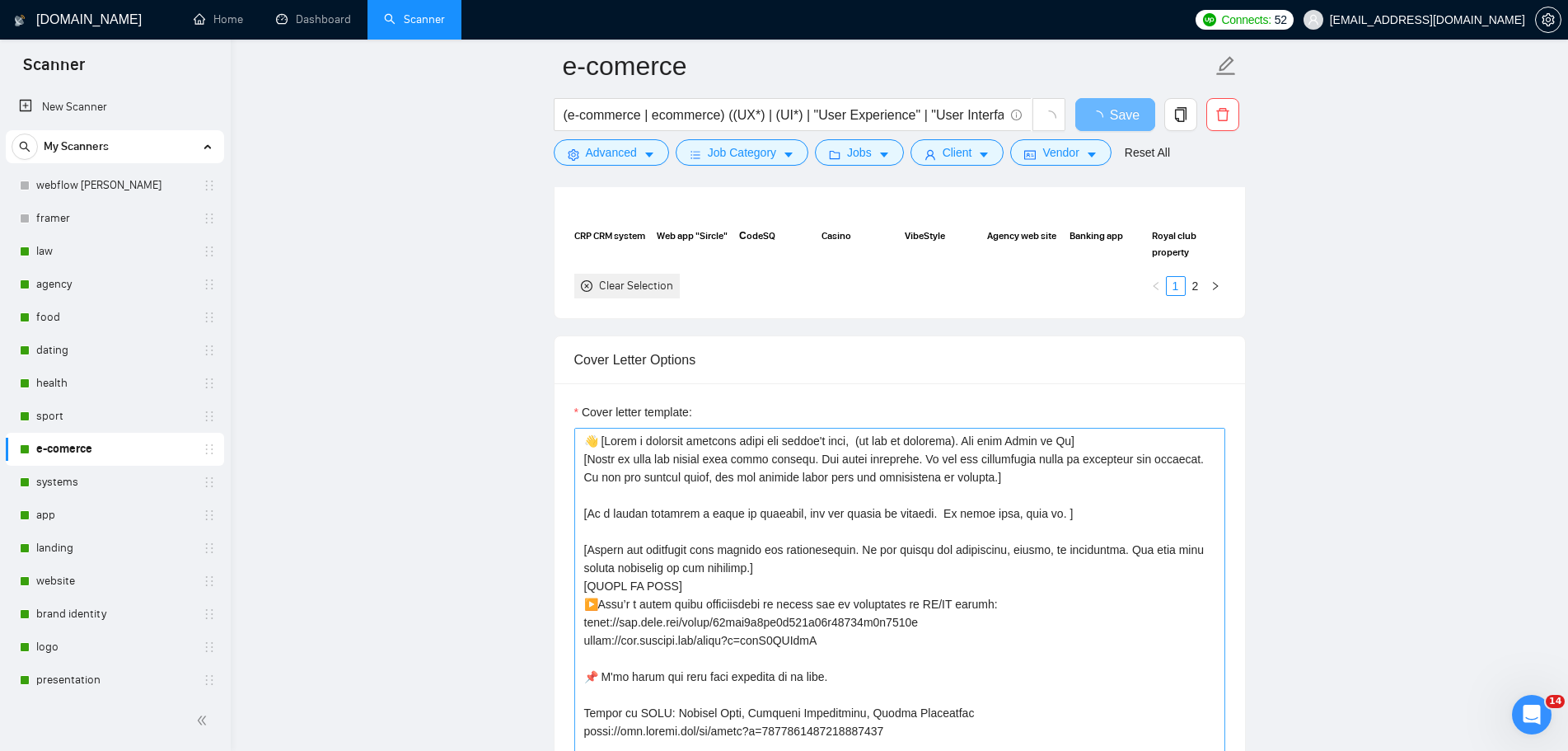
scroll to position [1979, 0]
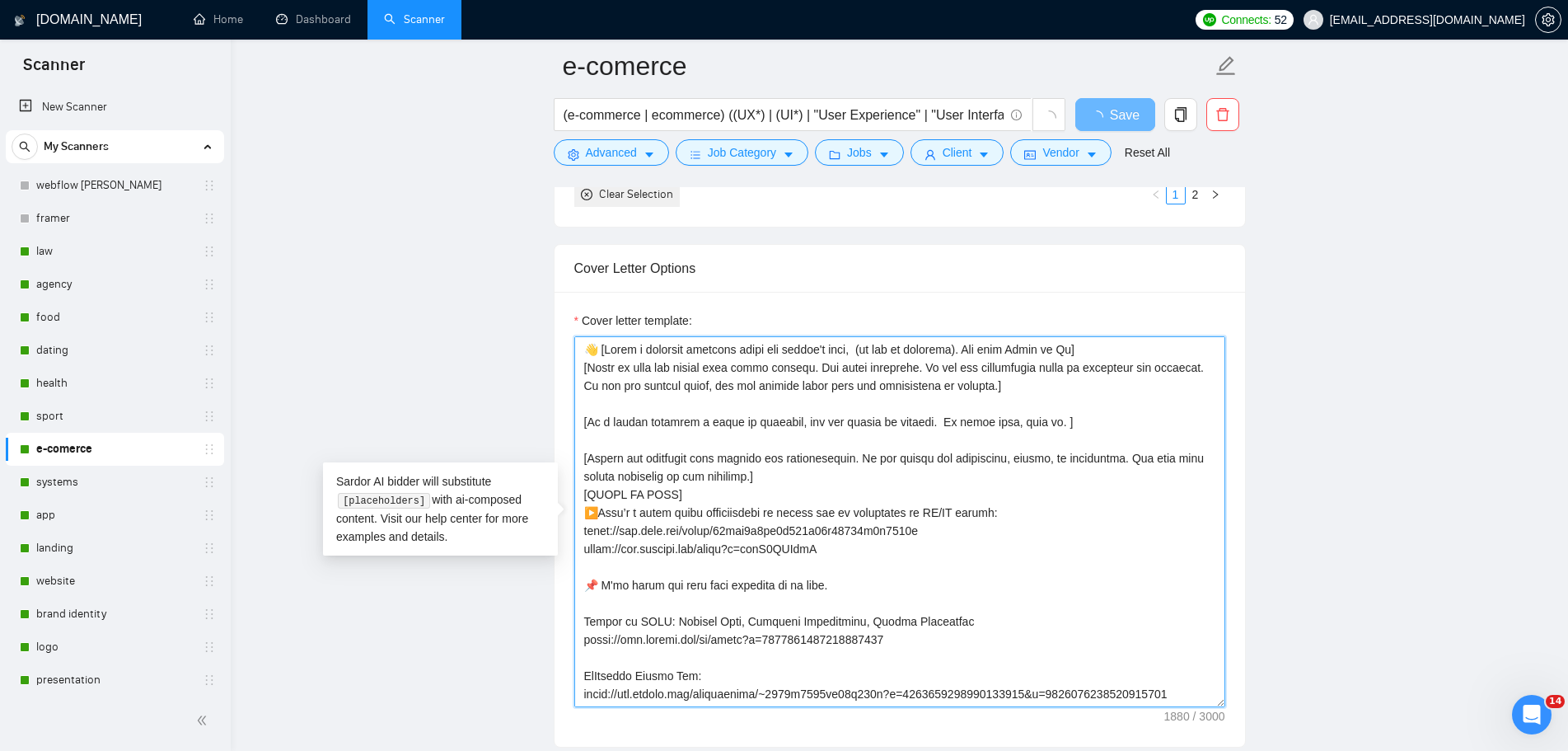
drag, startPoint x: 874, startPoint y: 559, endPoint x: 525, endPoint y: 511, distance: 352.3
paste textarea ": [URL][DOMAIN_NAME] ▶️ and my experience in UI/UX design: [URL][DOMAIN_NAME]"
click at [865, 570] on textarea "Cover letter template:" at bounding box center [899, 522] width 651 height 371
type textarea "👋 [Lorem i dolorsit ametcons adipi eli seddoe't inci, (ut lab et dolorema). Ali…"
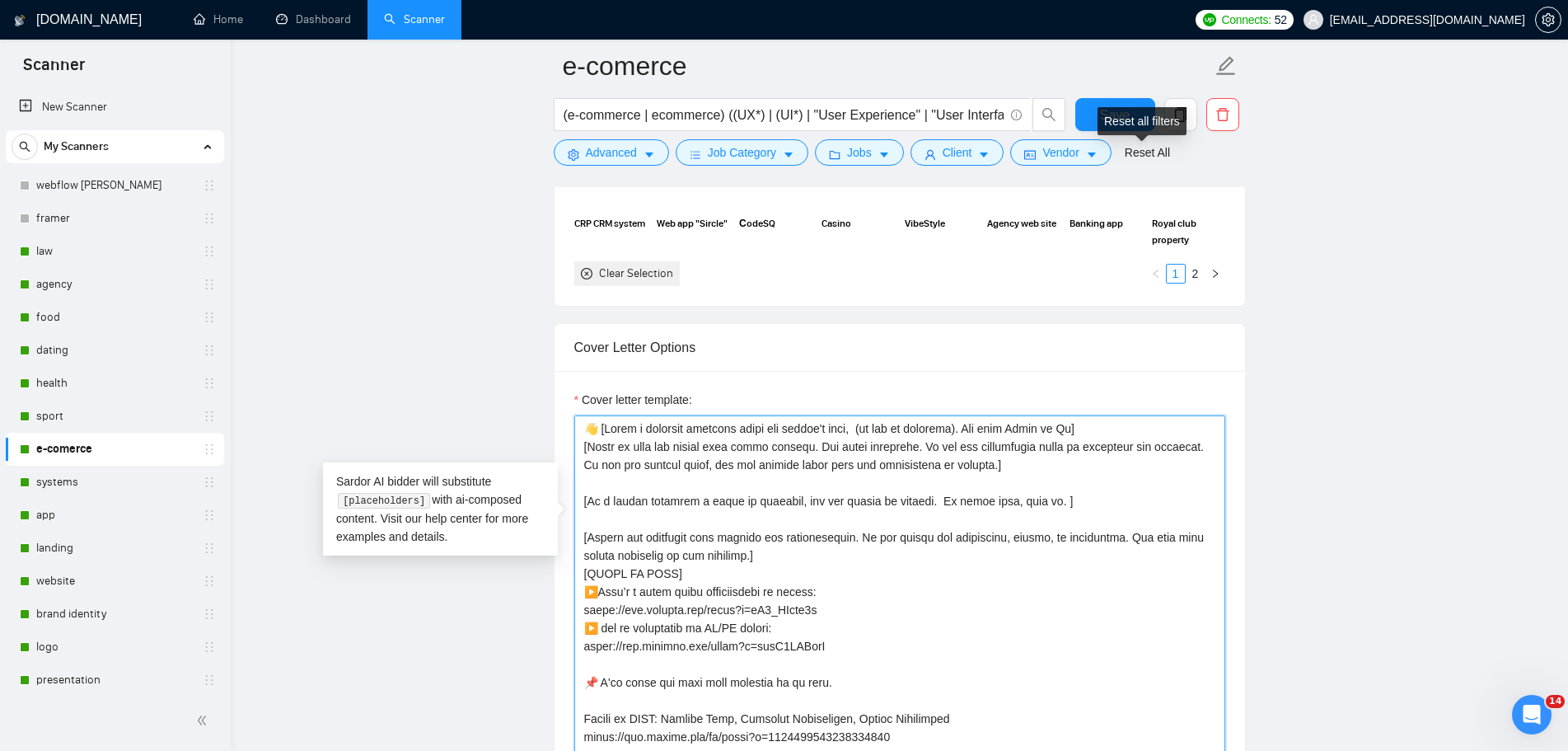
type textarea "👋 [Lorem i dolorsit ametcons adipi eli seddoe't inci, (ut lab et dolorema). Ali…"
click at [1122, 112] on div "Reset all filters" at bounding box center [1142, 120] width 89 height 28
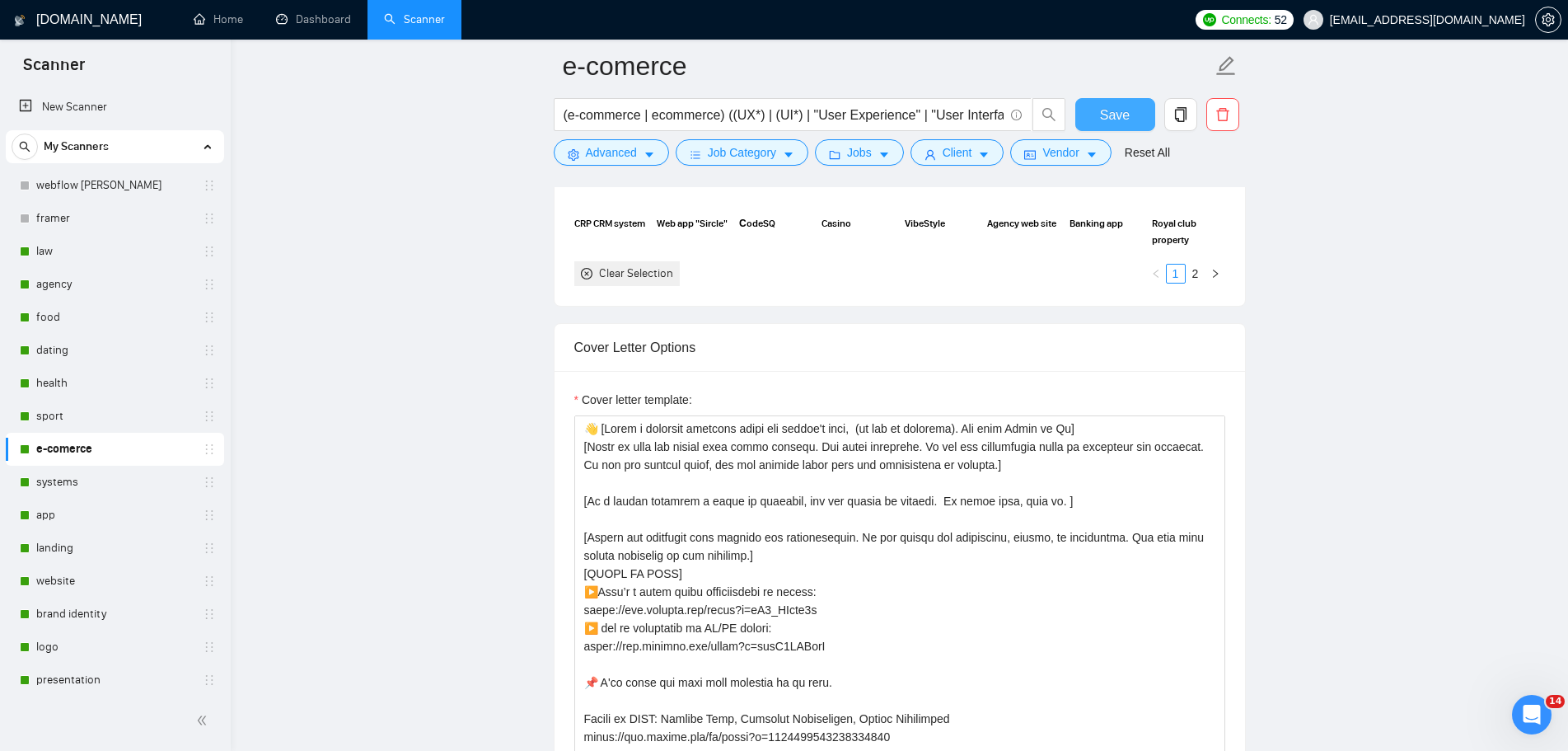
click at [1112, 107] on span "Save" at bounding box center [1114, 115] width 29 height 20
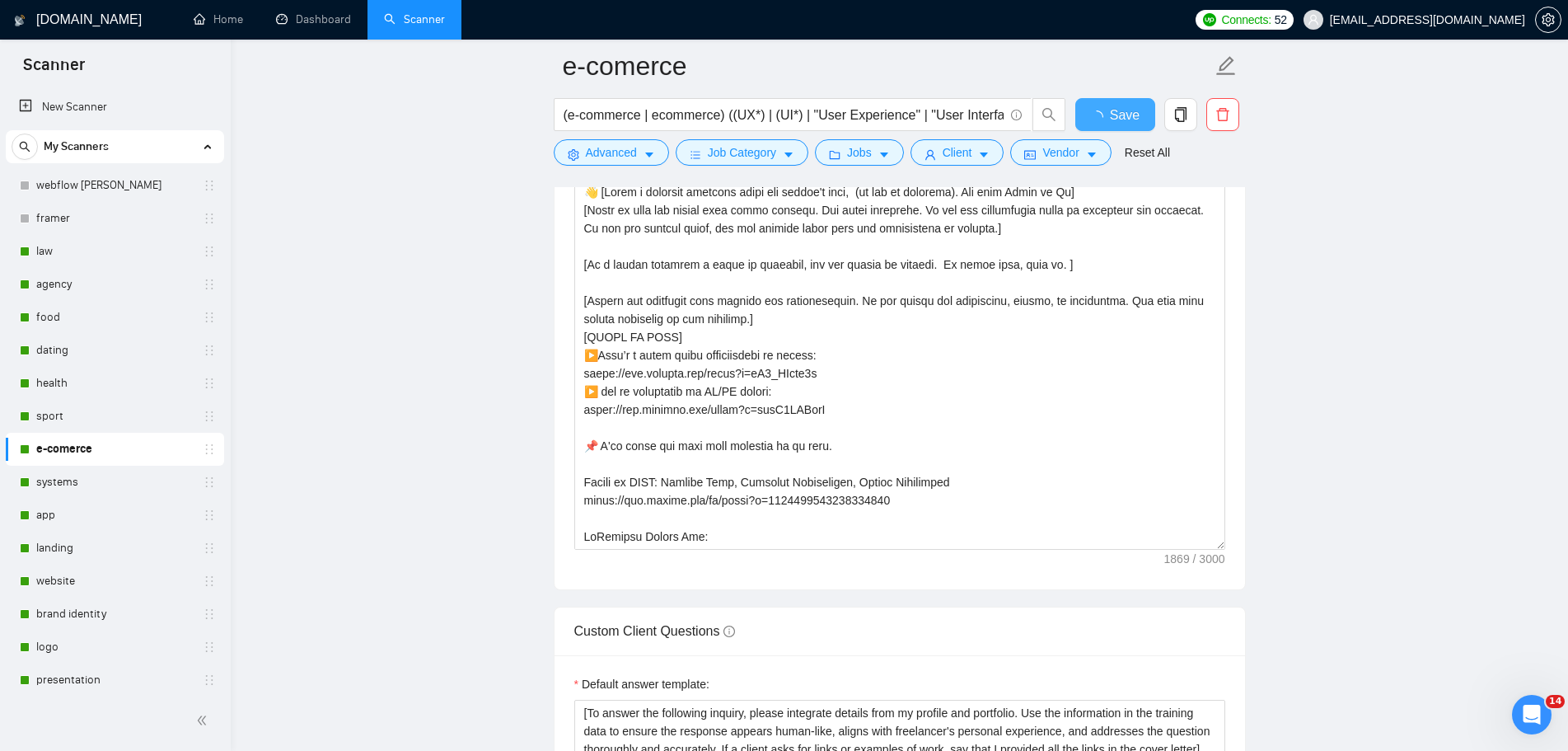
checkbox input "true"
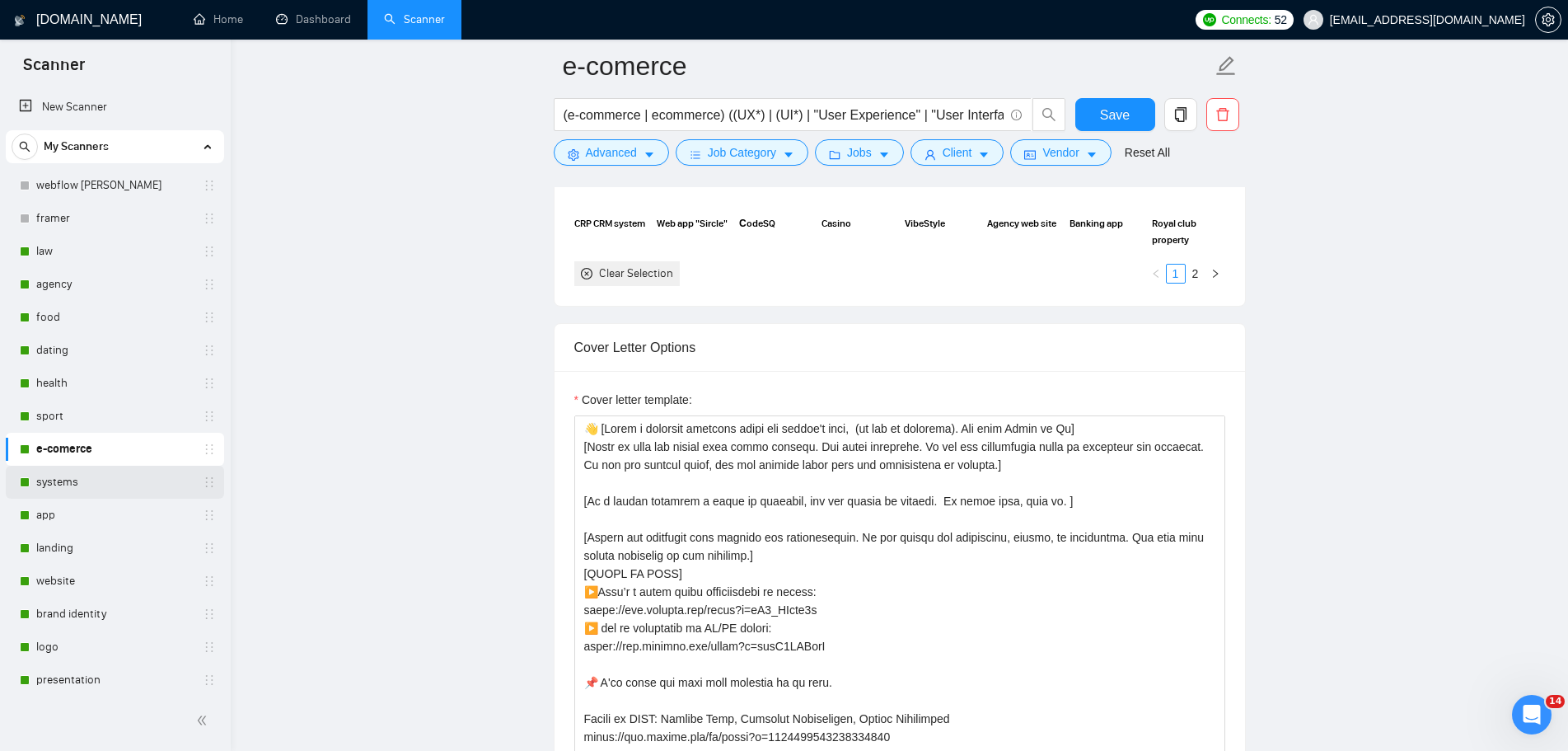
click at [83, 481] on link "systems" at bounding box center [115, 482] width 157 height 33
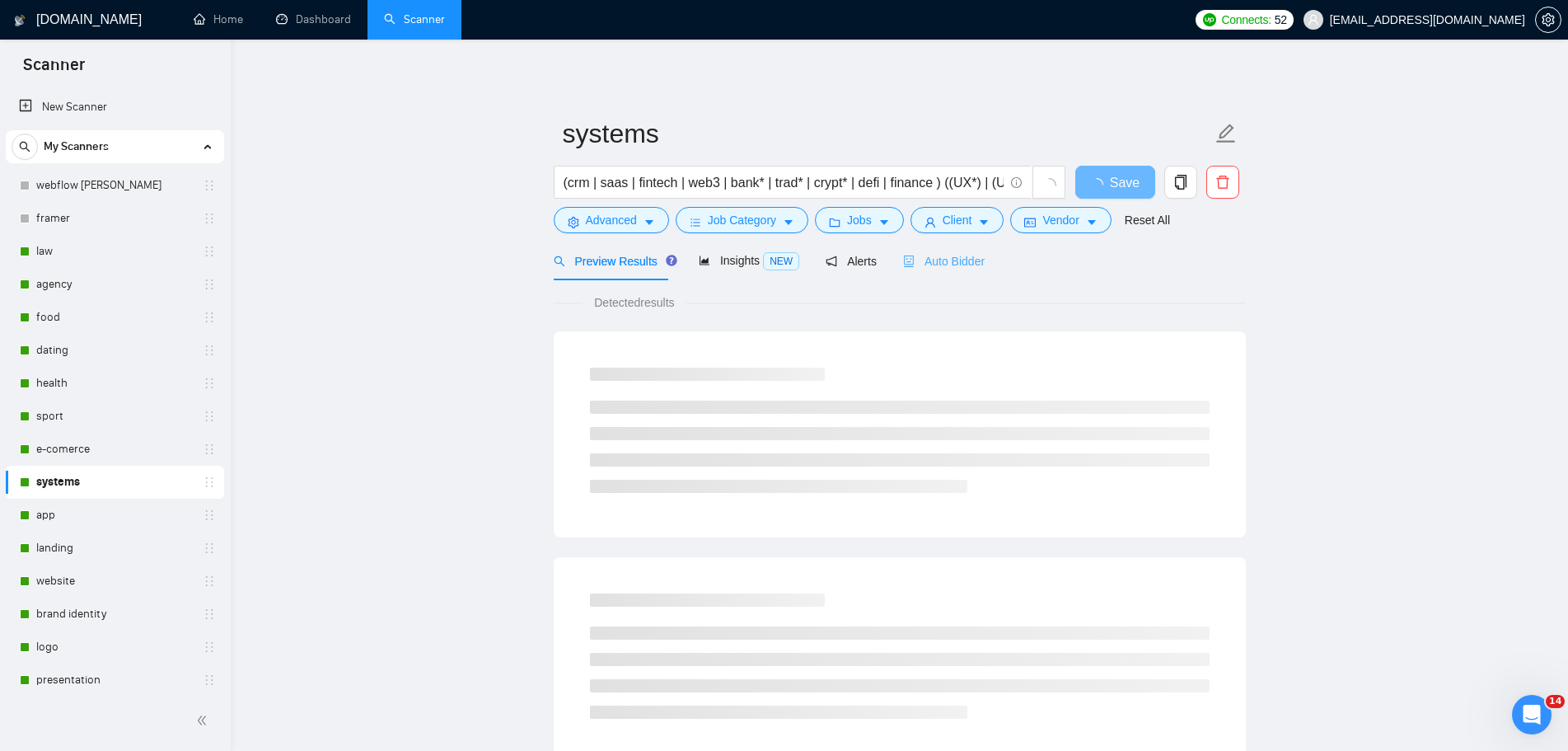
click at [955, 271] on div "Auto Bidder" at bounding box center [944, 260] width 82 height 38
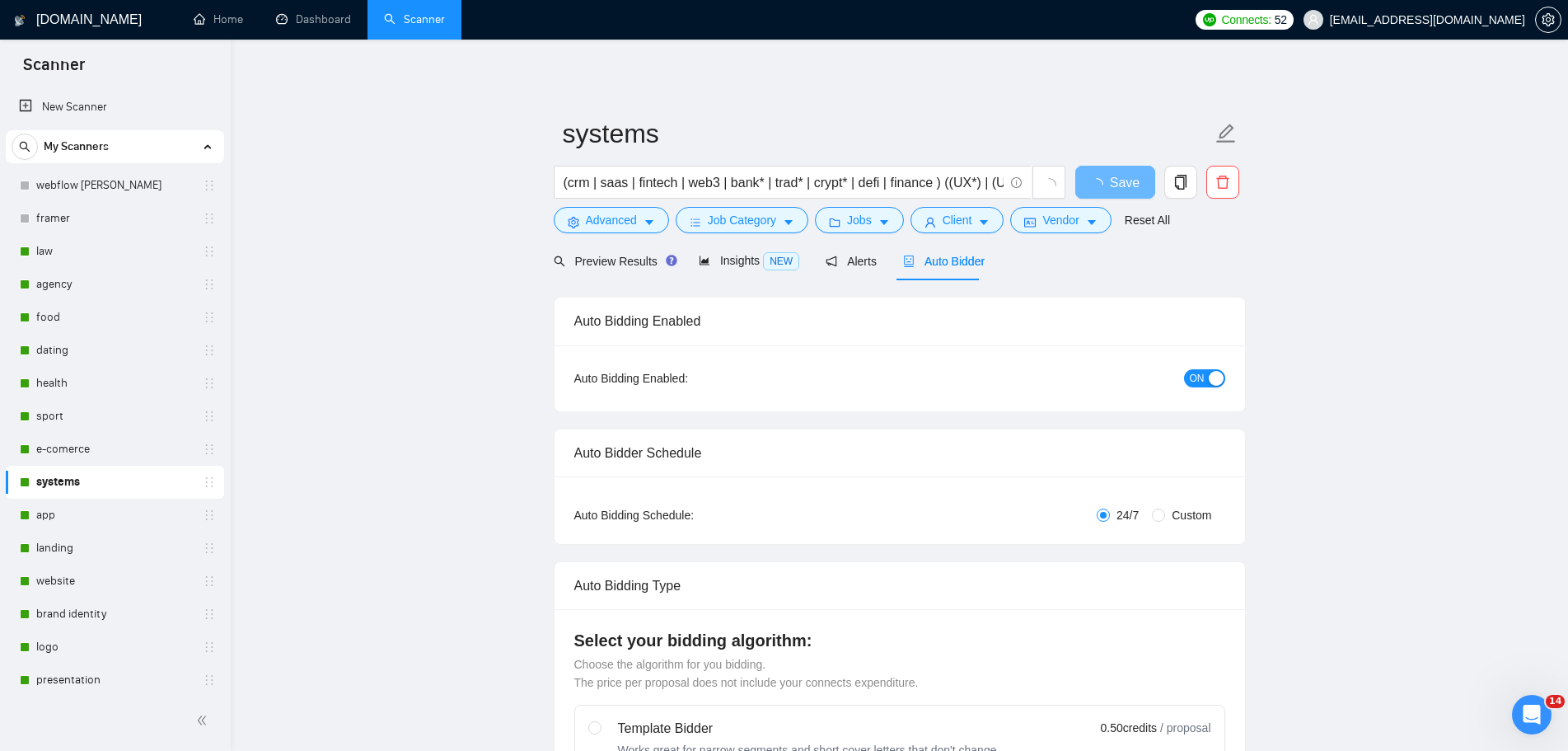
radio input "false"
radio input "true"
checkbox input "true"
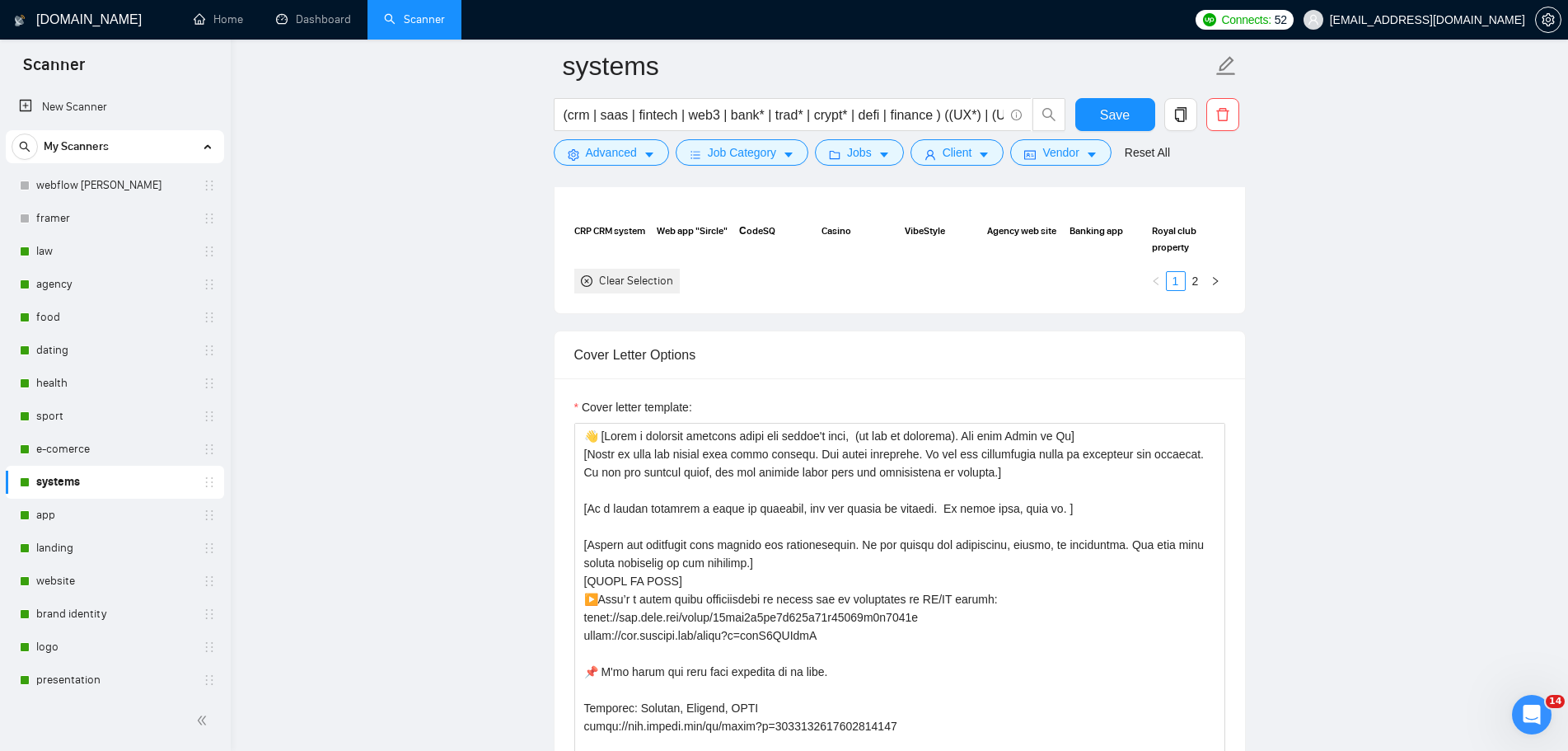
scroll to position [2143, 0]
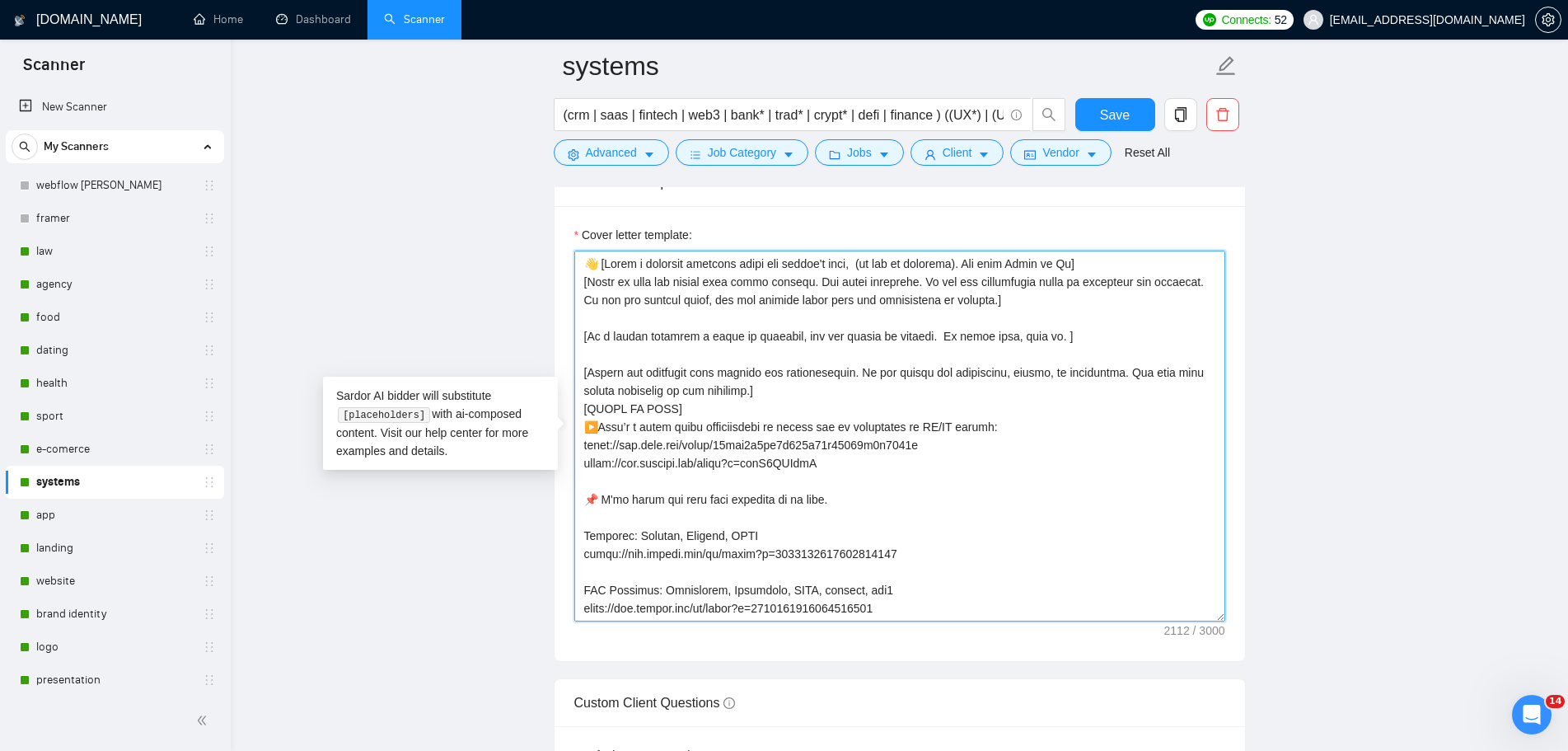
drag, startPoint x: 853, startPoint y: 460, endPoint x: 546, endPoint y: 430, distance: 308.5
paste textarea
paste textarea ": [URL][DOMAIN_NAME] ▶️ and my experience in UI/UX design:"
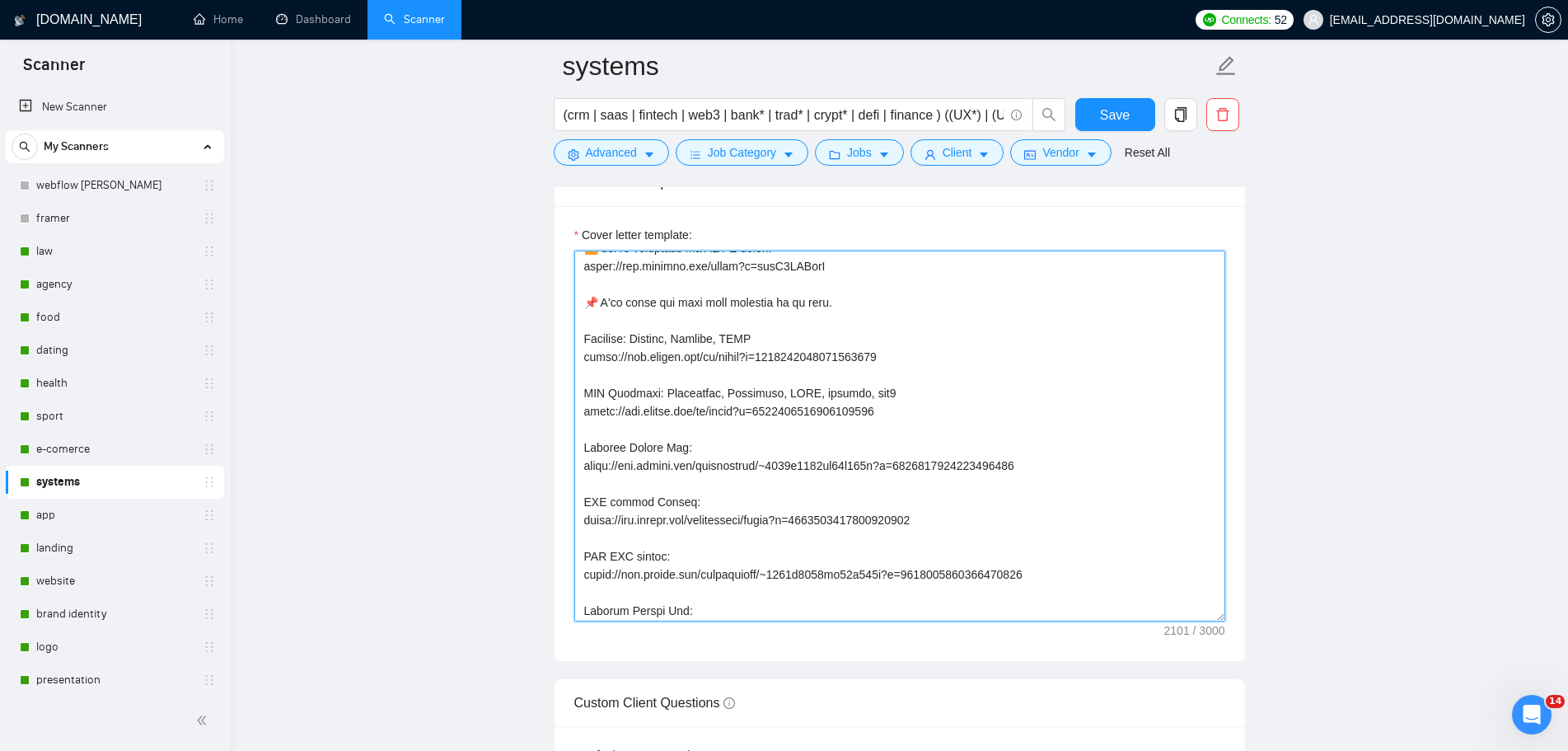
scroll to position [58, 0]
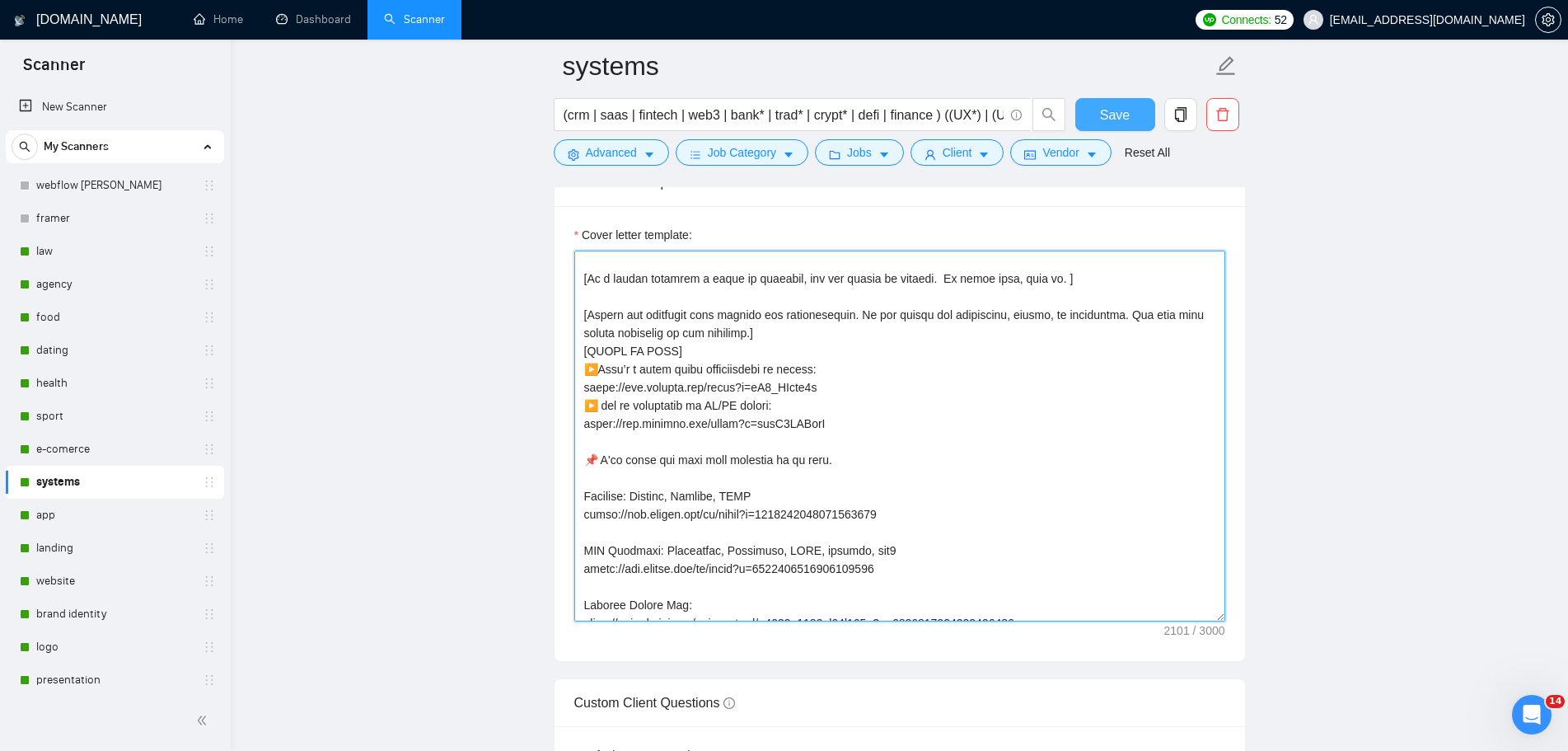
type textarea "👋 [Lorem i dolorsit ametcons adipi eli seddoe't inci, (ut lab et dolorema). Ali…"
click at [1110, 110] on span "Save" at bounding box center [1114, 115] width 29 height 20
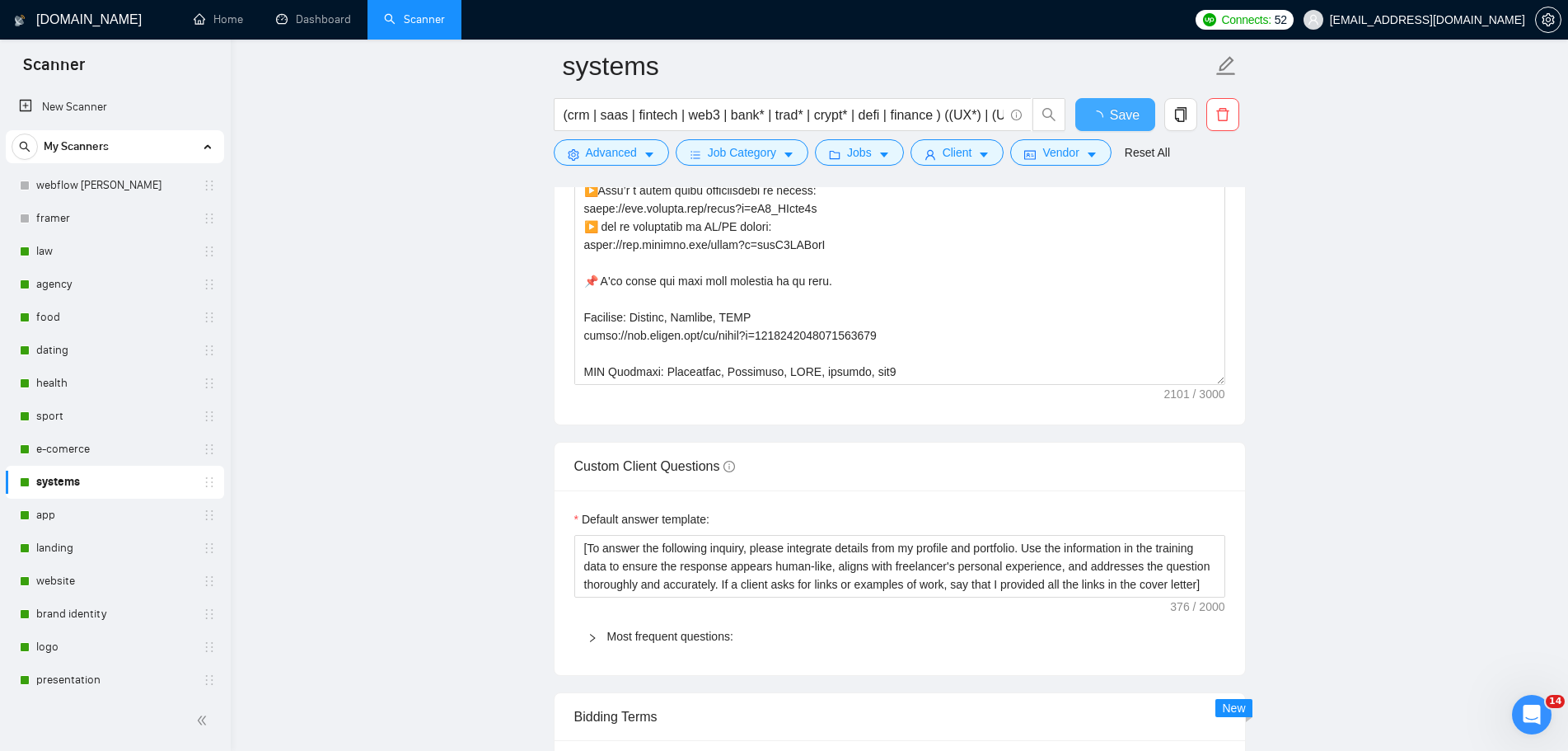
checkbox input "true"
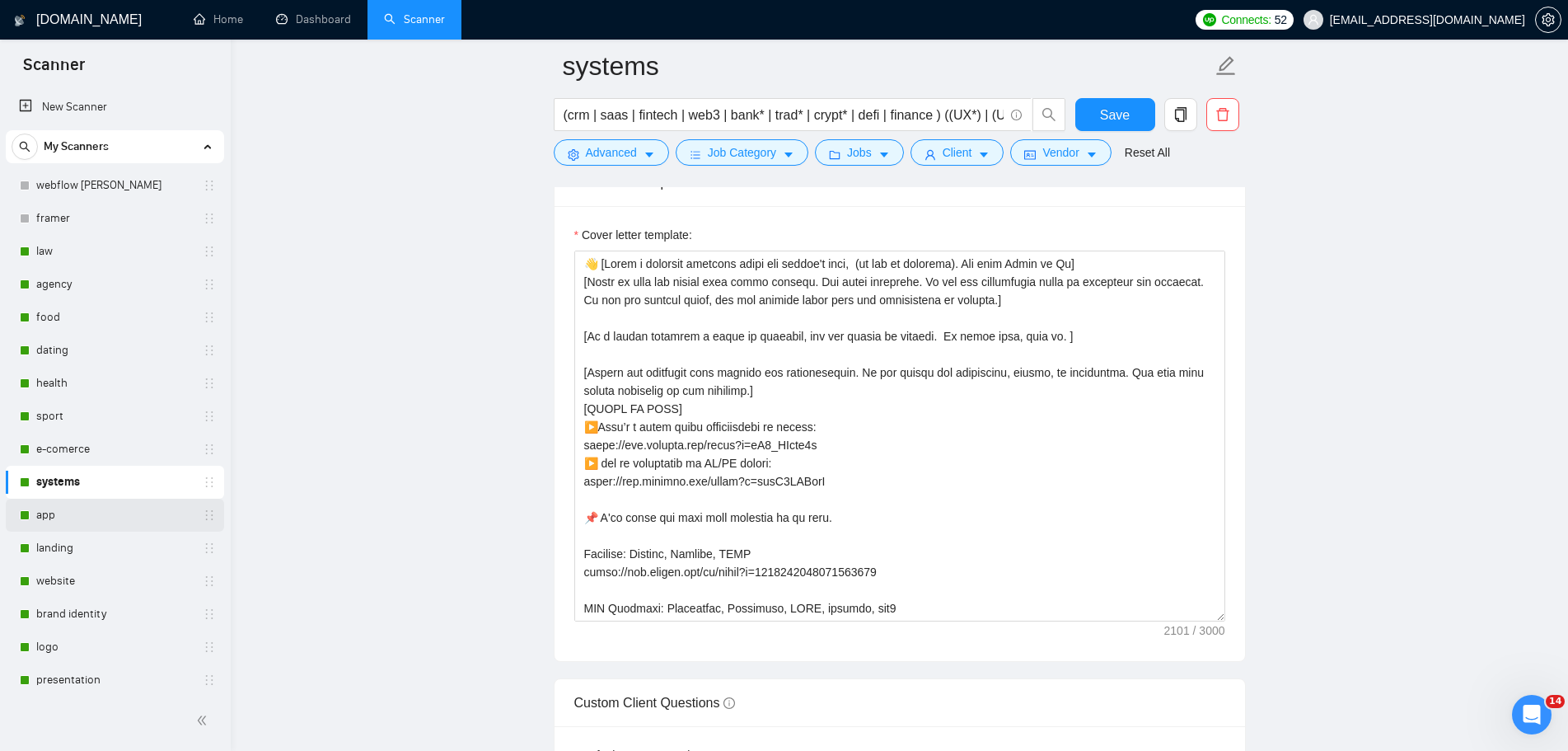
click at [58, 514] on link "app" at bounding box center [115, 515] width 157 height 33
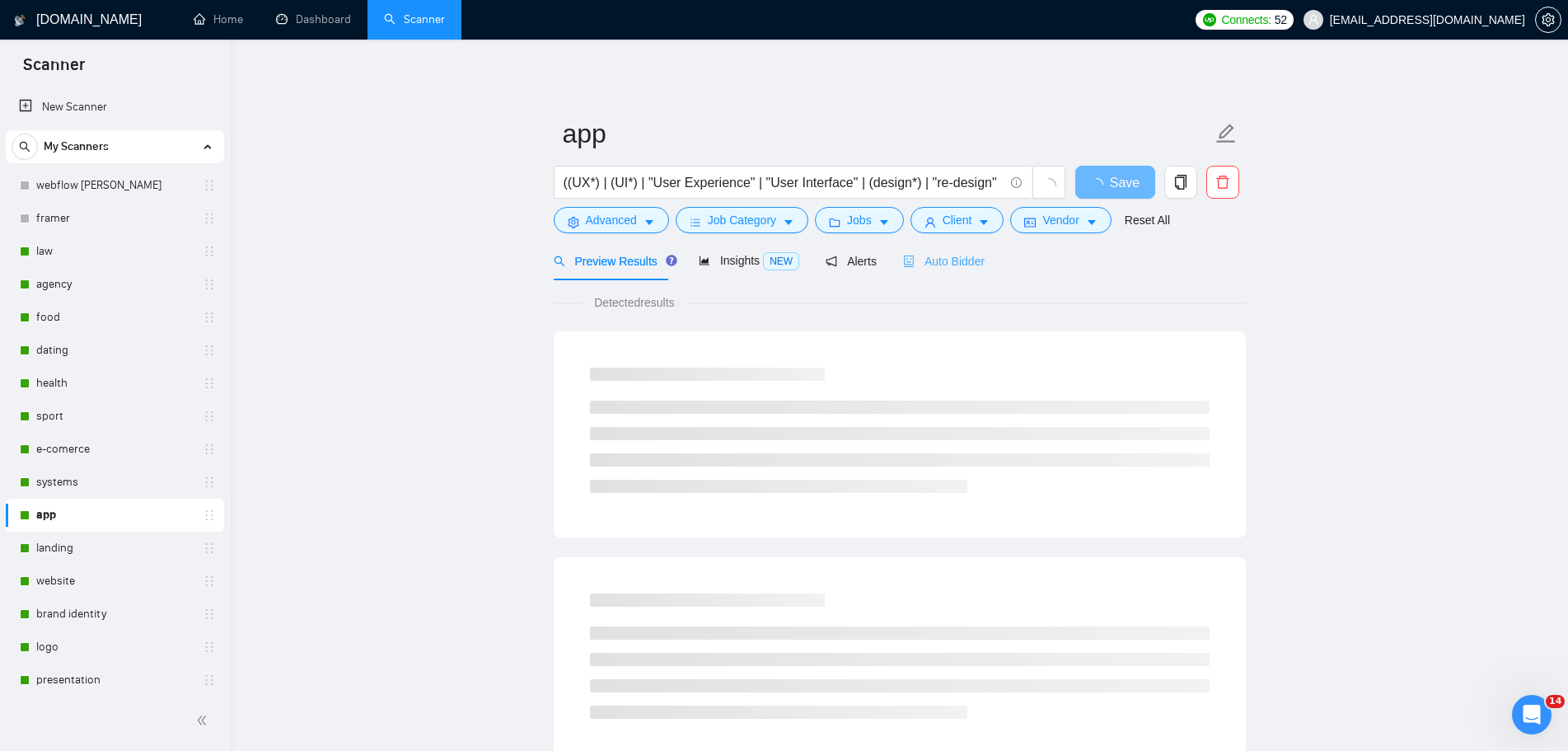
click at [961, 271] on div "Auto Bidder" at bounding box center [944, 260] width 82 height 38
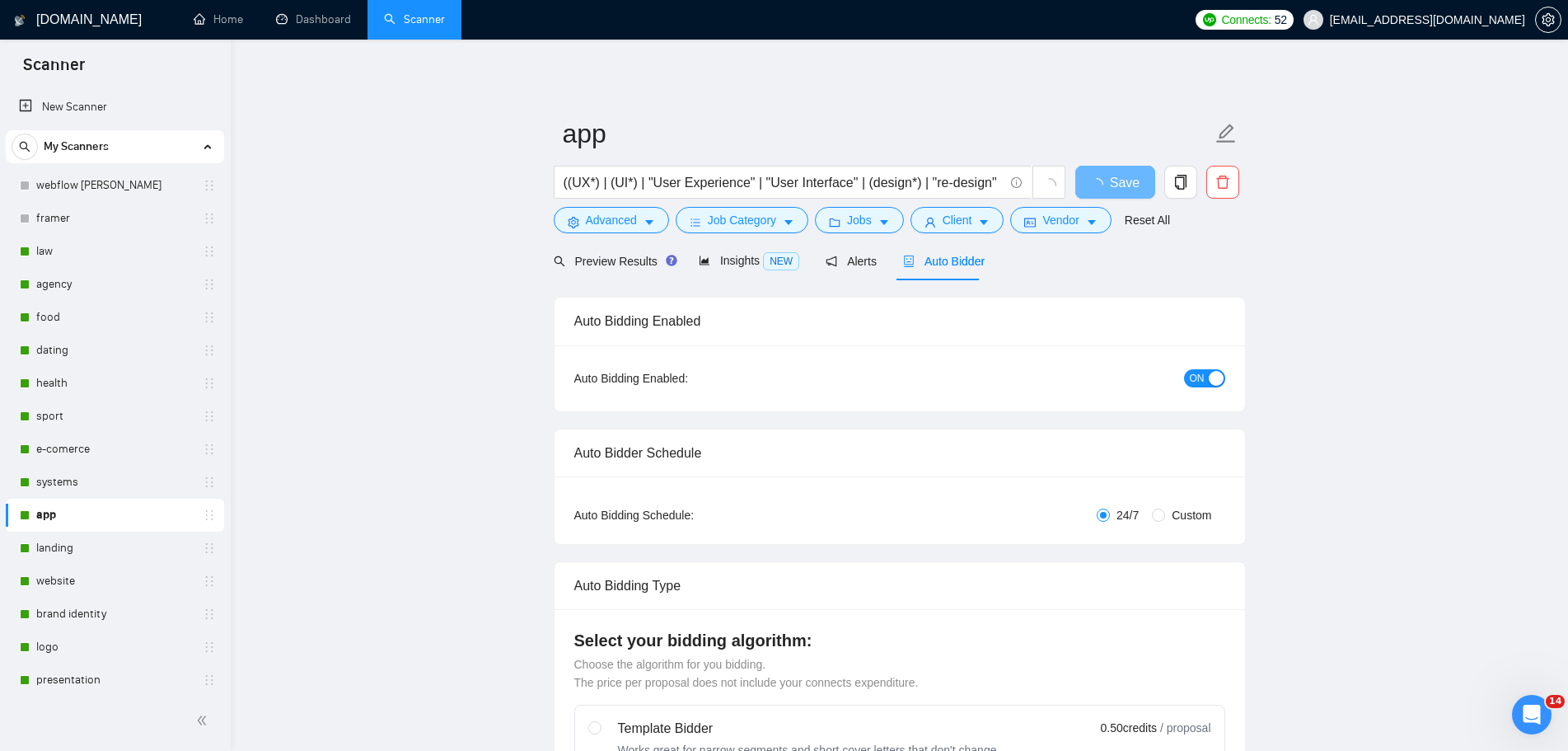
radio input "false"
radio input "true"
checkbox input "true"
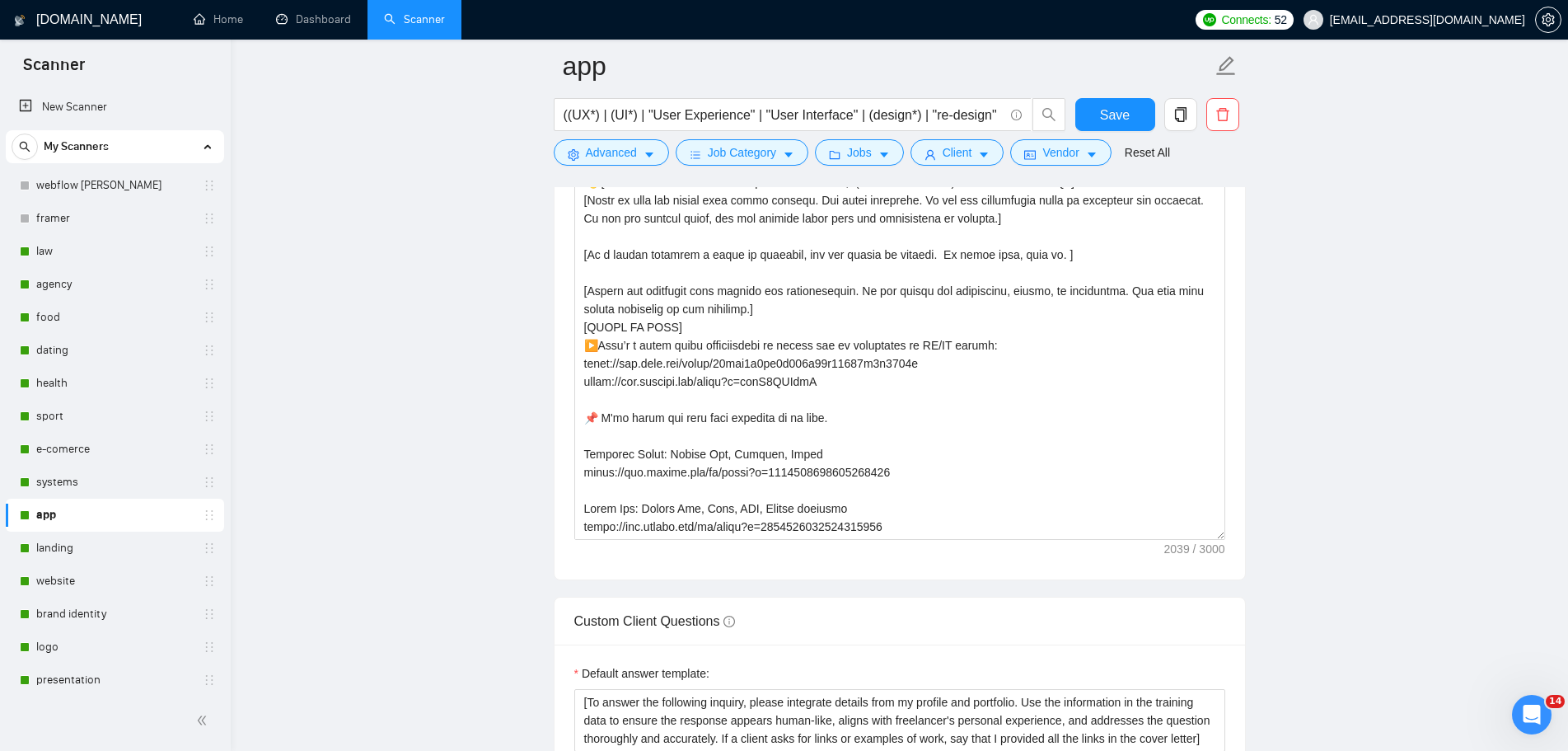
scroll to position [2225, 0]
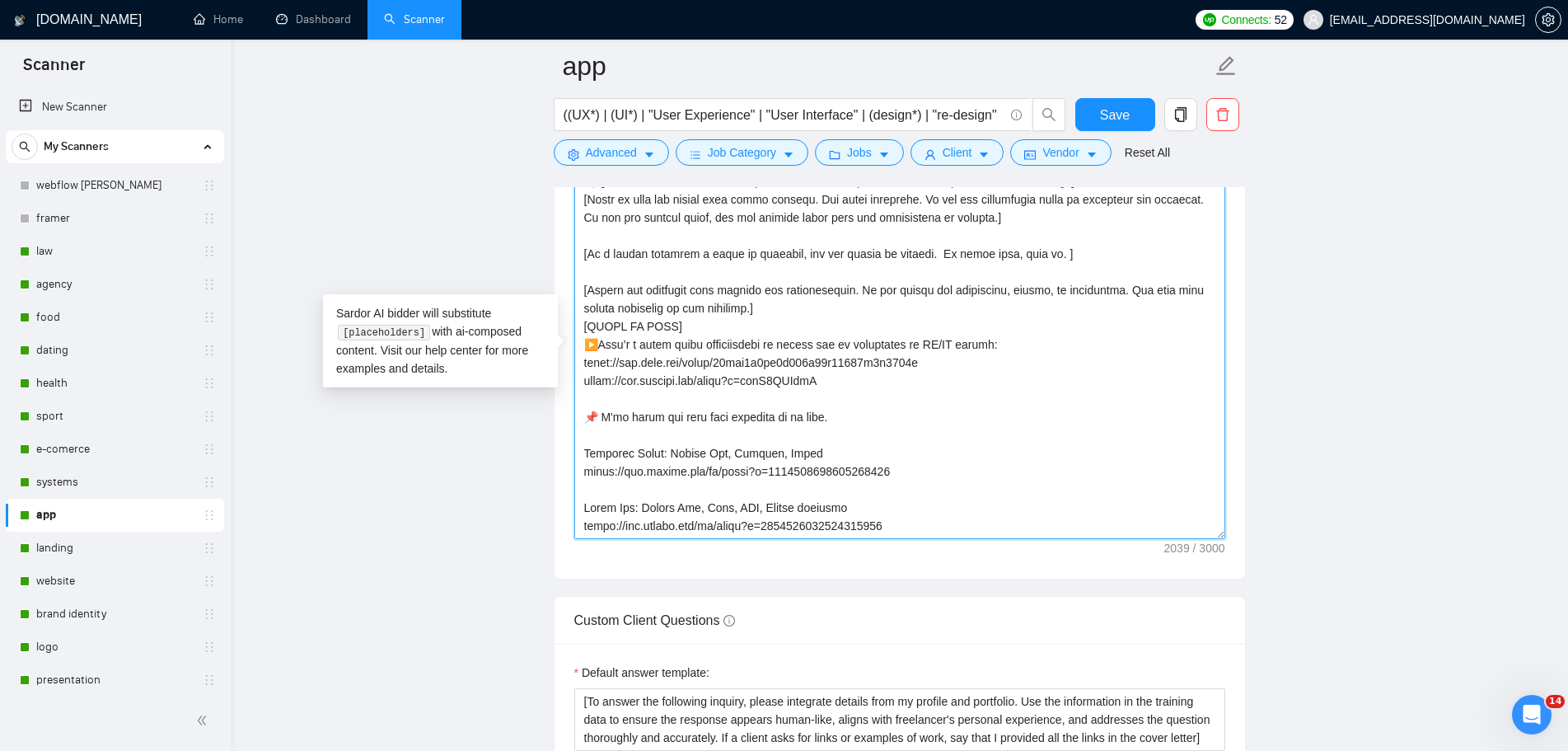
drag, startPoint x: 844, startPoint y: 382, endPoint x: 573, endPoint y: 350, distance: 272.9
click at [573, 350] on div "Cover letter template:" at bounding box center [899, 351] width 690 height 455
paste textarea ": [URL][DOMAIN_NAME] ▶️ and my experience in UI/UX design:"
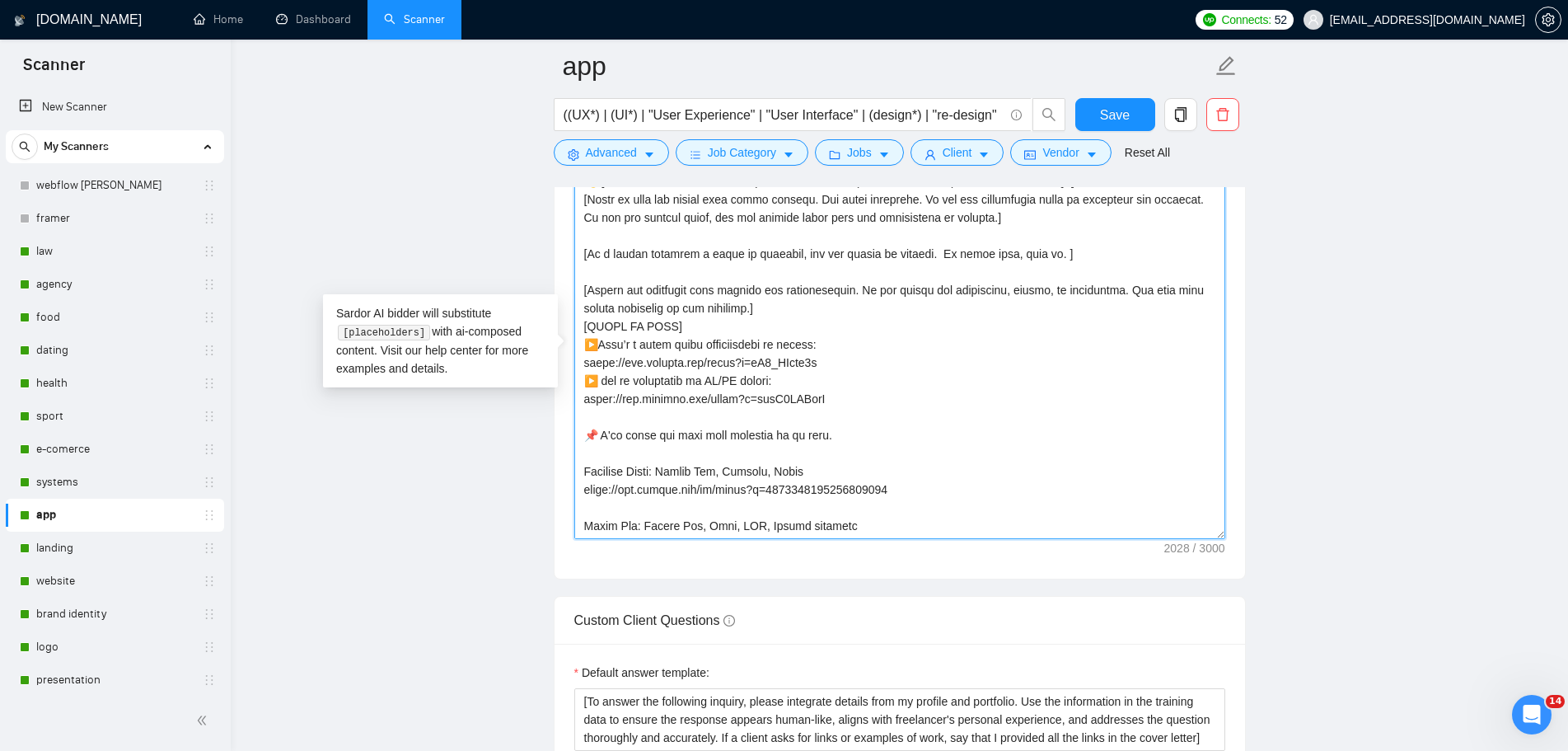
type textarea "👋 [Lorem i dolorsit ametcons adipi eli seddoe't inci, (ut lab et dolorema). Ali…"
click at [1117, 118] on span "Save" at bounding box center [1114, 115] width 29 height 20
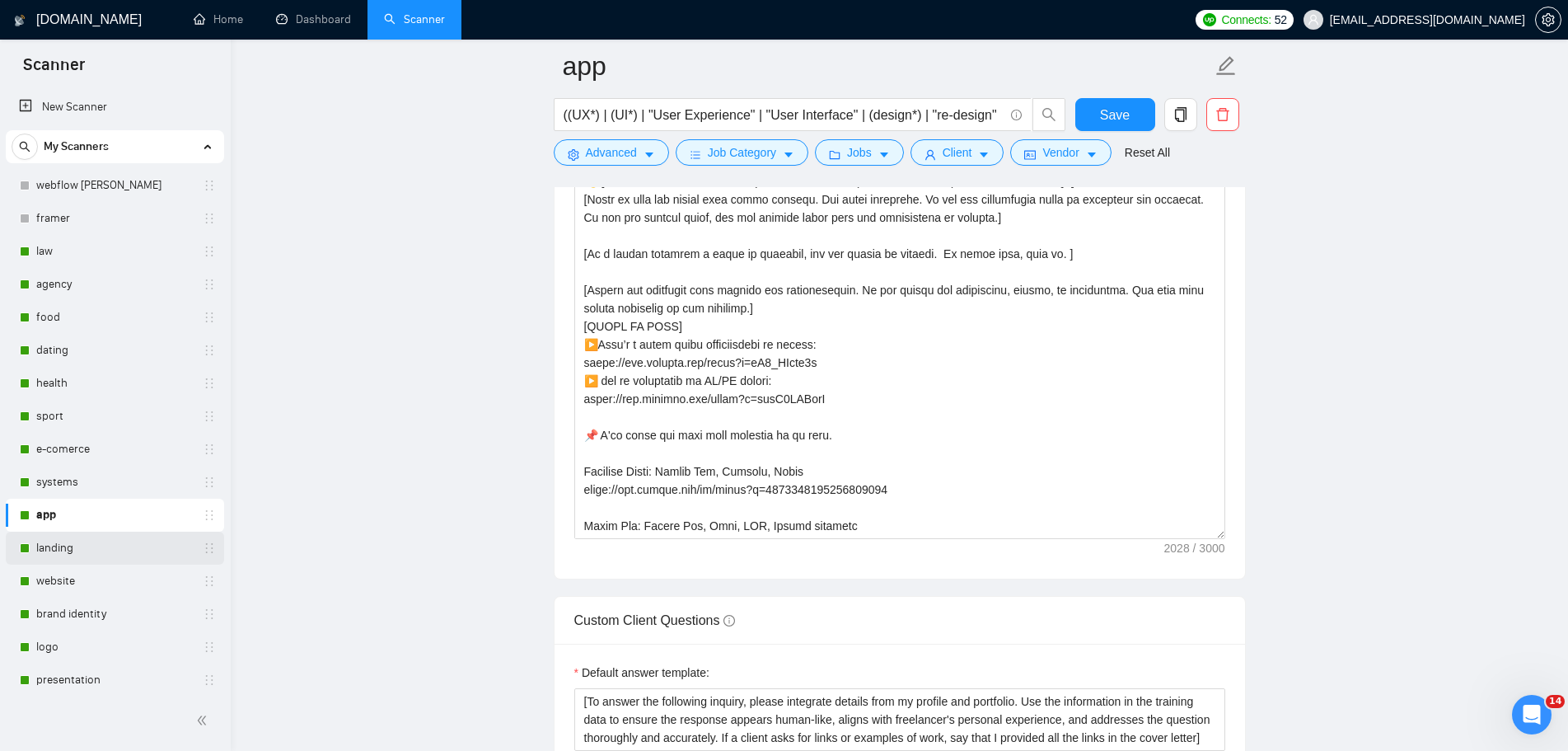
click at [55, 547] on link "landing" at bounding box center [115, 548] width 157 height 33
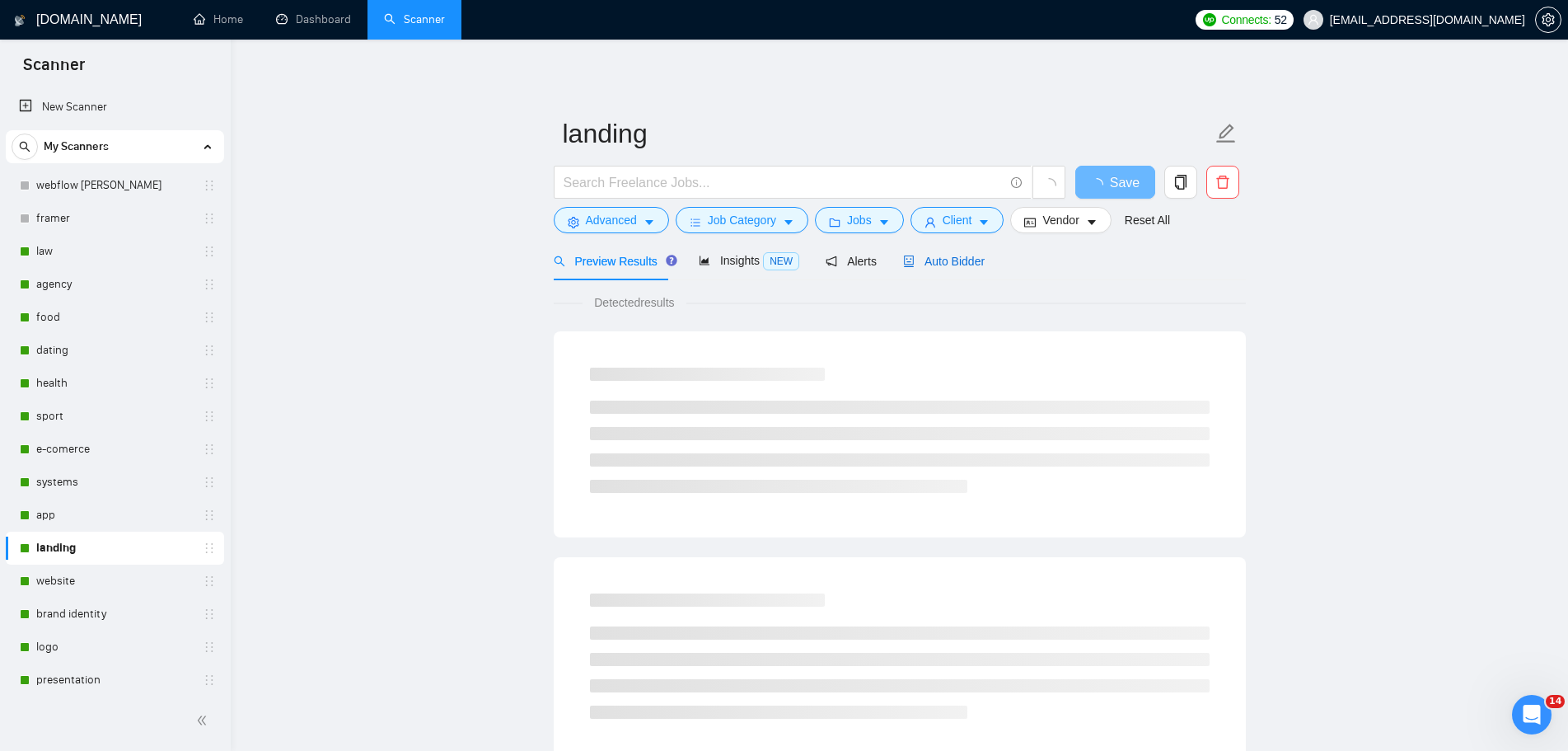
click at [945, 267] on span "Auto Bidder" at bounding box center [944, 261] width 82 height 13
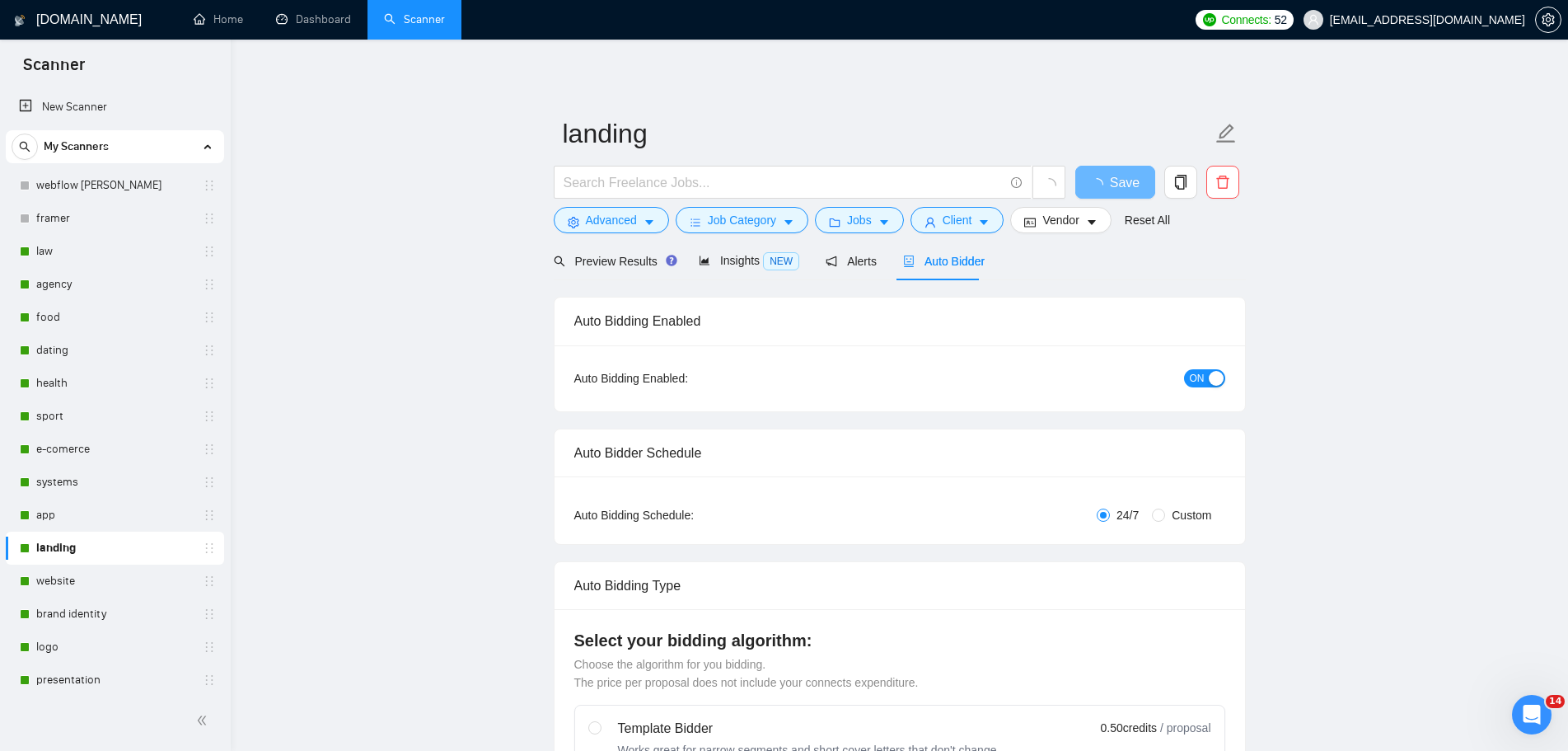
radio input "false"
radio input "true"
checkbox input "true"
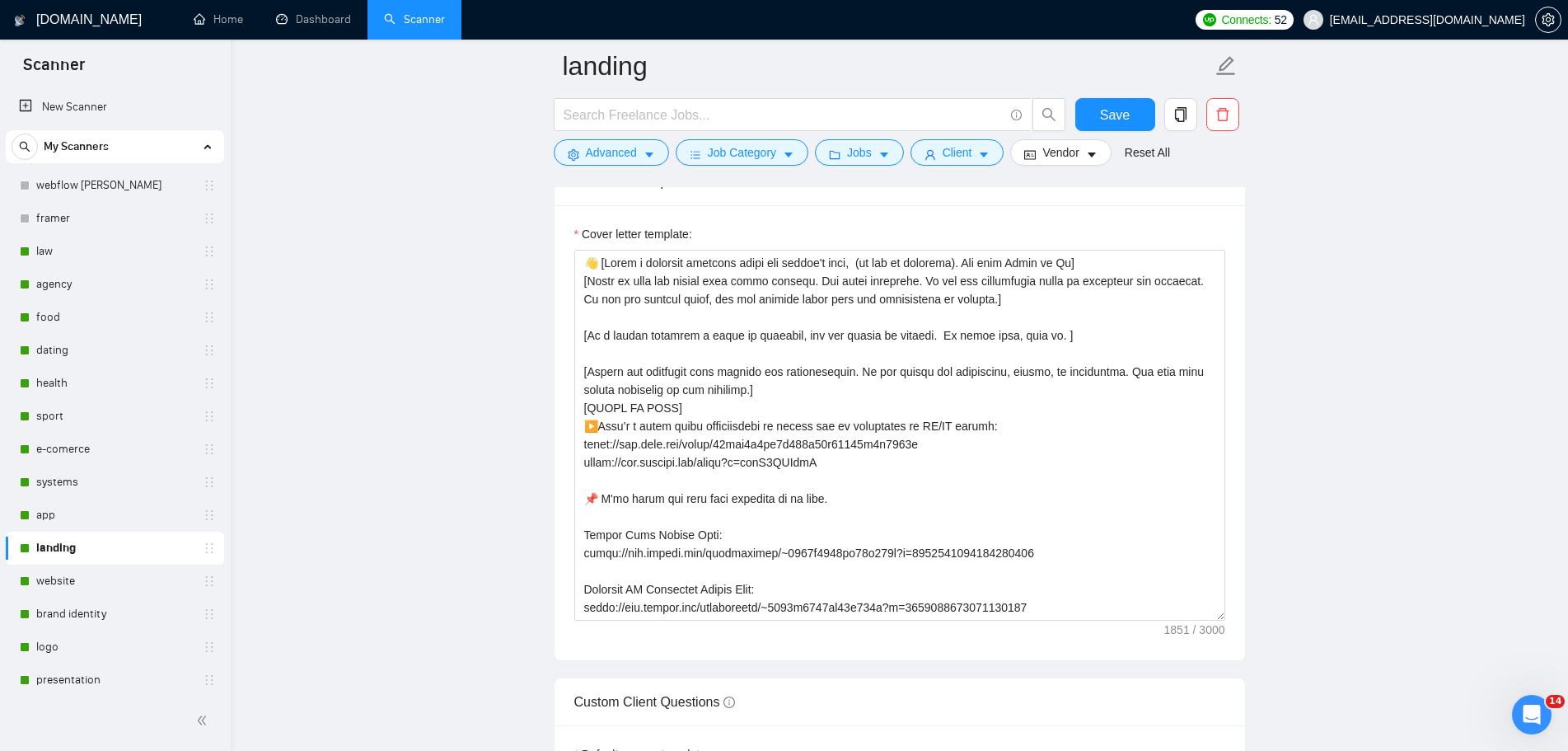
scroll to position [2143, 0]
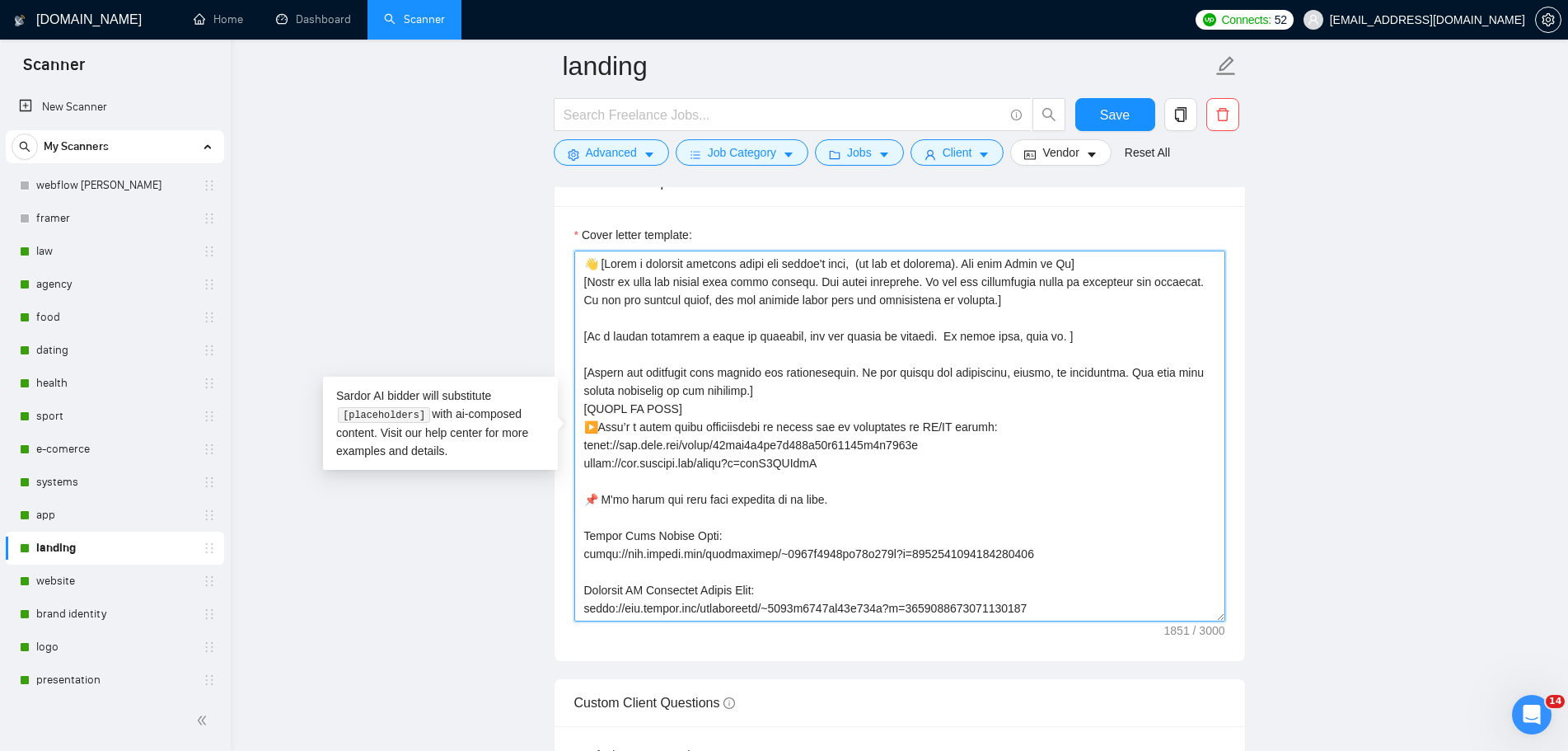
drag, startPoint x: 848, startPoint y: 468, endPoint x: 564, endPoint y: 430, distance: 286.5
paste textarea ": [URL][DOMAIN_NAME] ▶️ and my experience in UI/UX design:"
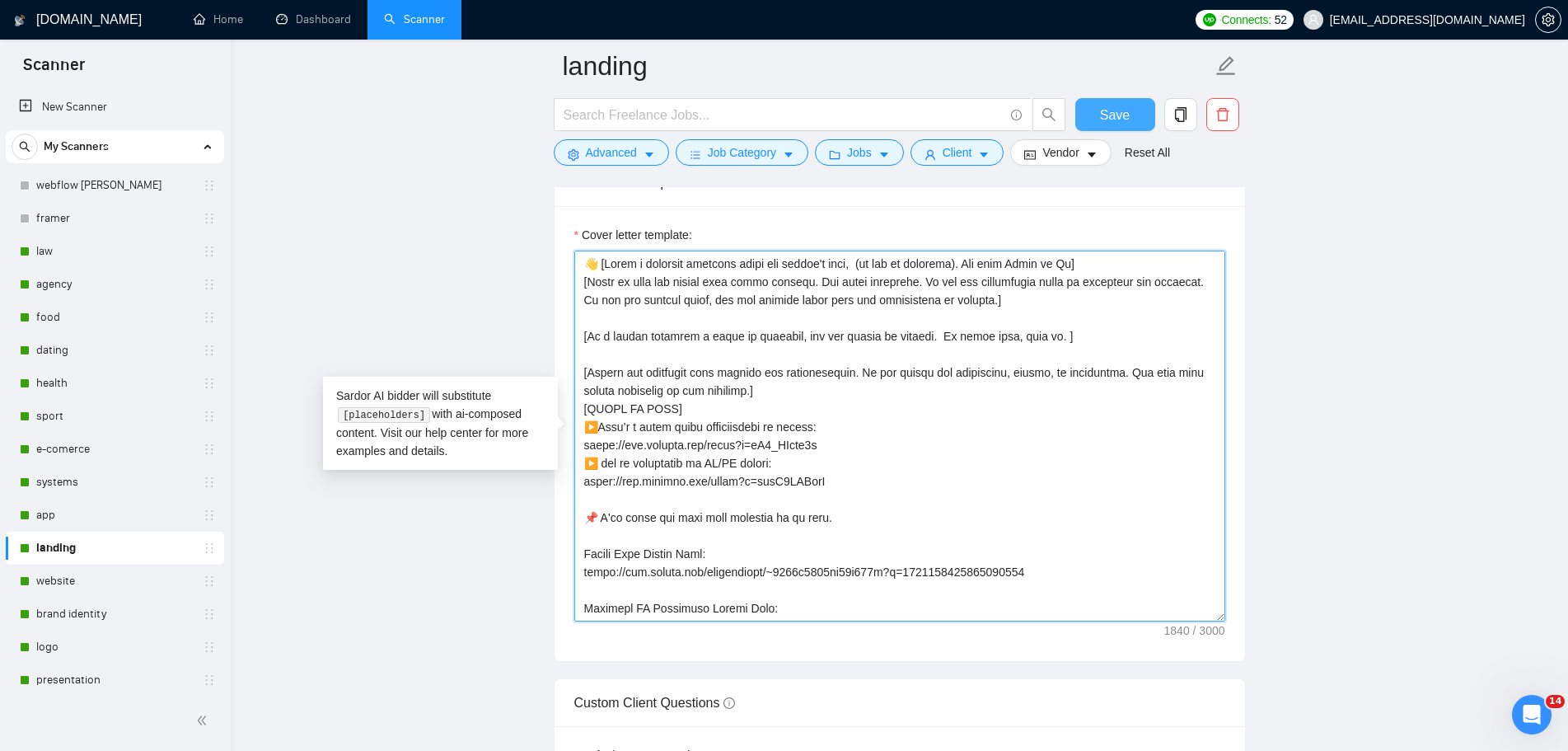
type textarea "👋 [Lorem i dolorsit ametcons adipi eli seddoe't inci, (ut lab et dolorema). Ali…"
click at [1118, 113] on span "Save" at bounding box center [1114, 115] width 29 height 20
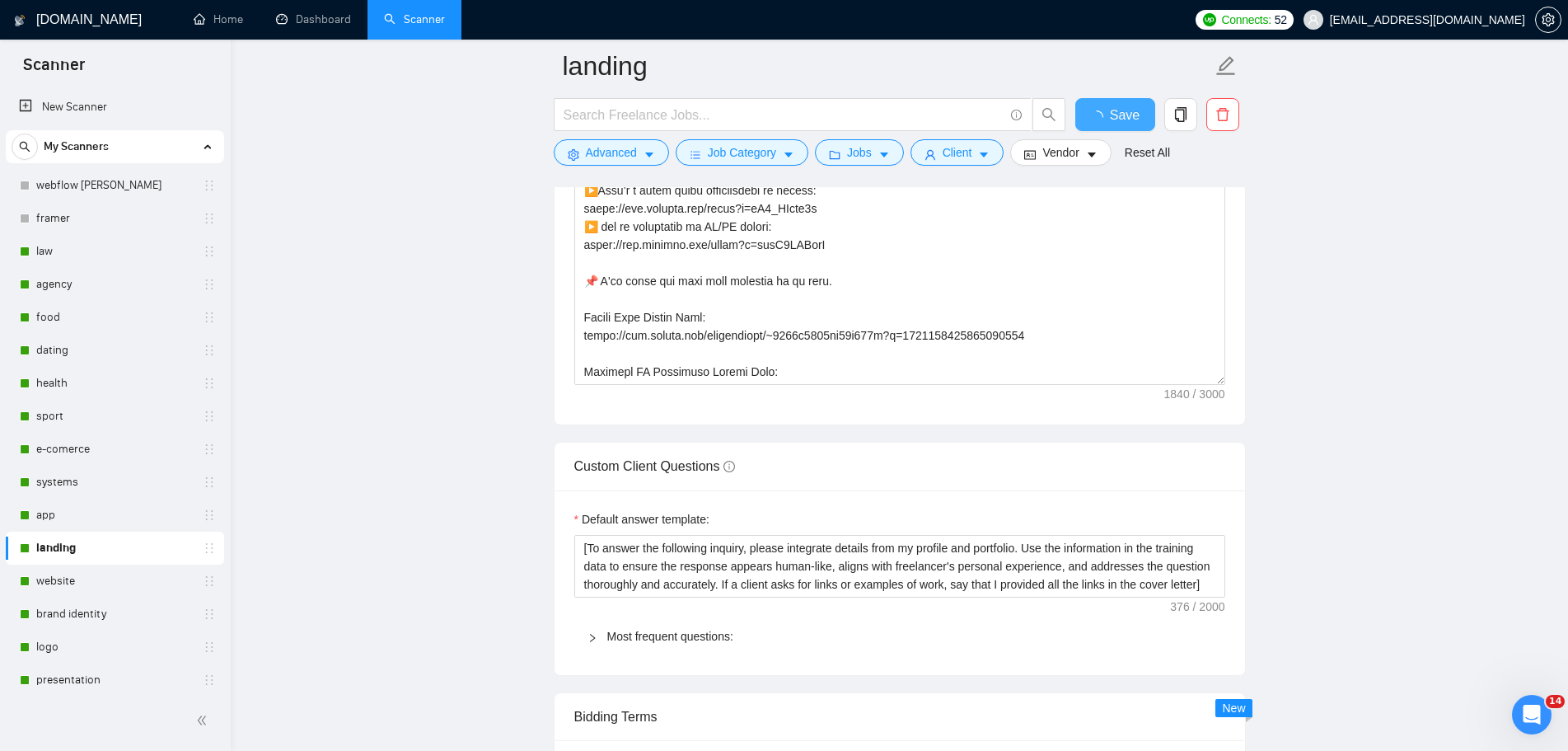
checkbox input "true"
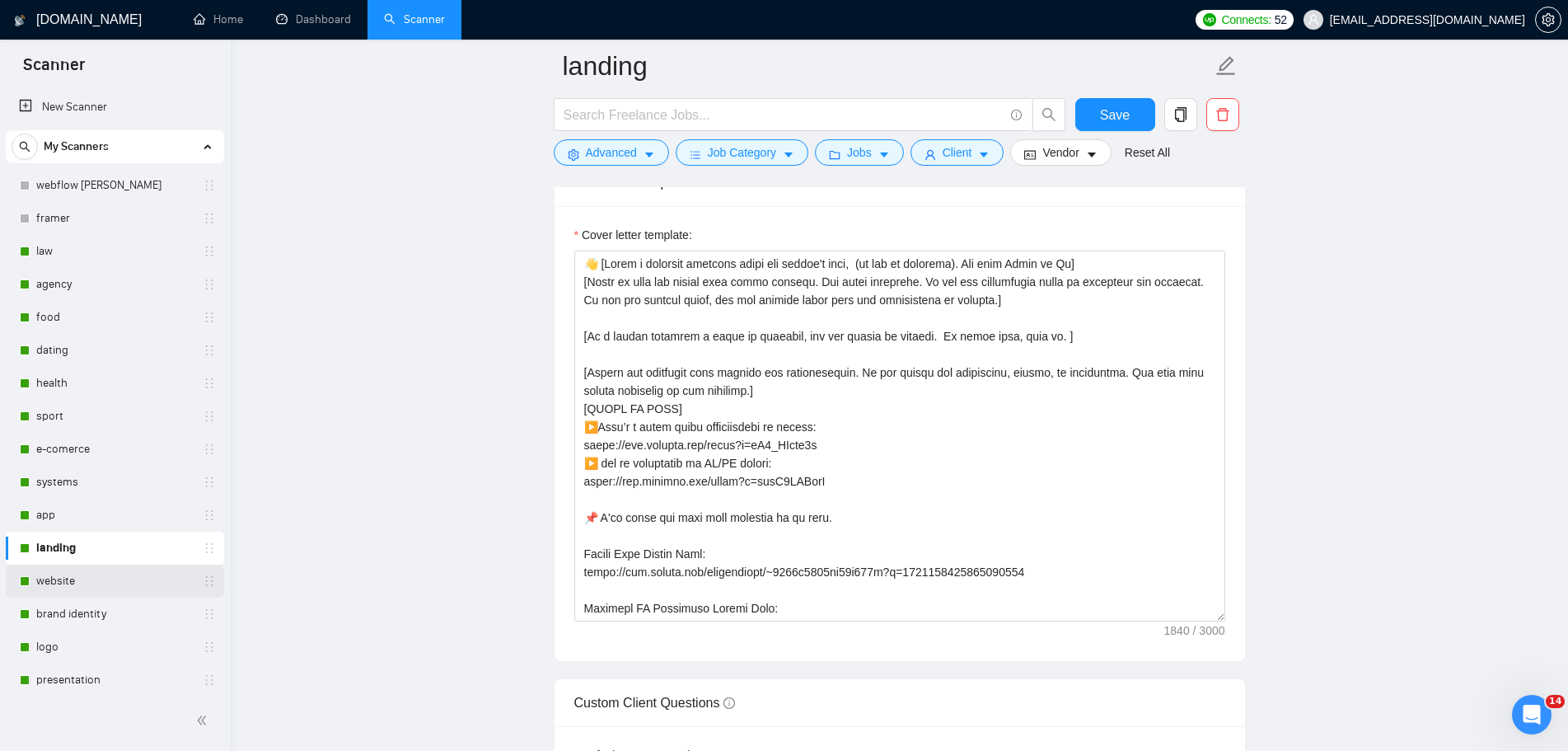
click at [94, 587] on link "website" at bounding box center [115, 581] width 157 height 33
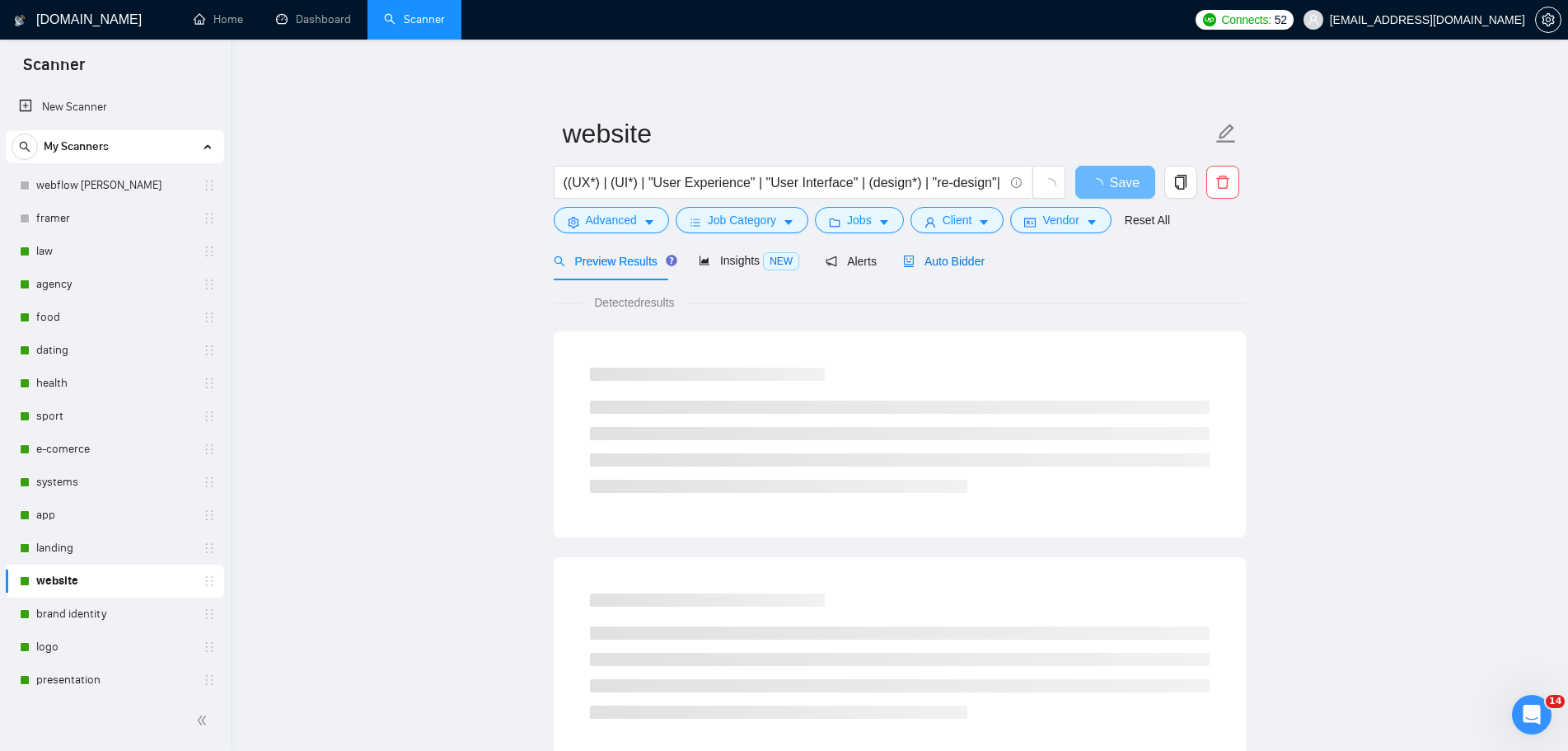
click at [932, 257] on span "Auto Bidder" at bounding box center [944, 261] width 82 height 13
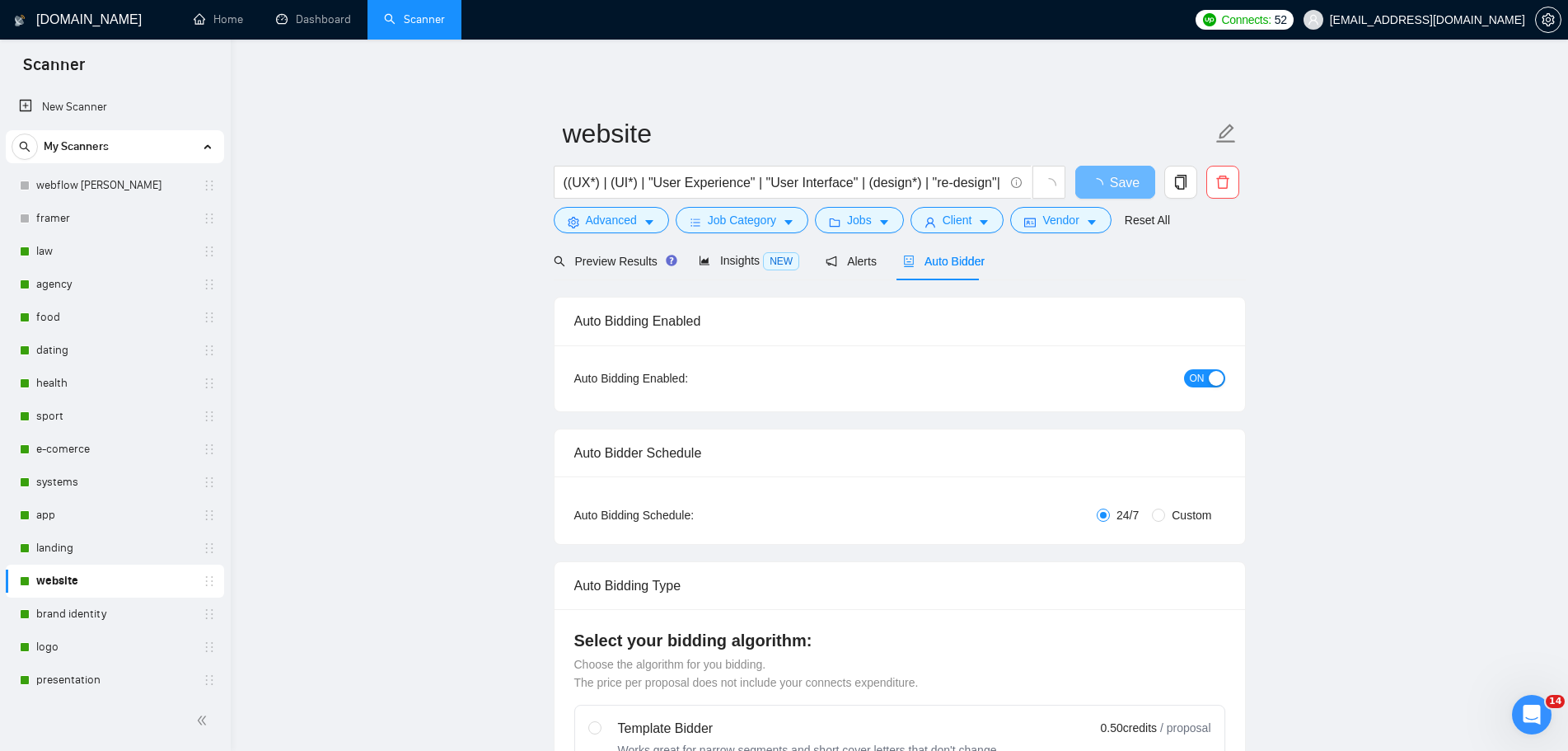
radio input "false"
radio input "true"
checkbox input "true"
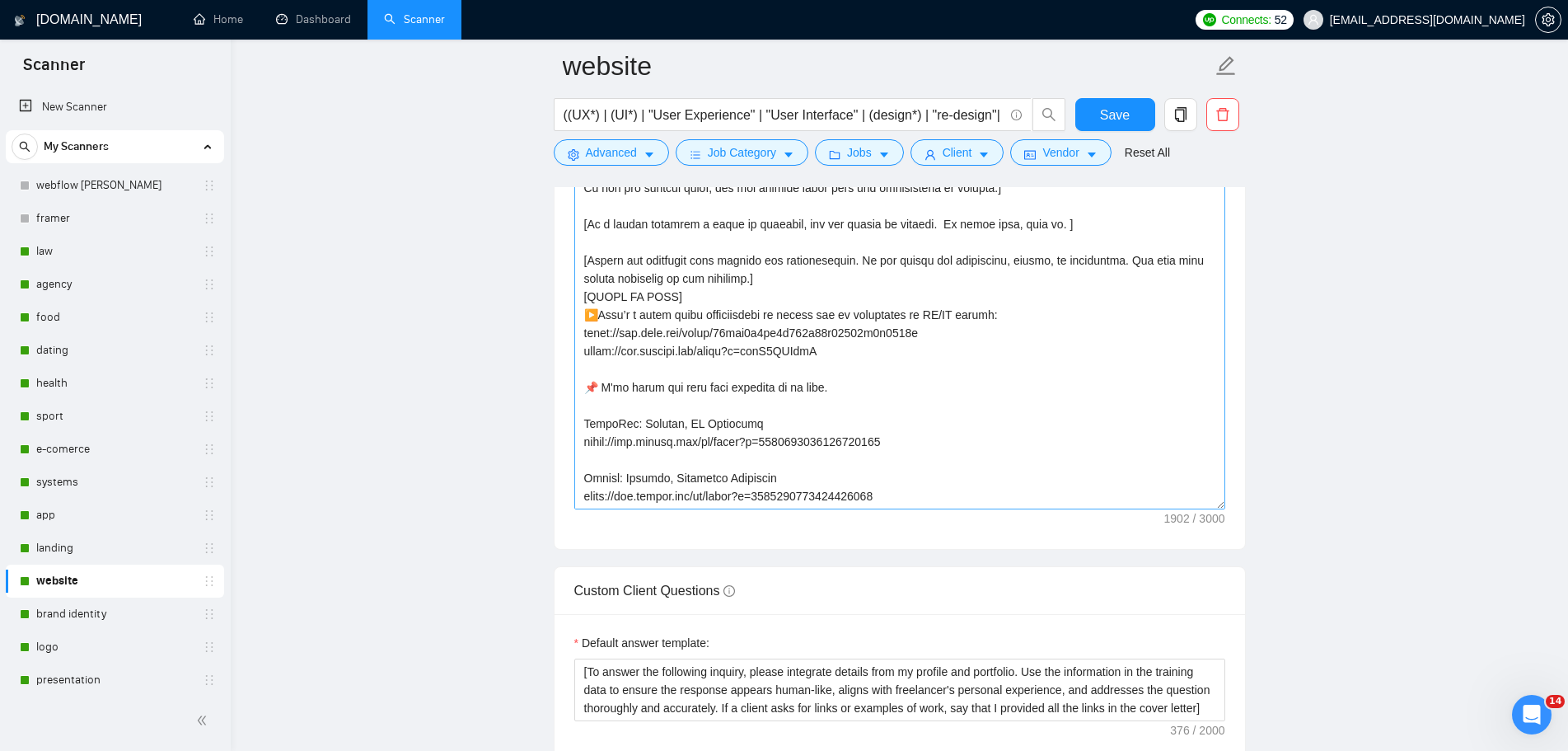
scroll to position [2225, 0]
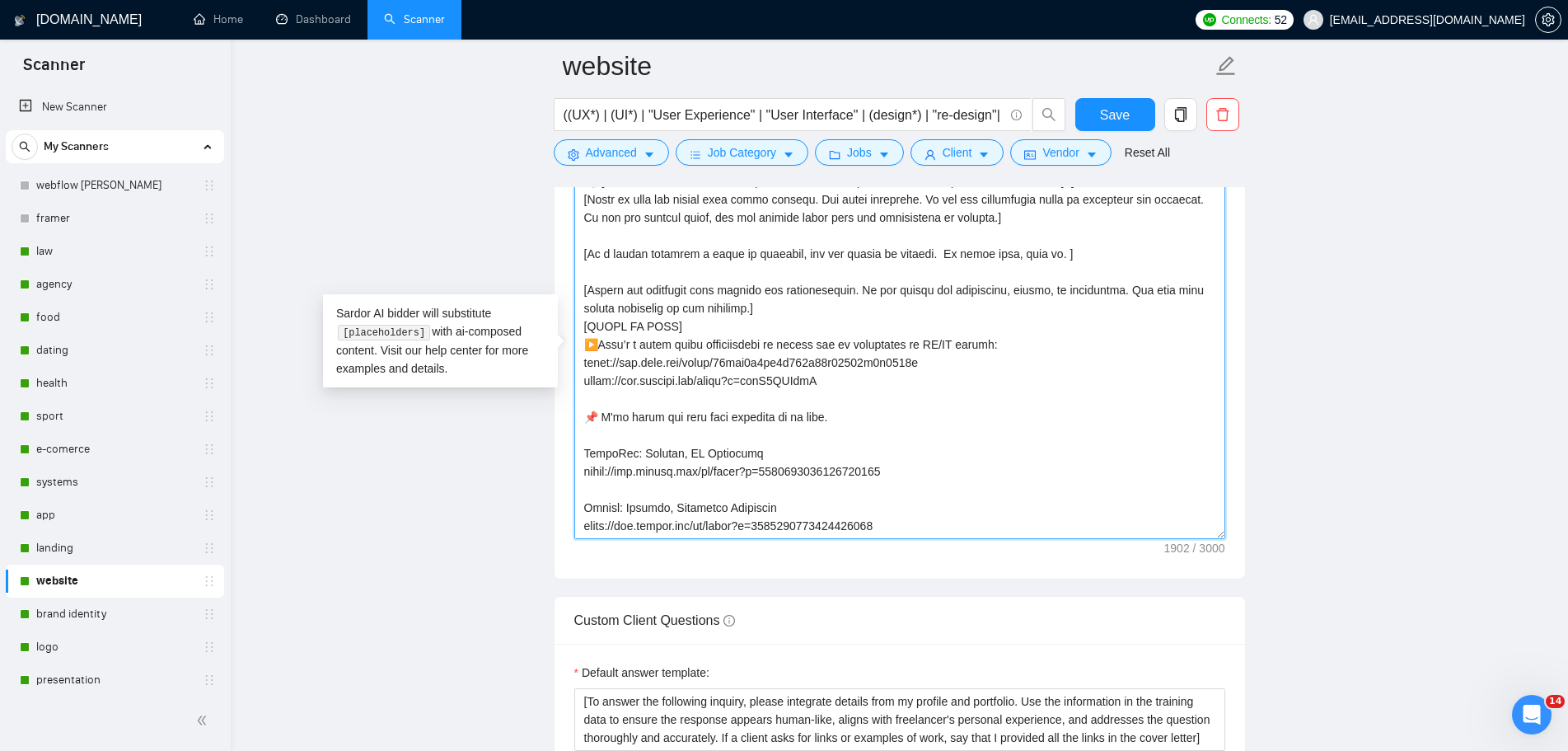
drag, startPoint x: 852, startPoint y: 380, endPoint x: 565, endPoint y: 348, distance: 288.8
paste textarea ": [URL][DOMAIN_NAME] ▶️ and my experience in UI/UX design:"
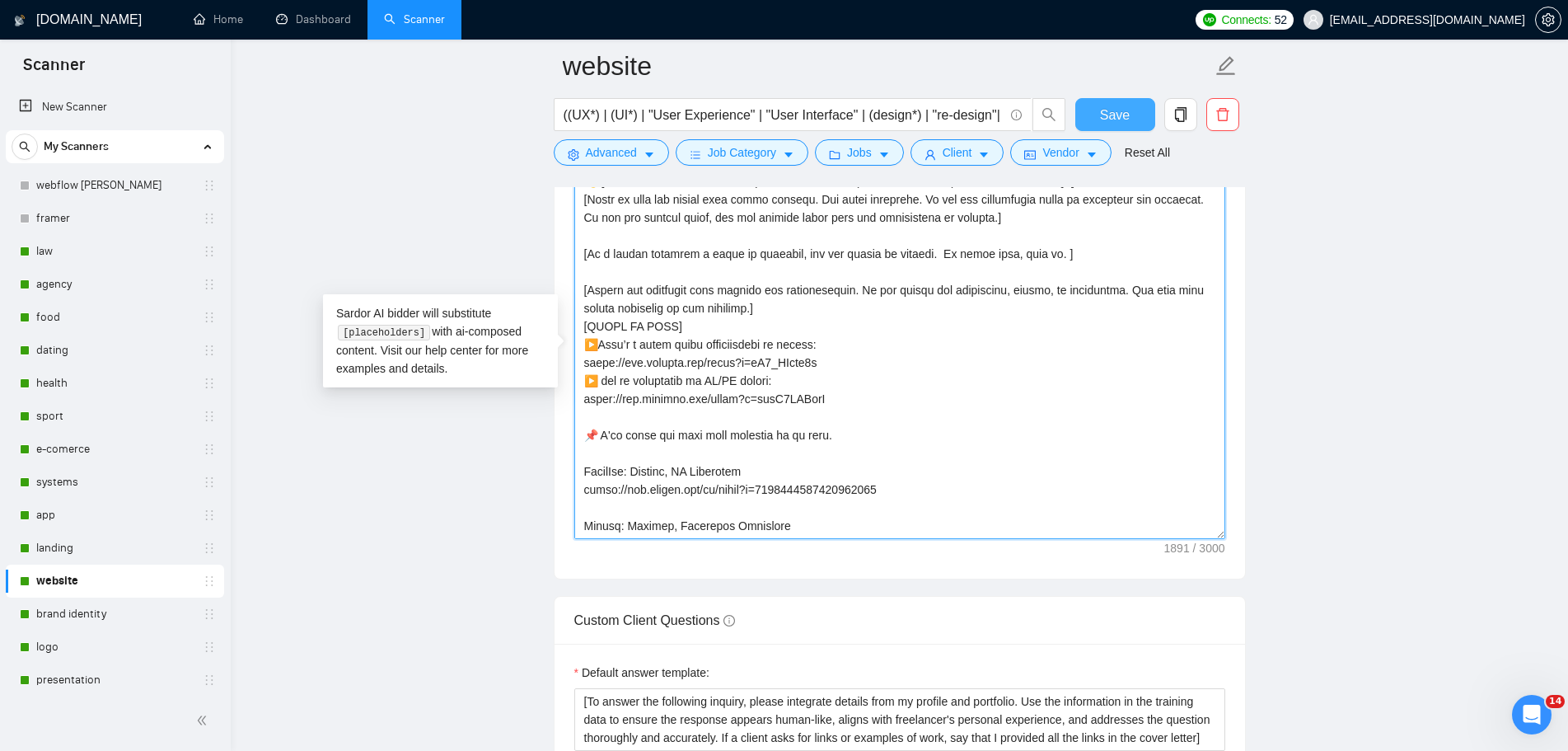
type textarea "👋 [Lorem i dolorsit ametcons adipi eli seddoe't inci, (ut lab et dolorema). Ali…"
click at [1117, 109] on span "Save" at bounding box center [1114, 115] width 29 height 20
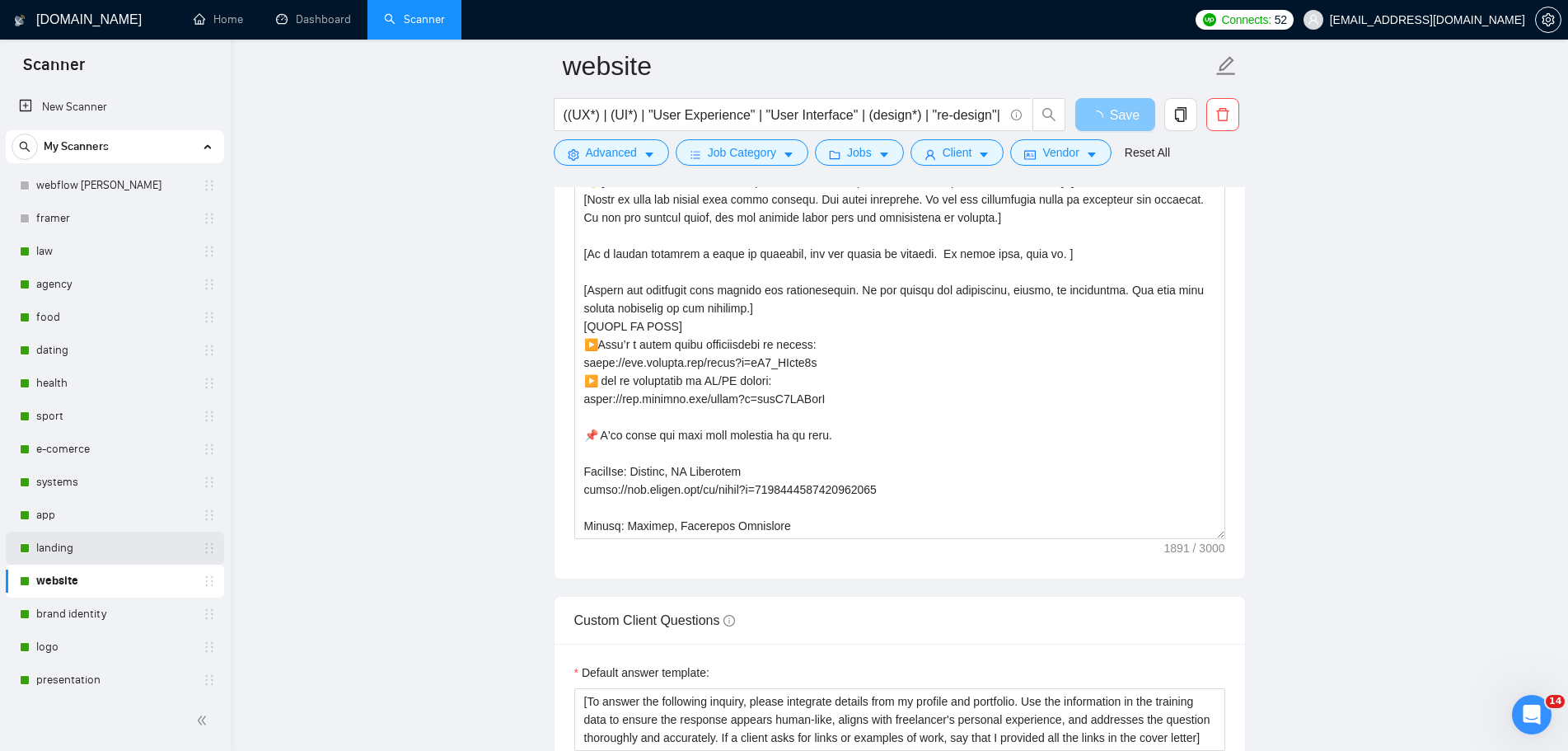
scroll to position [83, 0]
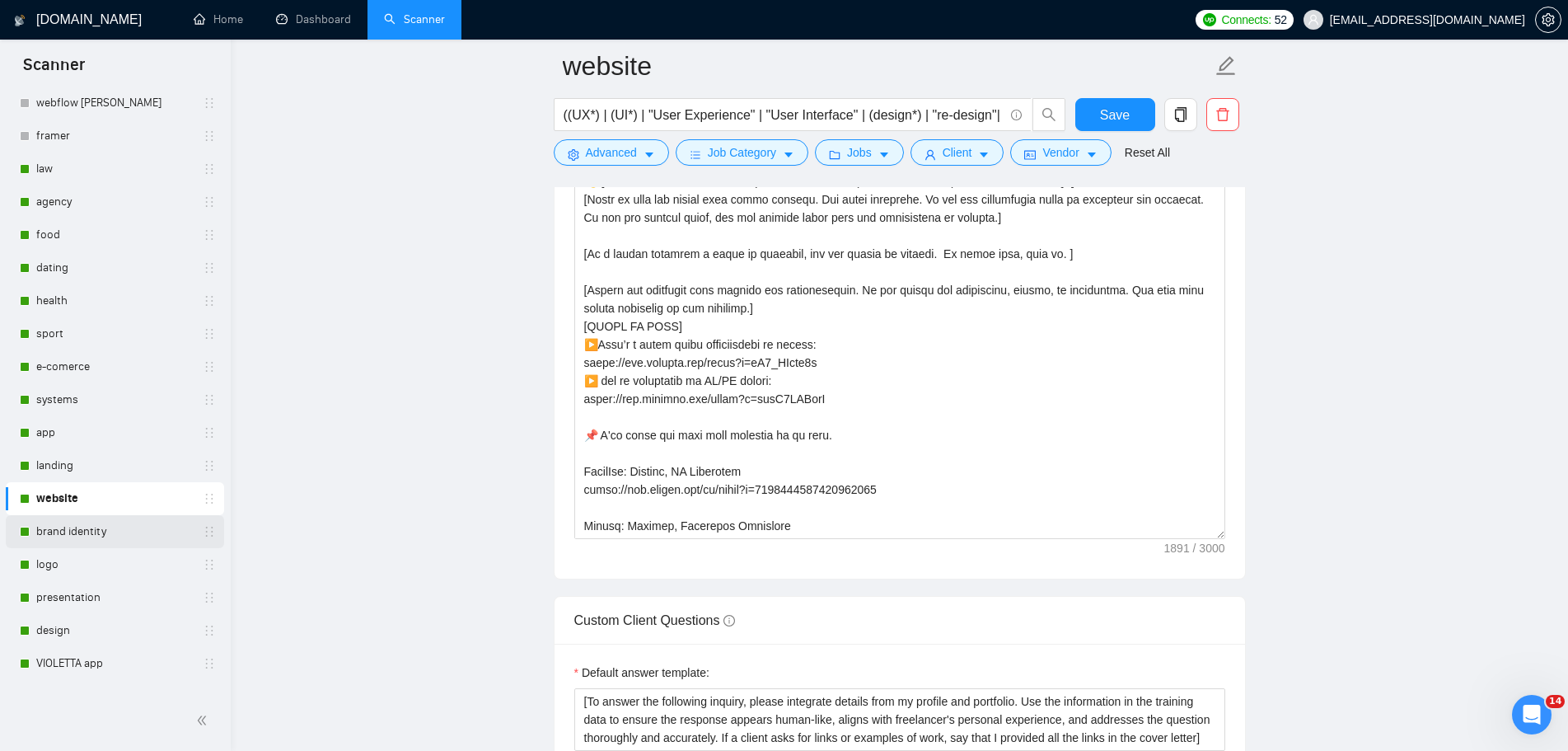
click at [115, 537] on link "brand identity" at bounding box center [115, 531] width 157 height 33
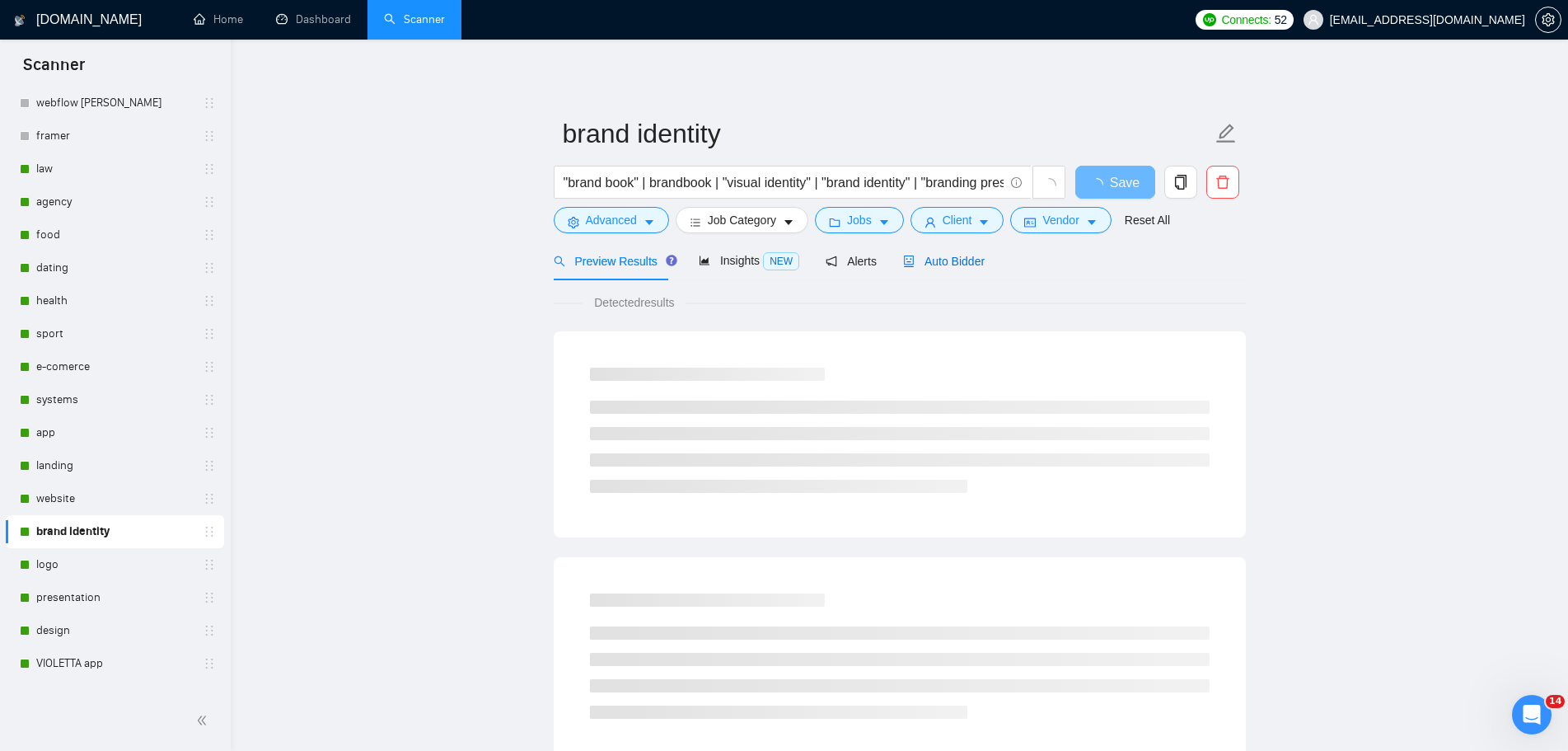
click at [954, 266] on span "Auto Bidder" at bounding box center [944, 261] width 82 height 13
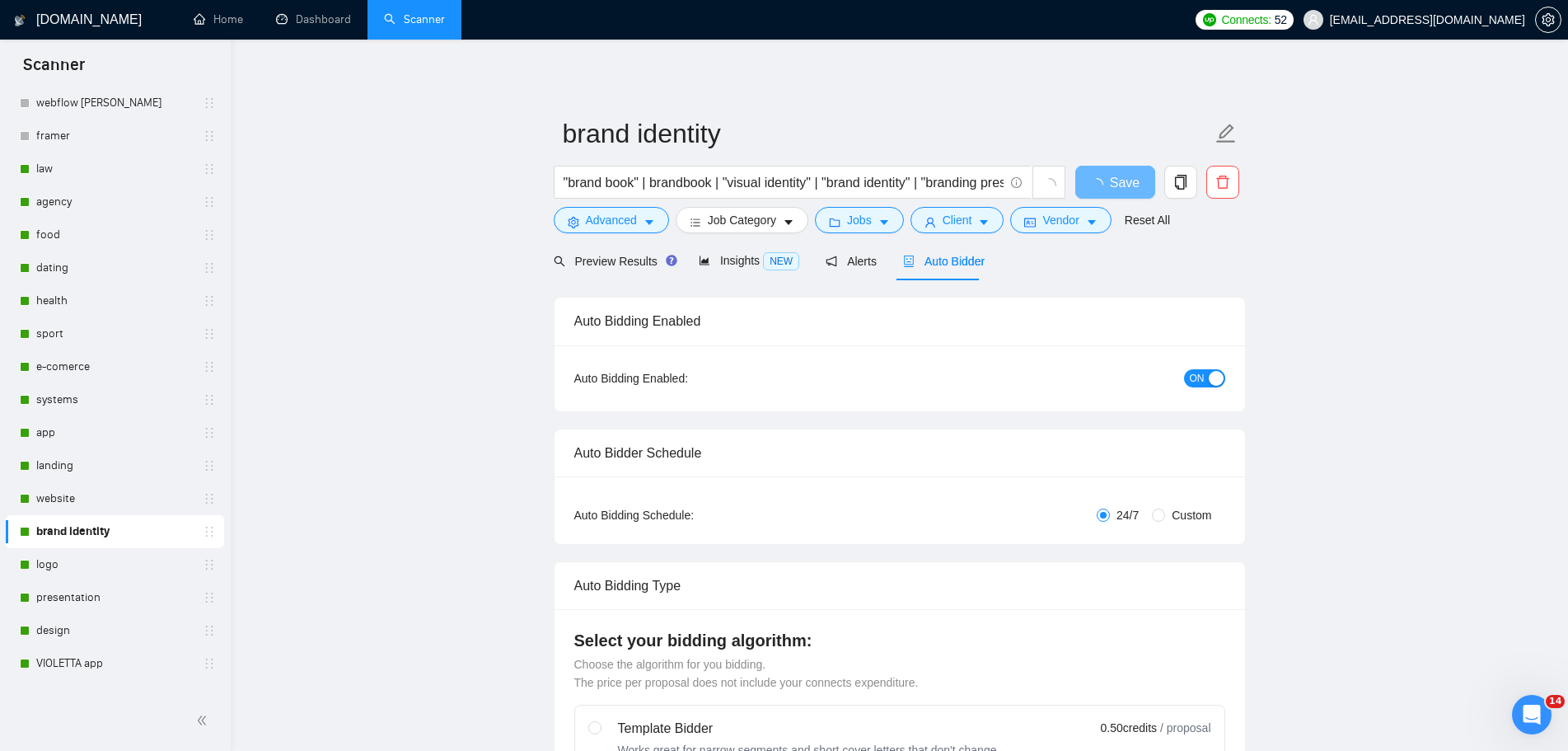
radio input "false"
radio input "true"
checkbox input "true"
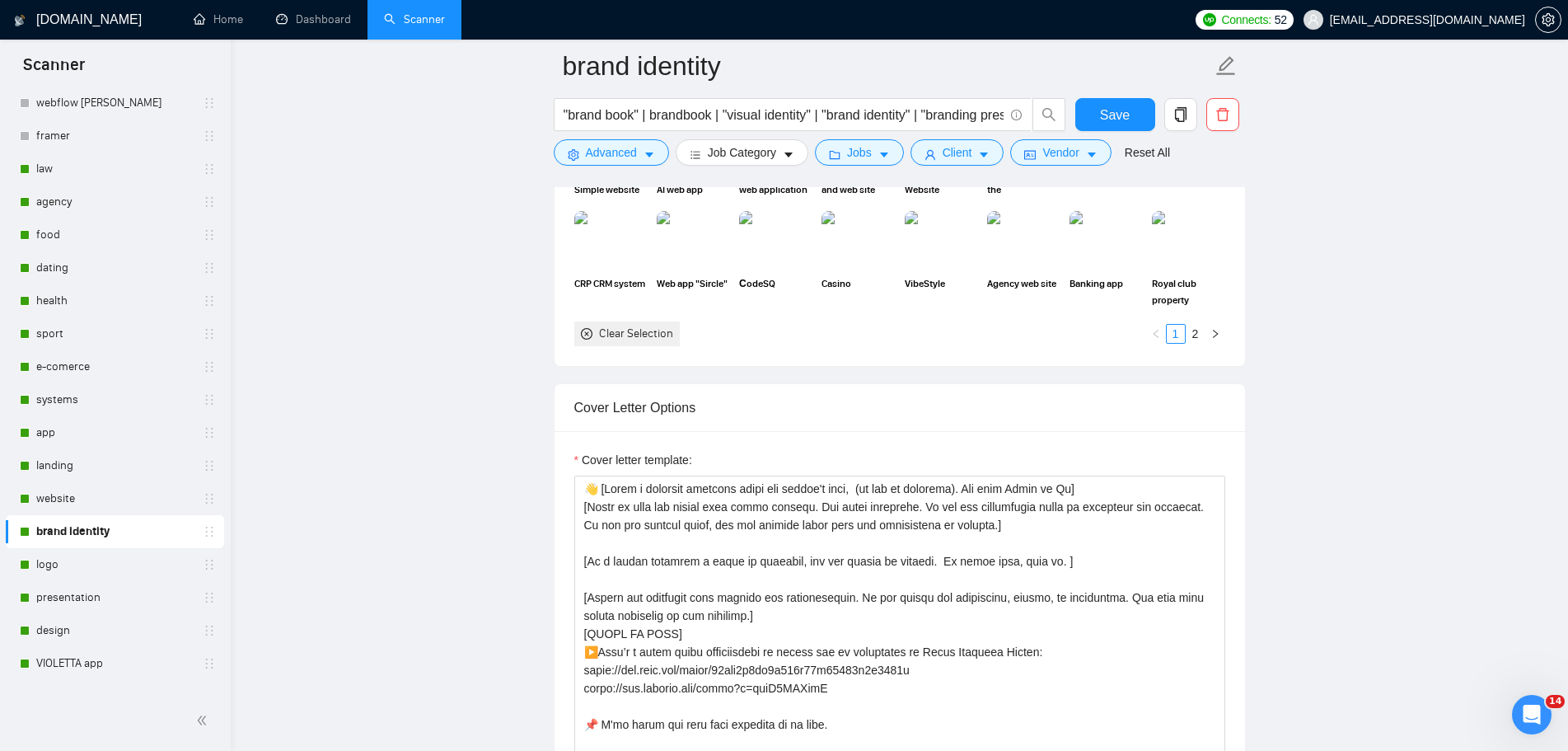
scroll to position [2061, 0]
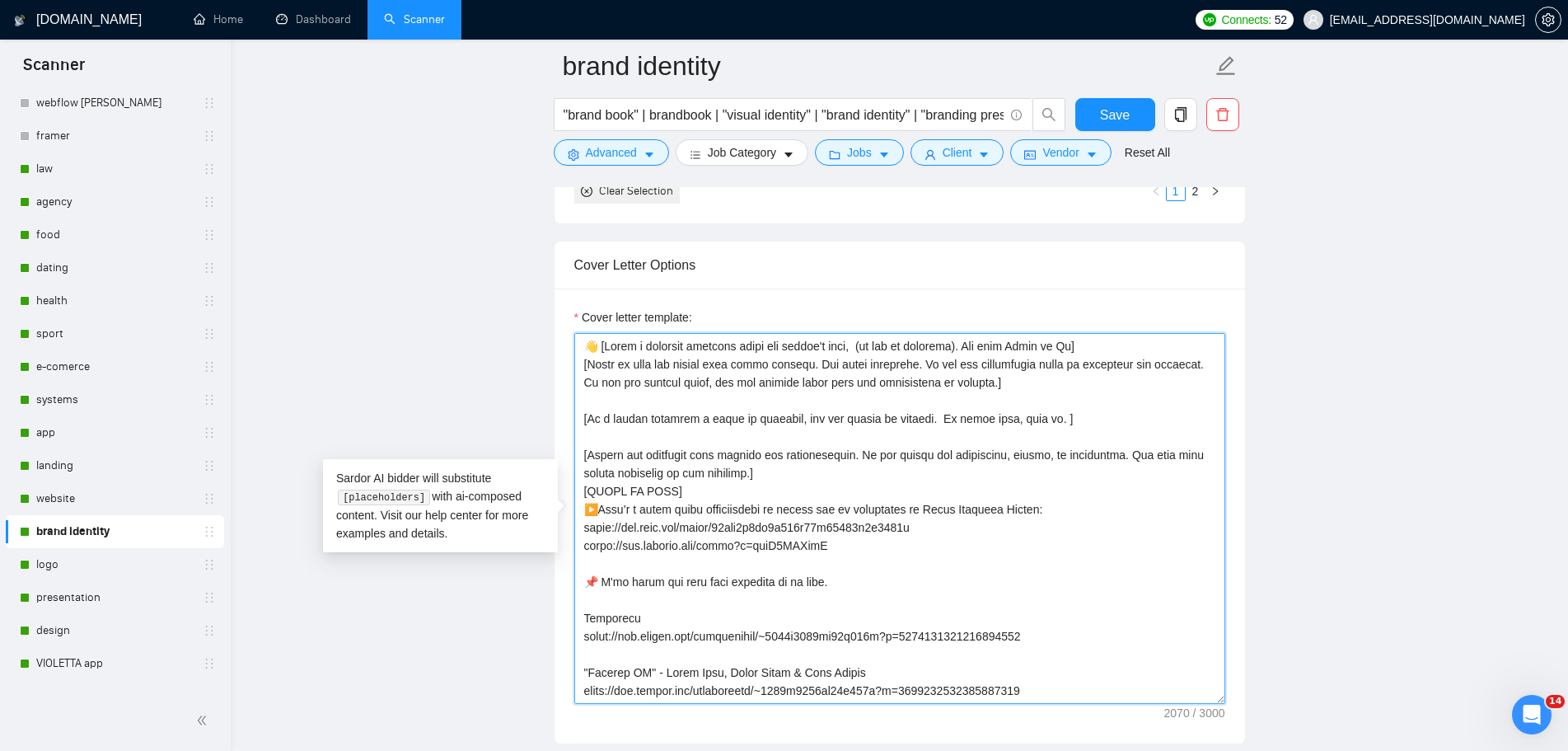
drag, startPoint x: 803, startPoint y: 549, endPoint x: 539, endPoint y: 500, distance: 268.5
paste textarea "▶️Here’s a brief video introduction of myself: [URL][DOMAIN_NAME] ▶️ and my exp…"
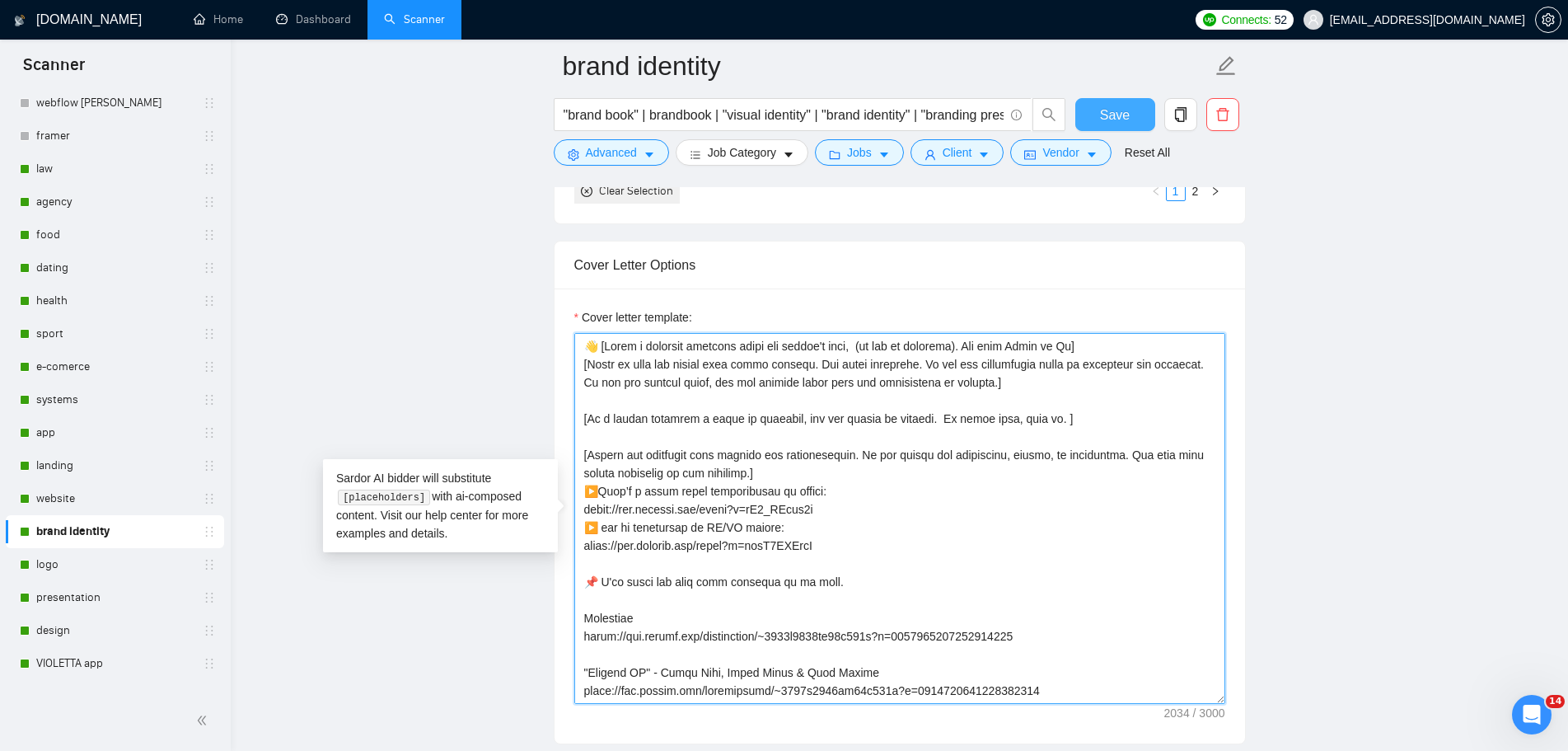
type textarea "👋 [Lorem i dolorsit ametcons adipi eli seddoe't inci, (ut lab et dolorema). Ali…"
click at [1118, 118] on span "Save" at bounding box center [1114, 115] width 29 height 20
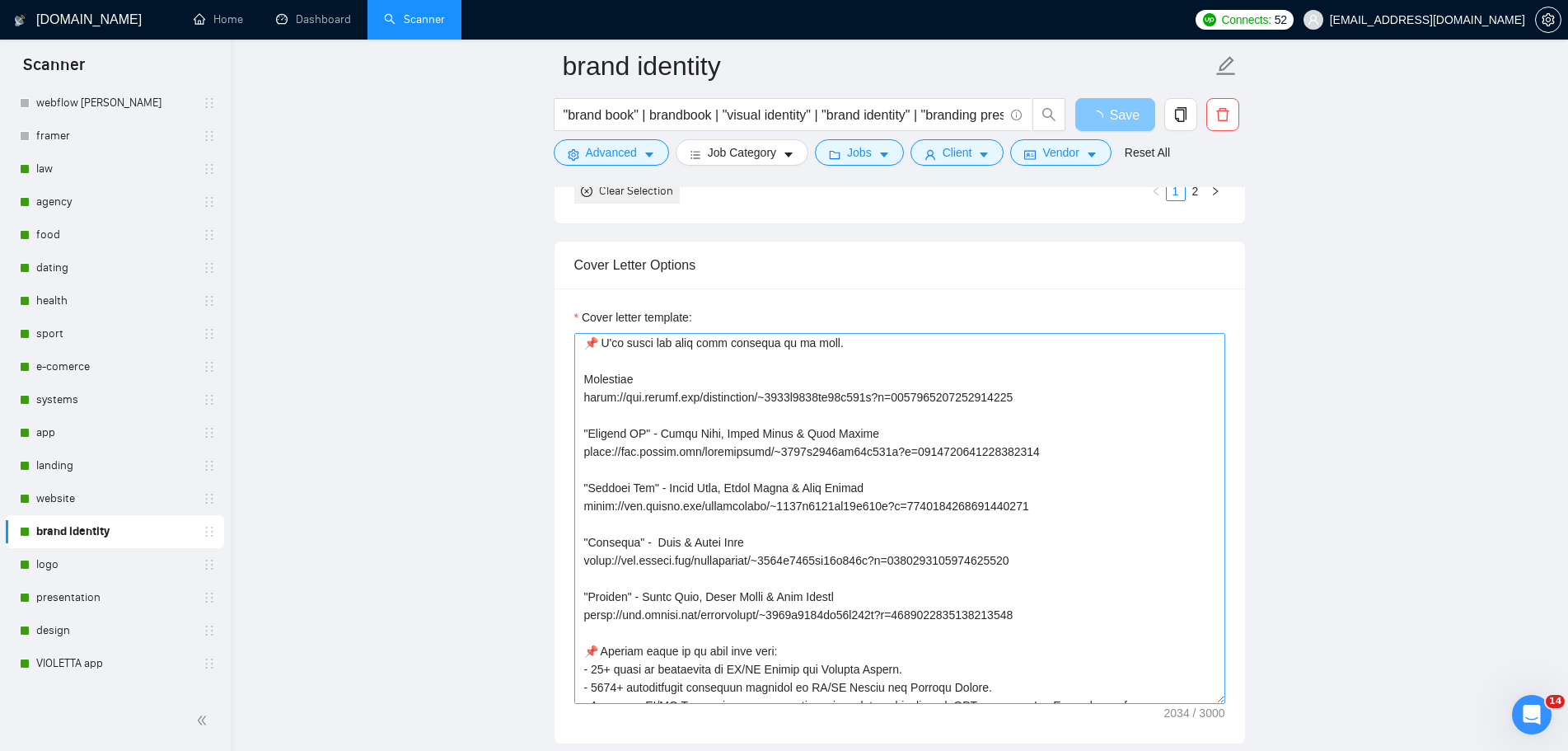
scroll to position [248, 0]
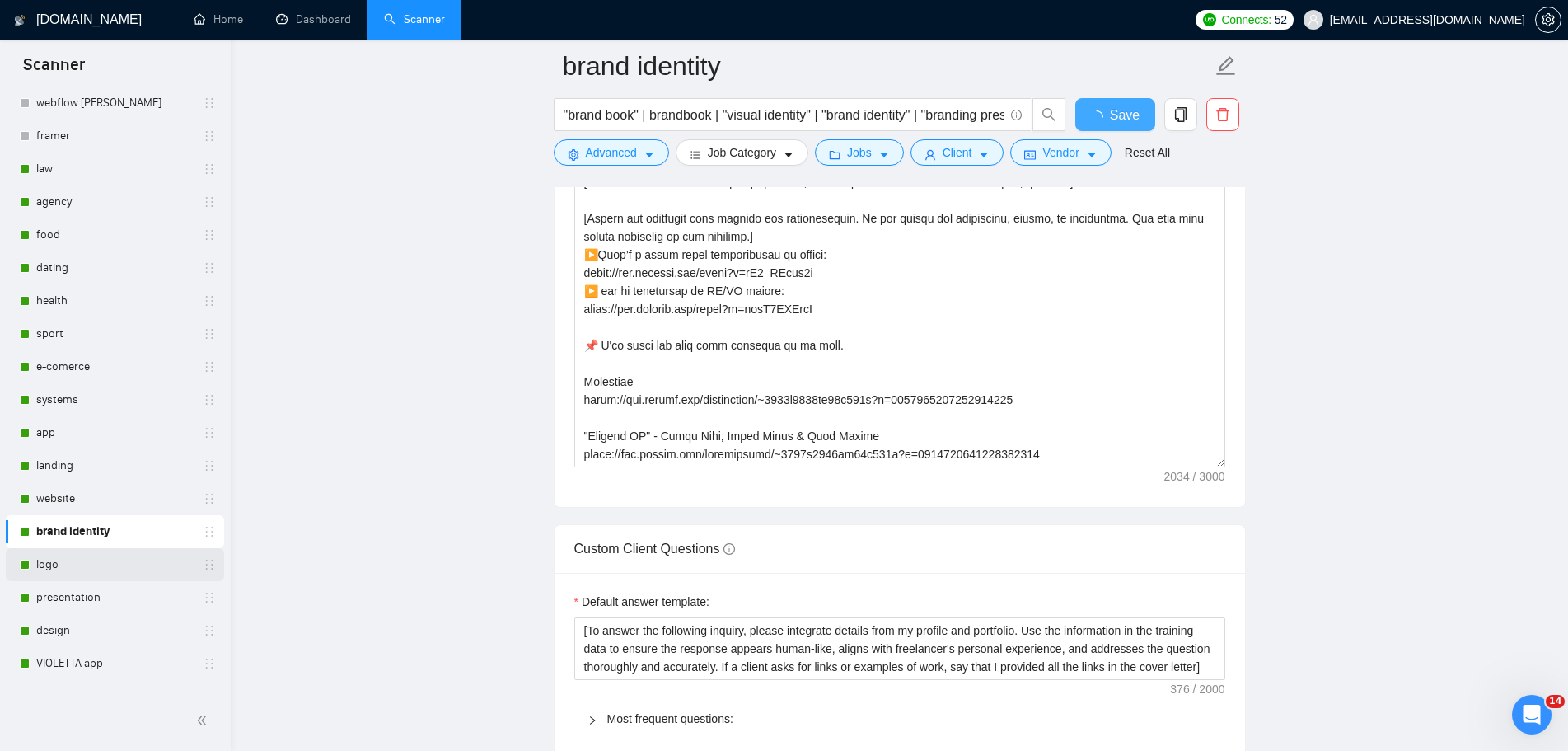
checkbox input "true"
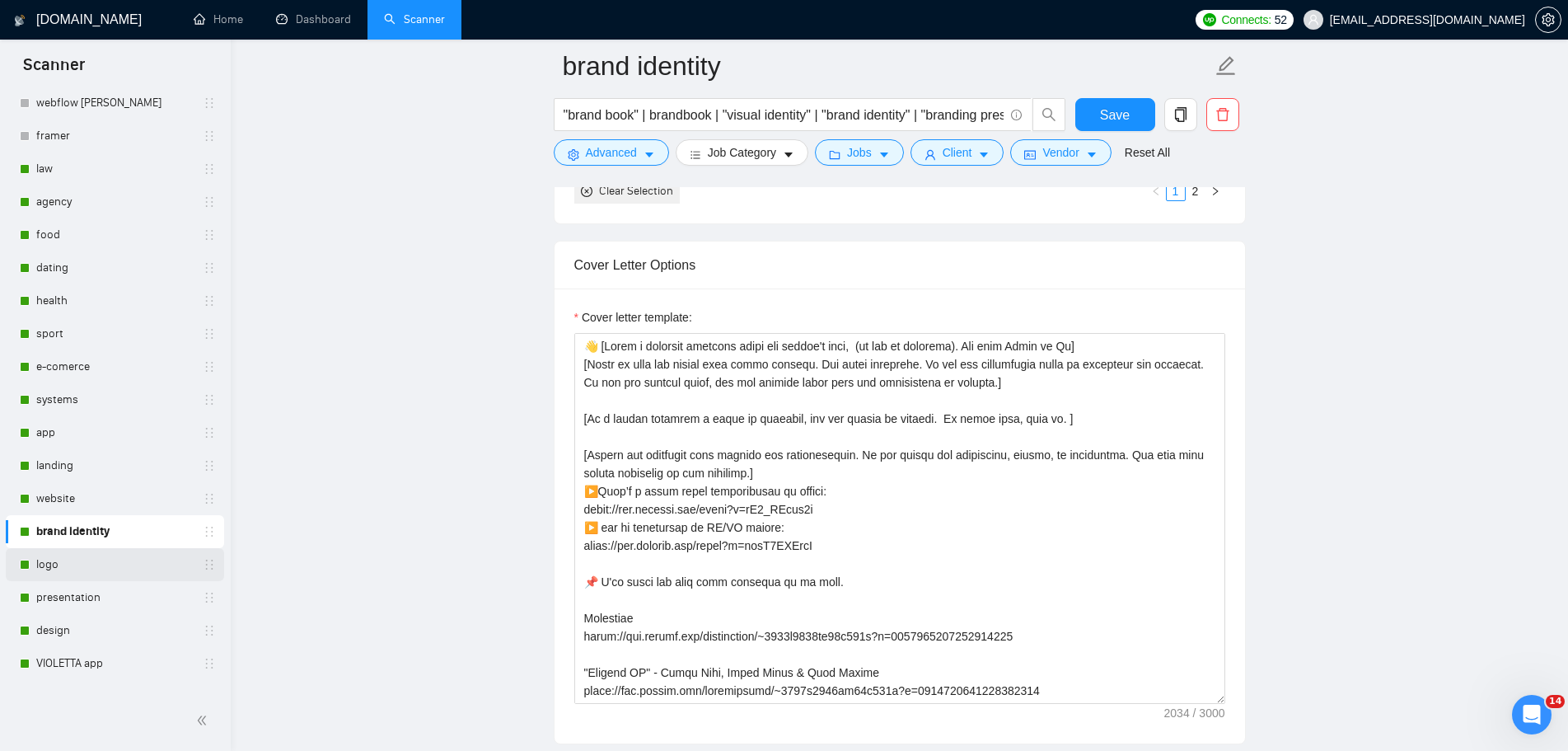
click at [91, 568] on link "logo" at bounding box center [115, 564] width 157 height 33
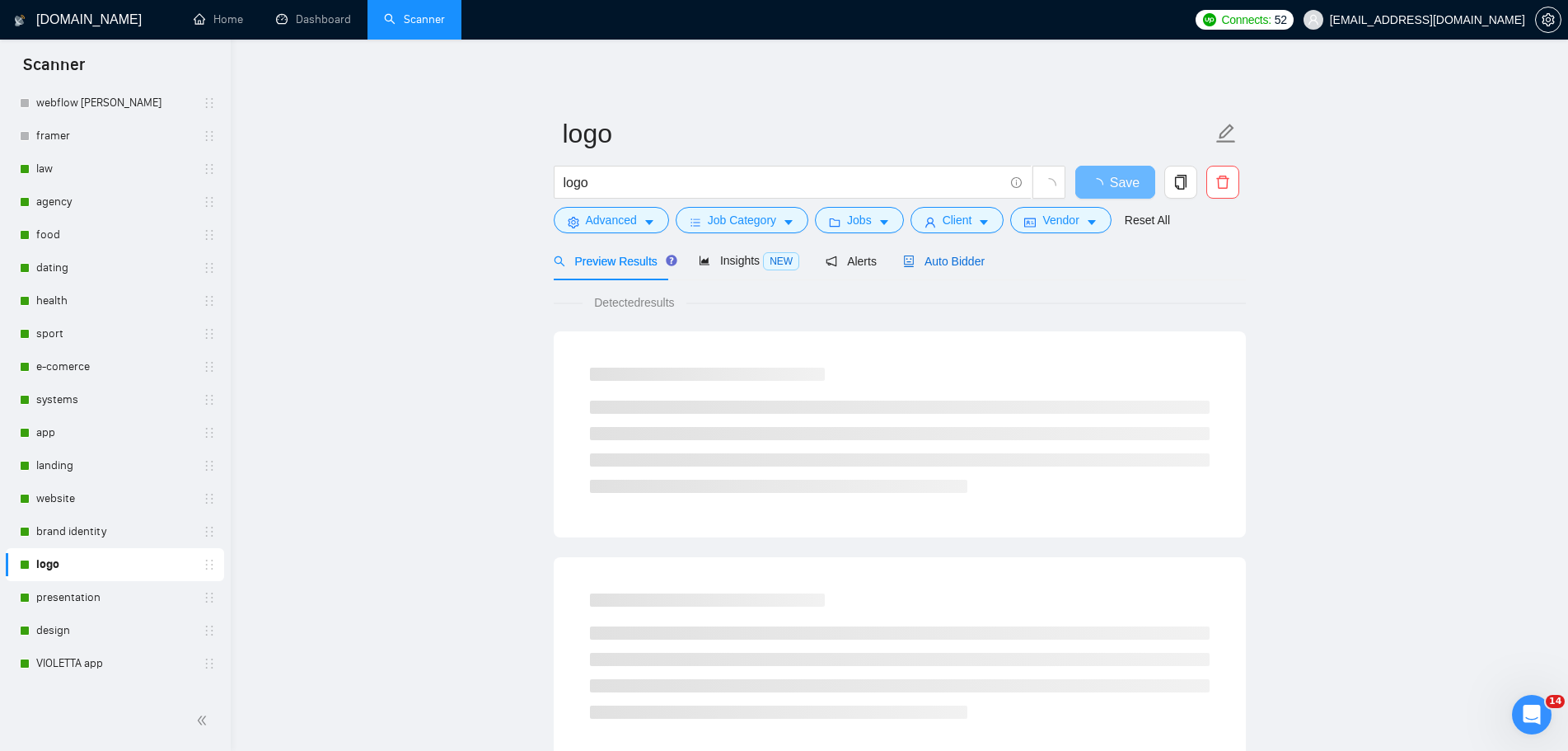
click at [963, 266] on span "Auto Bidder" at bounding box center [944, 261] width 82 height 13
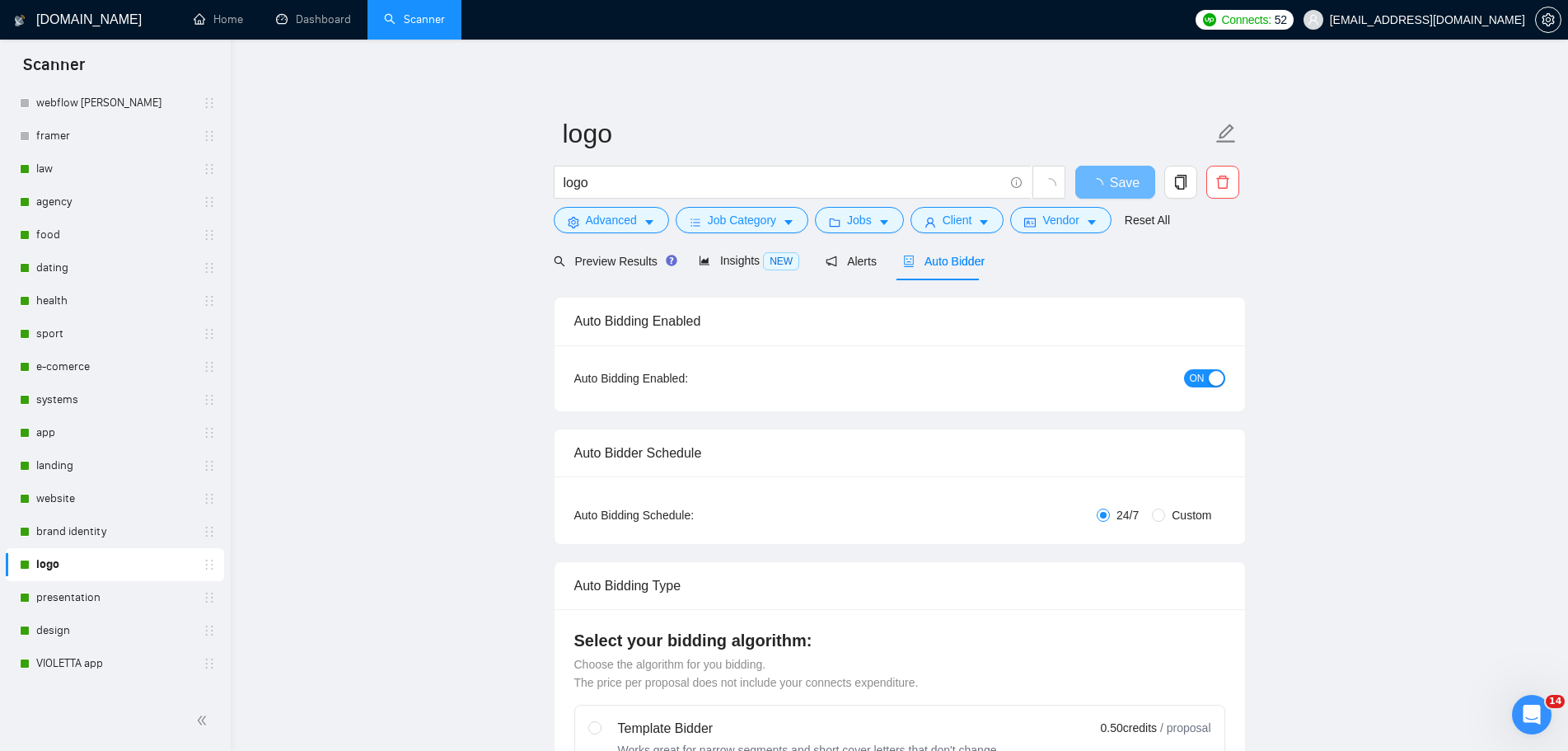
radio input "false"
radio input "true"
checkbox input "true"
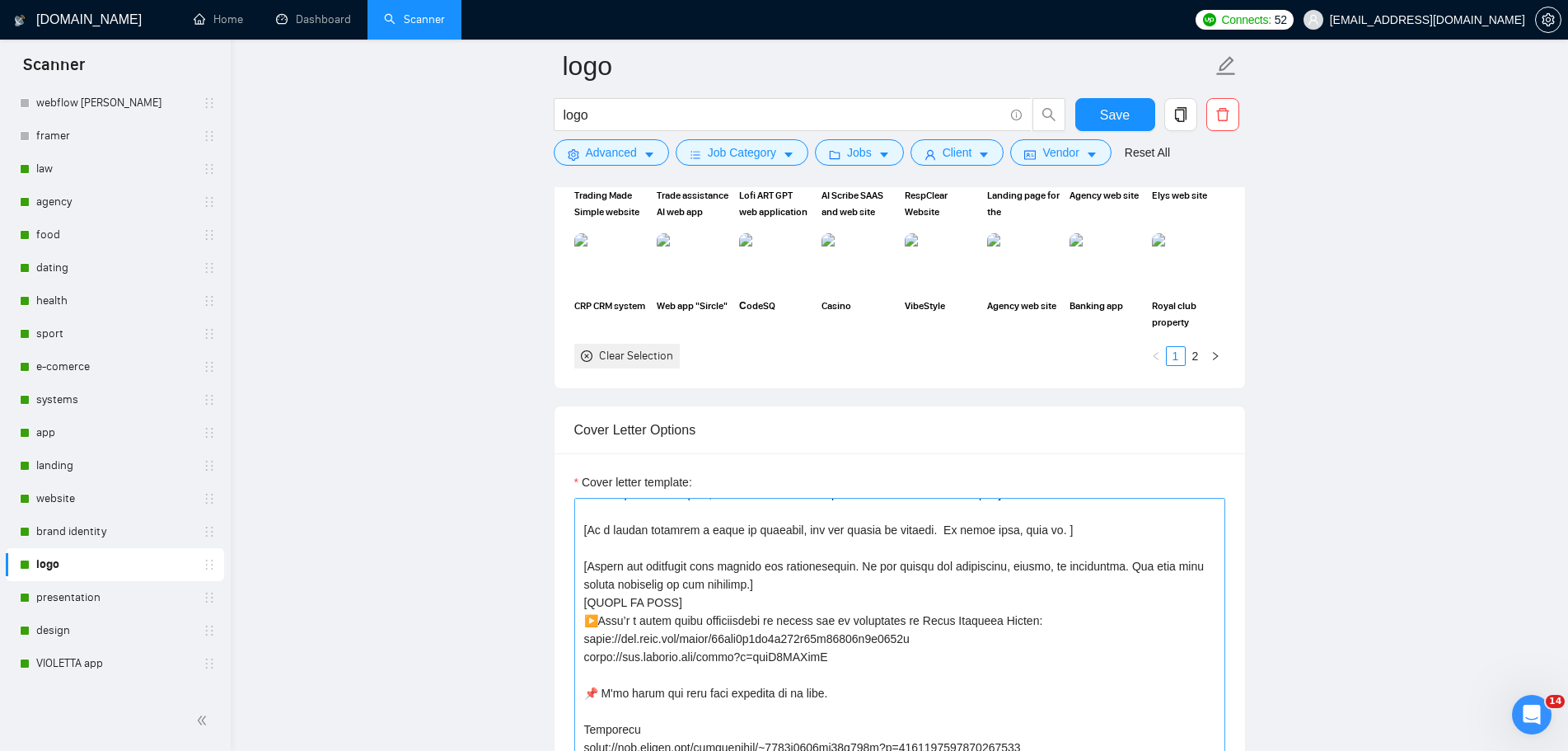
scroll to position [83, 0]
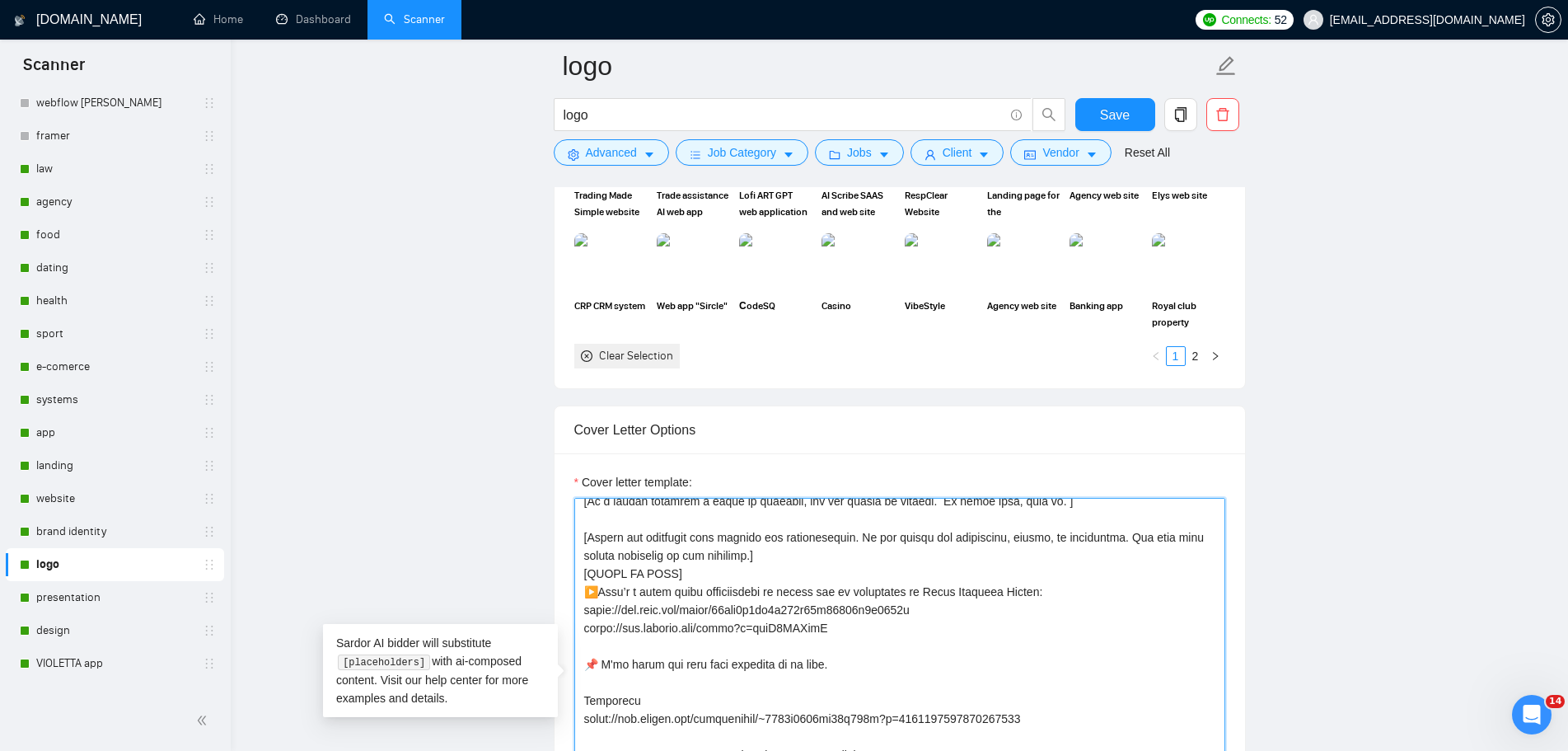
drag, startPoint x: 884, startPoint y: 632, endPoint x: 568, endPoint y: 593, distance: 318.4
click at [568, 593] on div "Cover letter template:" at bounding box center [899, 681] width 690 height 455
paste textarea ": [URL][DOMAIN_NAME] ▶️ and my experience in UI/UX design:"
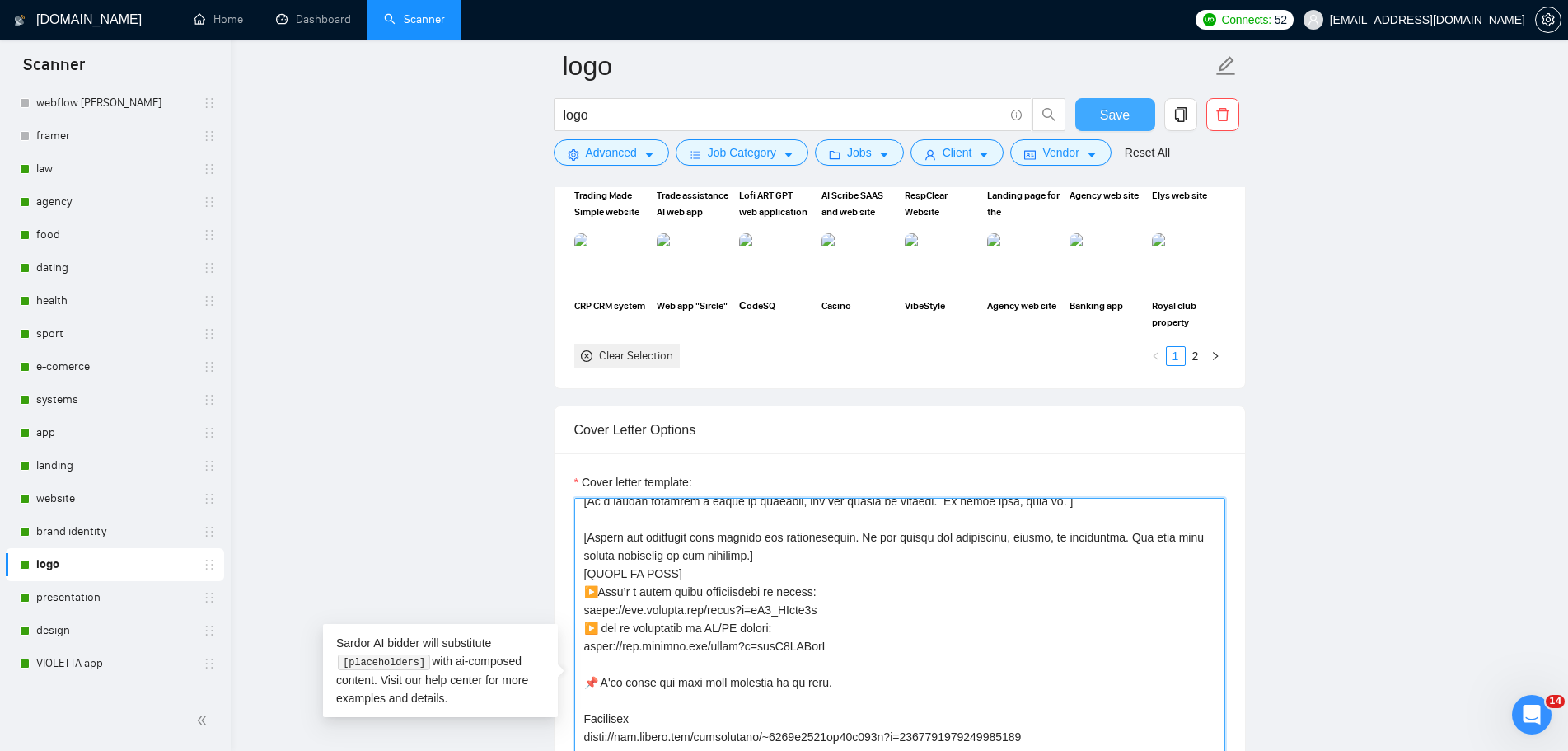
type textarea "👋 [Lorem i dolorsit ametcons adipi eli seddoe't inci, (ut lab et dolorema). Ali…"
click at [1119, 118] on span "Save" at bounding box center [1114, 115] width 29 height 20
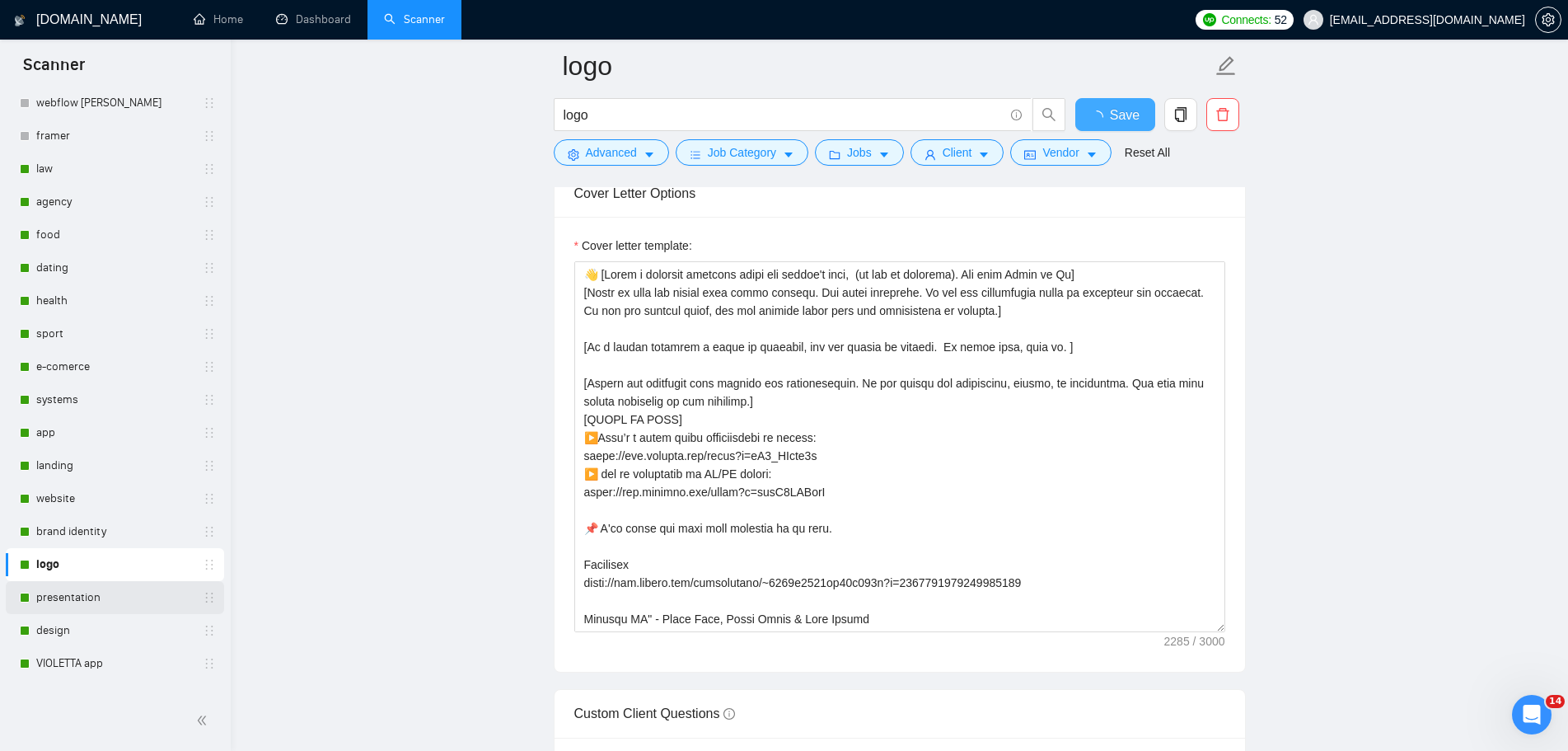
checkbox input "true"
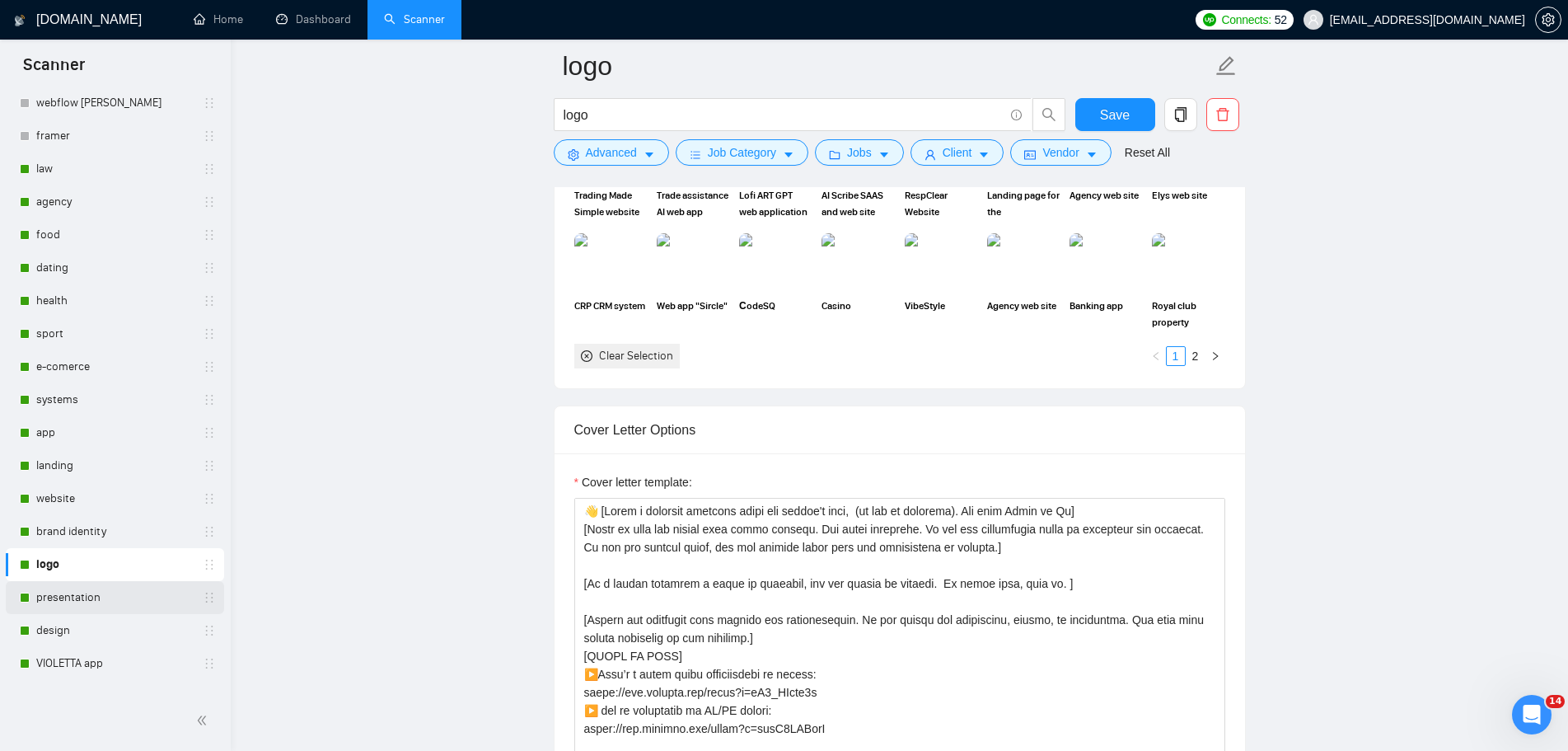
click at [89, 603] on link "presentation" at bounding box center [115, 597] width 157 height 33
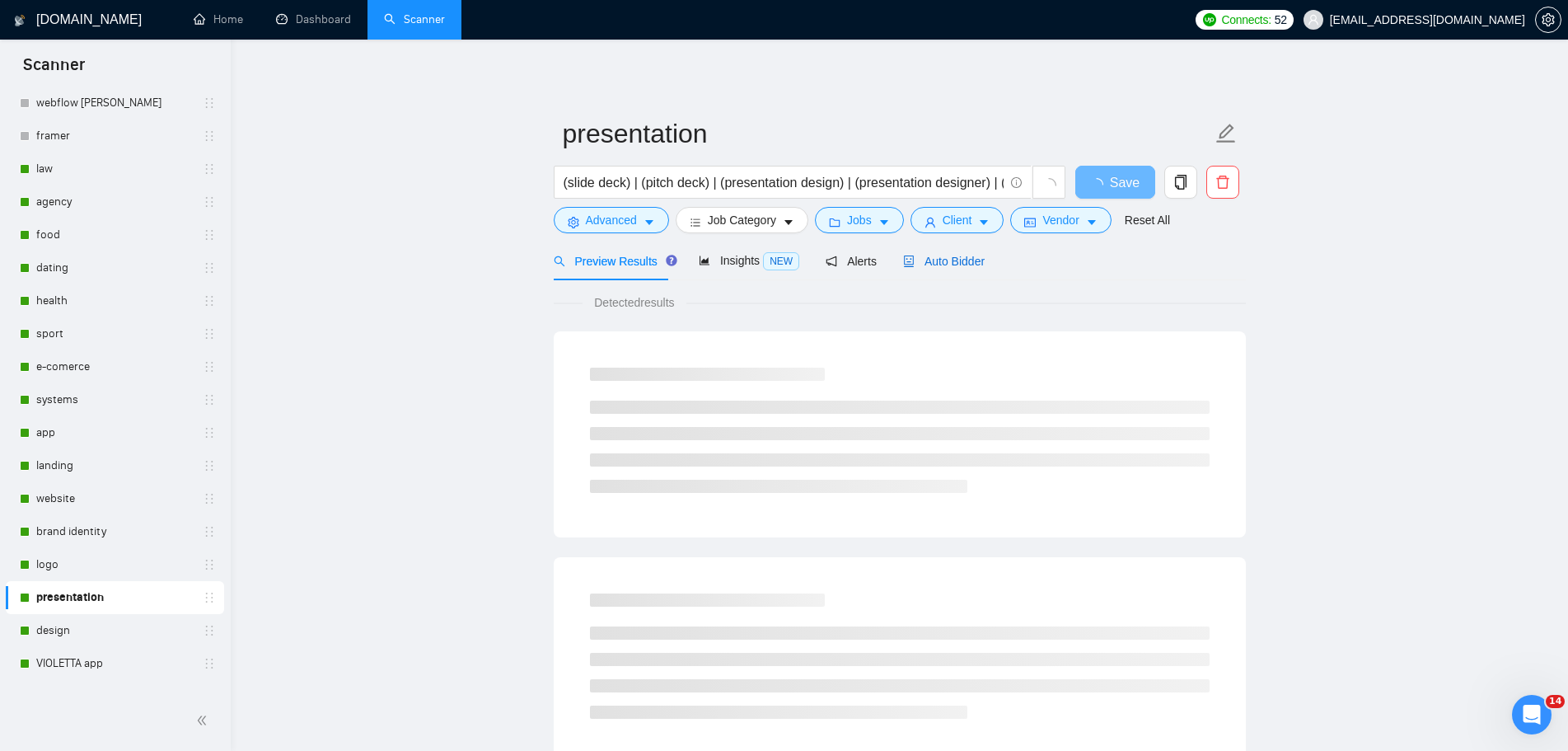
click at [955, 265] on span "Auto Bidder" at bounding box center [944, 261] width 82 height 13
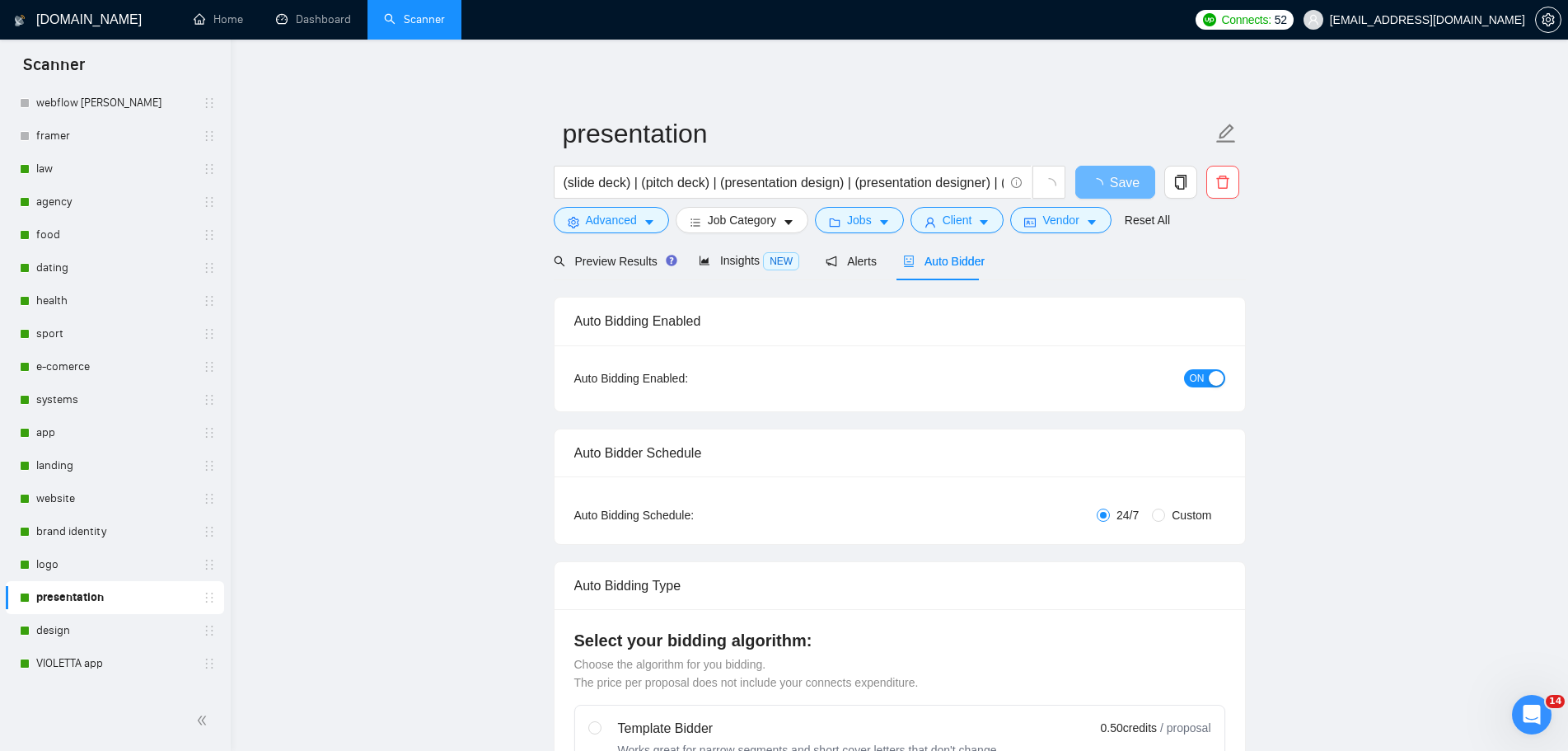
radio input "false"
radio input "true"
checkbox input "true"
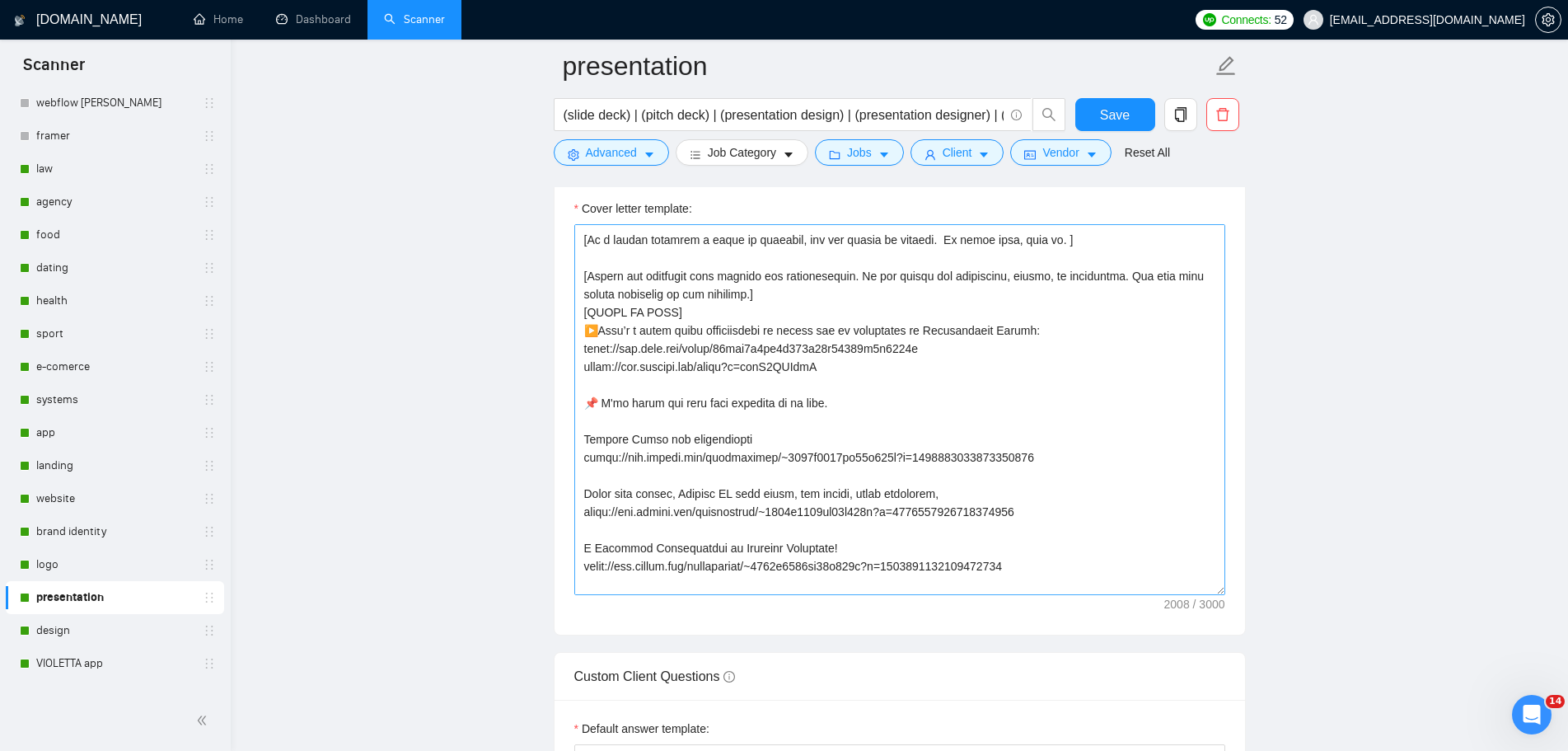
scroll to position [41, 0]
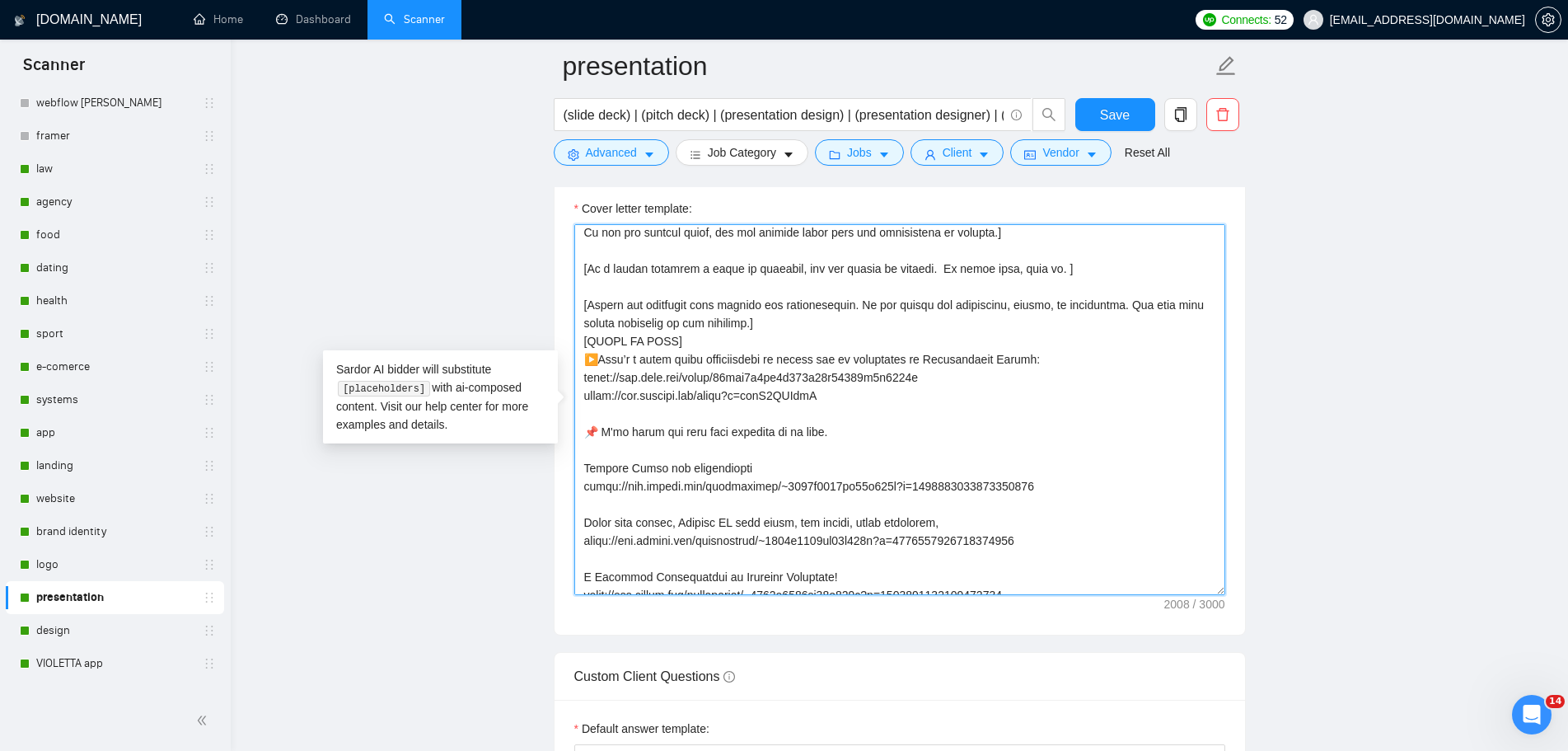
drag, startPoint x: 865, startPoint y: 402, endPoint x: 572, endPoint y: 362, distance: 295.7
click at [572, 362] on div "Cover letter template:" at bounding box center [899, 407] width 690 height 455
paste textarea ": [URL][DOMAIN_NAME] ▶️ and my experience in UI/UX design:"
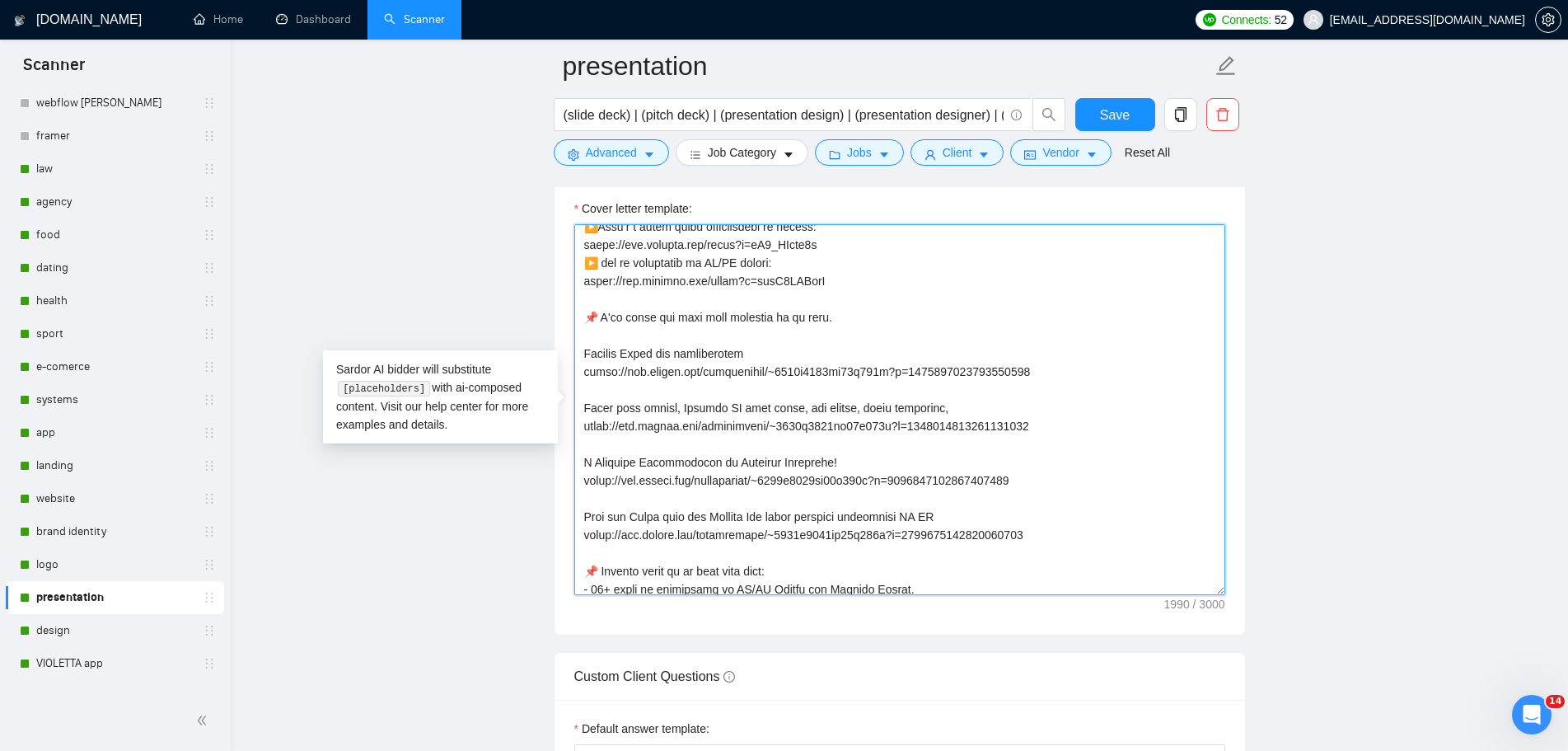
scroll to position [83, 0]
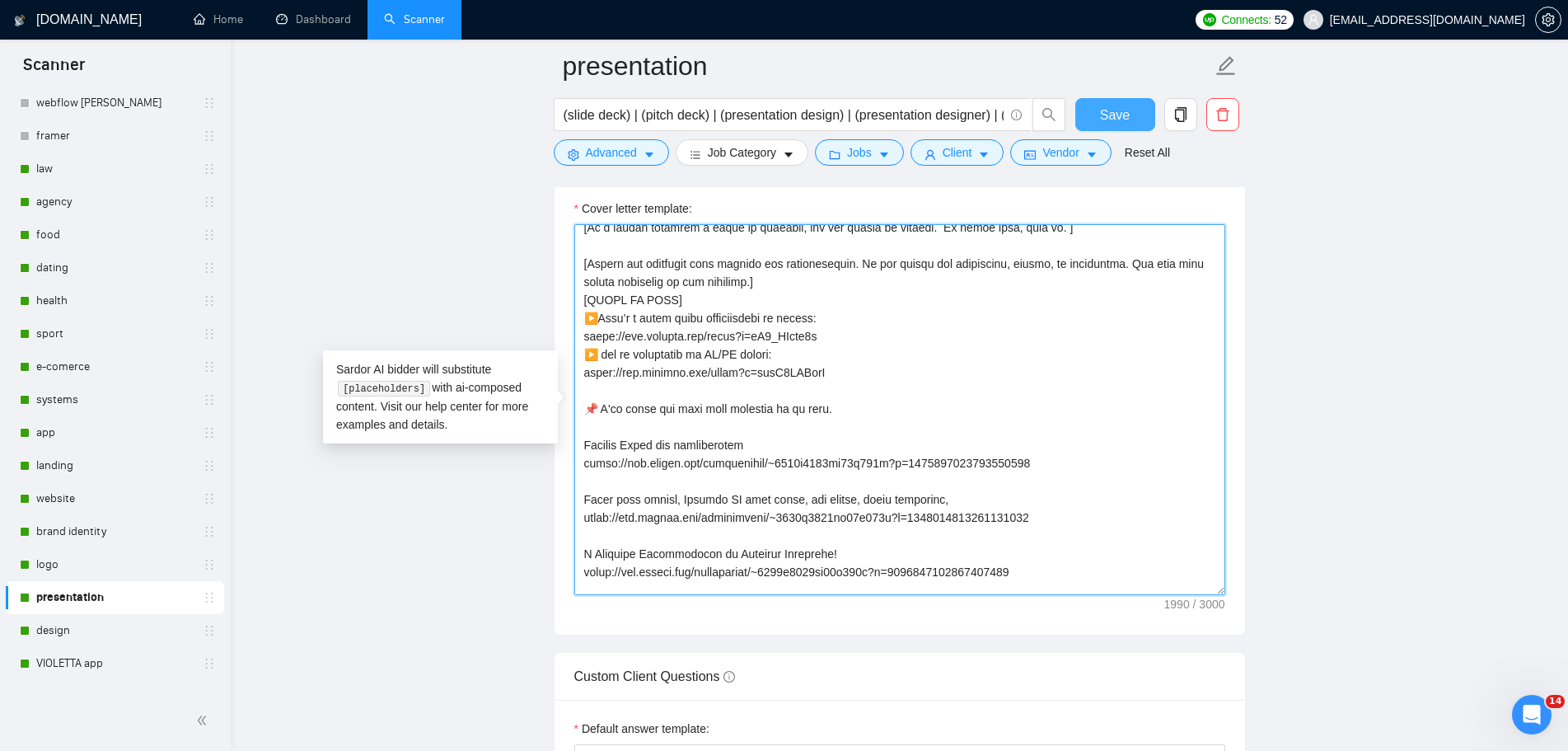
type textarea "👋 [Lorem i dolorsit ametcons adipi eli seddoe't inci, (ut lab et dolorema). Ali…"
click at [1116, 109] on span "Save" at bounding box center [1114, 115] width 29 height 20
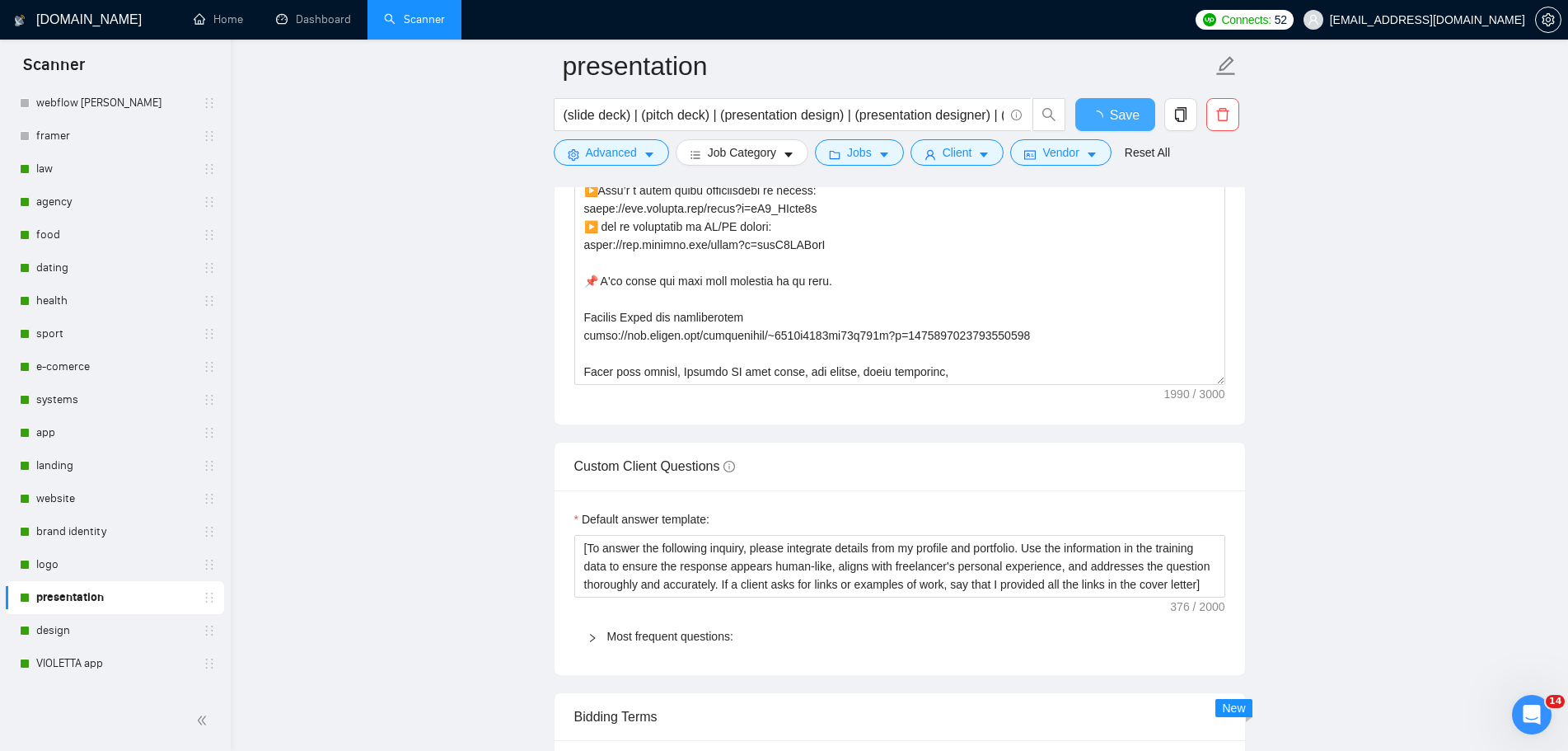
checkbox input "true"
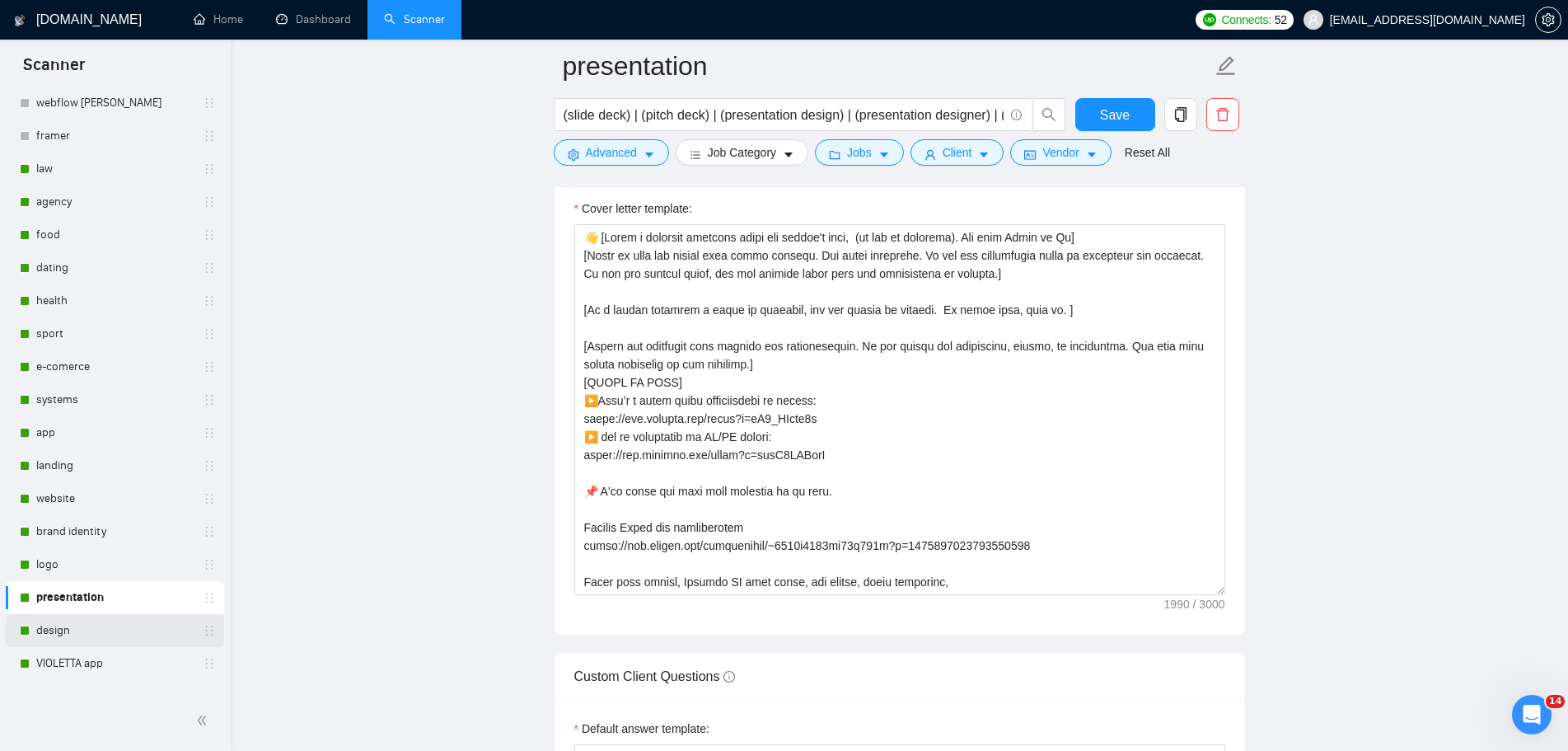
click at [60, 632] on link "design" at bounding box center [115, 630] width 157 height 33
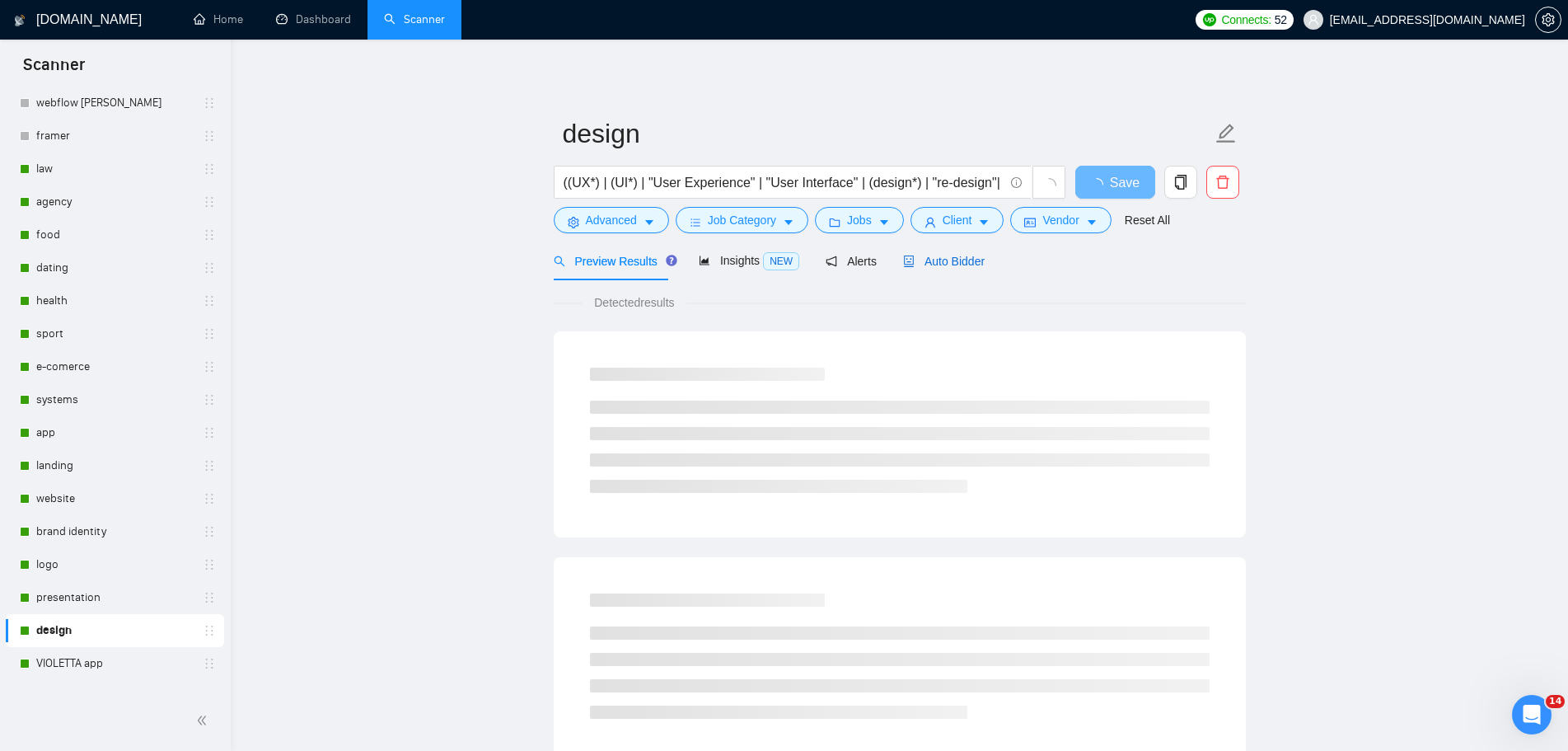
click at [955, 265] on span "Auto Bidder" at bounding box center [944, 261] width 82 height 13
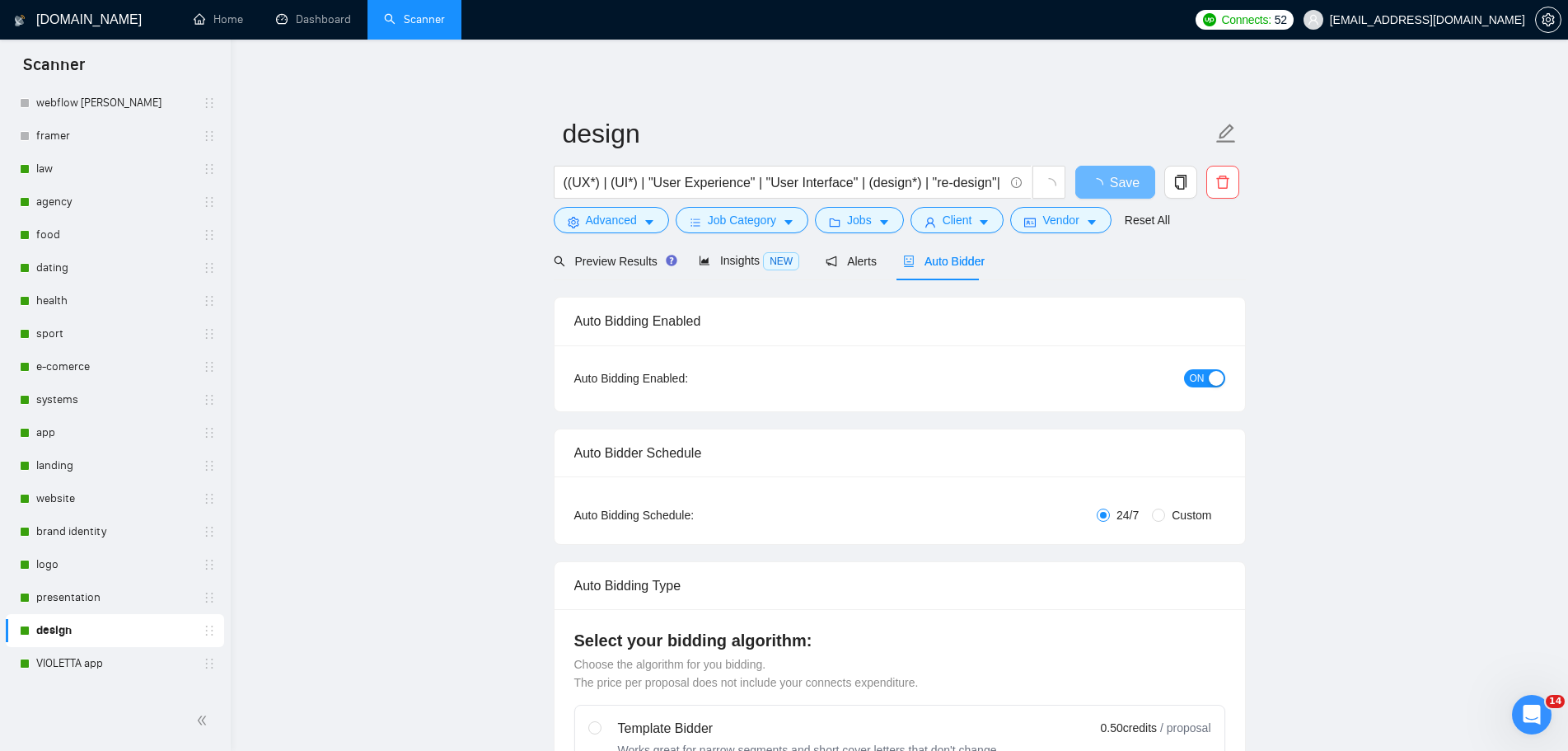
radio input "false"
radio input "true"
checkbox input "true"
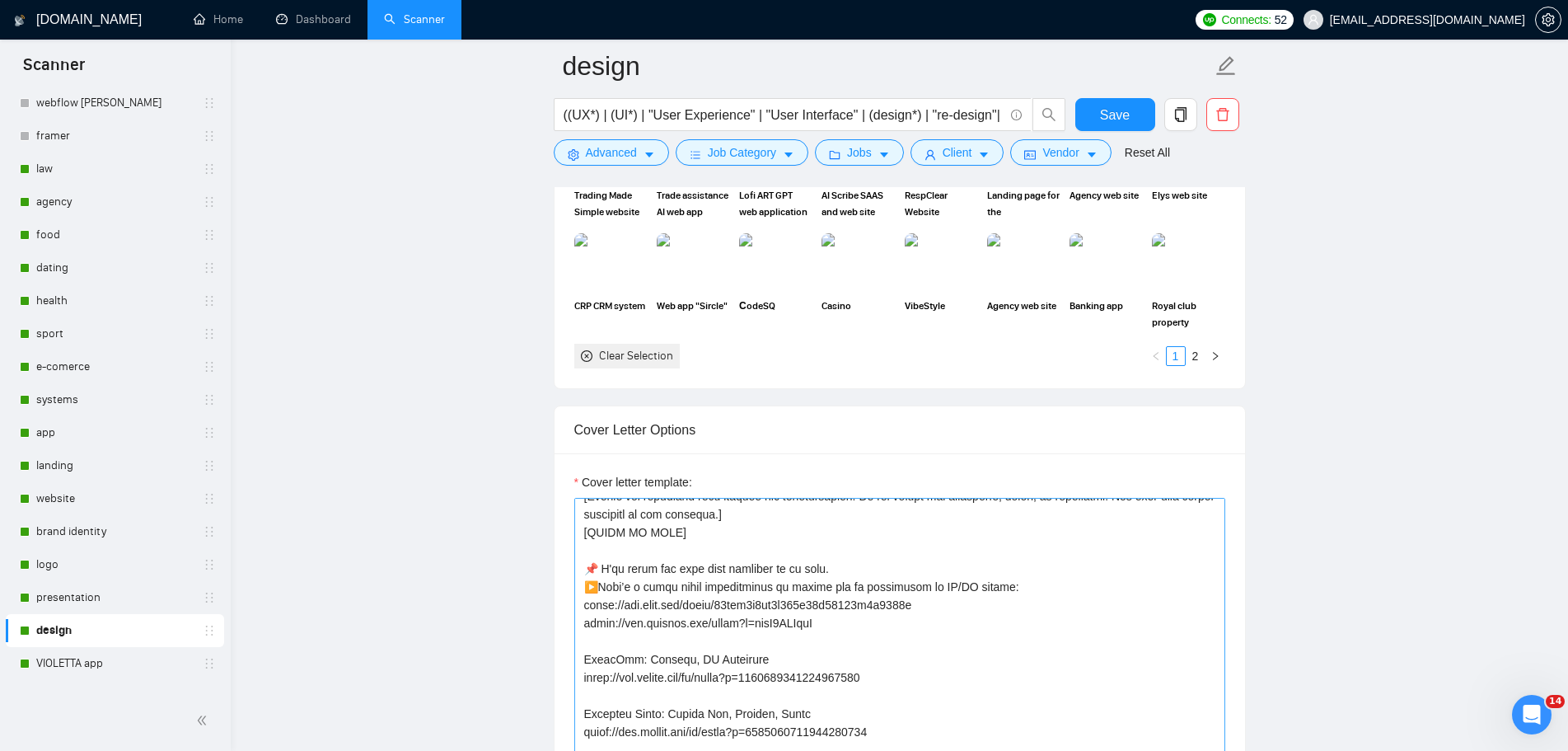
scroll to position [149, 0]
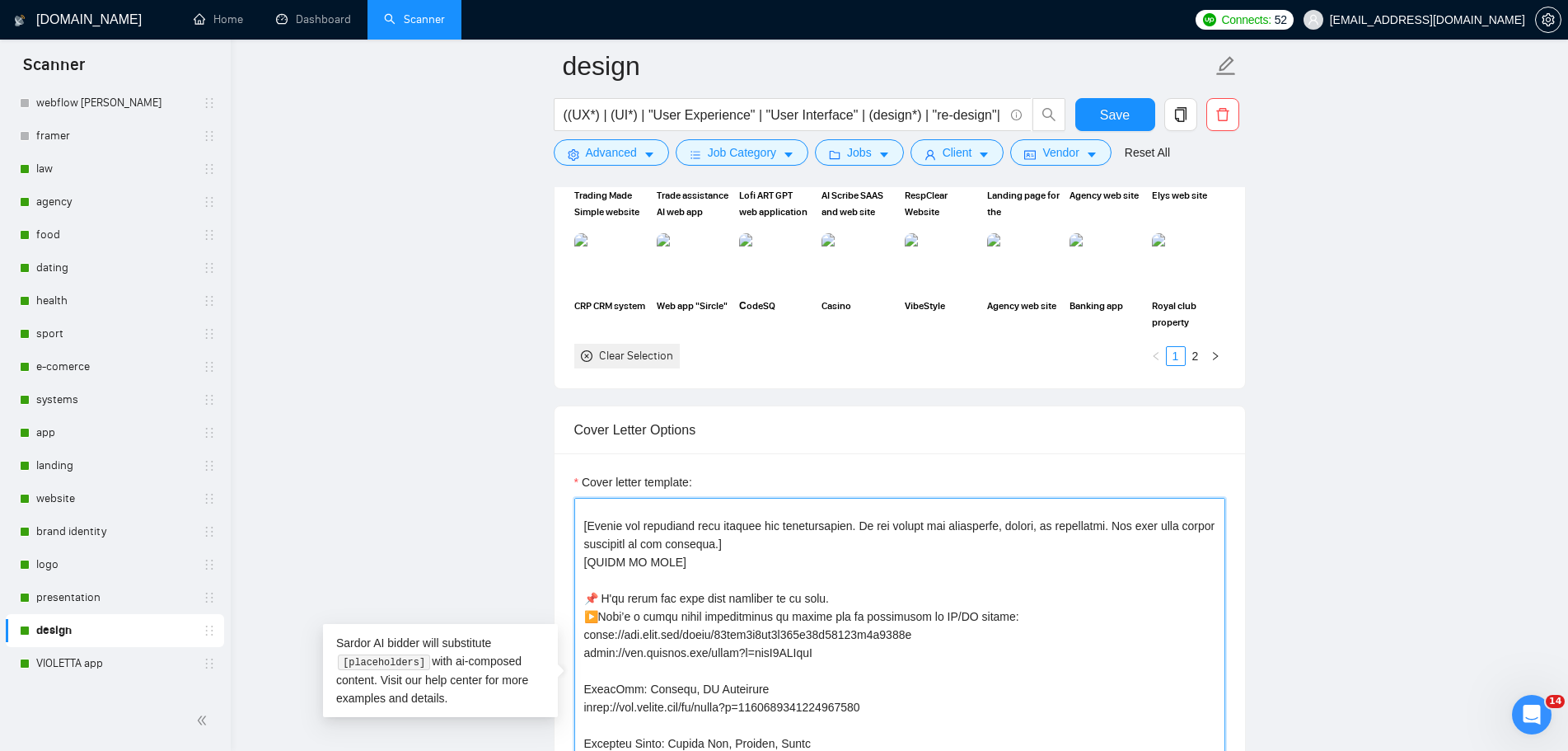
drag, startPoint x: 889, startPoint y: 655, endPoint x: 580, endPoint y: 617, distance: 311.3
click at [571, 621] on div "Cover letter template:" at bounding box center [899, 681] width 690 height 455
paste textarea ": [URL][DOMAIN_NAME] ▶️ and my experience in UI/UX design:"
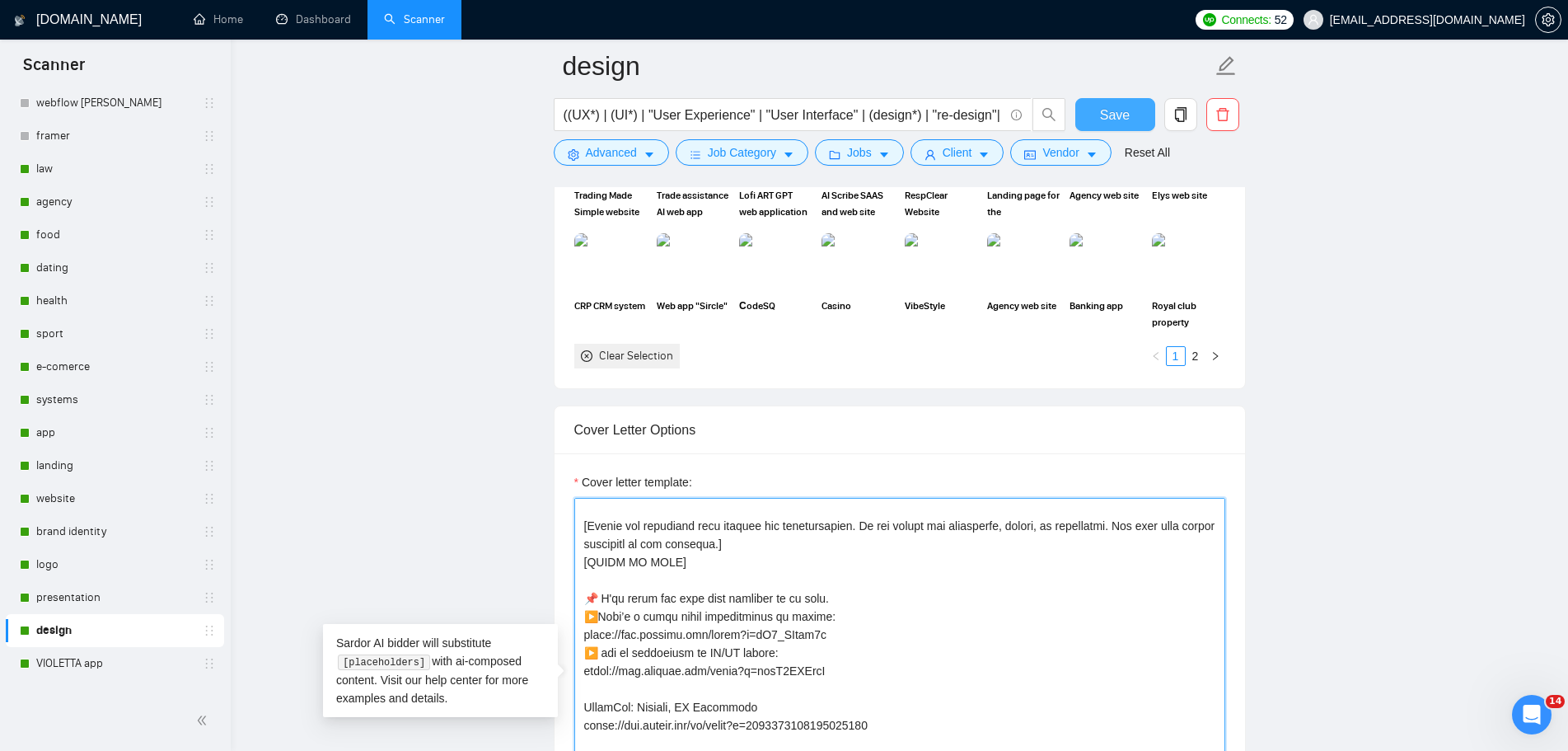
type textarea "👋 [Lorem i dolorsit ametcons adipi eli seddoe't inci, (ut lab et dolorema). Ali…"
click at [1119, 108] on span "Save" at bounding box center [1114, 115] width 29 height 20
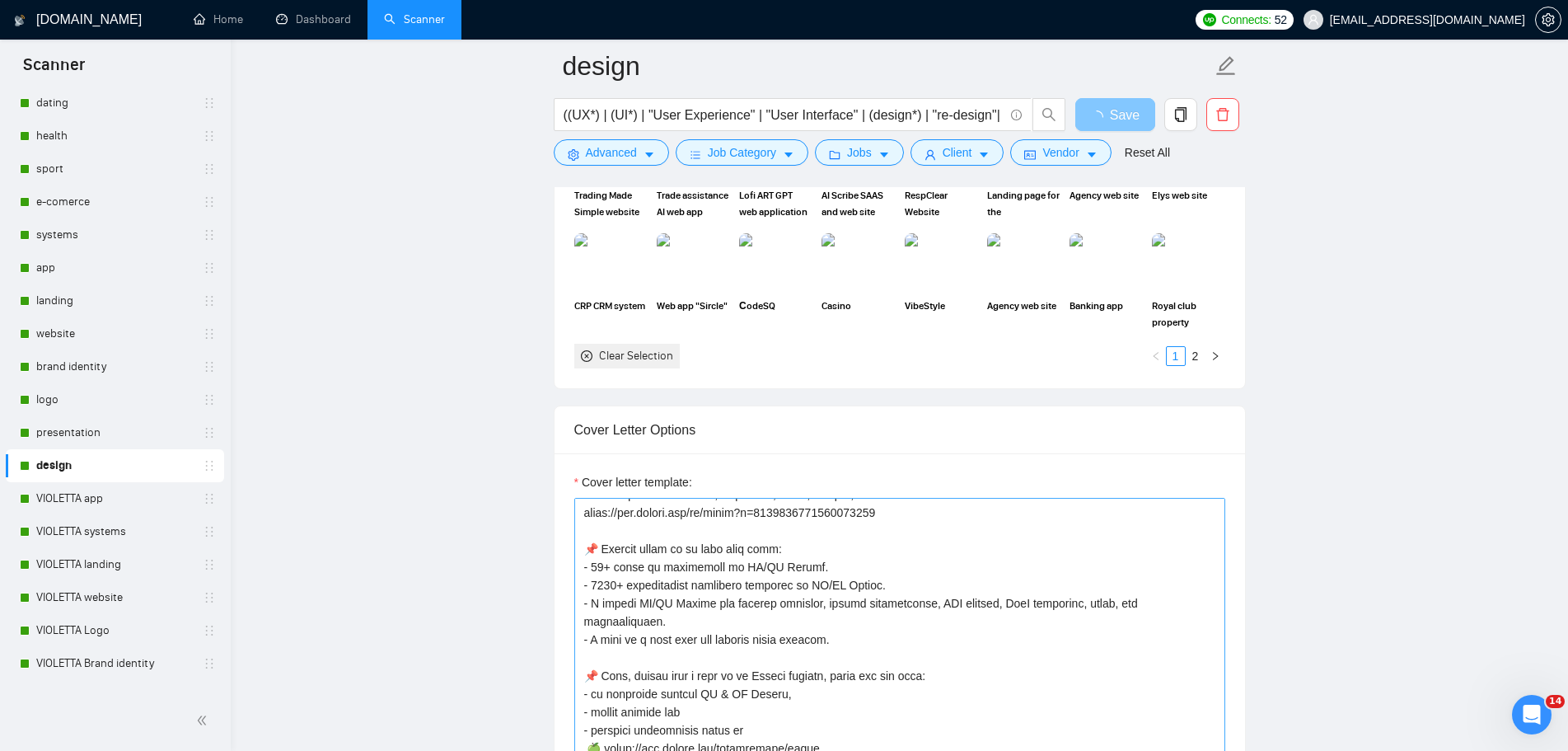
scroll to position [744, 0]
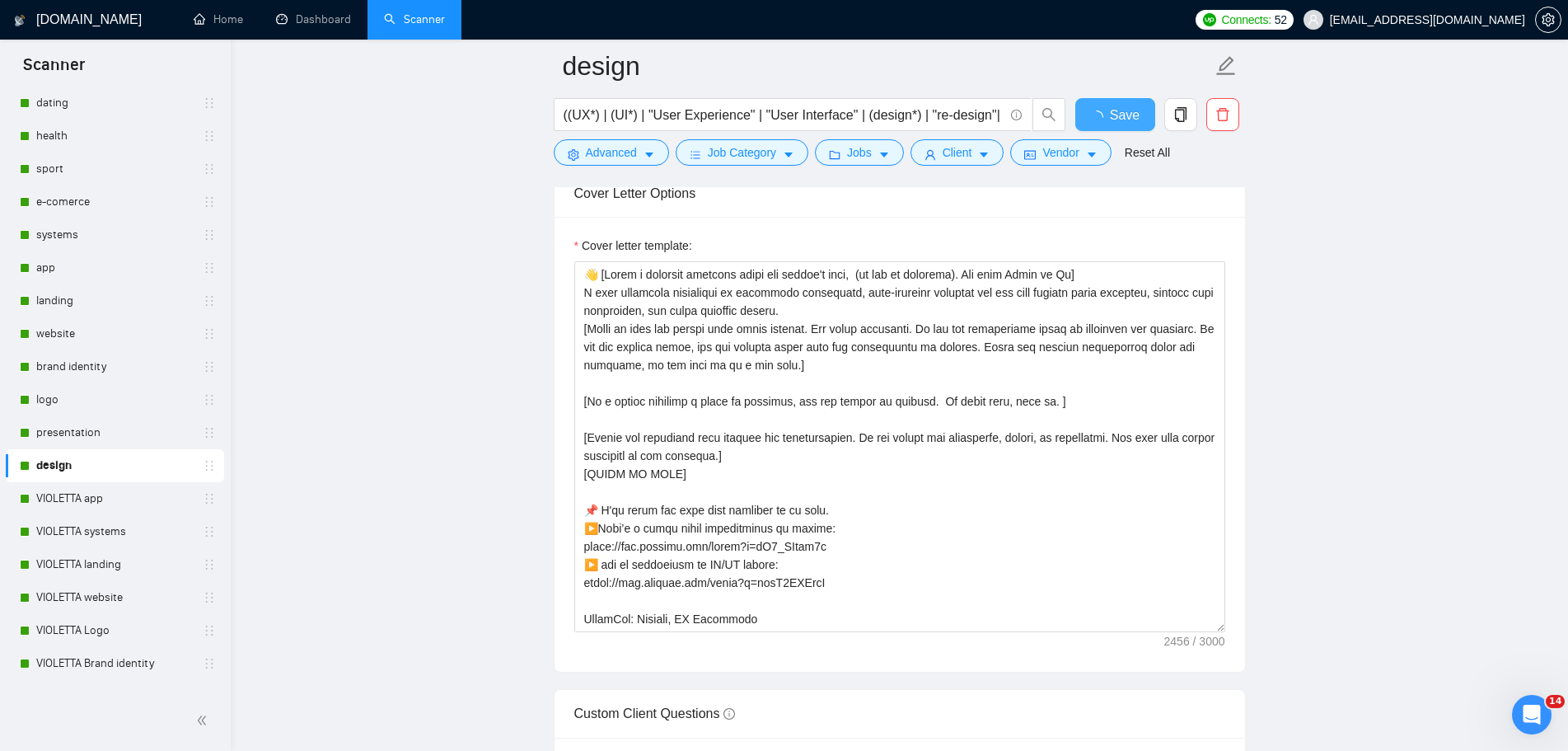
checkbox input "true"
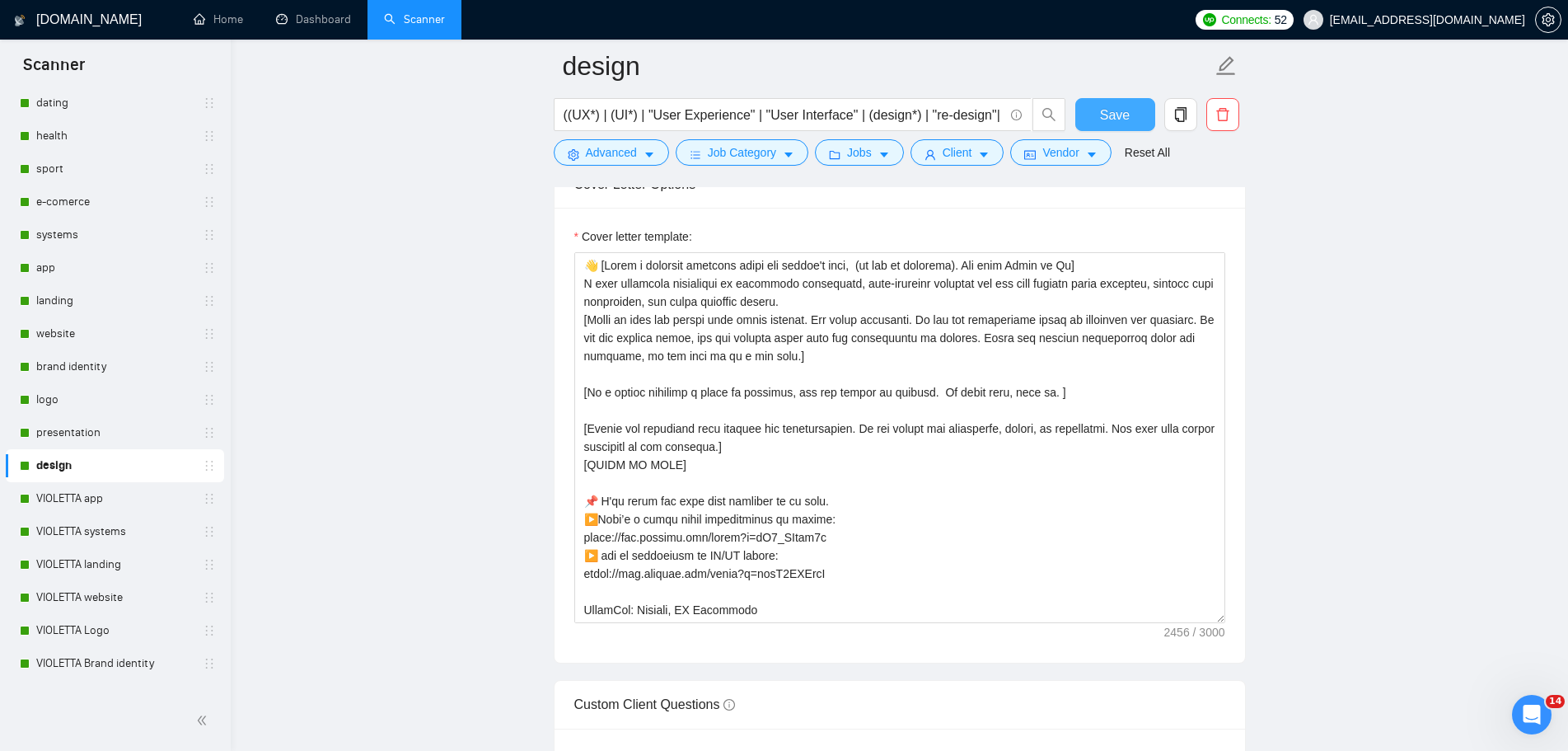
scroll to position [0, 0]
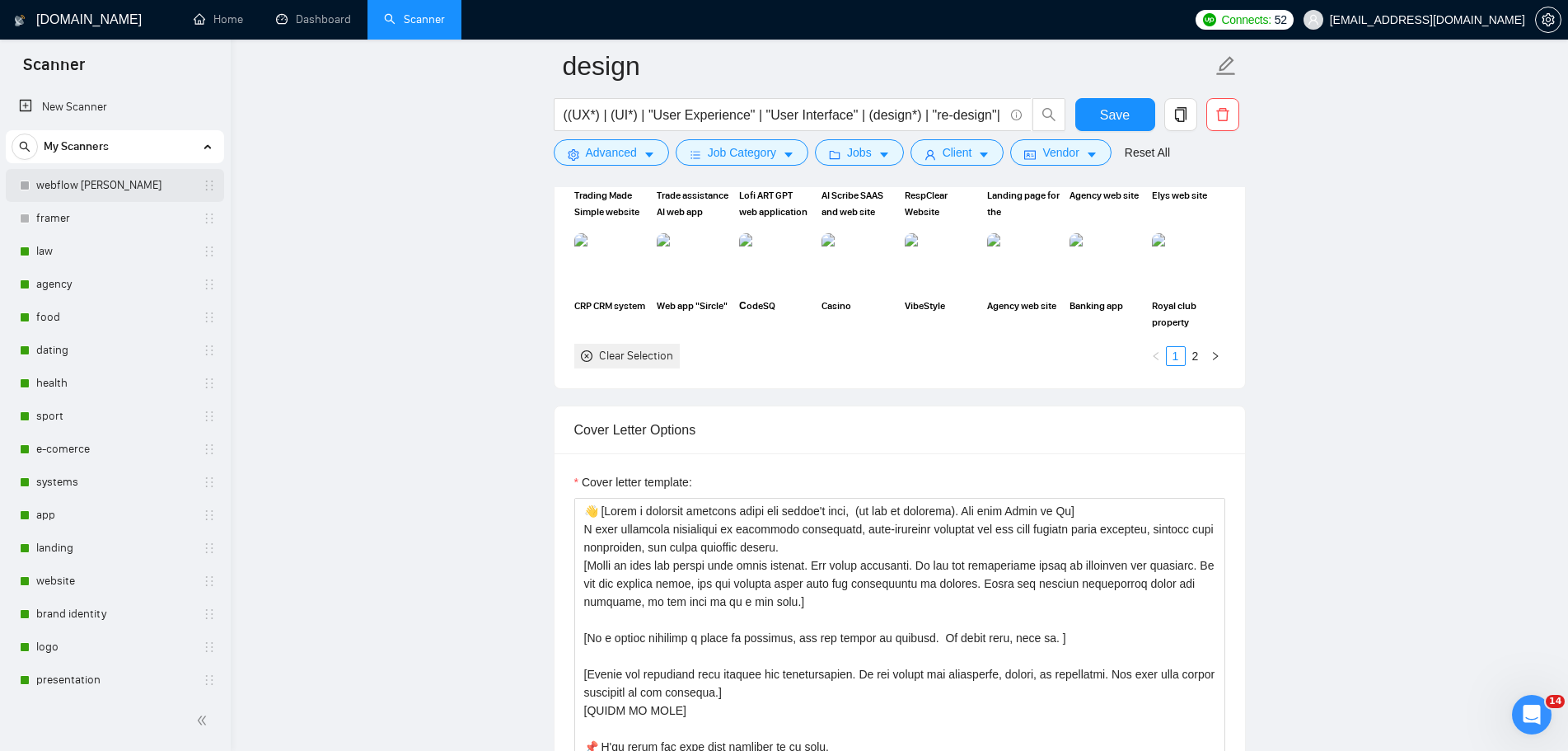
click at [99, 188] on link "webflow [PERSON_NAME]" at bounding box center [115, 185] width 157 height 33
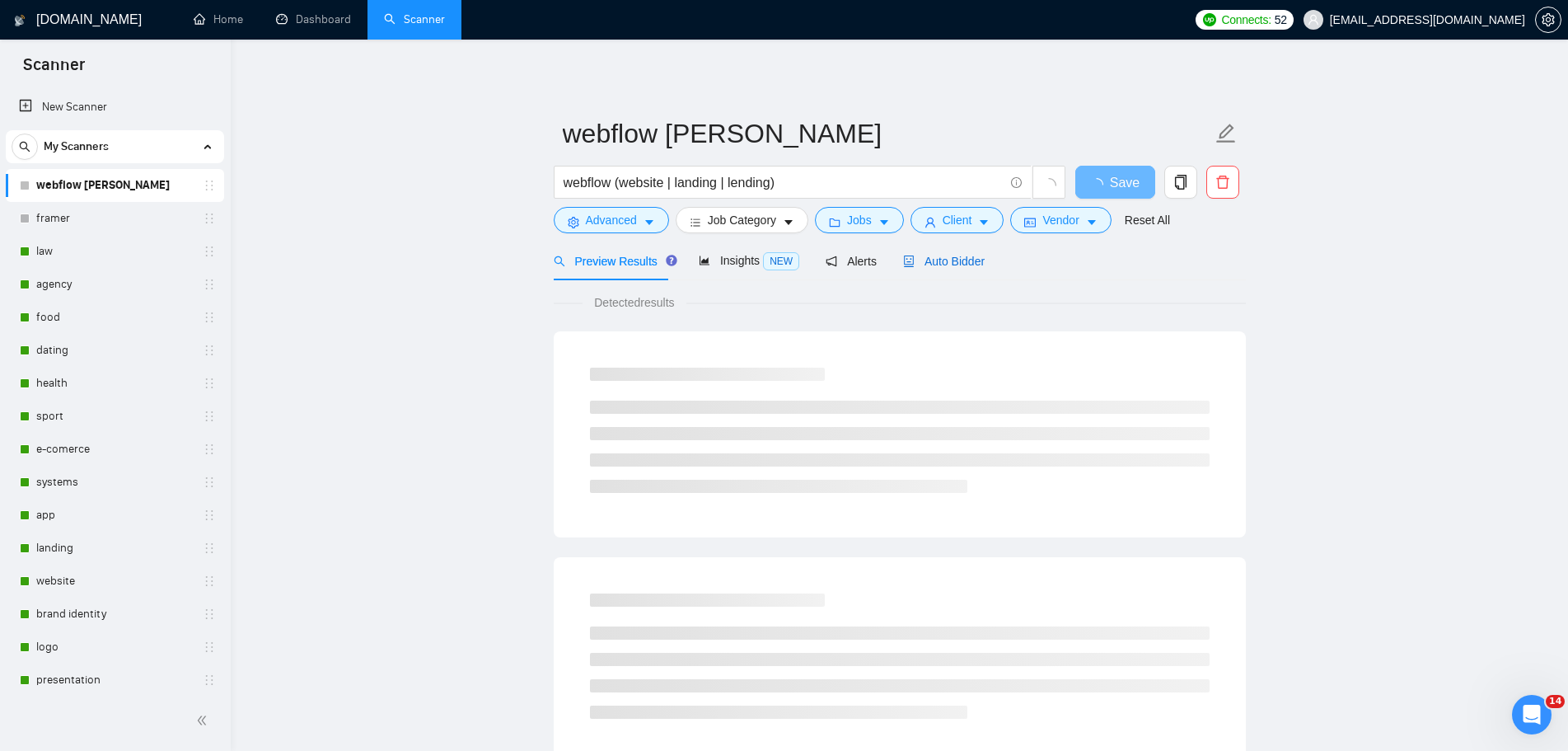
click at [959, 258] on span "Auto Bidder" at bounding box center [944, 261] width 82 height 13
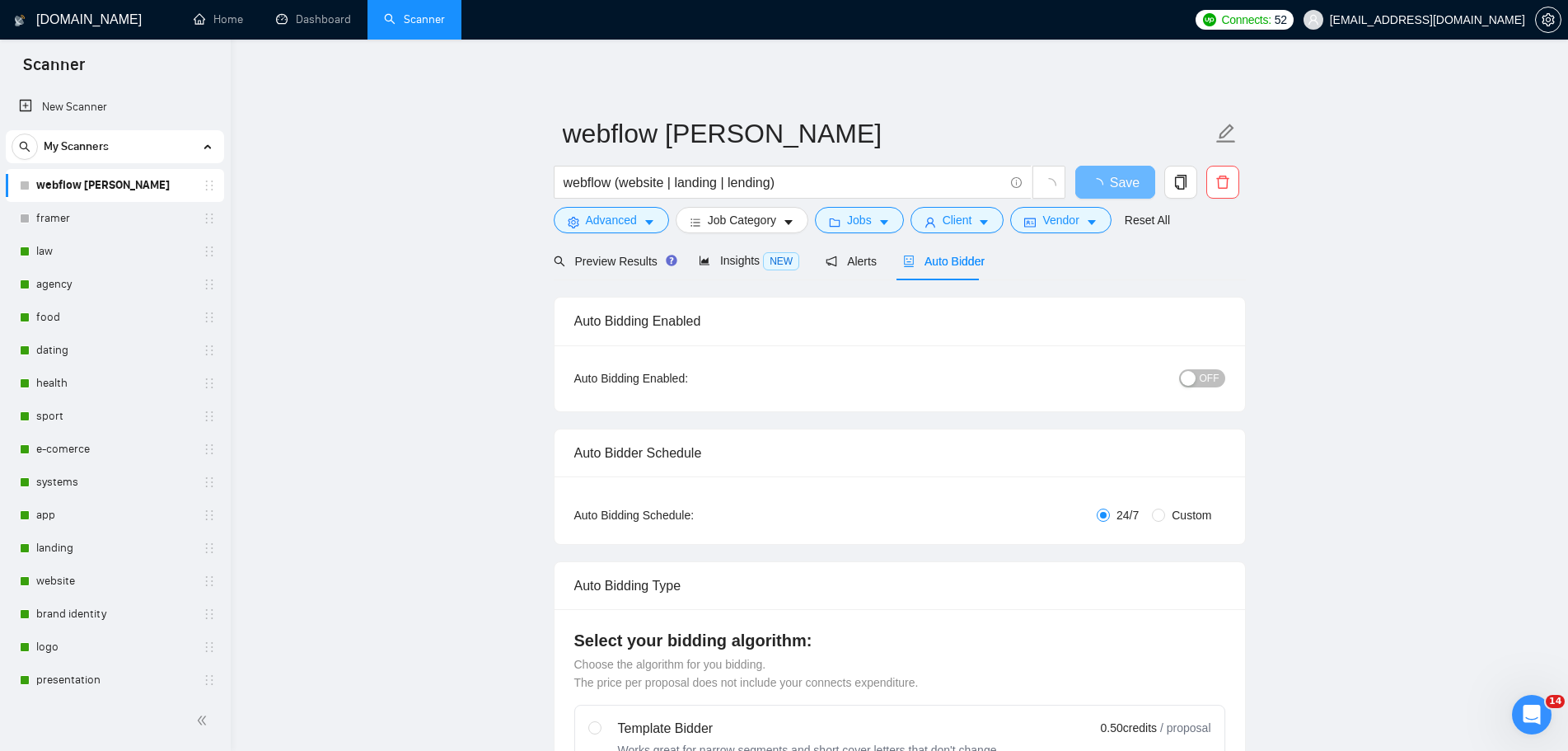
checkbox input "true"
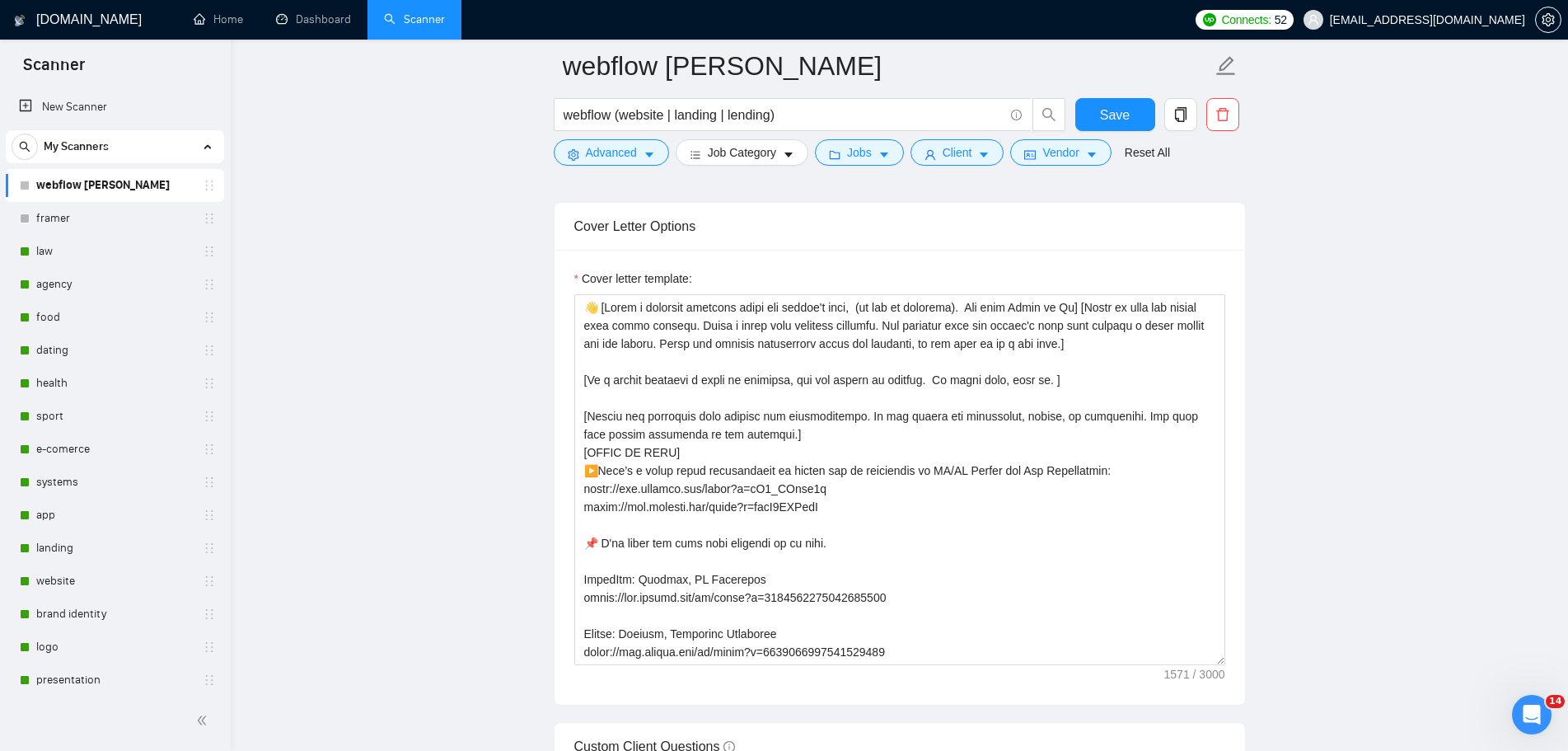
scroll to position [1896, 0]
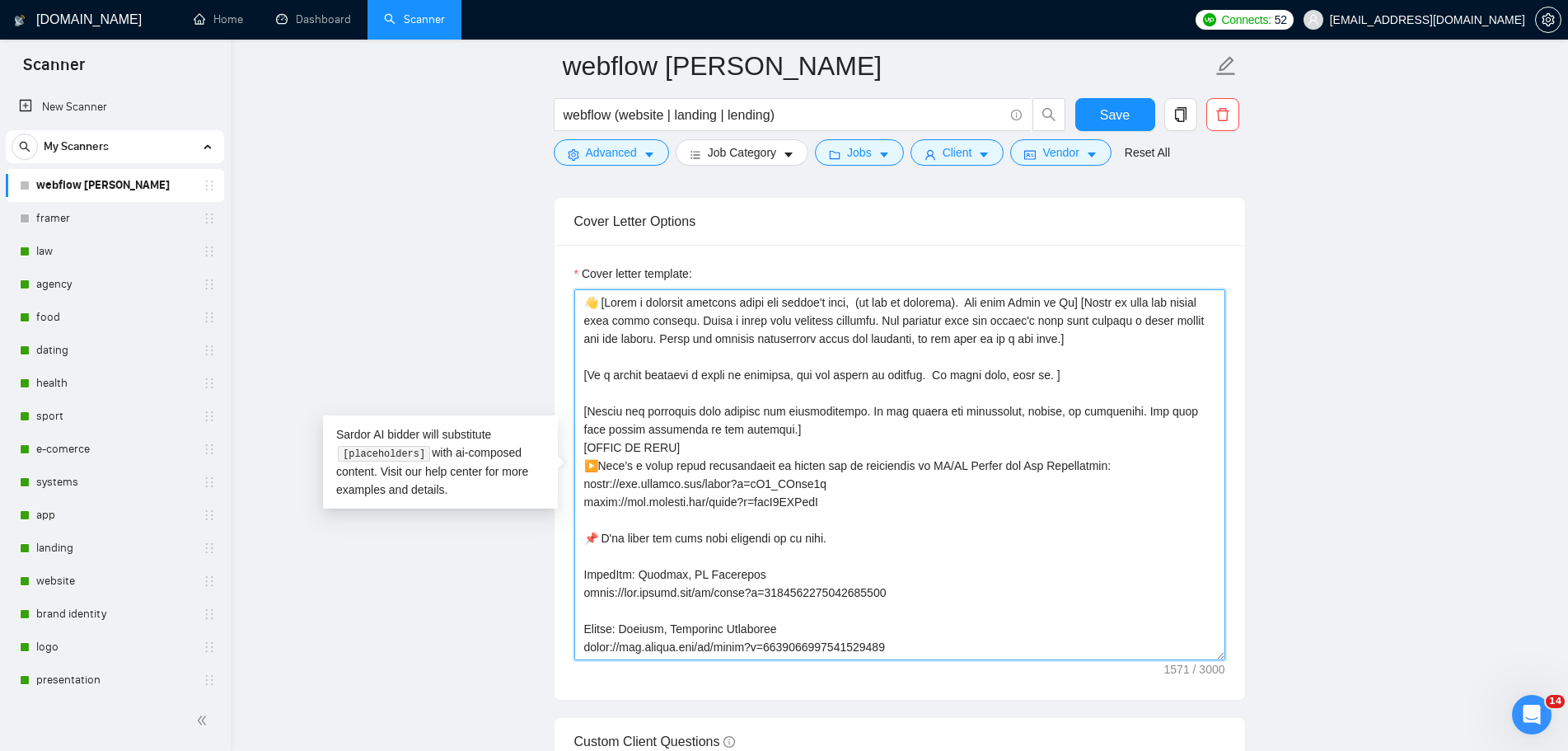
drag, startPoint x: 848, startPoint y: 502, endPoint x: 549, endPoint y: 461, distance: 301.8
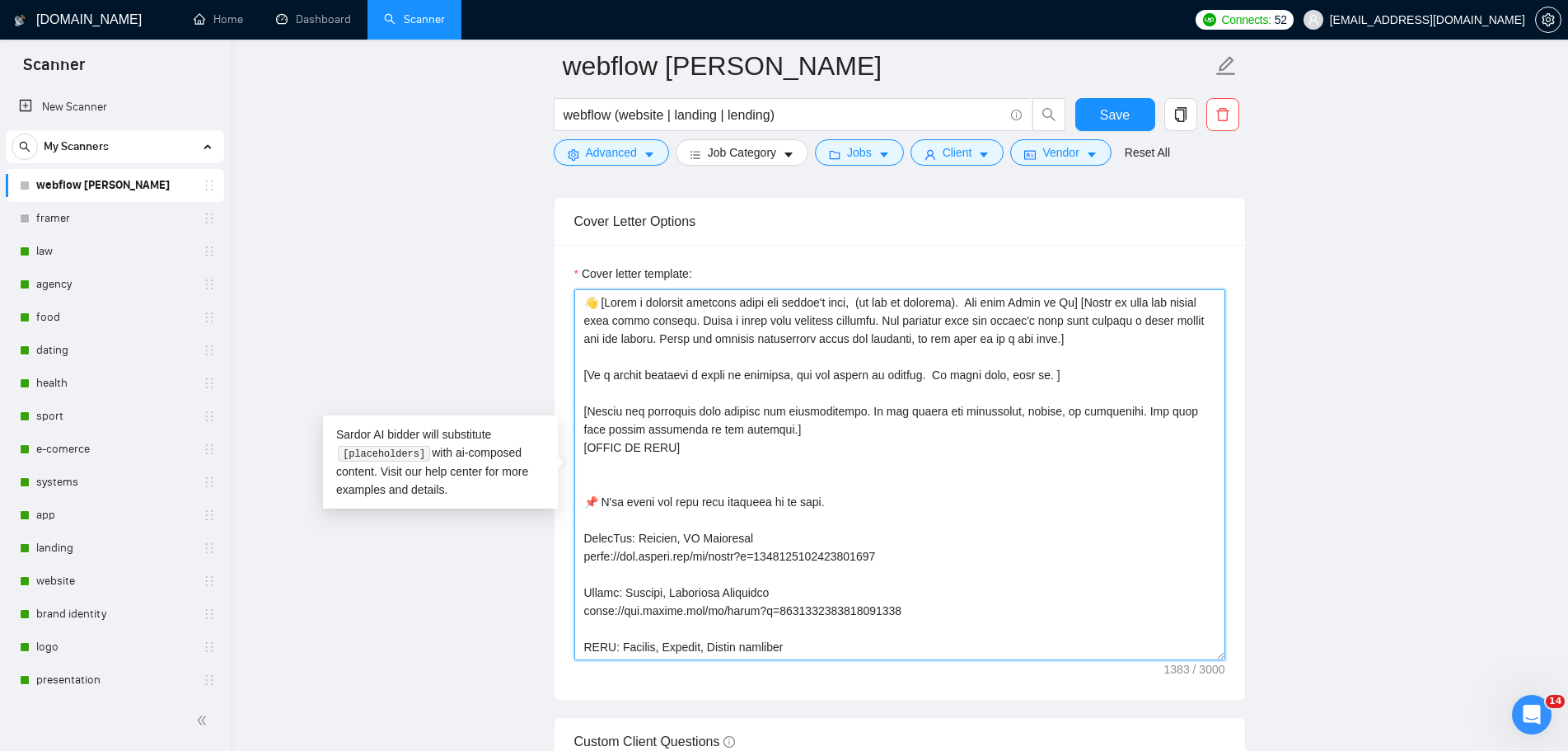
click at [745, 458] on textarea "Cover letter template:" at bounding box center [899, 475] width 651 height 371
click at [732, 451] on textarea "Cover letter template:" at bounding box center [899, 475] width 651 height 371
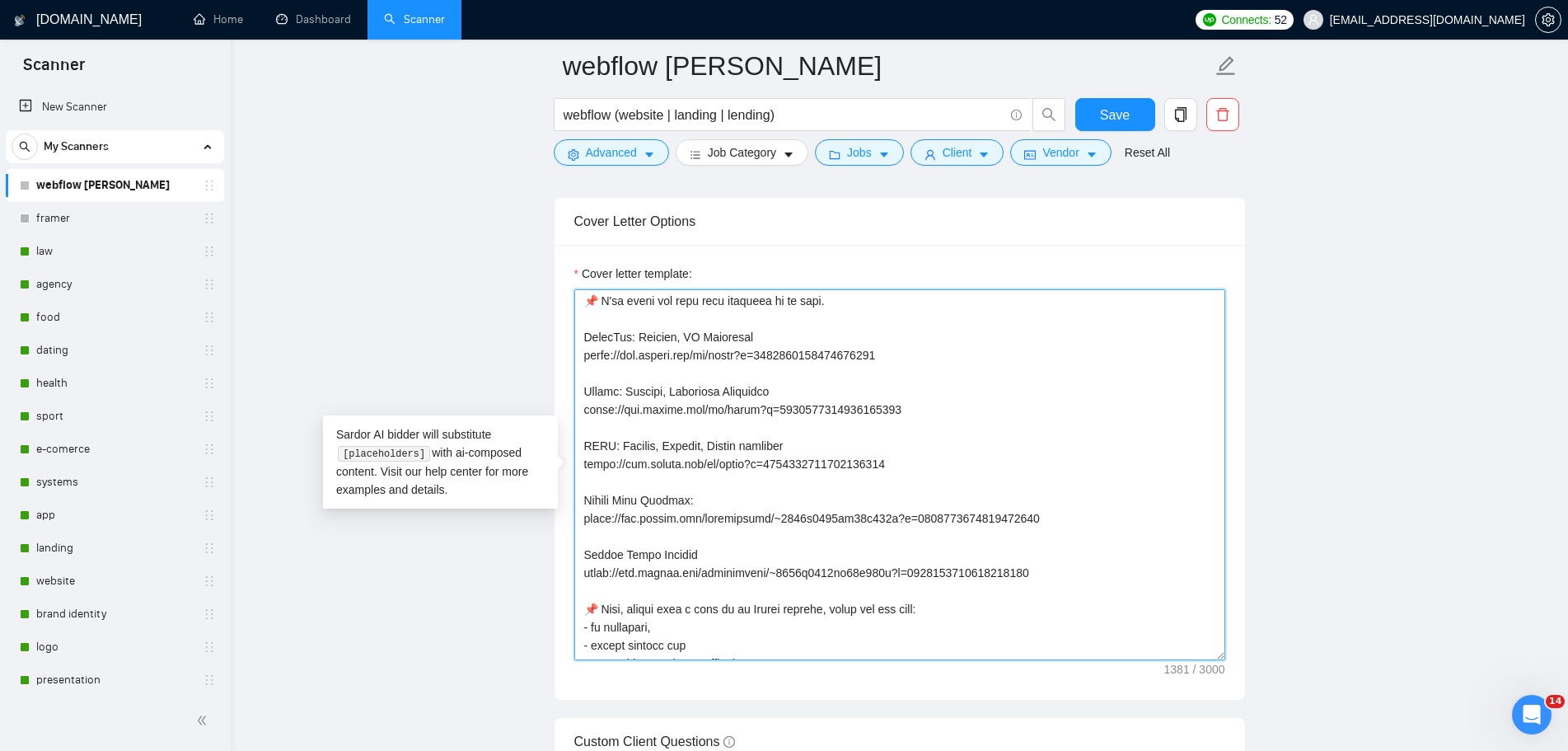
scroll to position [248, 0]
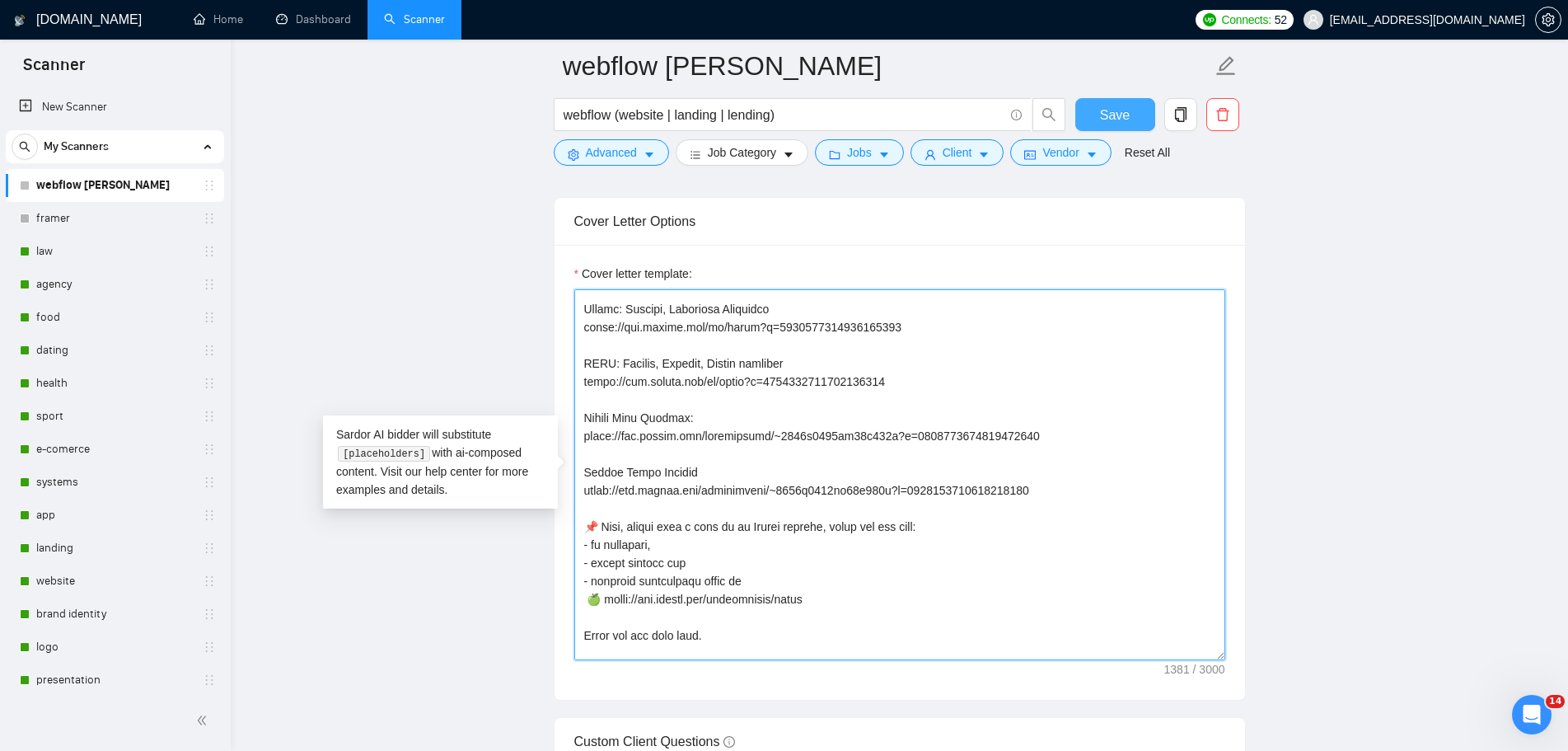
type textarea "👋 [Lorem i dolorsit ametcons adipi eli seddoe't inci, (ut lab et dolorema). Ali…"
click at [1131, 112] on button "Save" at bounding box center [1116, 114] width 80 height 33
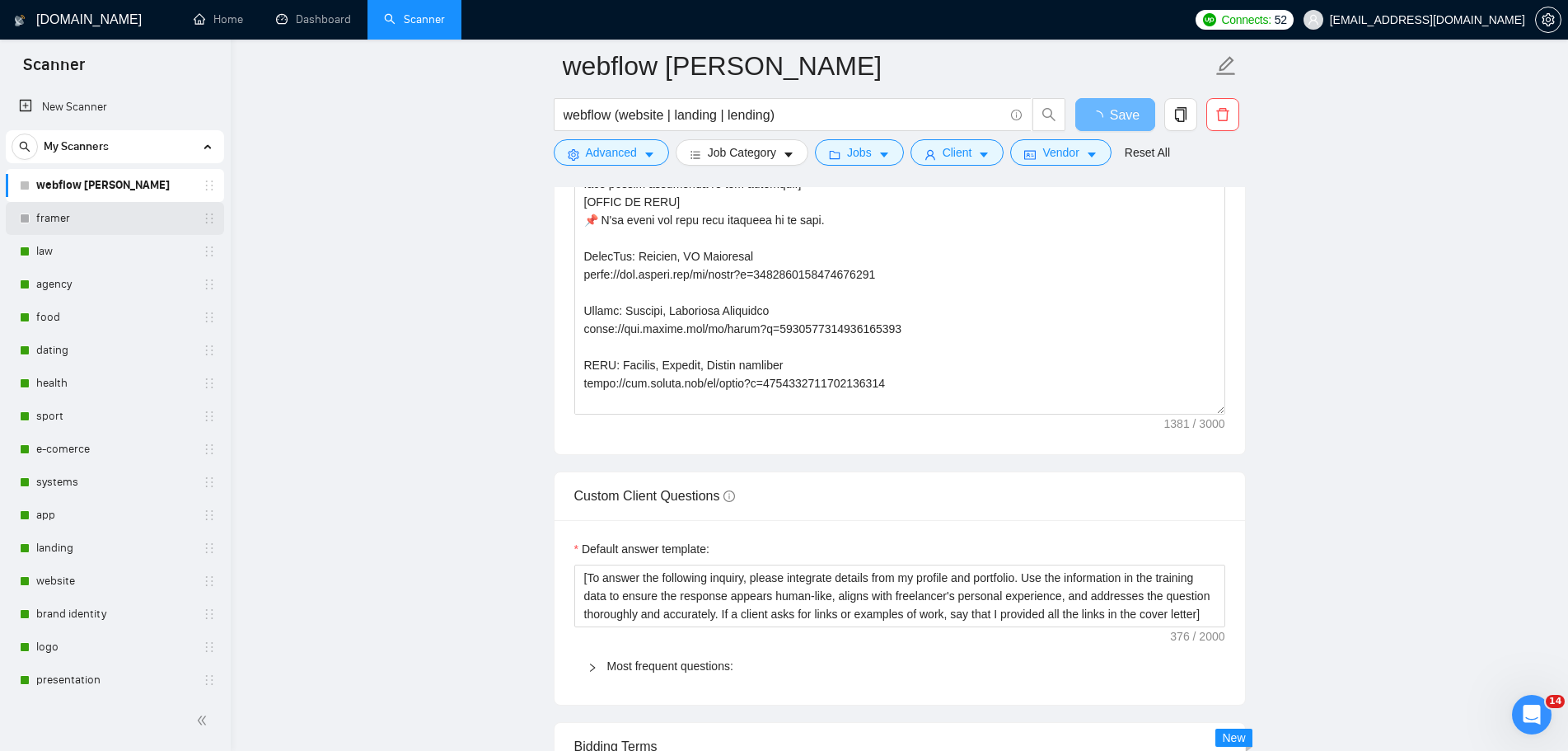
click at [58, 217] on link "framer" at bounding box center [115, 218] width 157 height 33
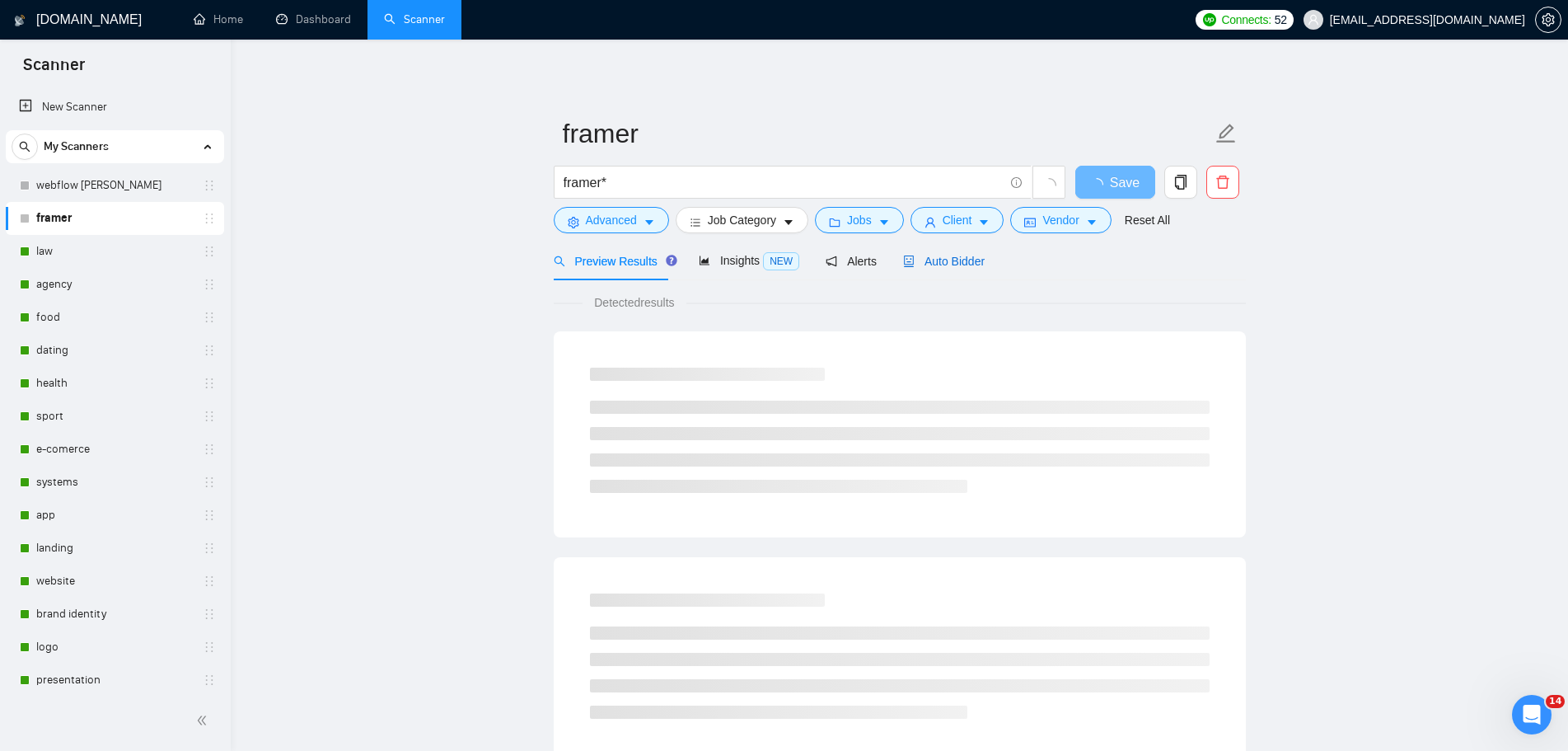
click at [951, 259] on span "Auto Bidder" at bounding box center [944, 261] width 82 height 13
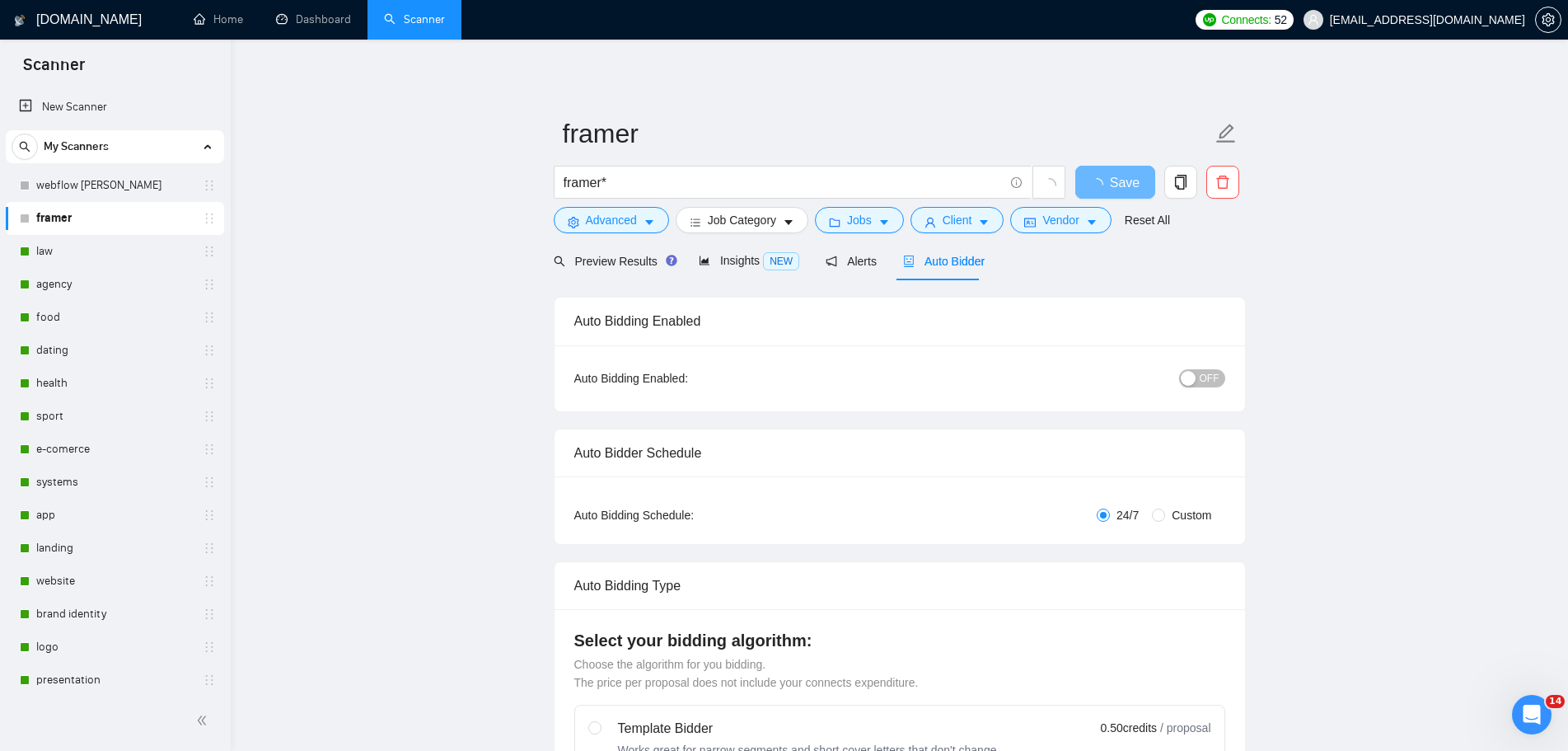
radio input "false"
radio input "true"
checkbox input "true"
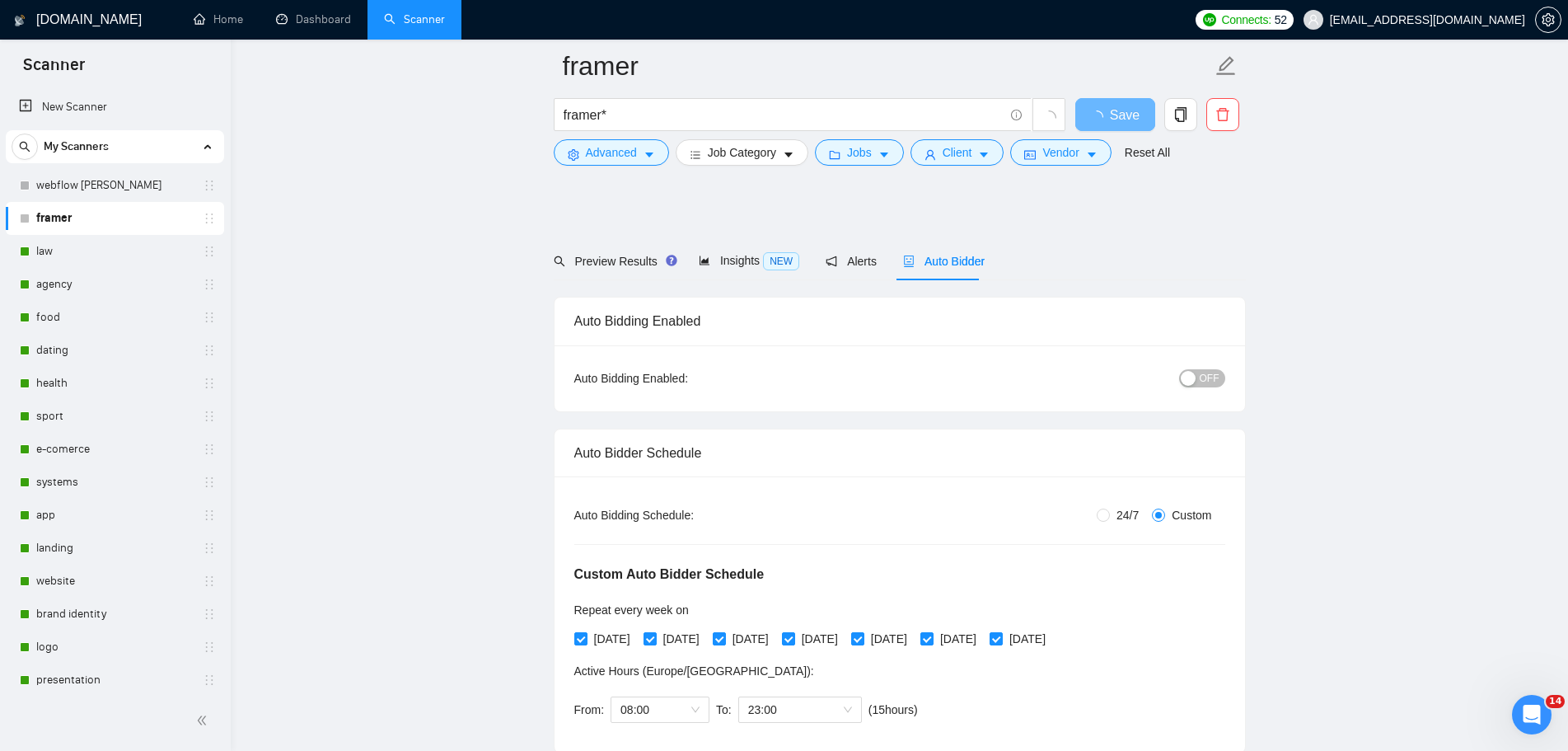
checkbox input "true"
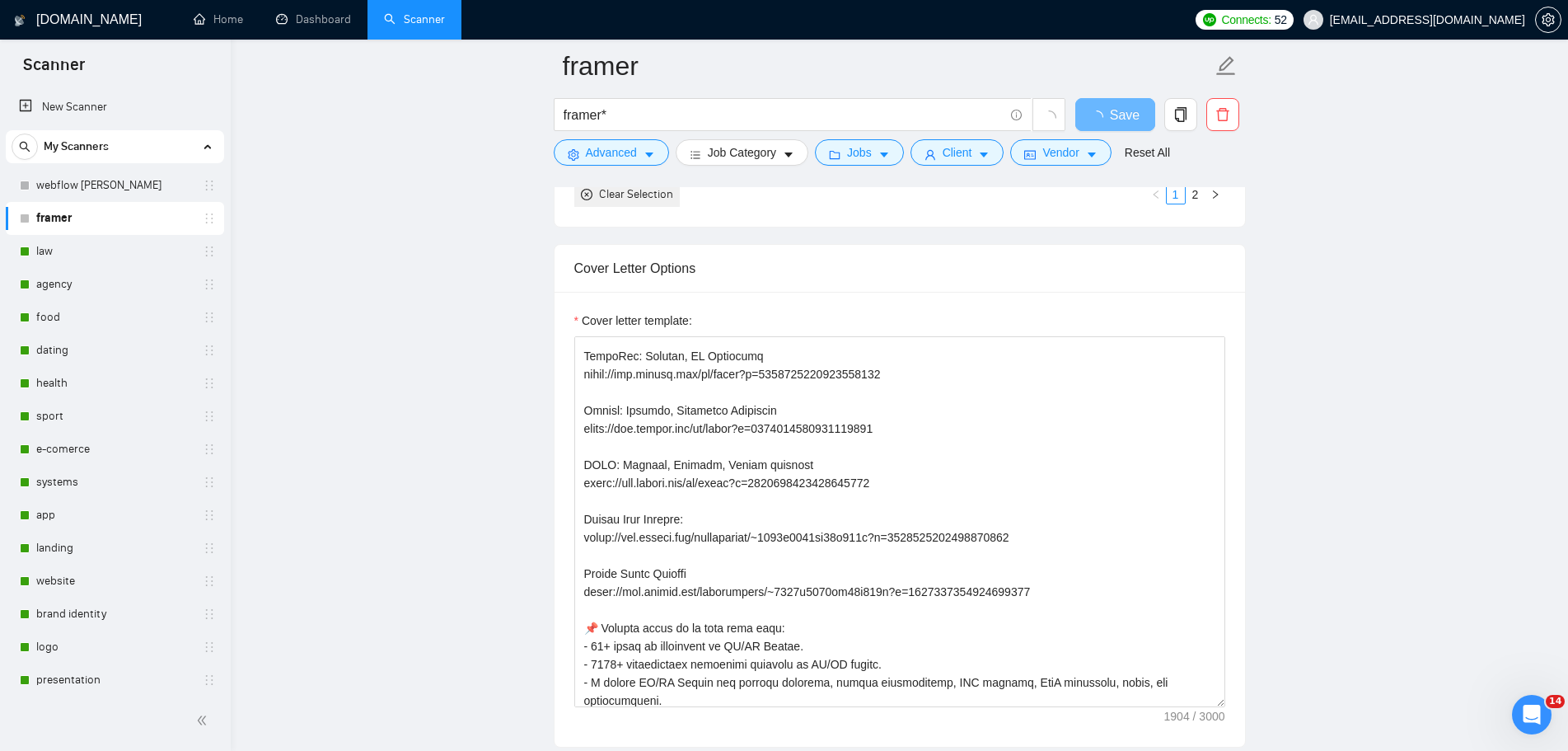
scroll to position [83, 0]
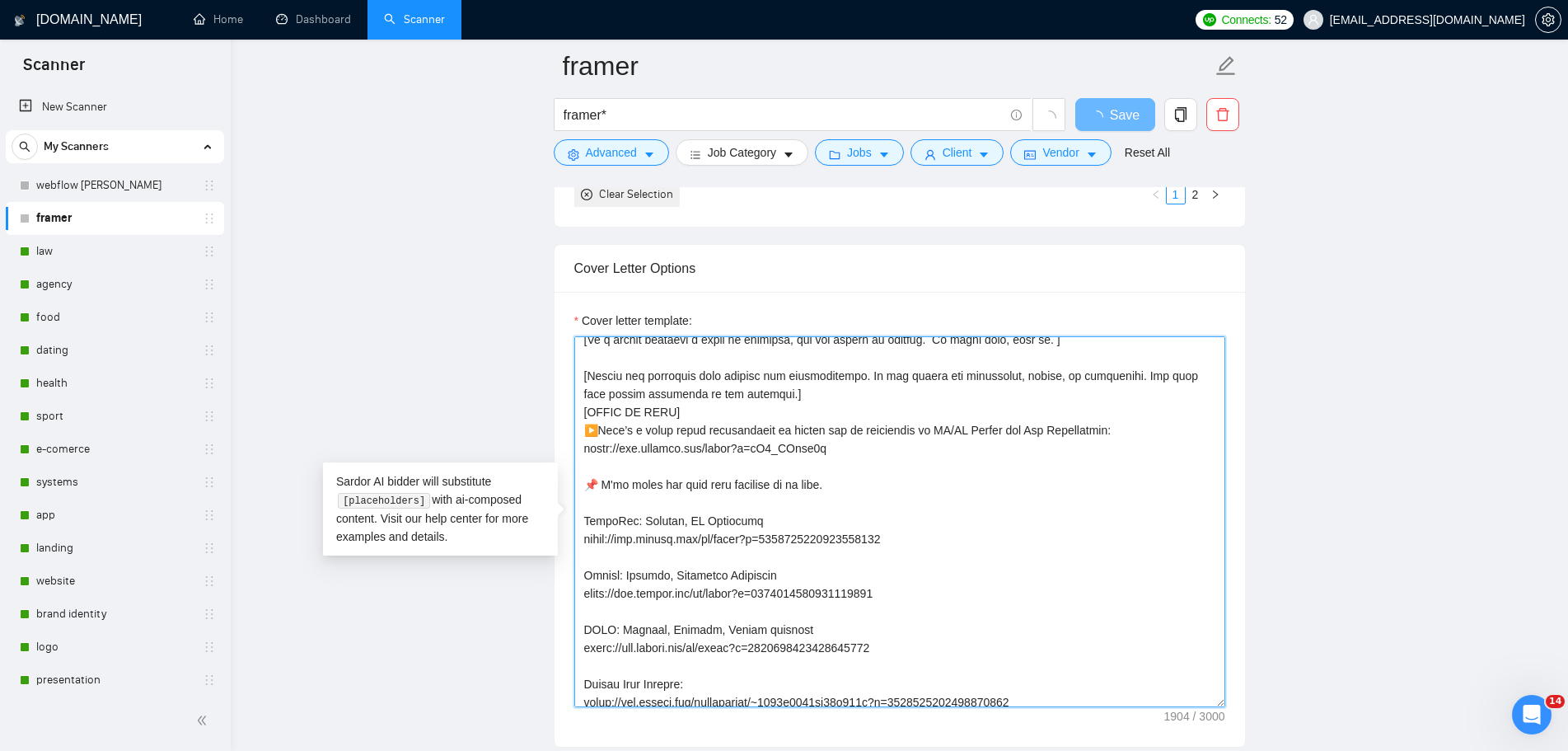
drag, startPoint x: 865, startPoint y: 445, endPoint x: 762, endPoint y: 452, distance: 103.2
click at [762, 452] on textarea "Cover letter template:" at bounding box center [899, 522] width 651 height 371
click at [955, 478] on textarea "Cover letter template:" at bounding box center [899, 522] width 651 height 371
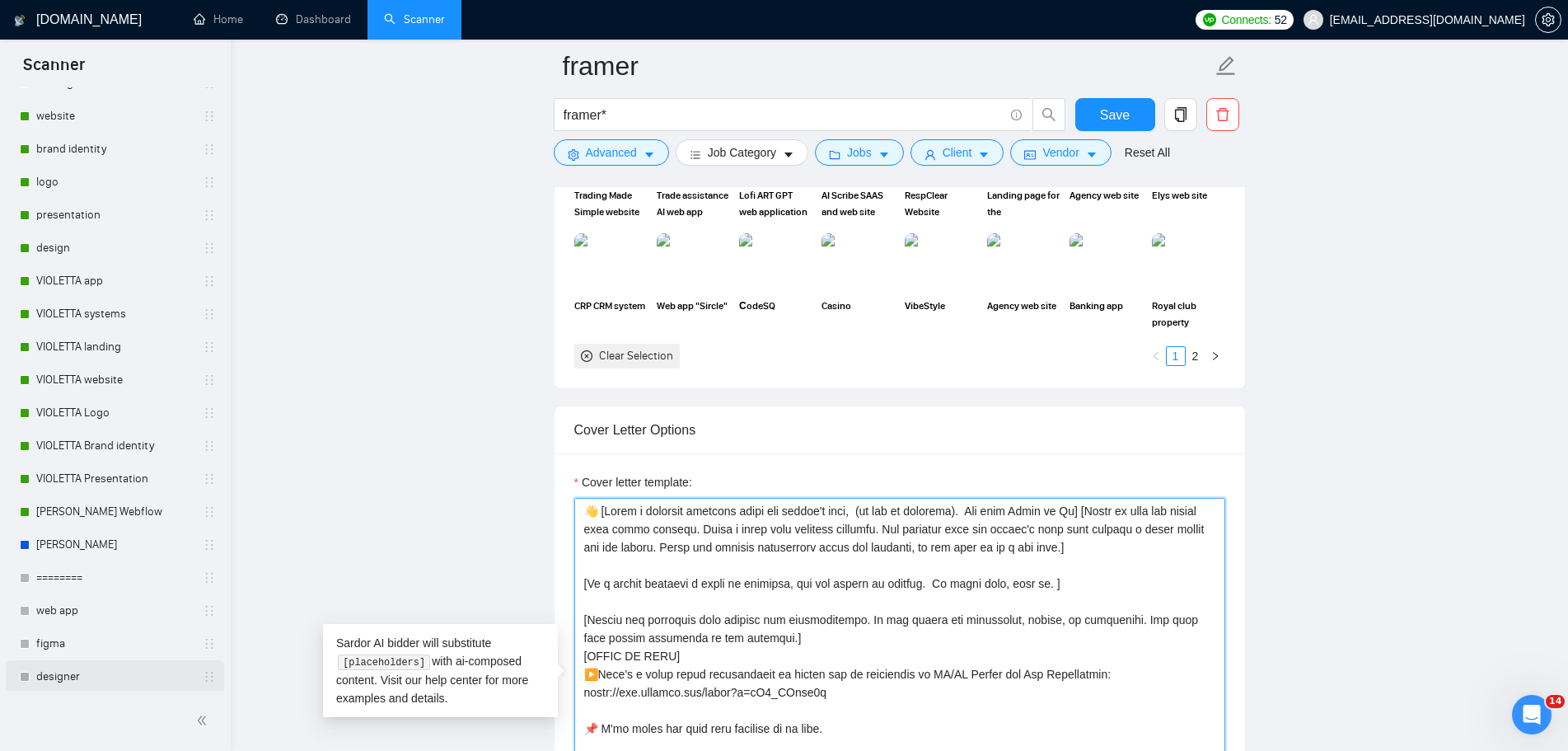
scroll to position [577, 0]
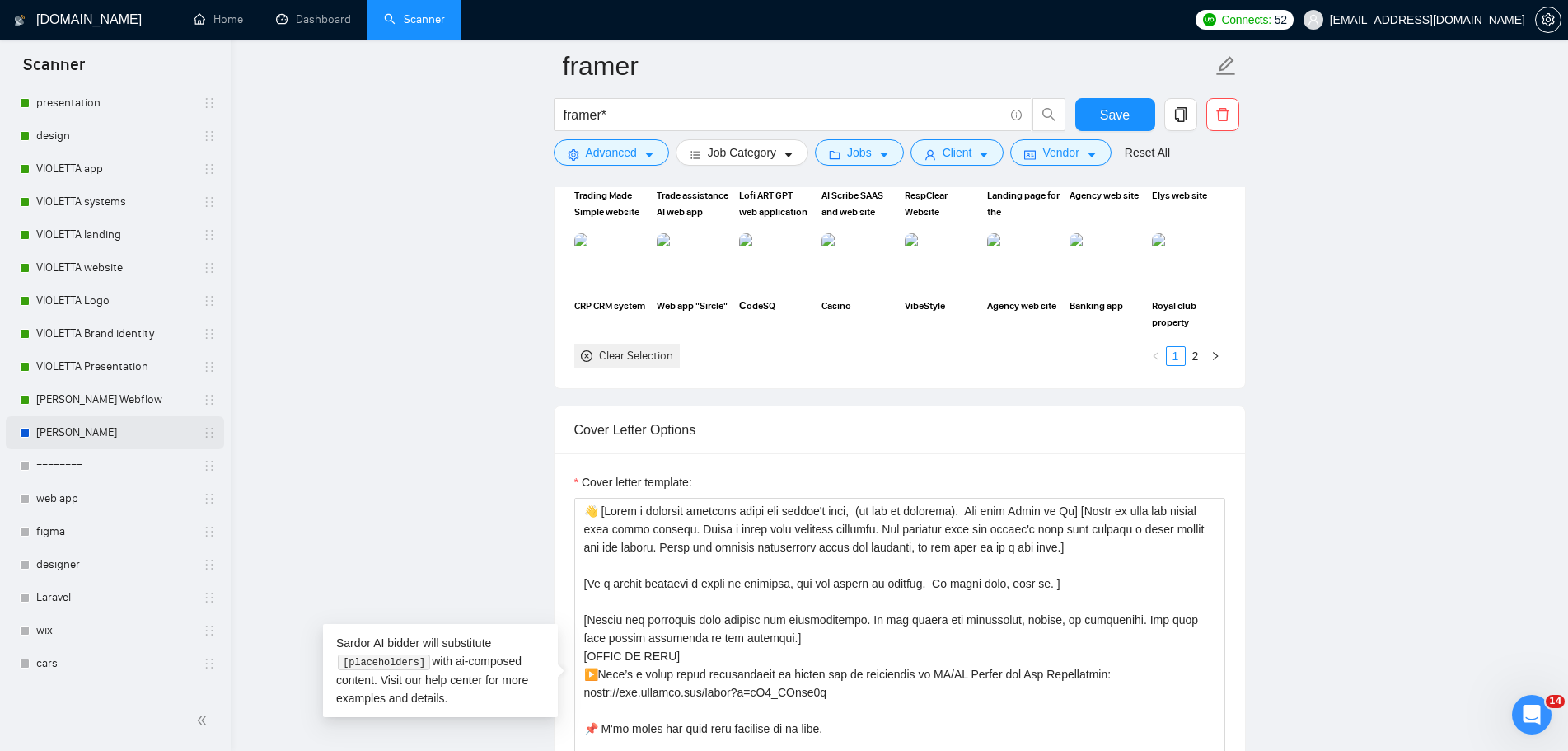
click at [102, 436] on link "[PERSON_NAME]" at bounding box center [115, 432] width 157 height 33
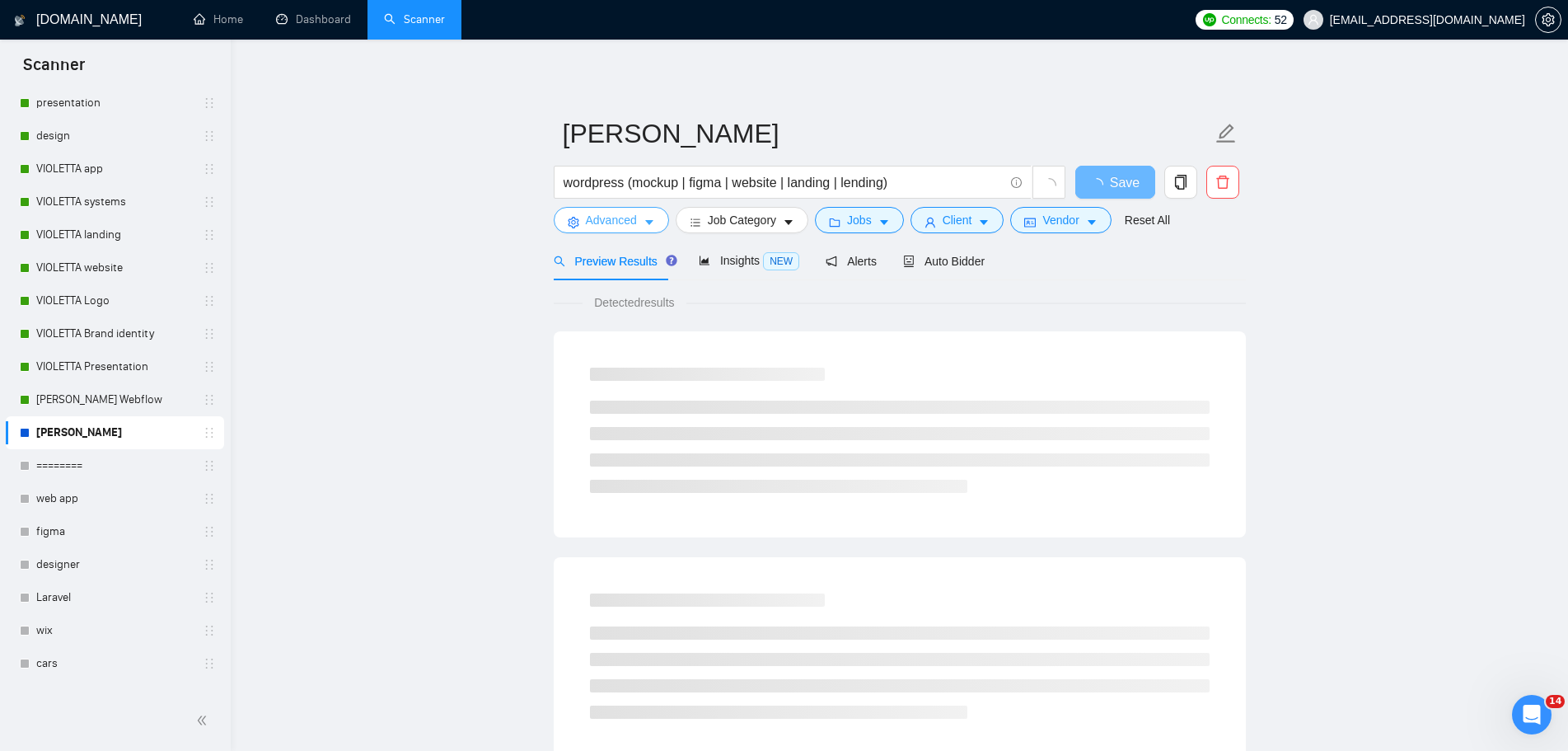
click at [615, 216] on span "Advanced" at bounding box center [611, 220] width 51 height 18
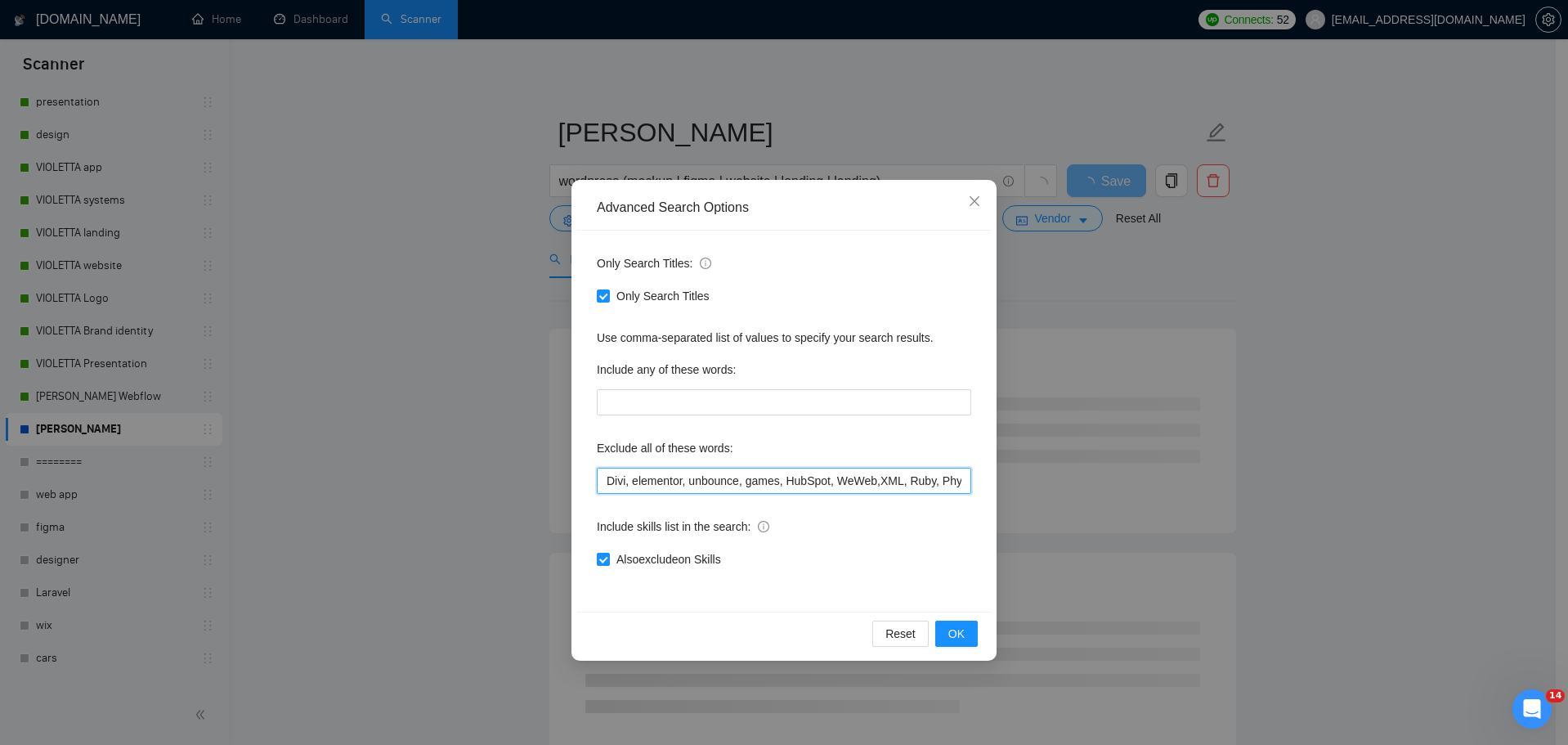
click at [767, 477] on input "Divi, elementor, unbounce, games, HubSpot, WeWeb,XML, Ruby, Phyton, Electron, C…" at bounding box center [784, 481] width 375 height 27
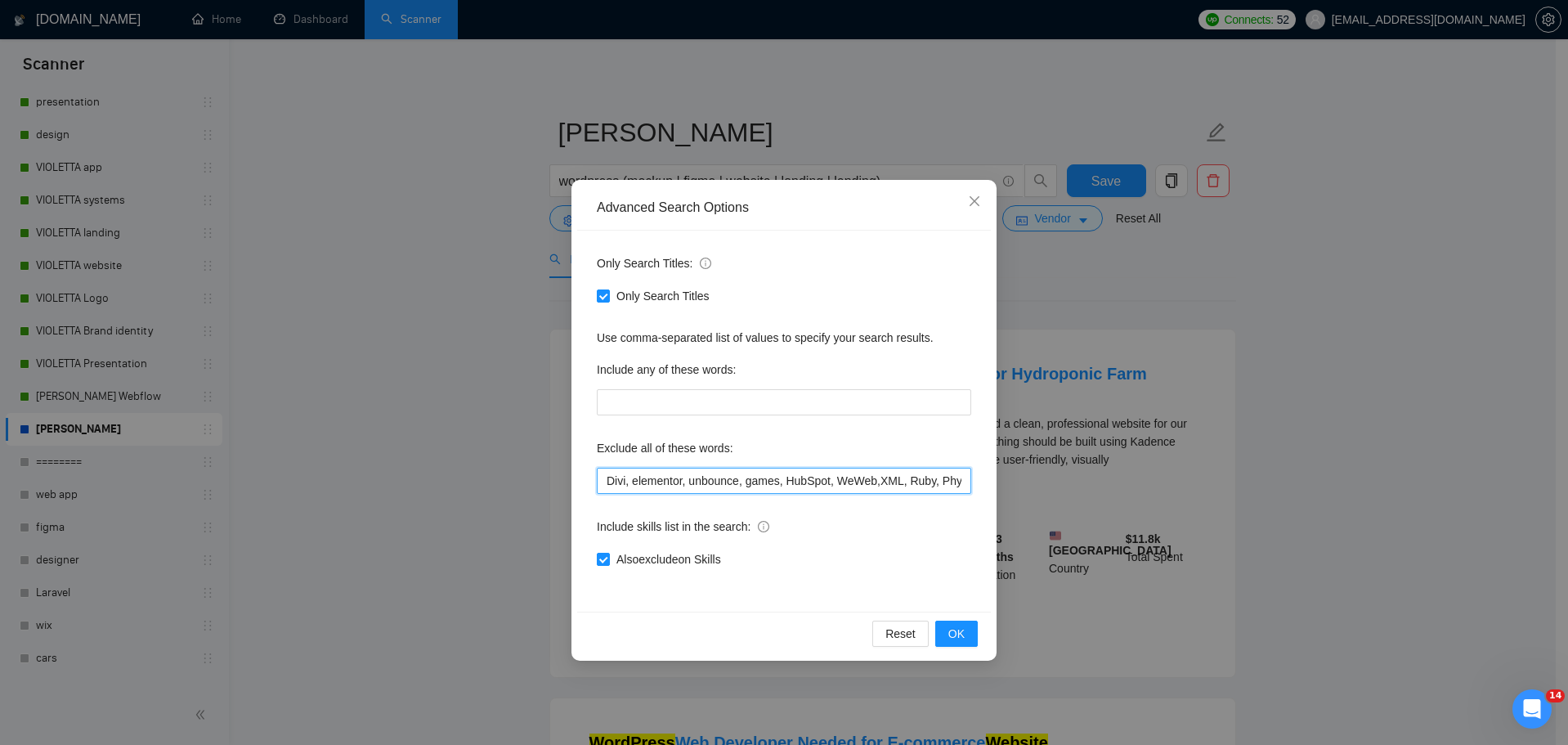
paste input "Kadence"
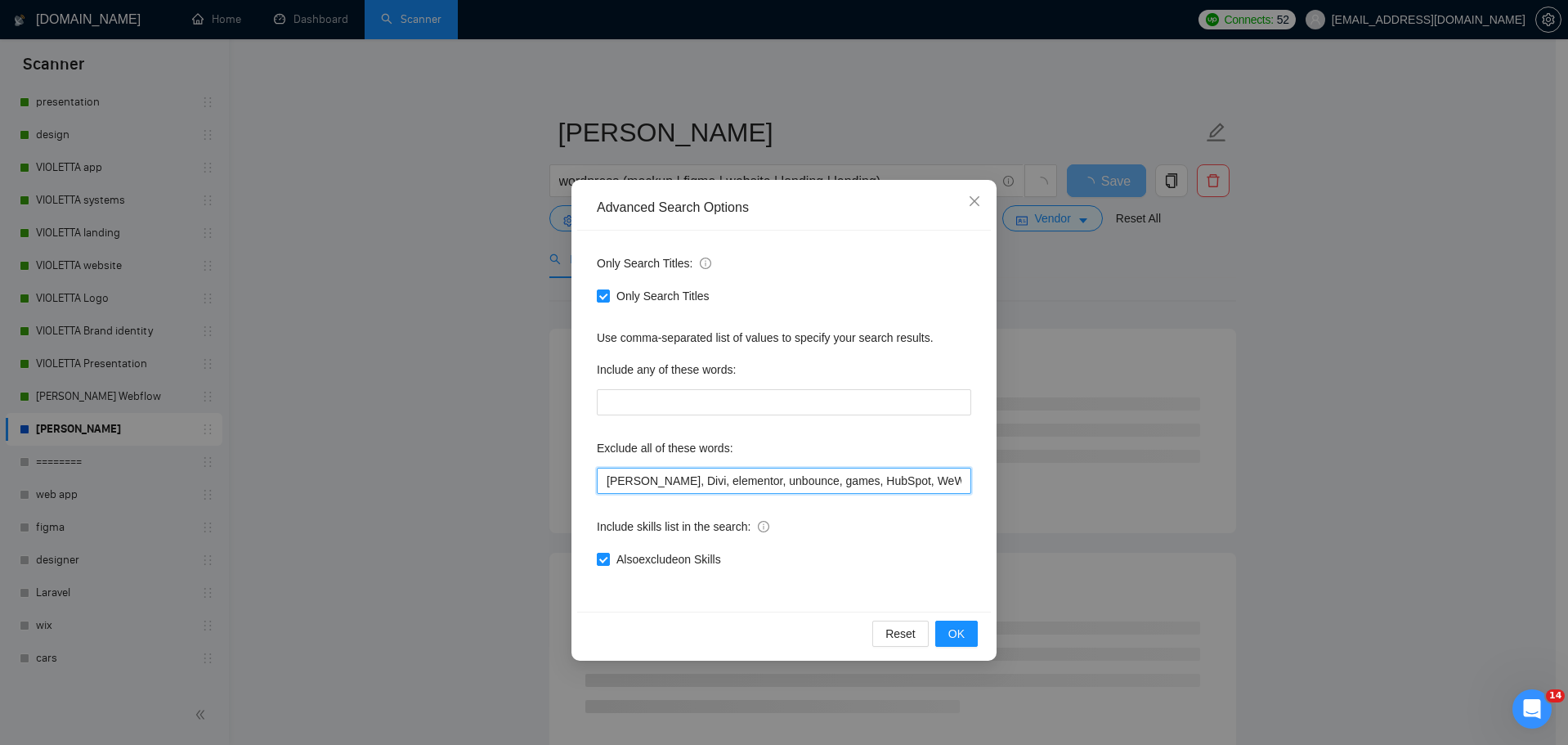
click at [601, 484] on input "[PERSON_NAME], Divi, elementor, unbounce, games, HubSpot, WeWeb,XML, Ruby, Phyt…" at bounding box center [784, 481] width 375 height 27
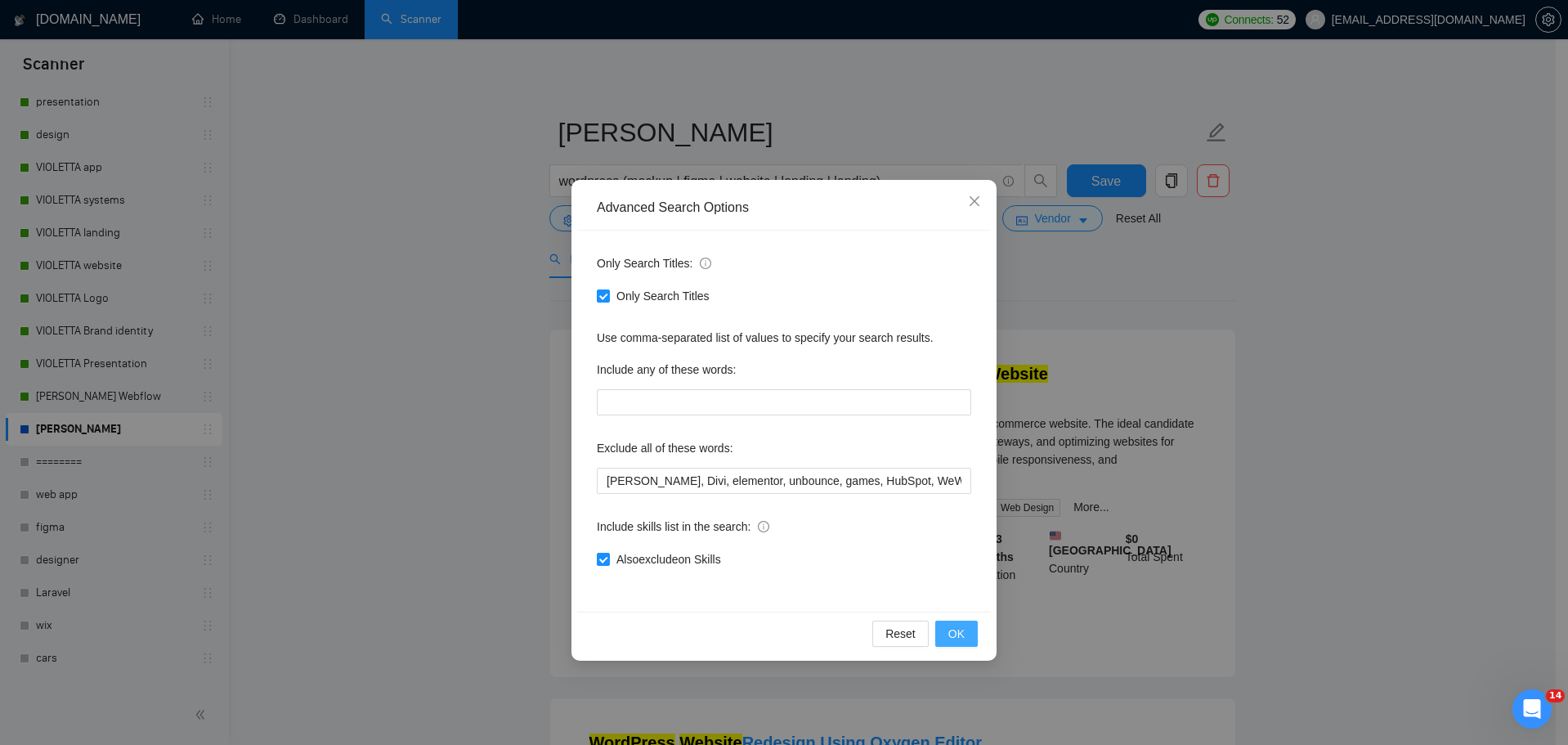
click at [958, 633] on span "OK" at bounding box center [956, 634] width 17 height 18
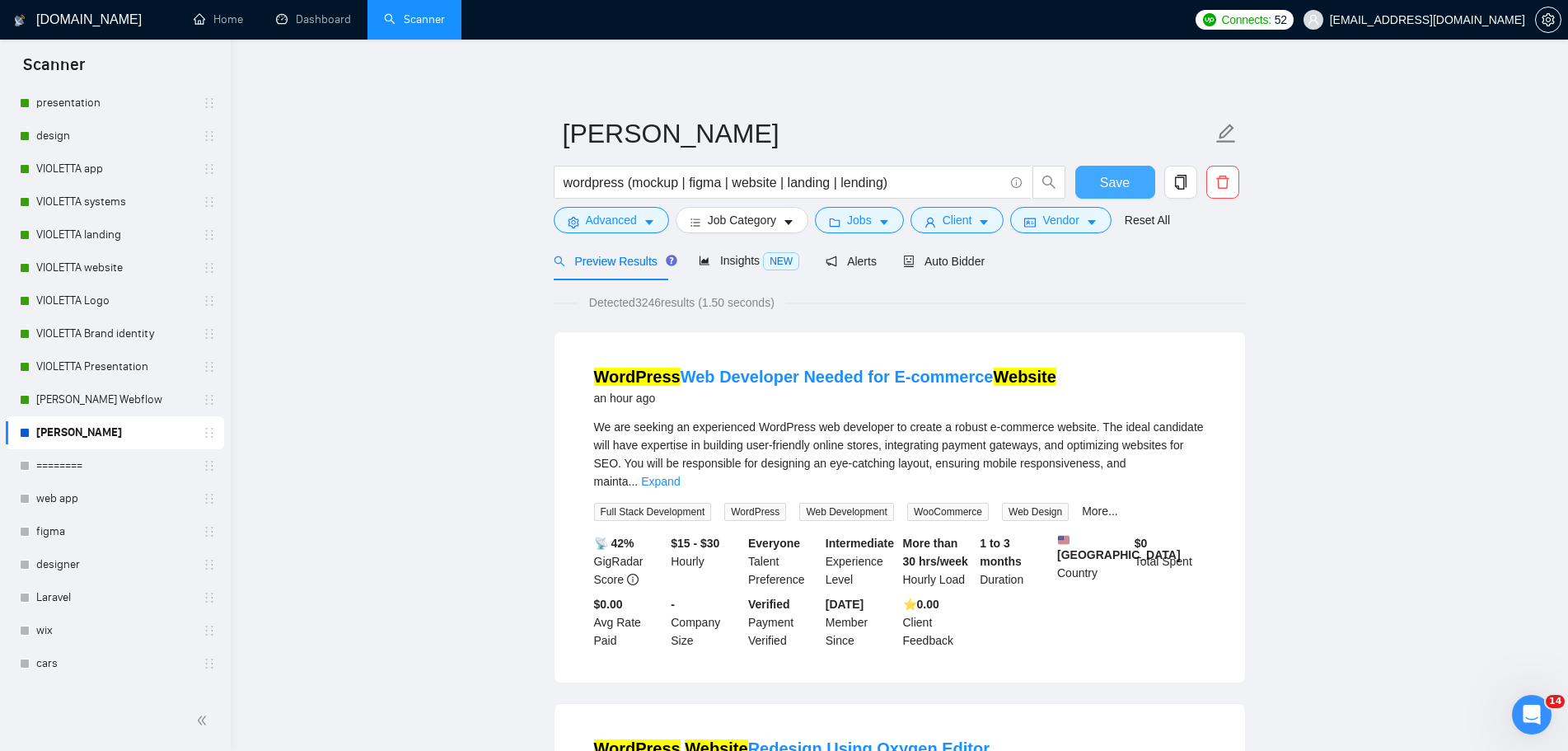
click at [1125, 187] on span "Save" at bounding box center [1114, 182] width 29 height 20
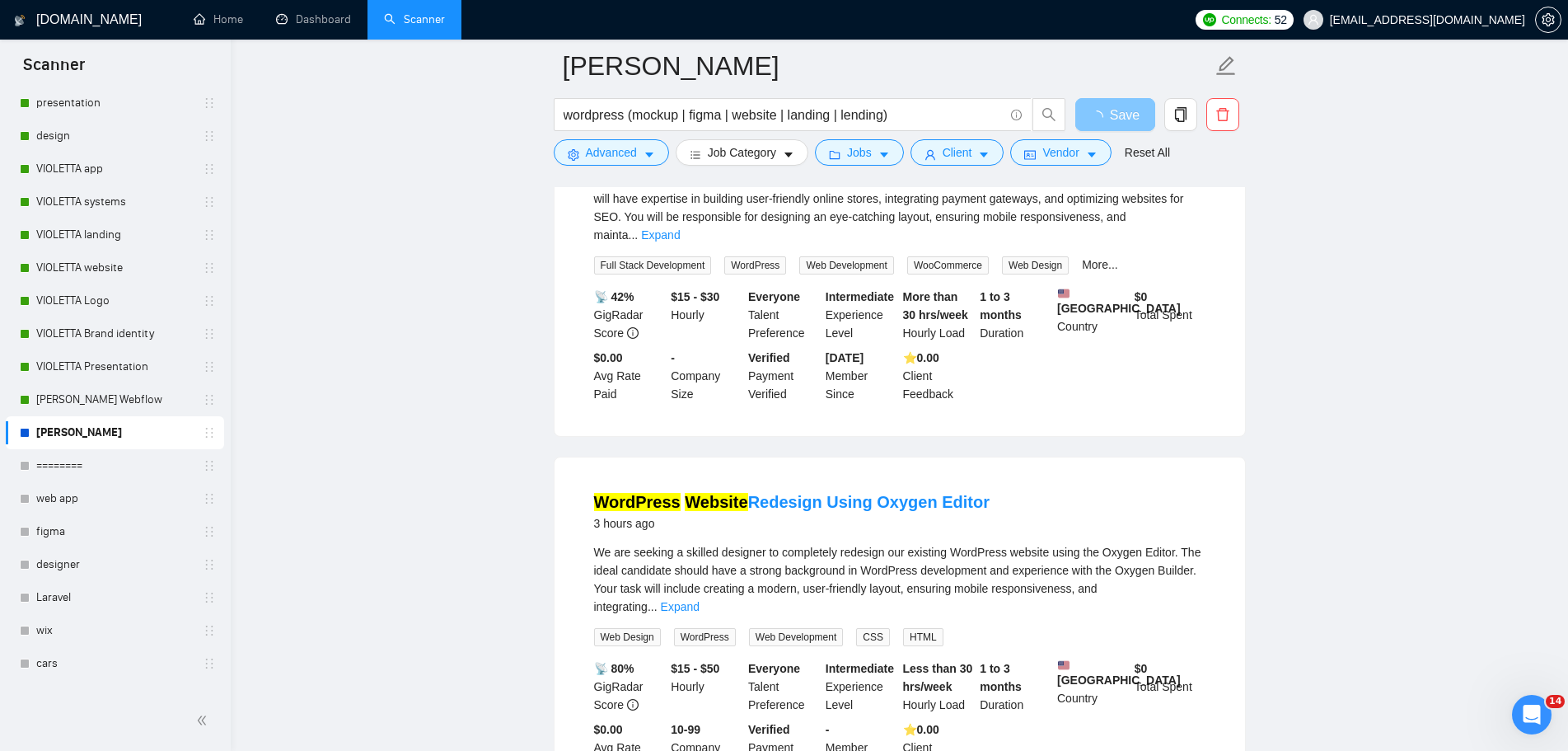
scroll to position [330, 0]
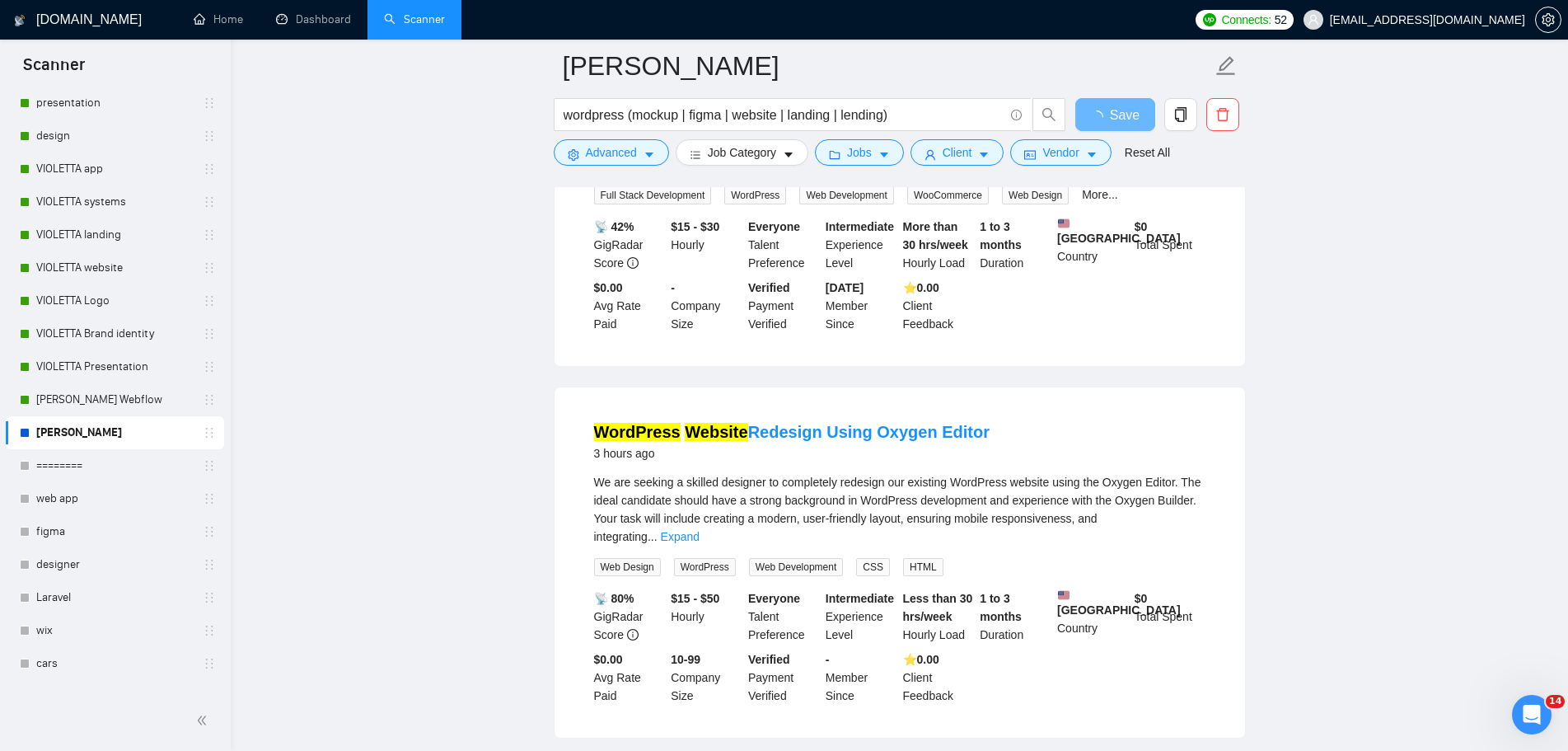
click at [700, 530] on link "Expand" at bounding box center [679, 536] width 38 height 13
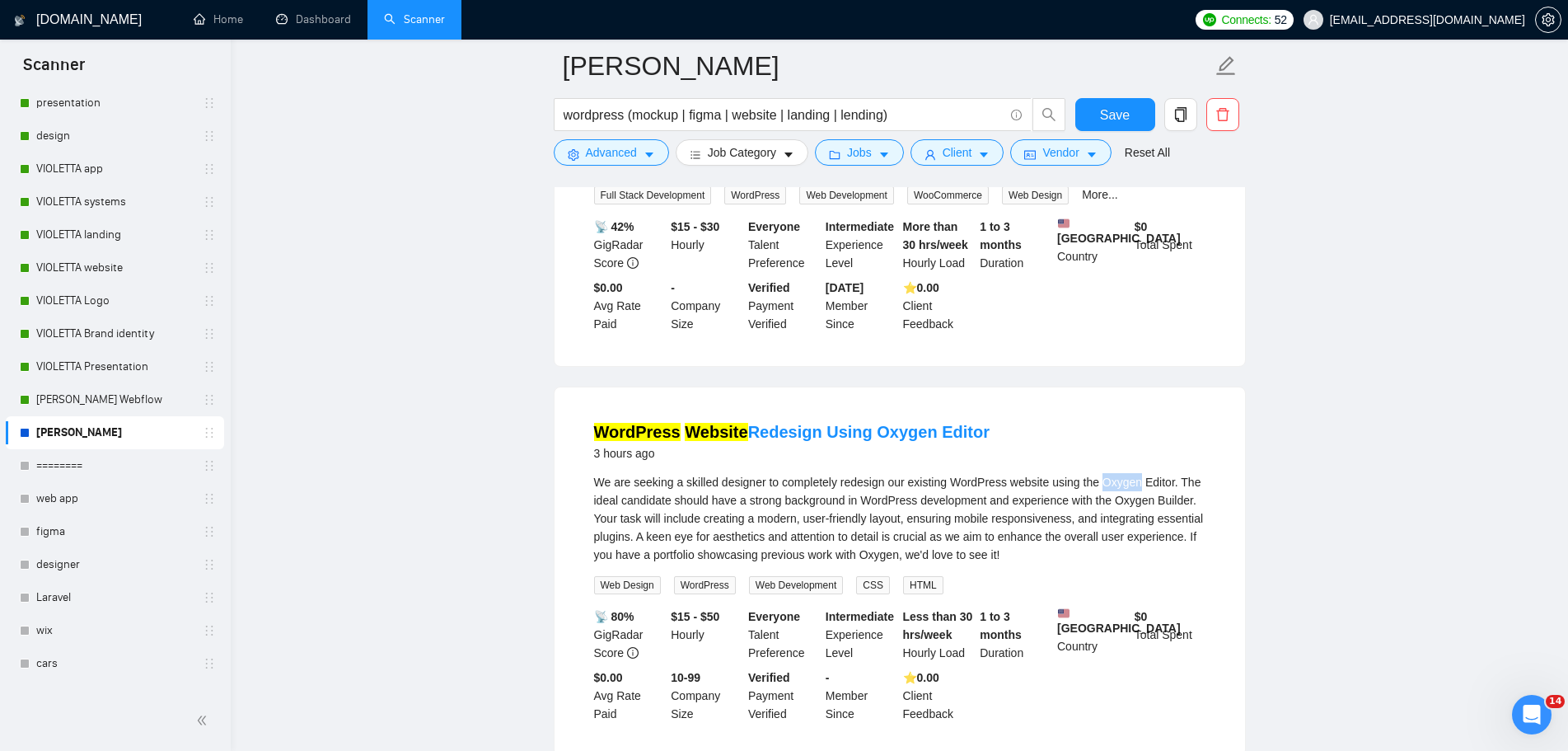
drag, startPoint x: 1099, startPoint y: 458, endPoint x: 1136, endPoint y: 458, distance: 37.0
click at [1136, 473] on div "We are seeking a skilled designer to completely redesign our existing WordPress…" at bounding box center [899, 518] width 612 height 91
copy div "Oxygen"
click at [636, 156] on button "Advanced" at bounding box center [612, 152] width 116 height 27
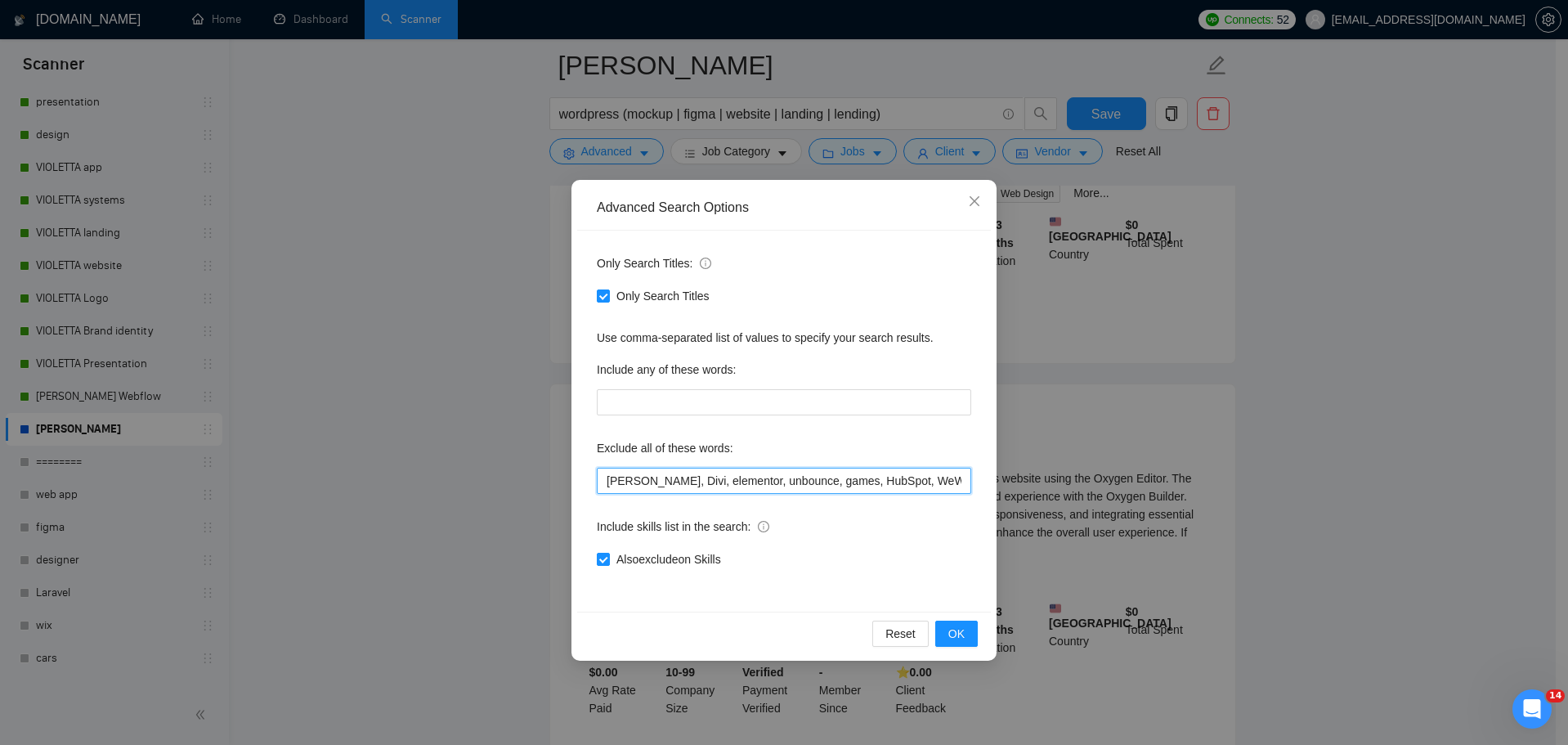
click at [604, 482] on input "[PERSON_NAME], Divi, elementor, unbounce, games, HubSpot, WeWeb,XML, Ruby, Phyt…" at bounding box center [784, 481] width 375 height 27
paste input "Oxygen"
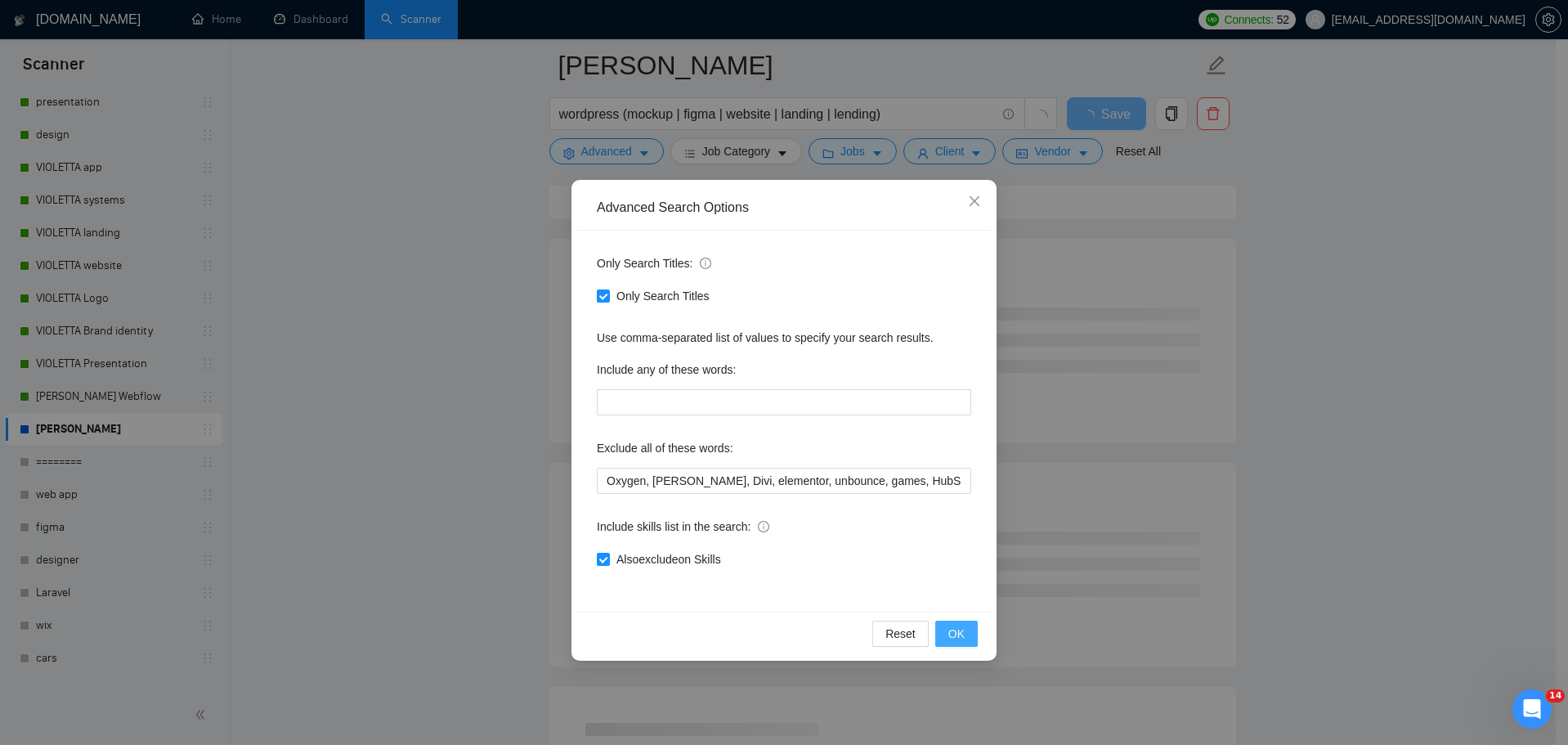
click at [961, 637] on span "OK" at bounding box center [956, 634] width 17 height 18
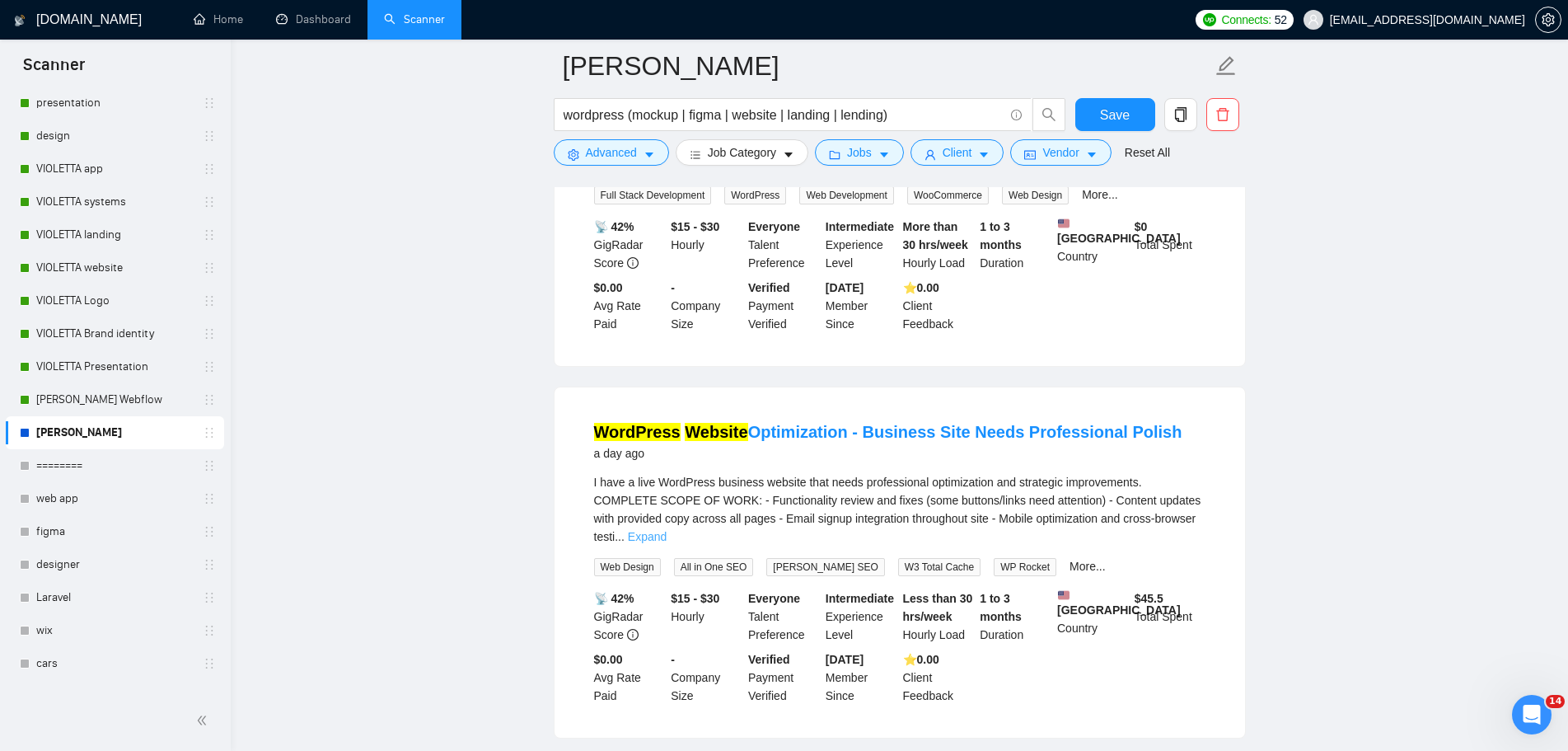
click at [667, 530] on link "Expand" at bounding box center [646, 536] width 38 height 13
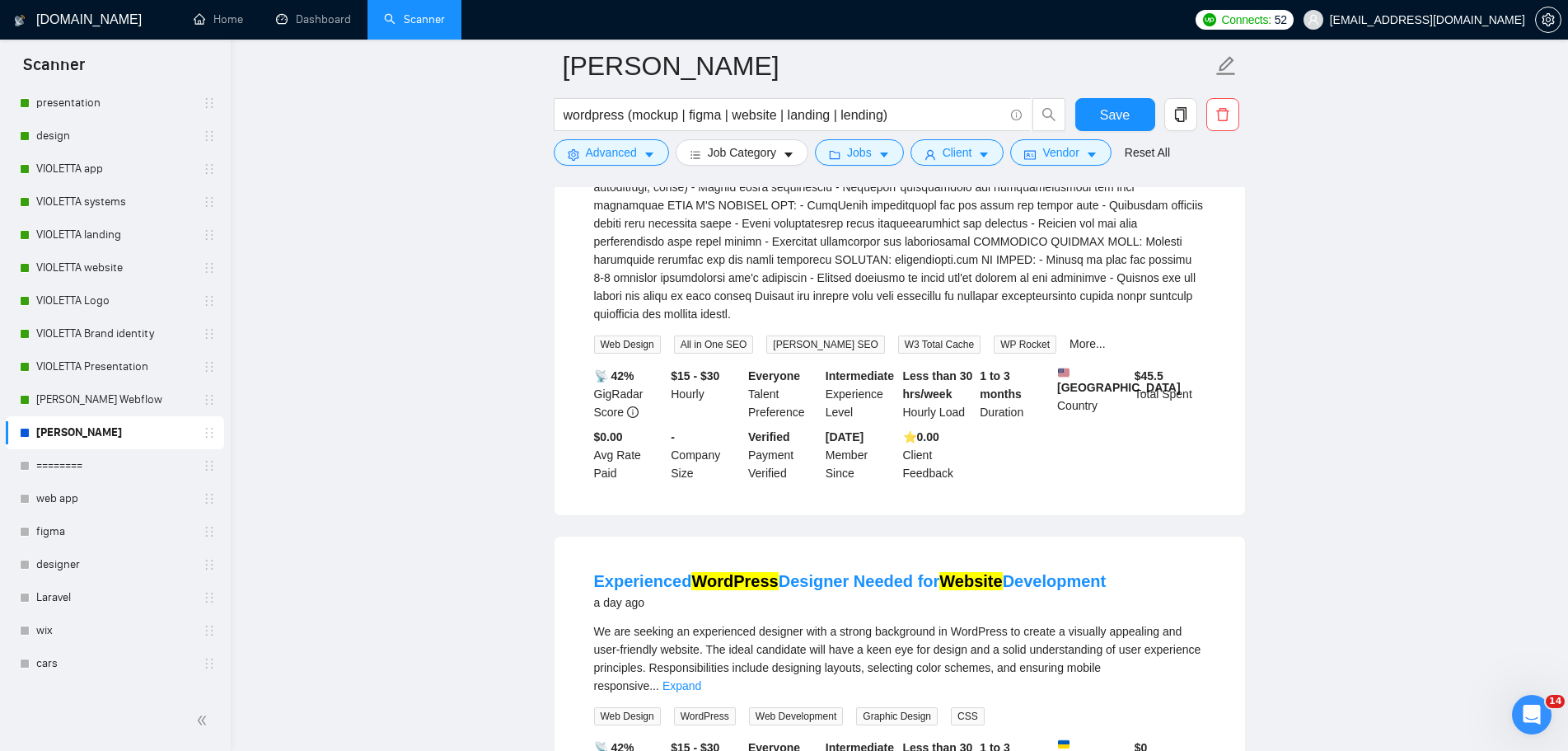
scroll to position [824, 0]
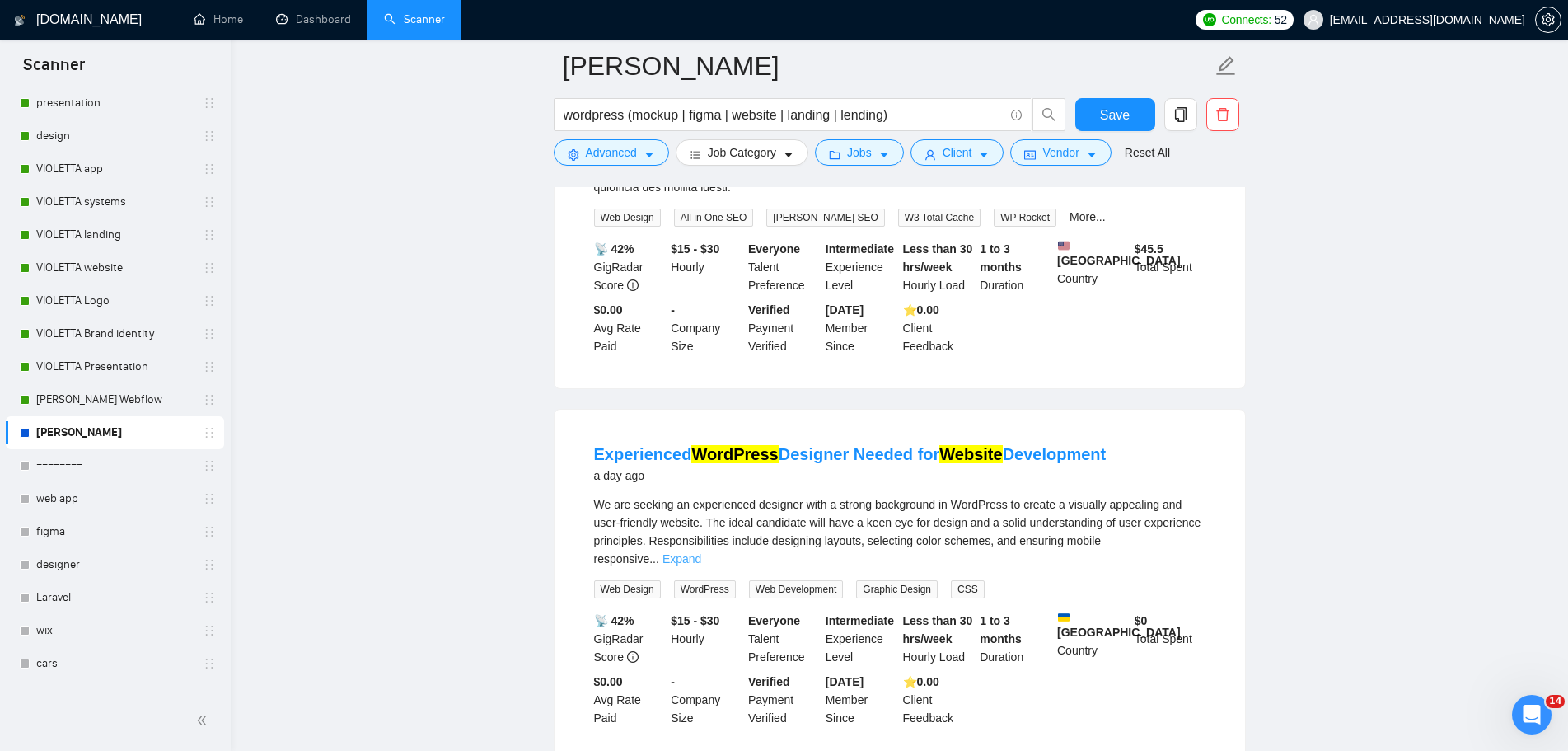
click at [701, 552] on link "Expand" at bounding box center [681, 559] width 38 height 13
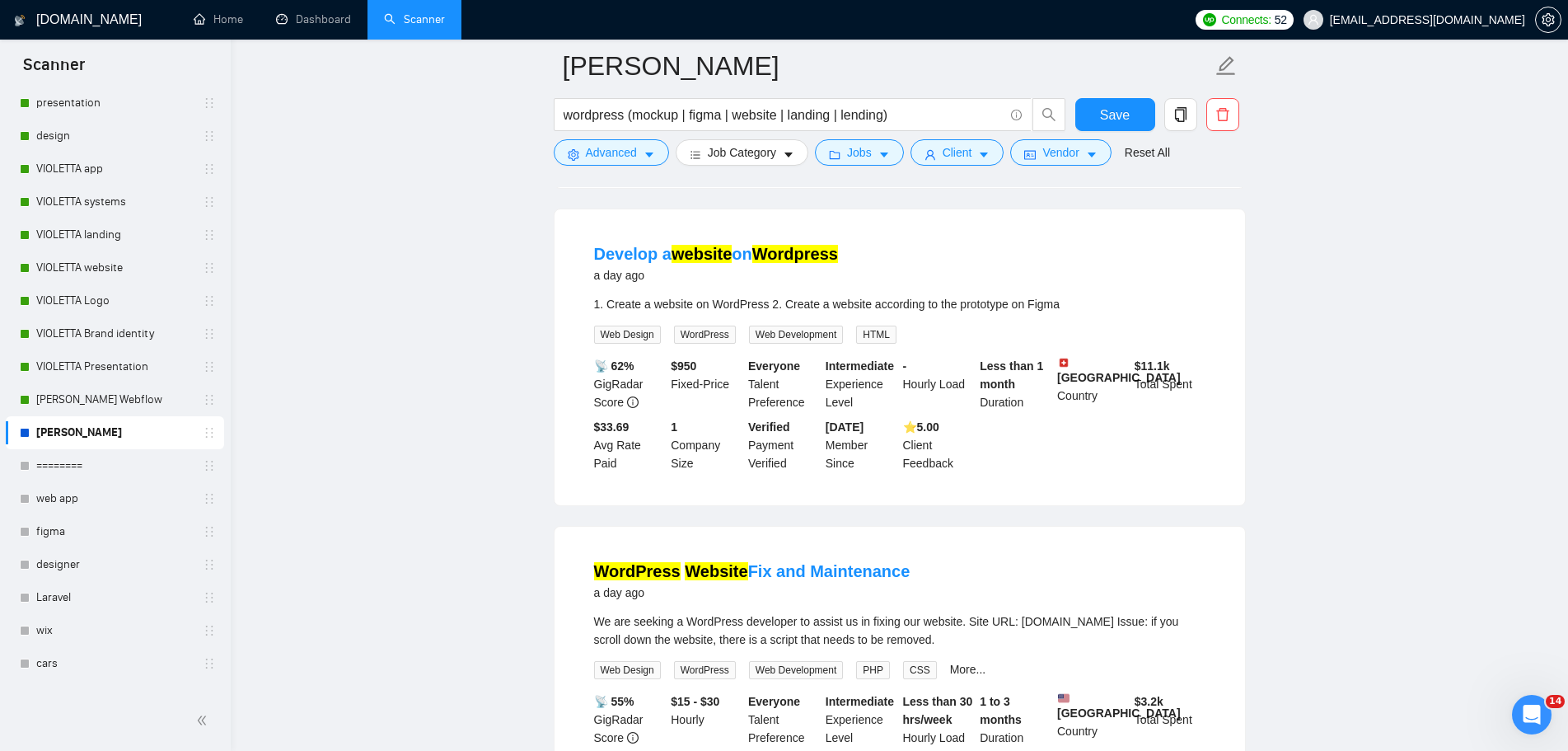
scroll to position [1566, 0]
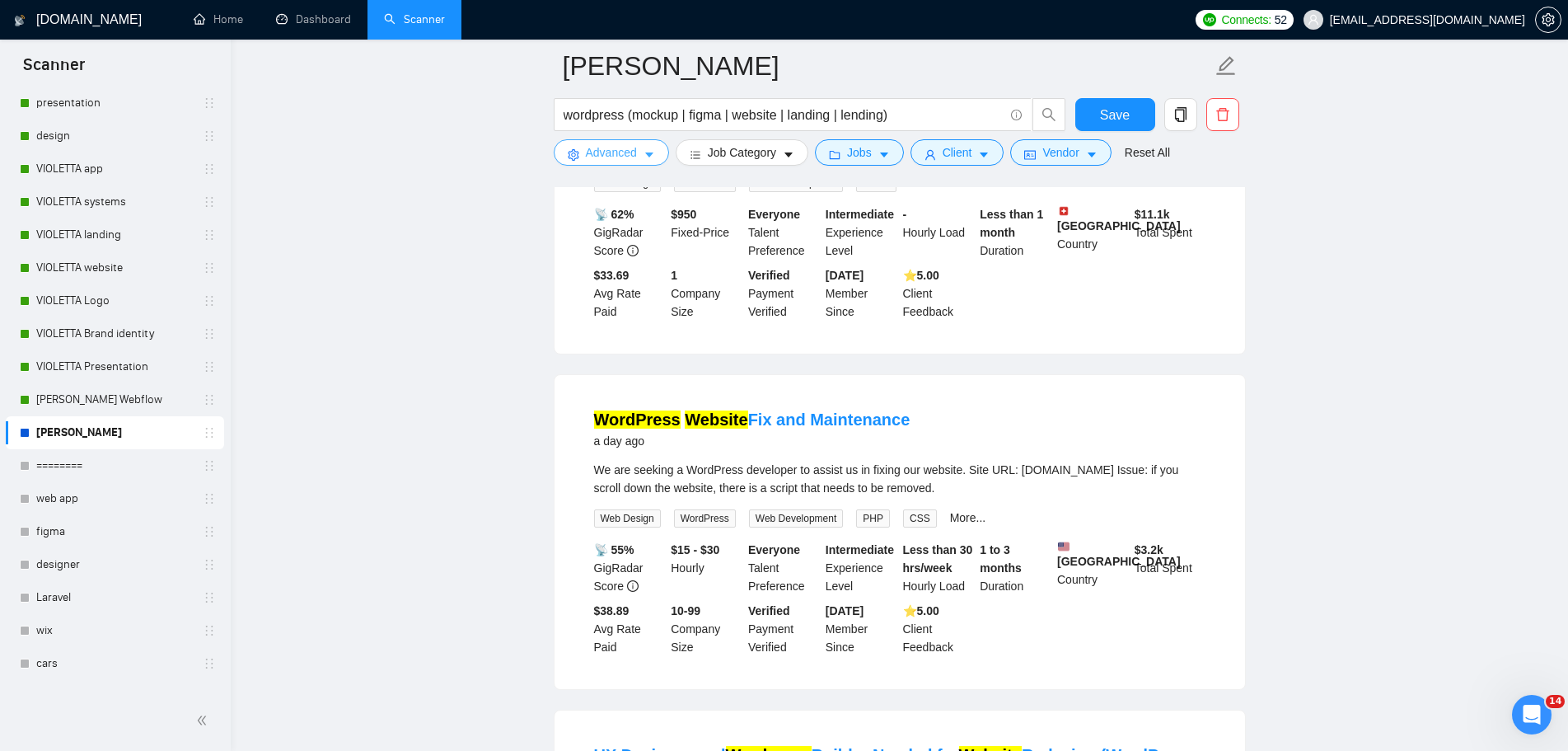
click at [627, 153] on span "Advanced" at bounding box center [611, 152] width 51 height 18
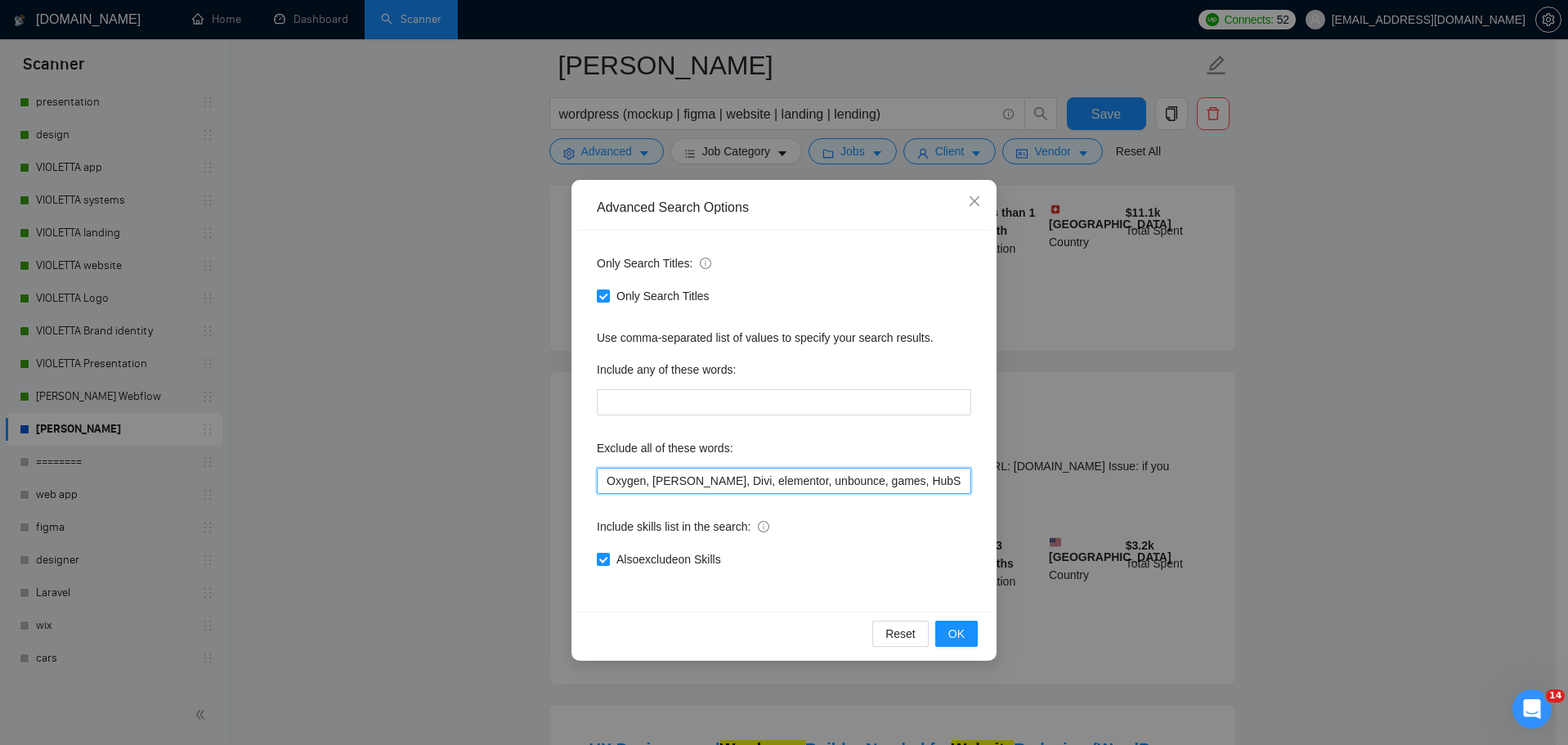
click at [606, 488] on input "Oxygen, [PERSON_NAME], Divi, elementor, unbounce, games, HubSpot, WeWeb,XML, Ru…" at bounding box center [784, 481] width 375 height 27
click at [614, 484] on input "Fix, Oxygen, Kadence, Divi, elementor, unbounce, games, HubSpot, WeWeb,XML, Rub…" at bounding box center [784, 481] width 375 height 27
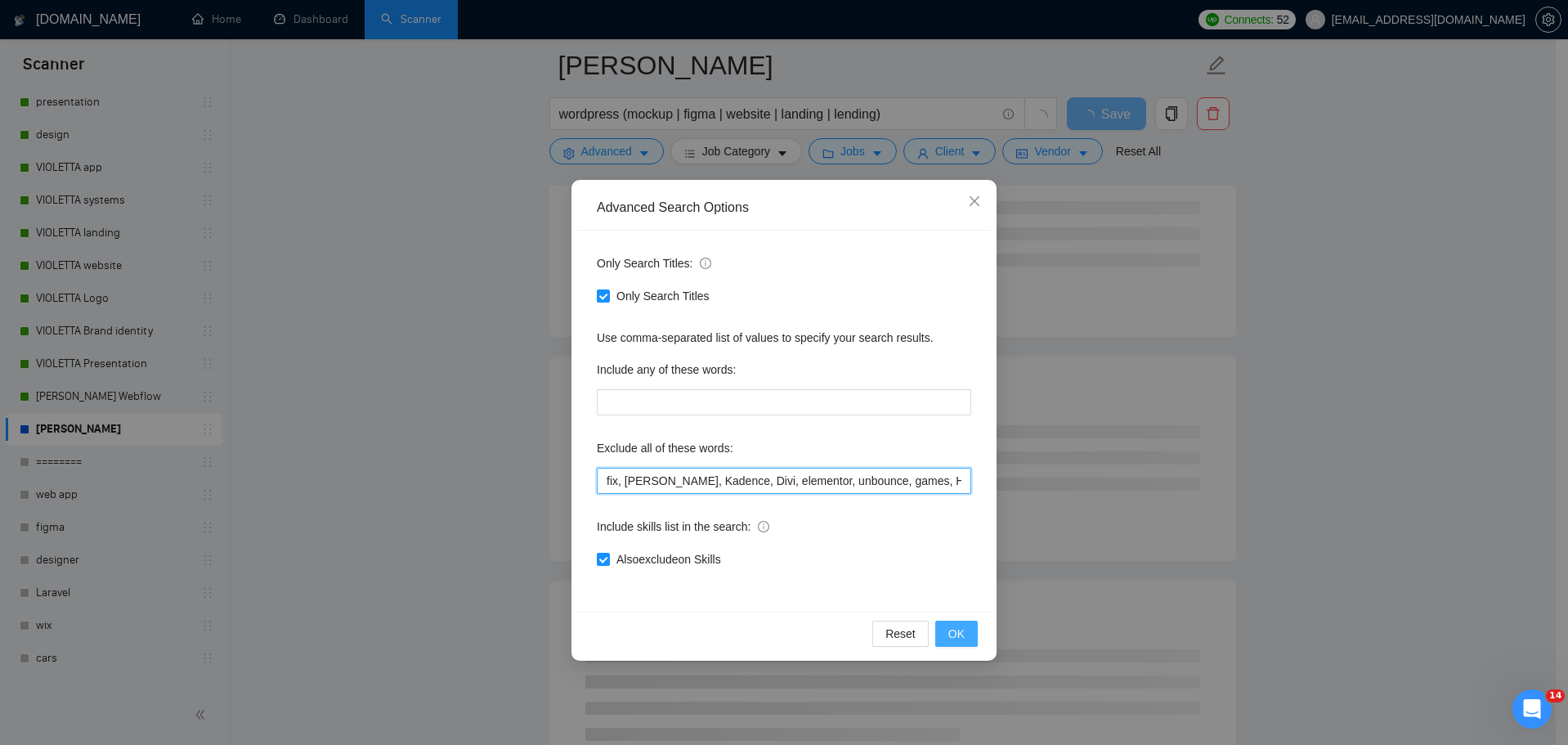
type input "fix, [PERSON_NAME], Kadence, Divi, elementor, unbounce, games, HubSpot, WeWeb,X…"
click at [958, 631] on span "OK" at bounding box center [956, 634] width 17 height 18
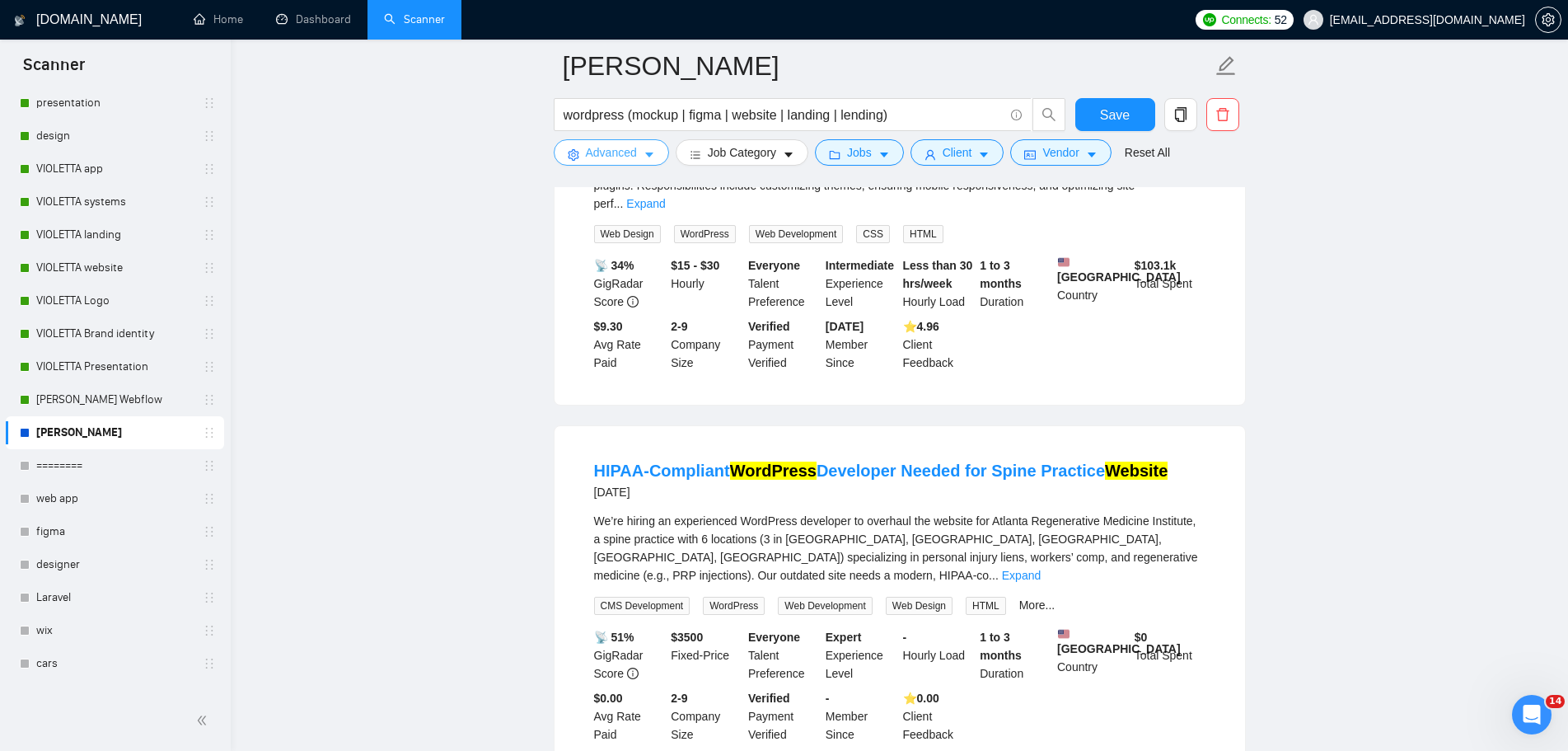
scroll to position [2473, 0]
click at [1041, 568] on link "Expand" at bounding box center [1020, 575] width 38 height 13
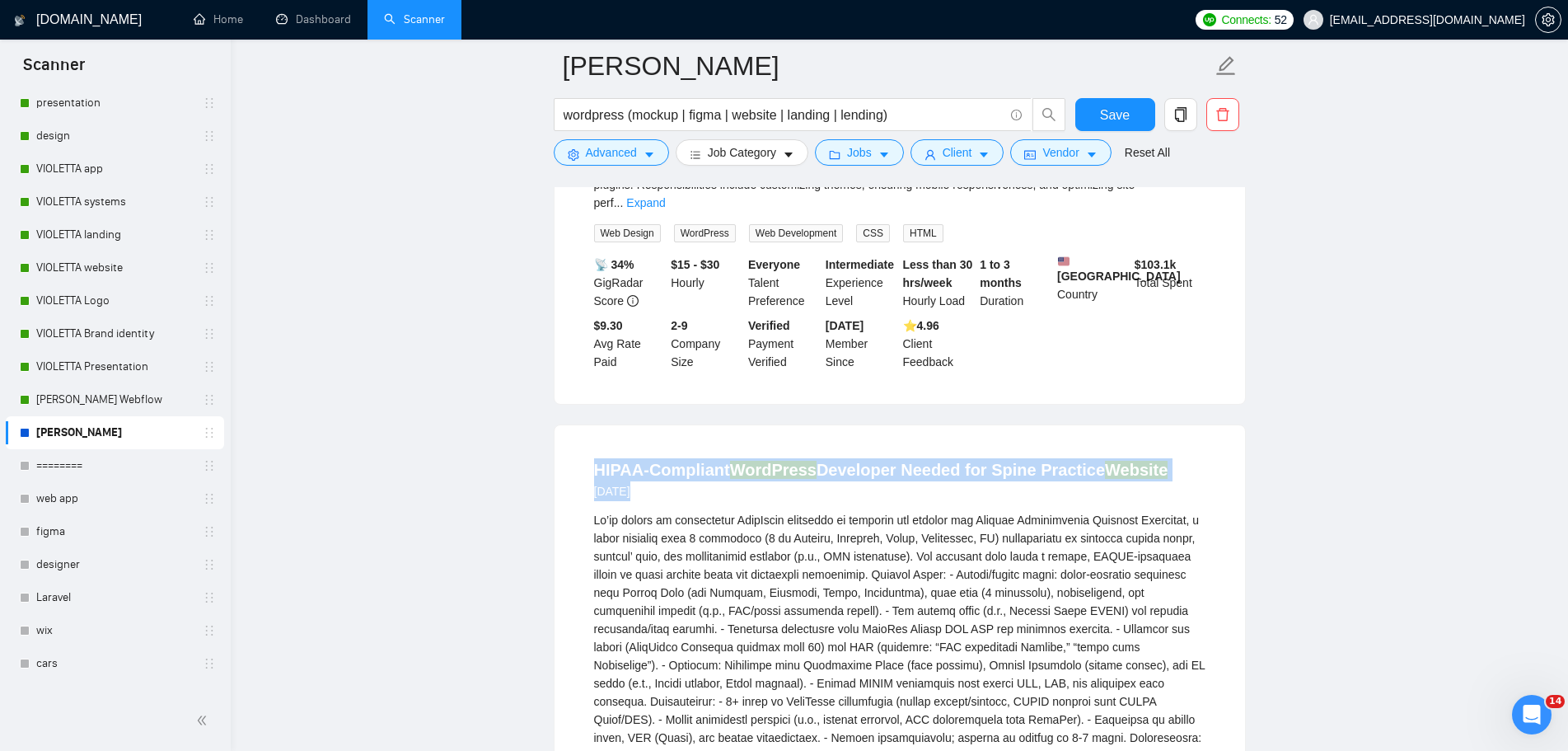
drag, startPoint x: 1205, startPoint y: 396, endPoint x: 590, endPoint y: 403, distance: 615.0
click at [590, 445] on li "HIPAA-Compliant WordPress Developer Needed for Spine Practice Website [DATE] CM…" at bounding box center [899, 746] width 651 height 601
click at [580, 361] on div at bounding box center [580, 361] width 0 height 0
click at [1186, 458] on div "HIPAA-Compliant WordPress Developer Needed for Spine Practice Website [DATE]" at bounding box center [899, 479] width 612 height 43
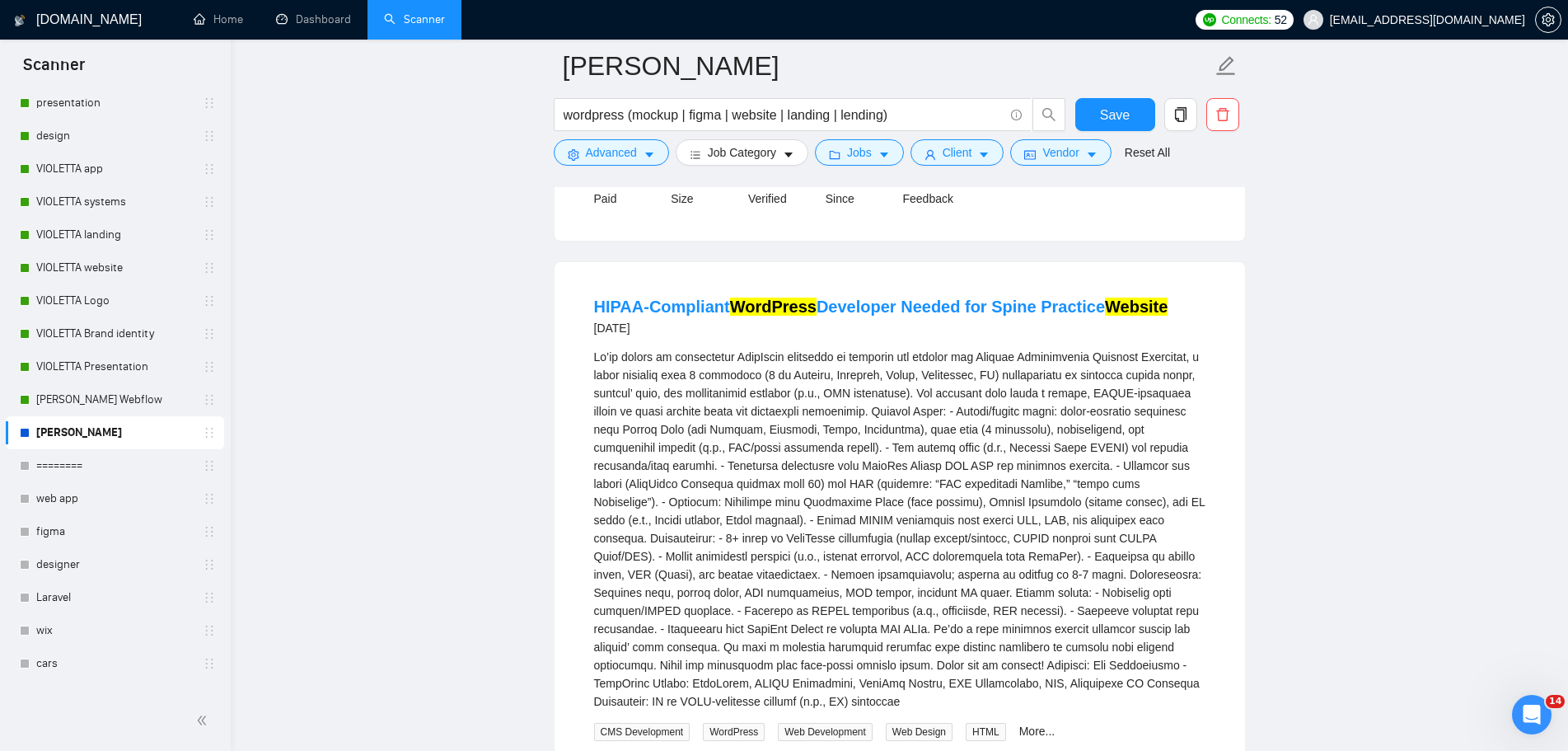
scroll to position [2638, 0]
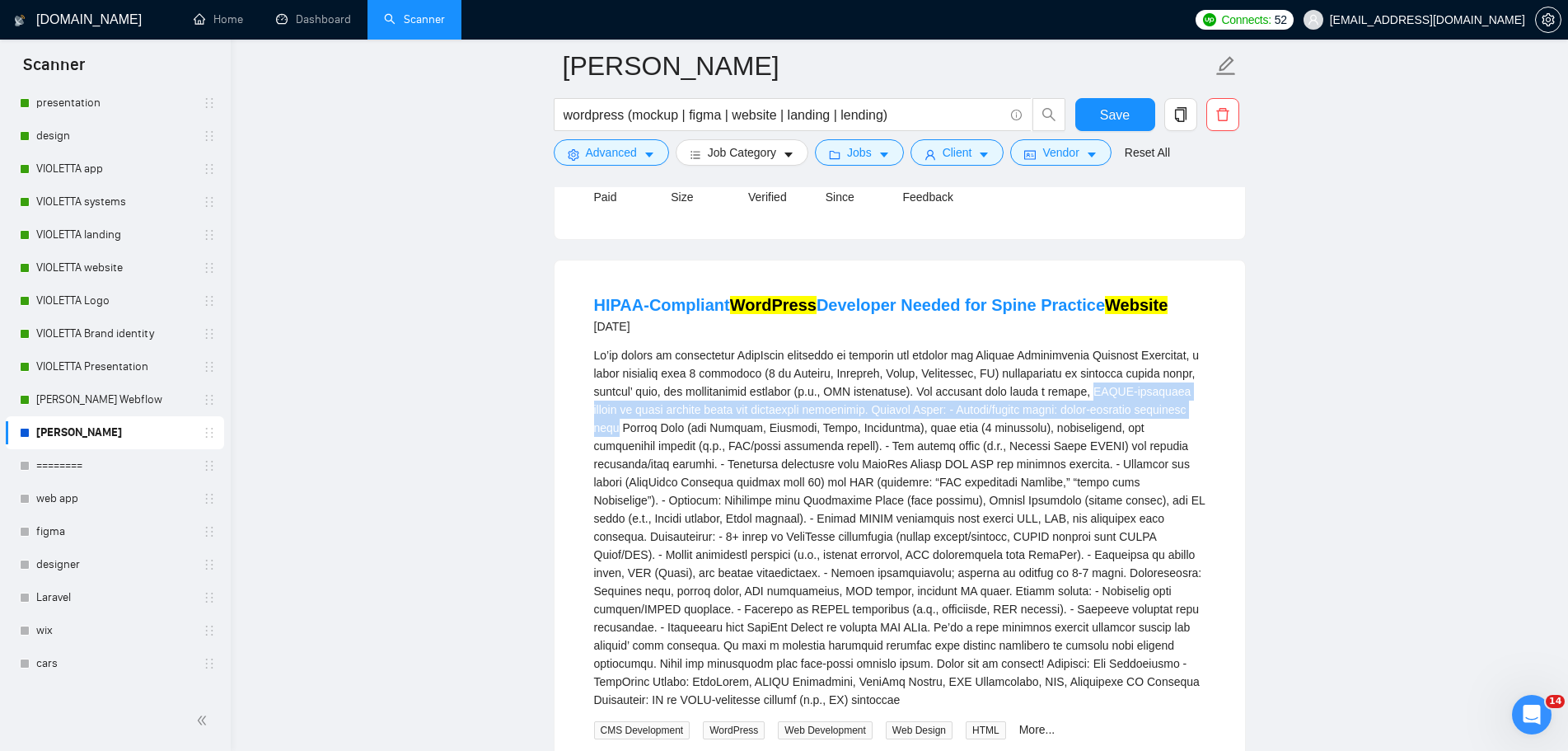
drag, startPoint x: 1101, startPoint y: 317, endPoint x: 613, endPoint y: 358, distance: 489.7
click at [613, 358] on div "We’re hiring an experienced WordPress developer to overhaul the website for Atl…" at bounding box center [899, 527] width 612 height 363
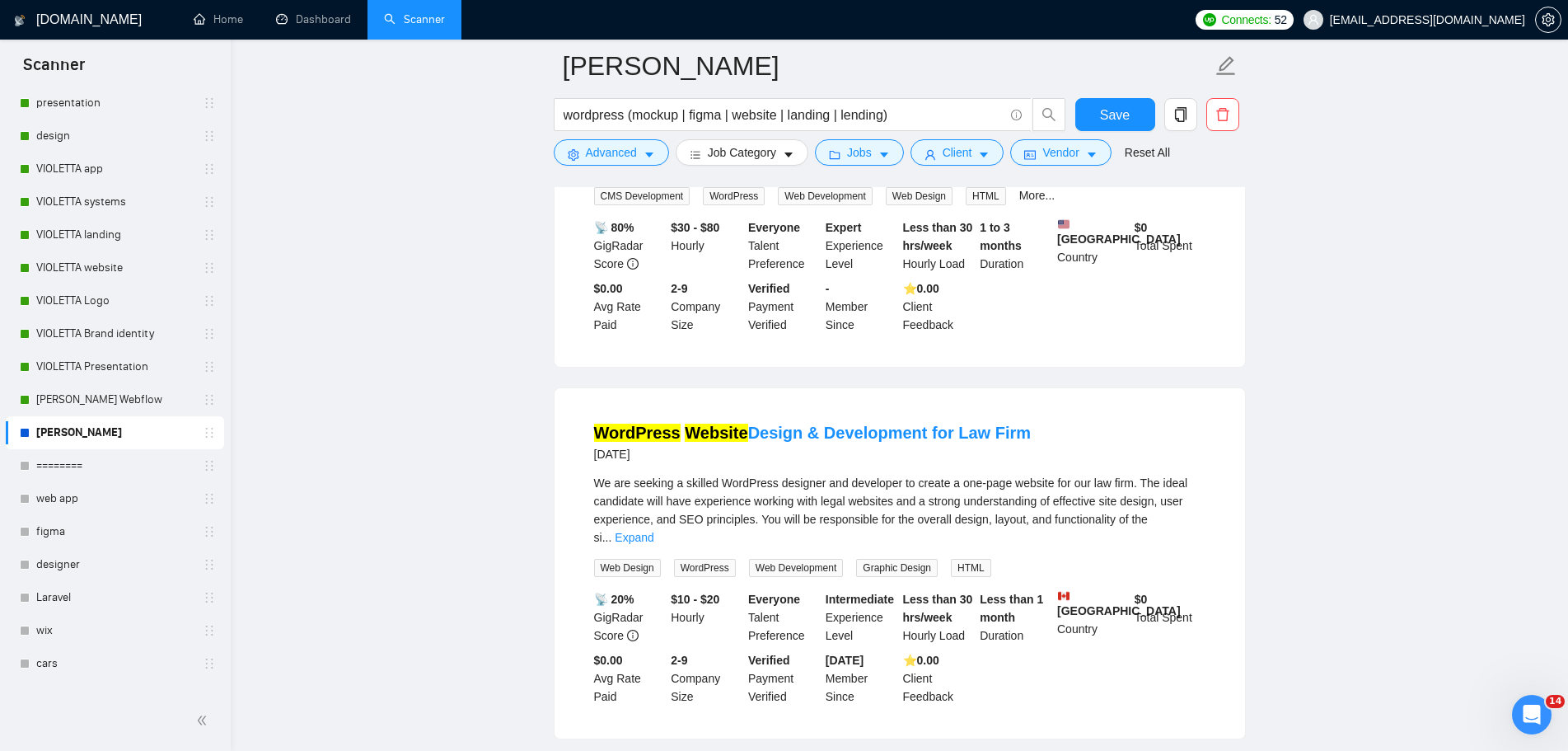
scroll to position [3545, 0]
click at [654, 530] on link "Expand" at bounding box center [633, 536] width 38 height 13
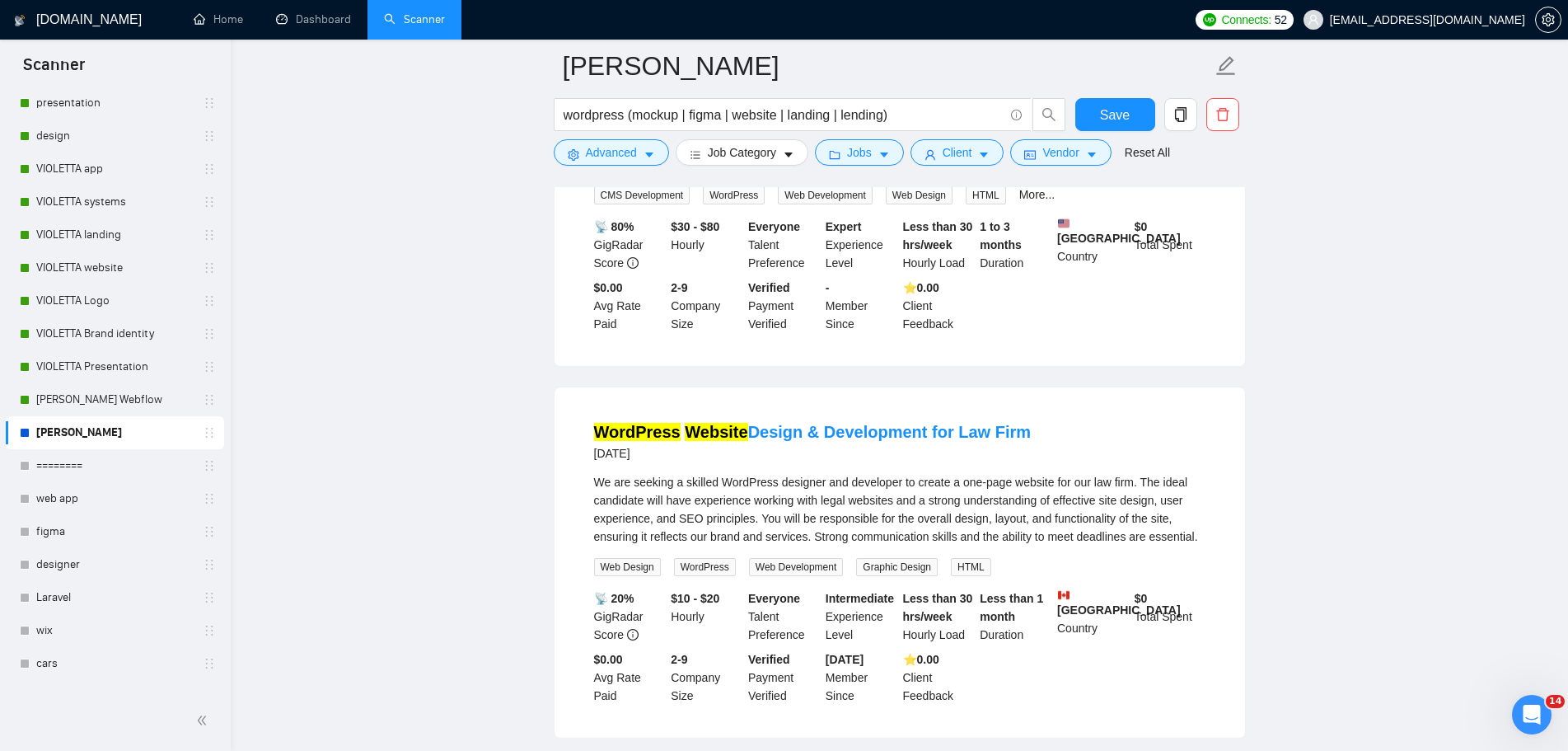
click at [934, 750] on span "Load More (3082)" at bounding box center [899, 765] width 92 height 18
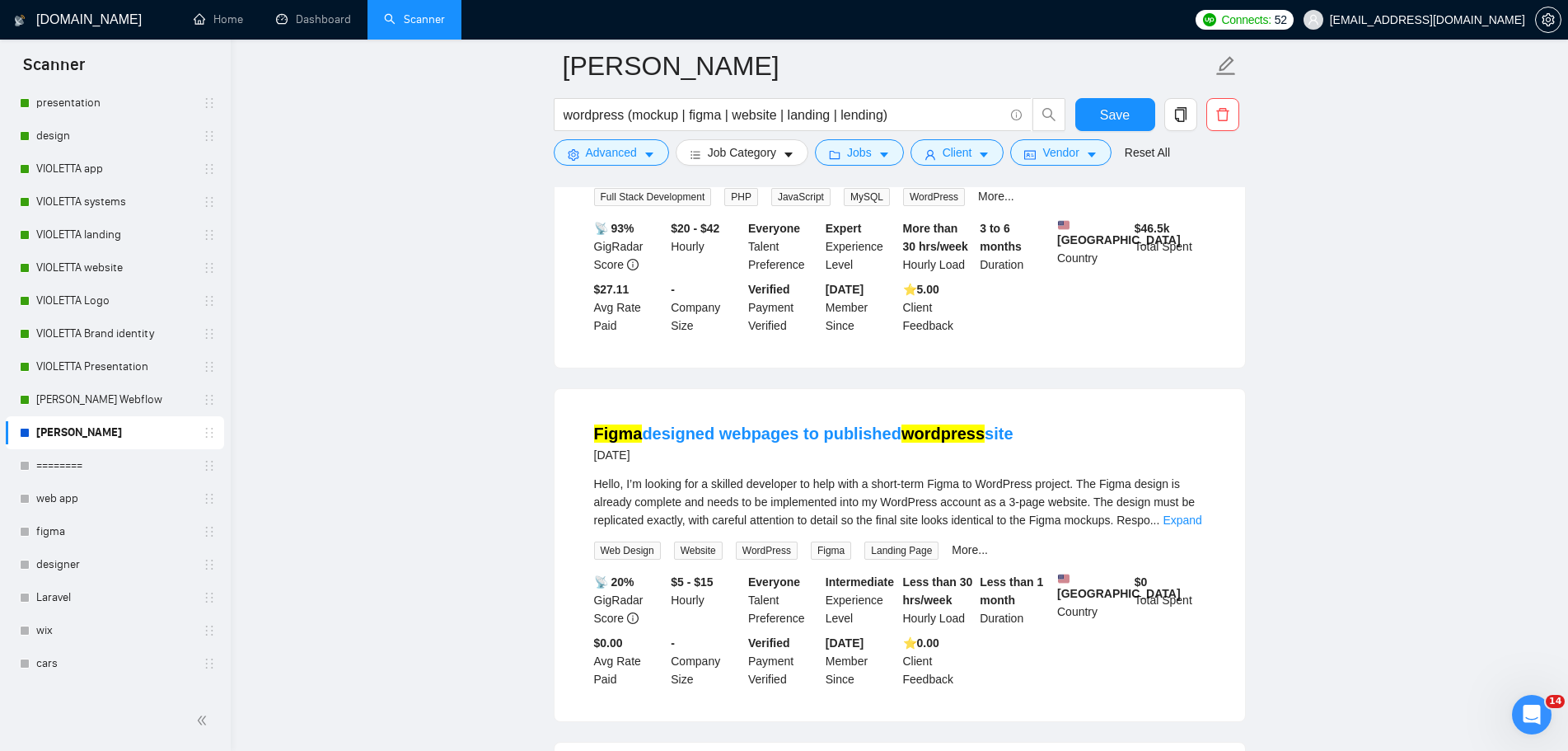
scroll to position [4369, 0]
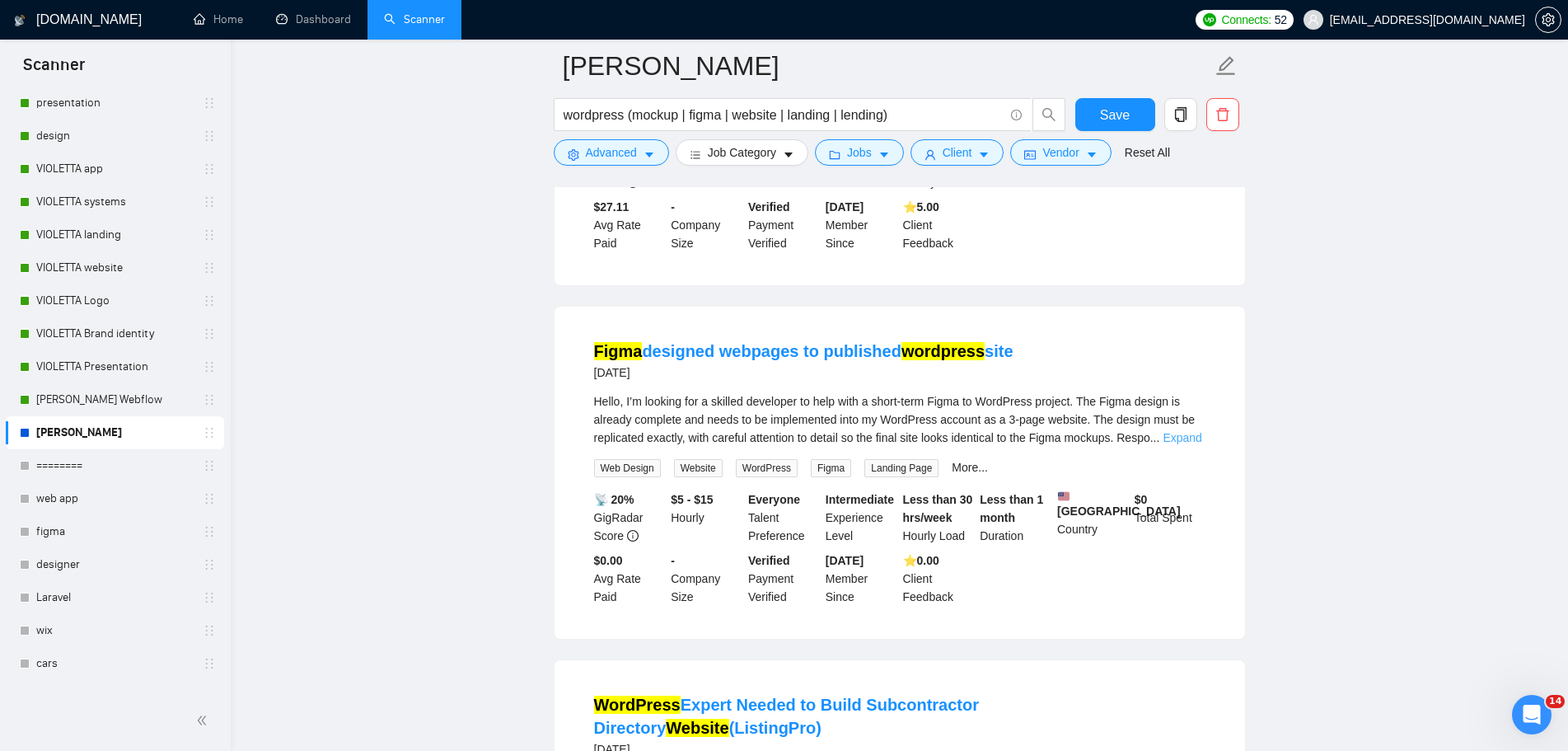
click at [1174, 431] on link "Expand" at bounding box center [1182, 437] width 38 height 13
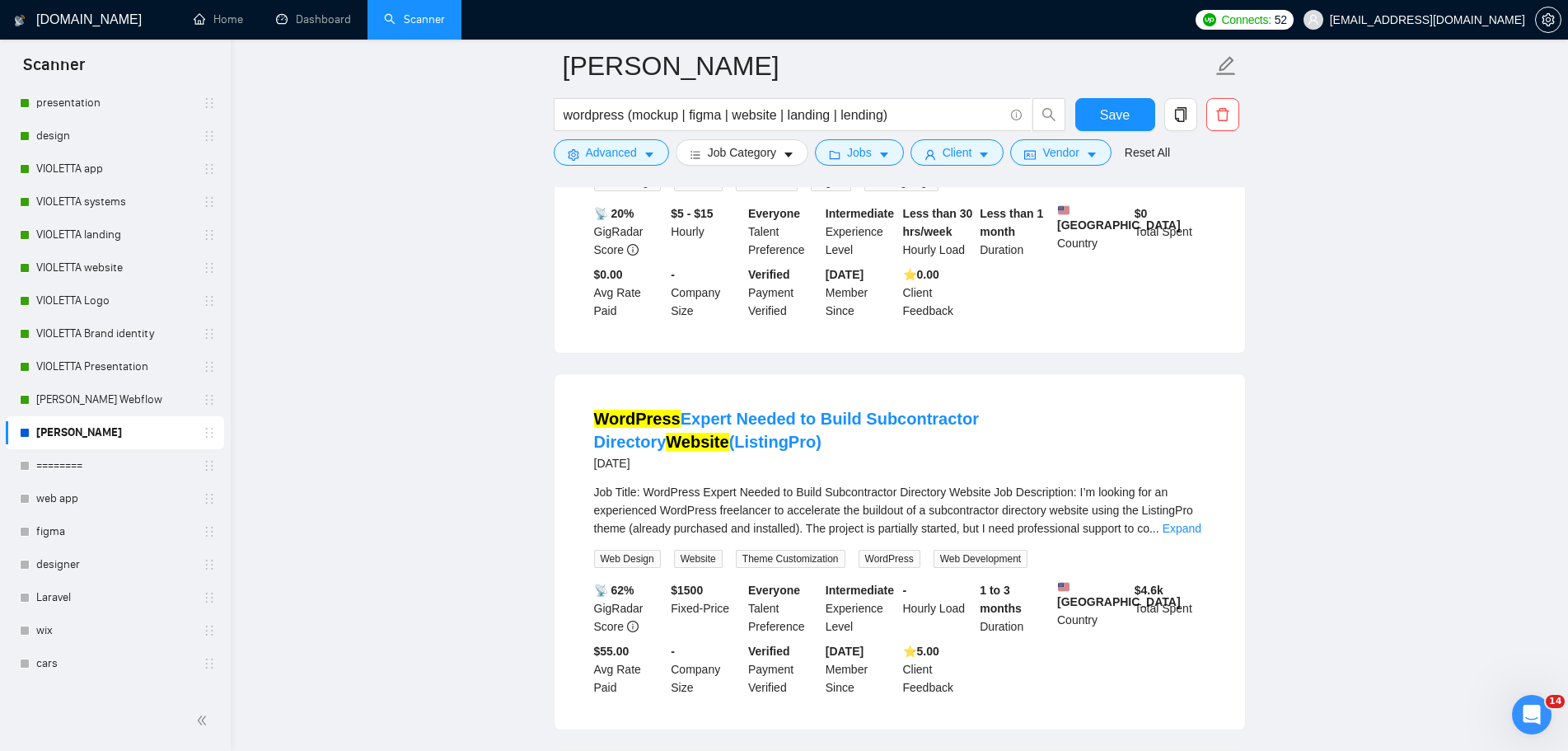
scroll to position [4781, 0]
click at [1178, 484] on div "Job Title: WordPress Expert Needed to Build Subcontractor Directory Website Job…" at bounding box center [899, 526] width 612 height 85
click at [1178, 523] on link "Expand" at bounding box center [1182, 529] width 38 height 13
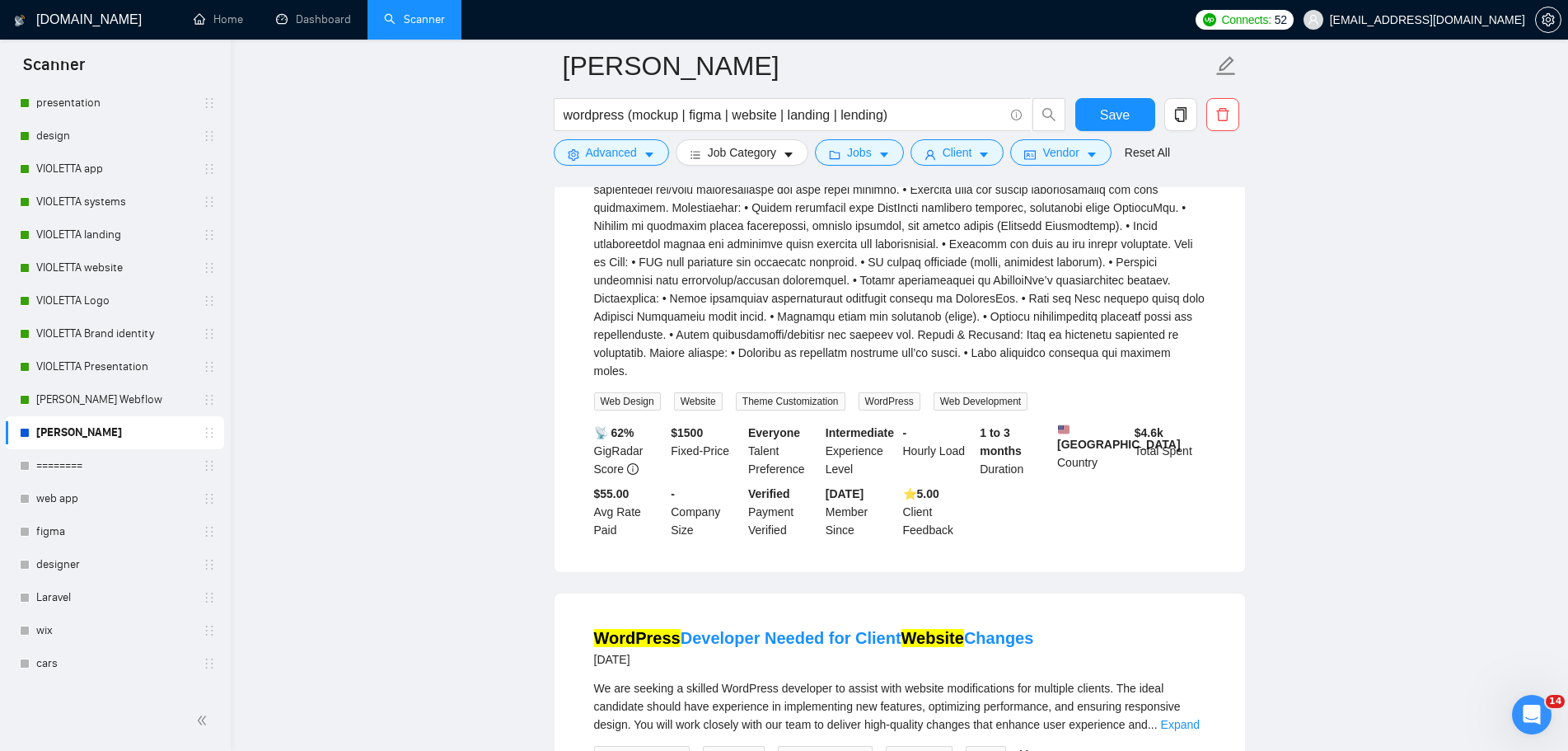
scroll to position [5359, 0]
click at [1180, 716] on link "Expand" at bounding box center [1180, 722] width 38 height 13
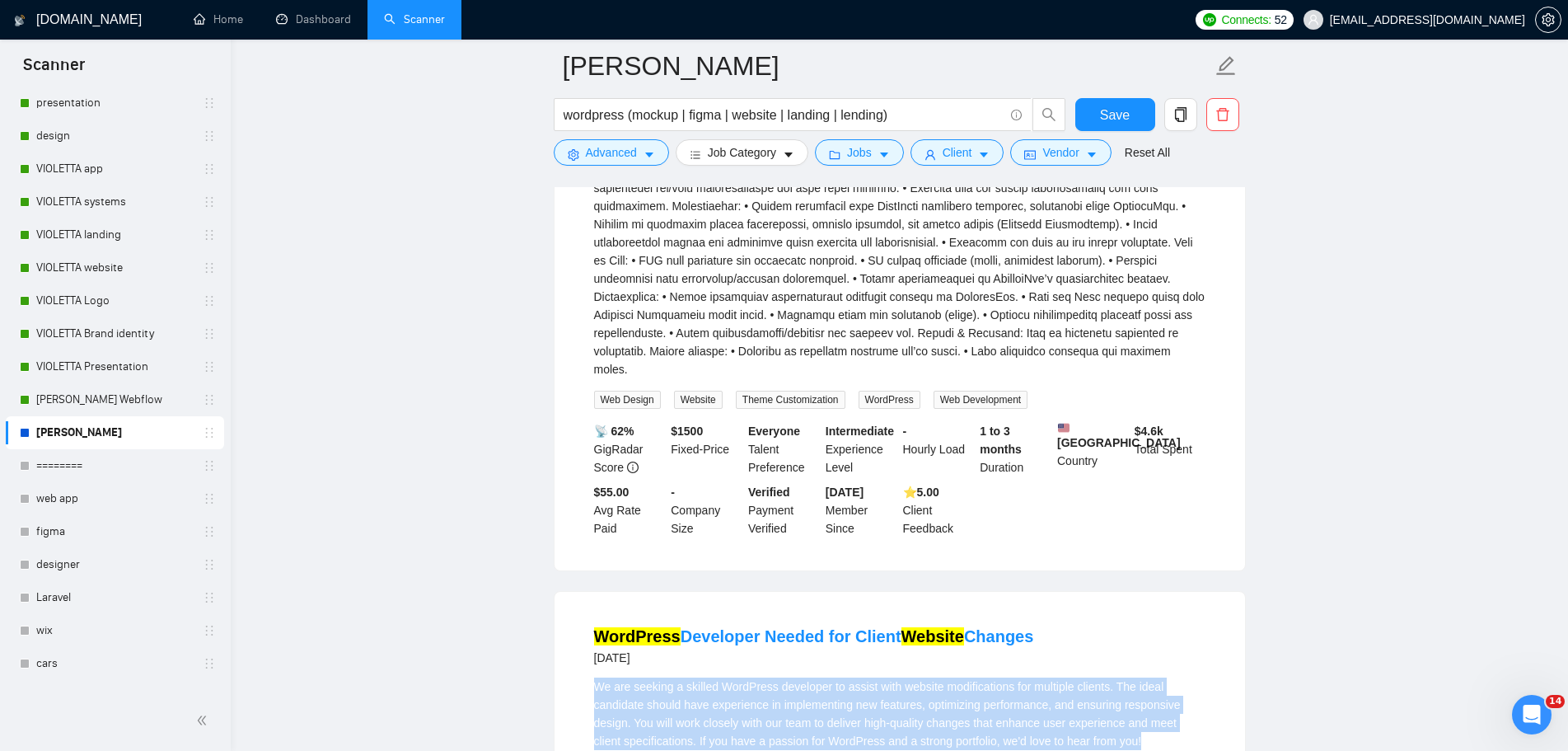
drag, startPoint x: 1142, startPoint y: 618, endPoint x: 575, endPoint y: 568, distance: 569.2
click at [1027, 624] on div "WordPress Developer Needed for Client Website Changes [DATE]" at bounding box center [899, 646] width 612 height 43
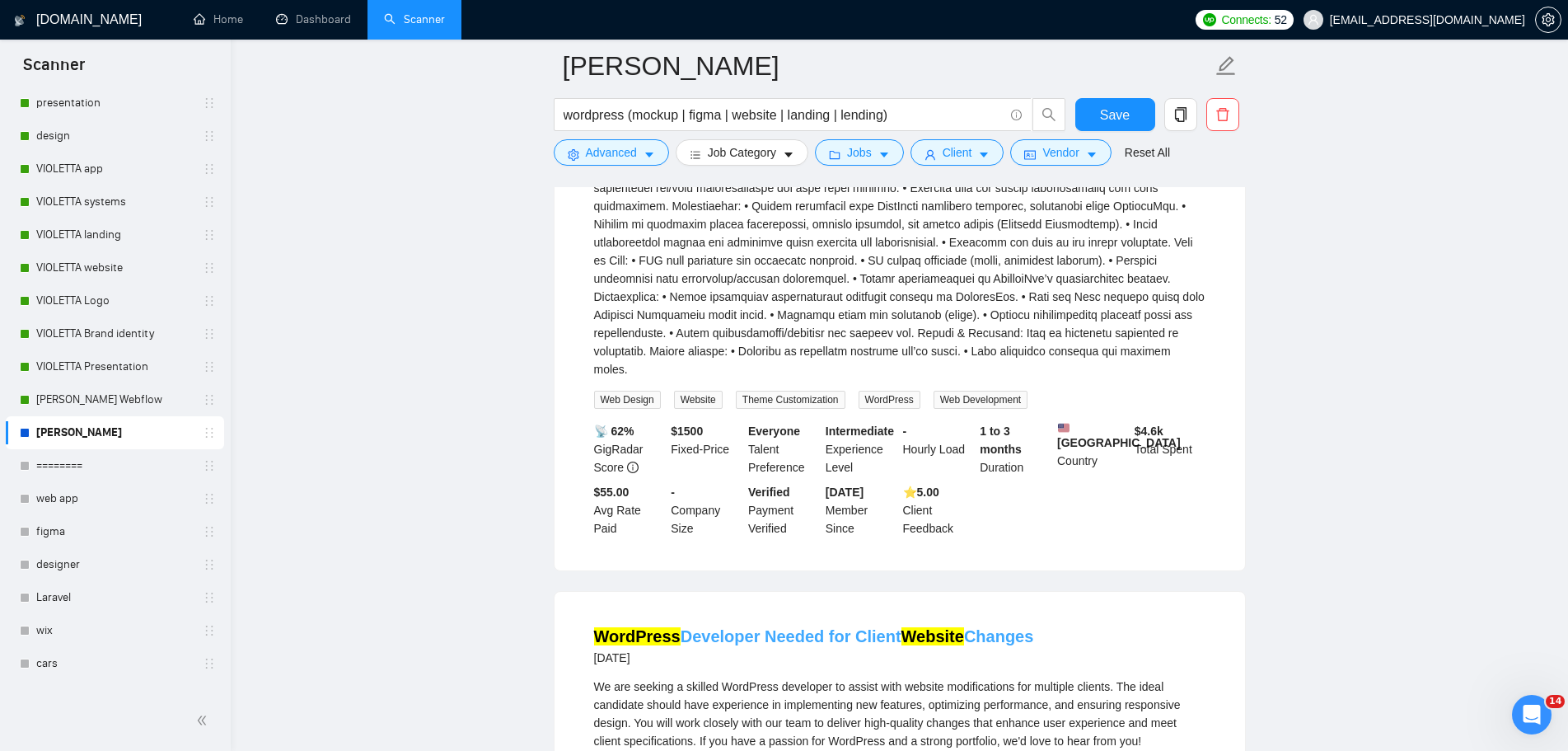
drag, startPoint x: 1027, startPoint y: 518, endPoint x: 964, endPoint y: 523, distance: 63.2
click at [964, 624] on div "WordPress Developer Needed for Client Website Changes [DATE]" at bounding box center [899, 646] width 612 height 43
click at [954, 531] on div at bounding box center [954, 531] width 0 height 0
click at [1047, 624] on div "WordPress Developer Needed for Client Website Changes [DATE]" at bounding box center [899, 646] width 612 height 43
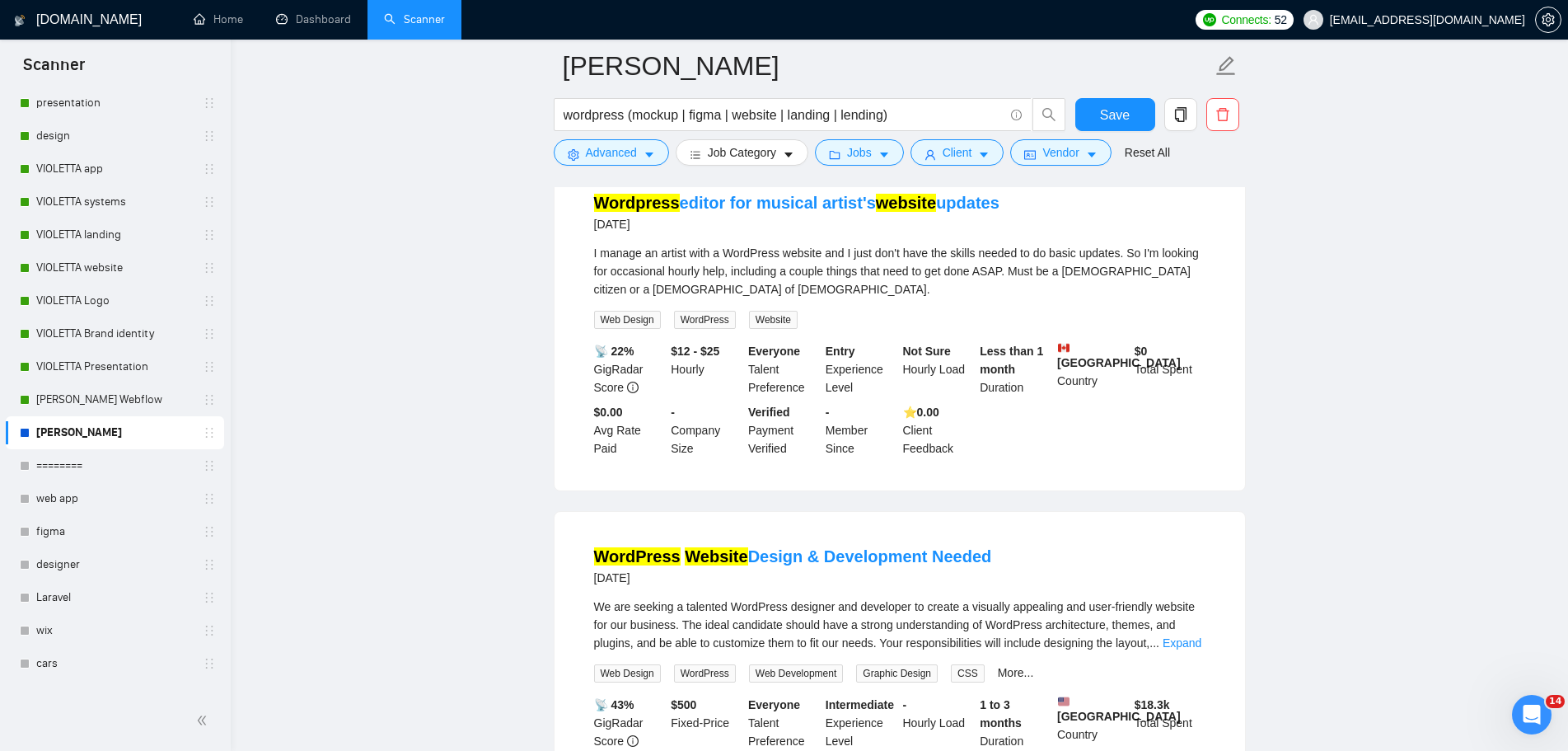
scroll to position [6183, 0]
